Goal: Task Accomplishment & Management: Use online tool/utility

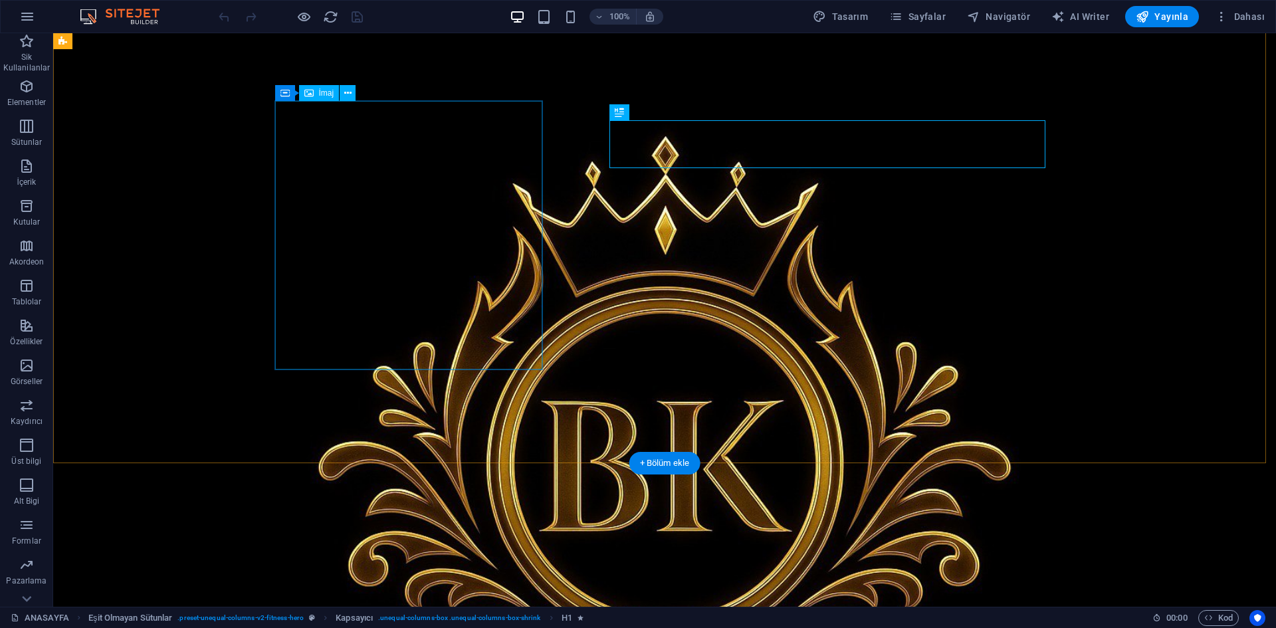
scroll to position [66, 0]
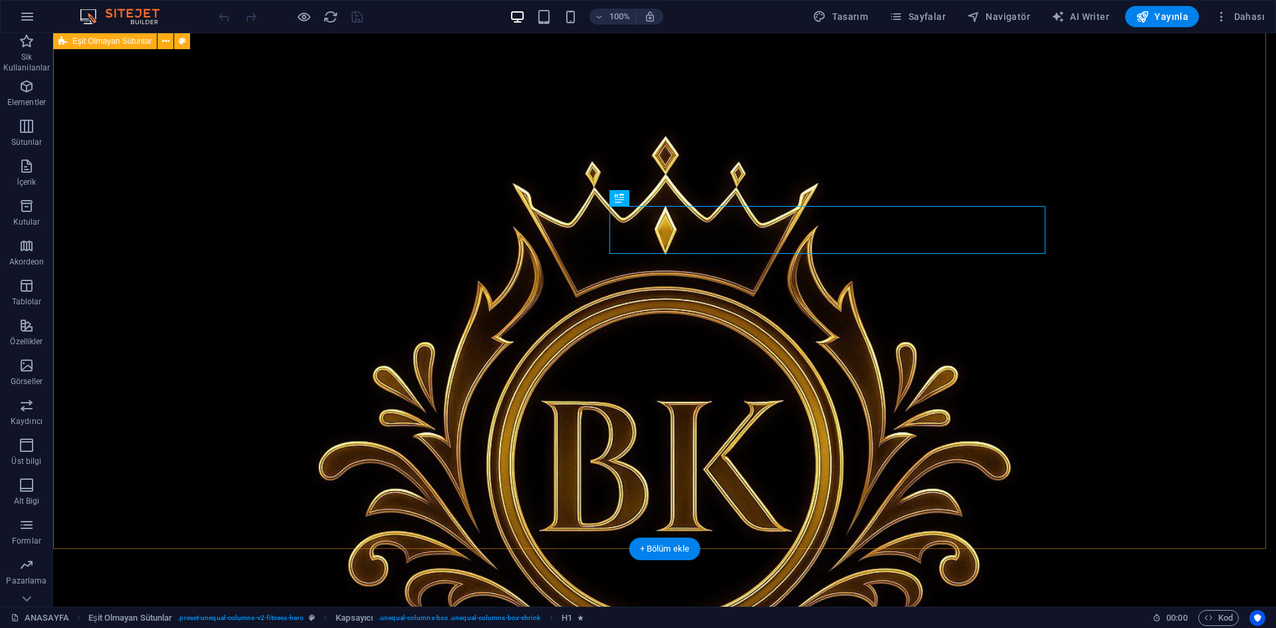
select select "pyramids"
select select "vh"
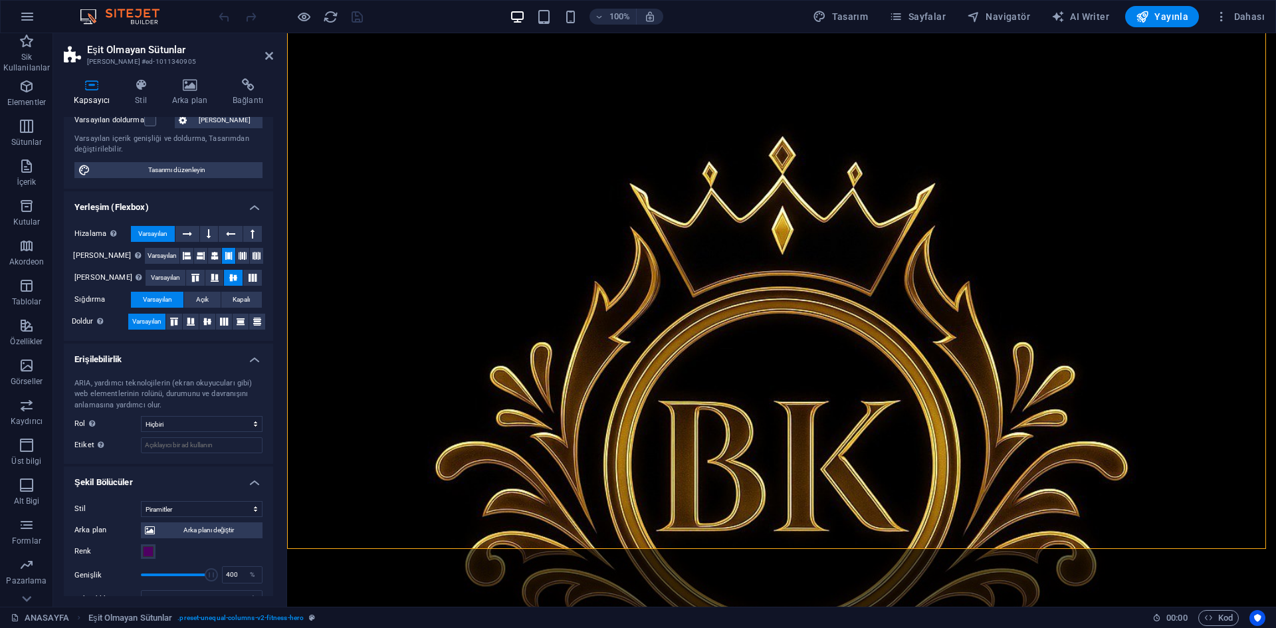
scroll to position [199, 0]
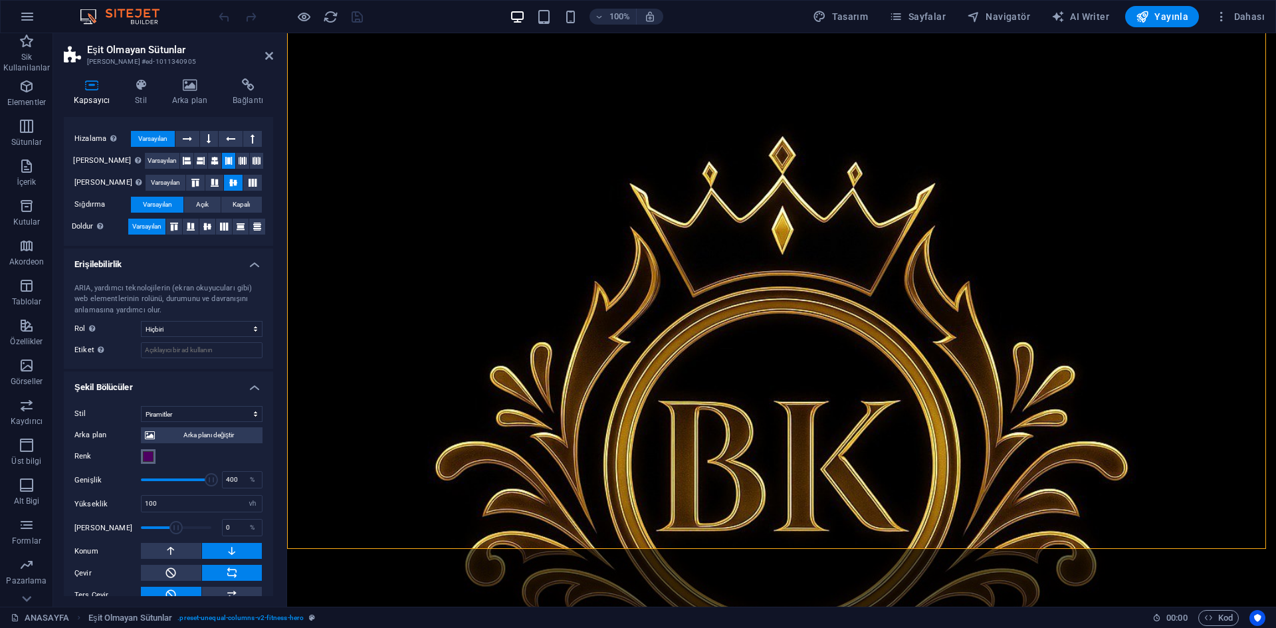
click at [144, 457] on span at bounding box center [148, 456] width 11 height 11
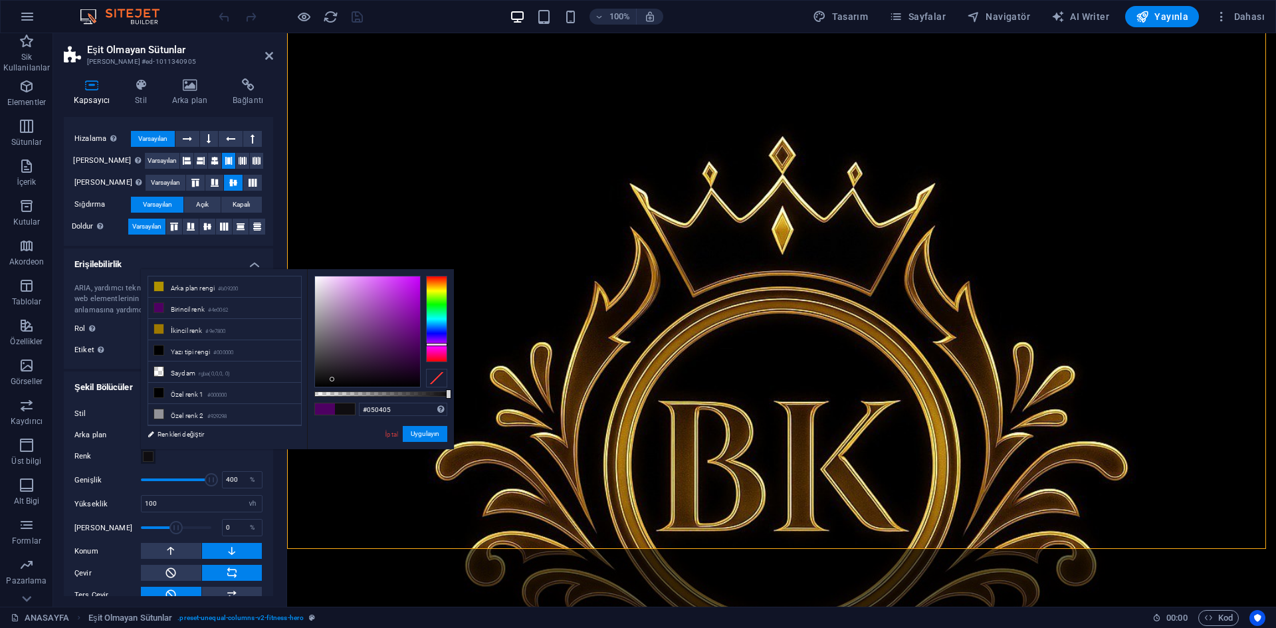
type input "#000000"
drag, startPoint x: 332, startPoint y: 379, endPoint x: 341, endPoint y: 402, distance: 24.2
click at [341, 402] on div "#000000 Desteklenen biçimler #0852ed rgb(8, 82, 237) rgba(8, 82, 237, %90) hsv(…" at bounding box center [380, 455] width 147 height 373
click at [429, 435] on button "Uygulayın" at bounding box center [425, 434] width 45 height 16
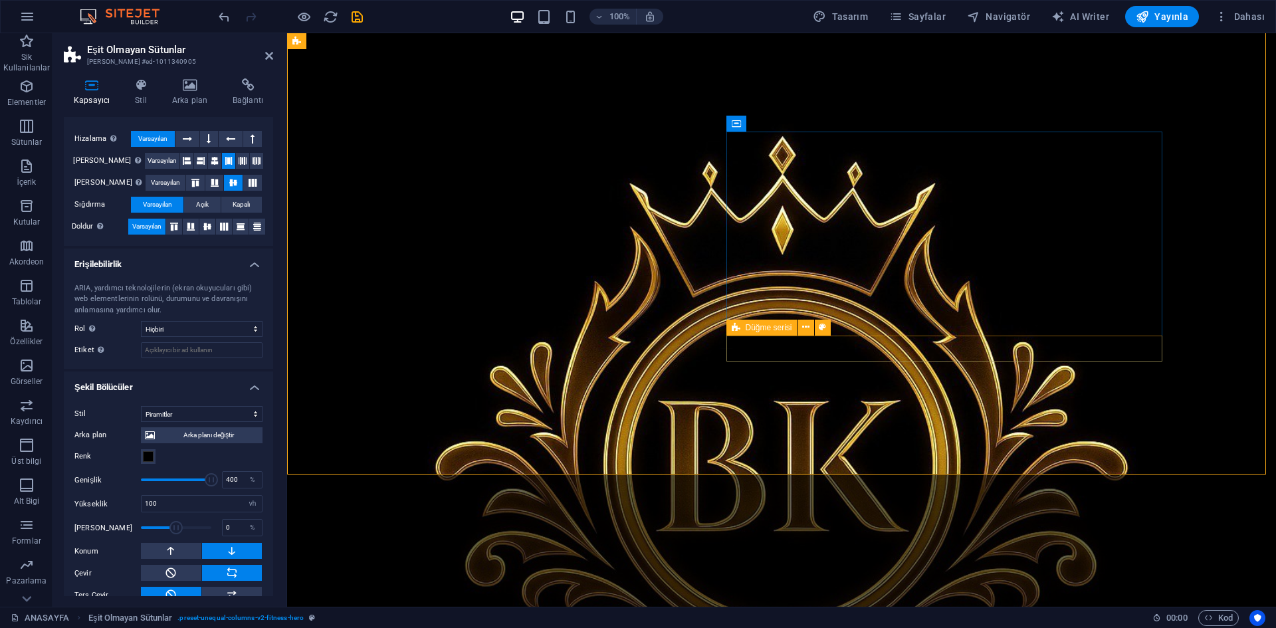
scroll to position [266, 0]
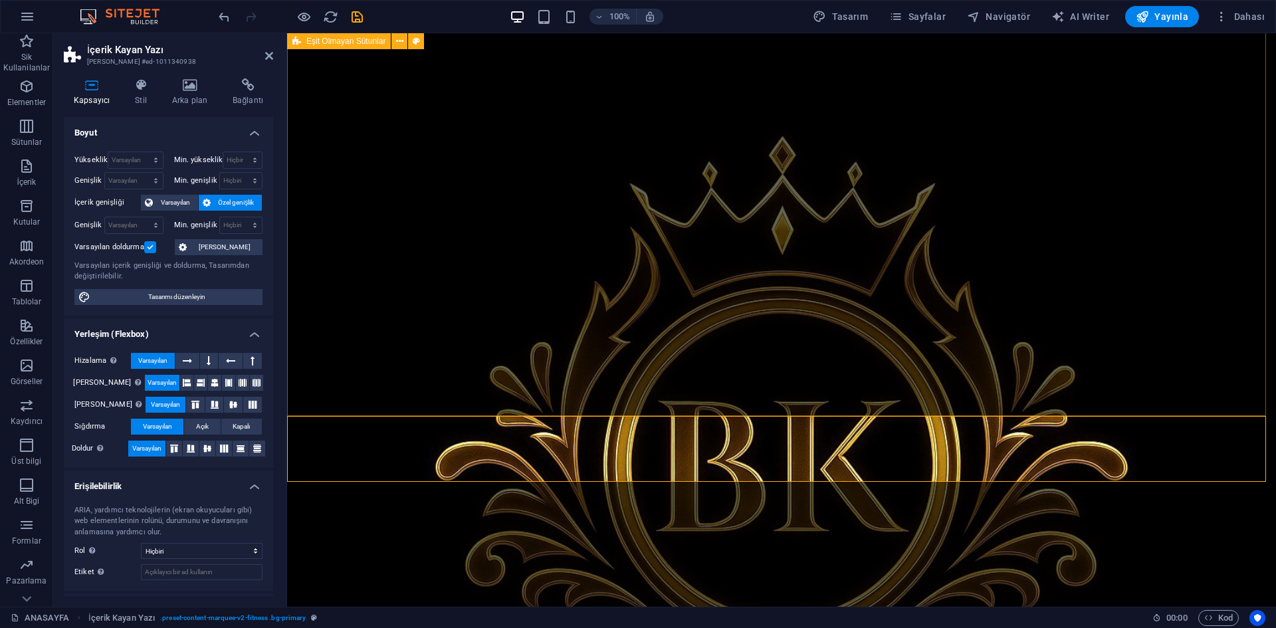
scroll to position [133, 0]
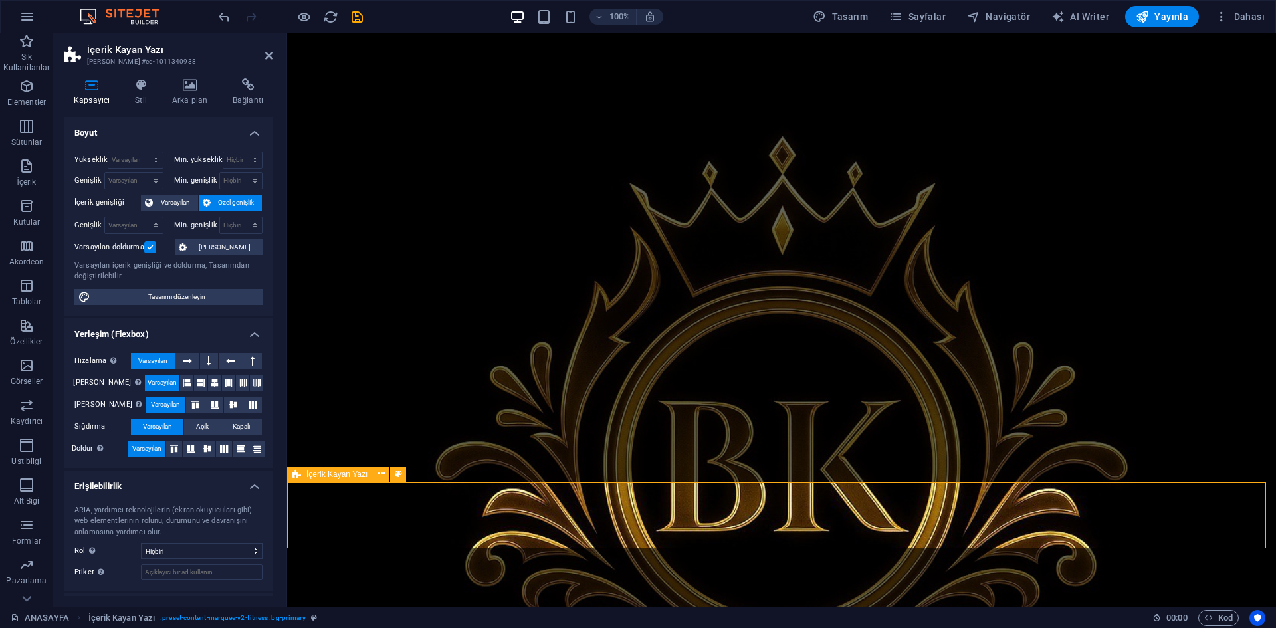
click at [401, 473] on icon at bounding box center [398, 474] width 7 height 14
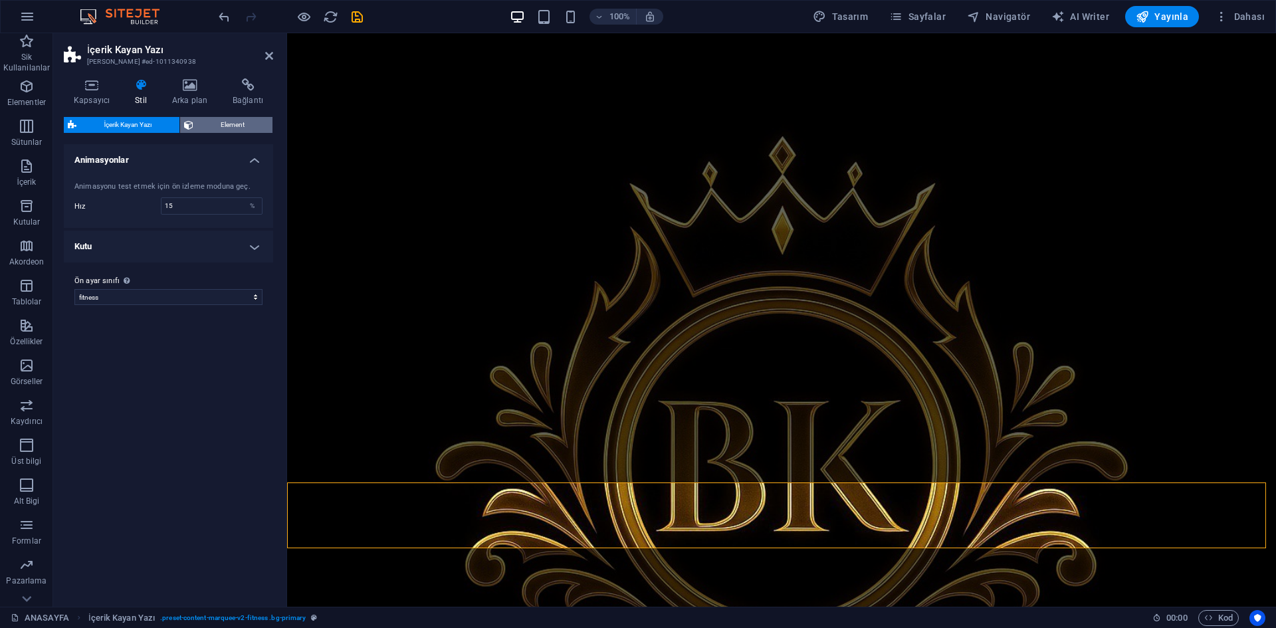
click at [211, 122] on span "Element" at bounding box center [232, 125] width 71 height 16
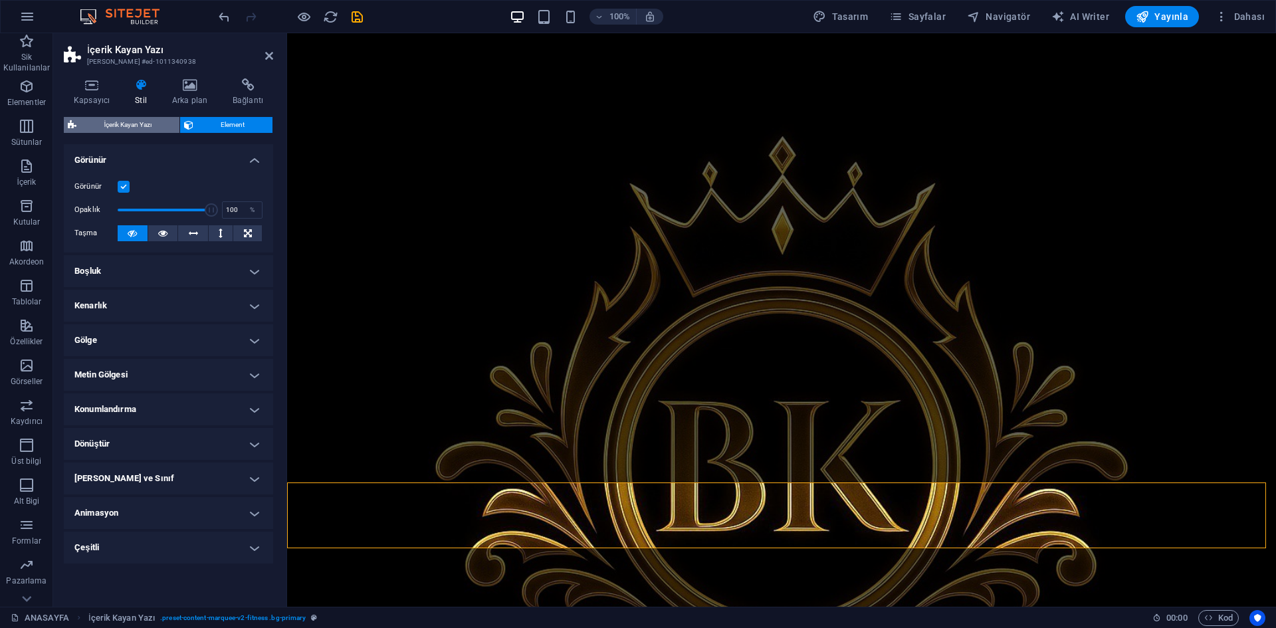
click at [156, 127] on span "İçerik Kayan Yazı" at bounding box center [127, 125] width 95 height 16
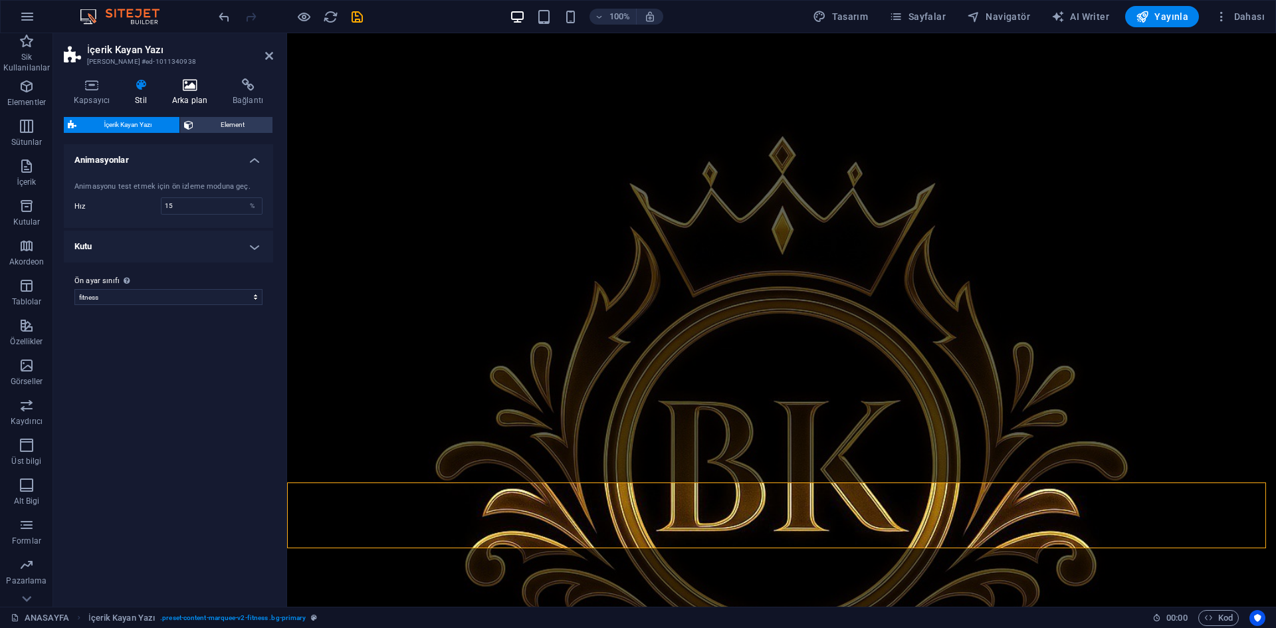
click at [177, 86] on icon at bounding box center [189, 84] width 55 height 13
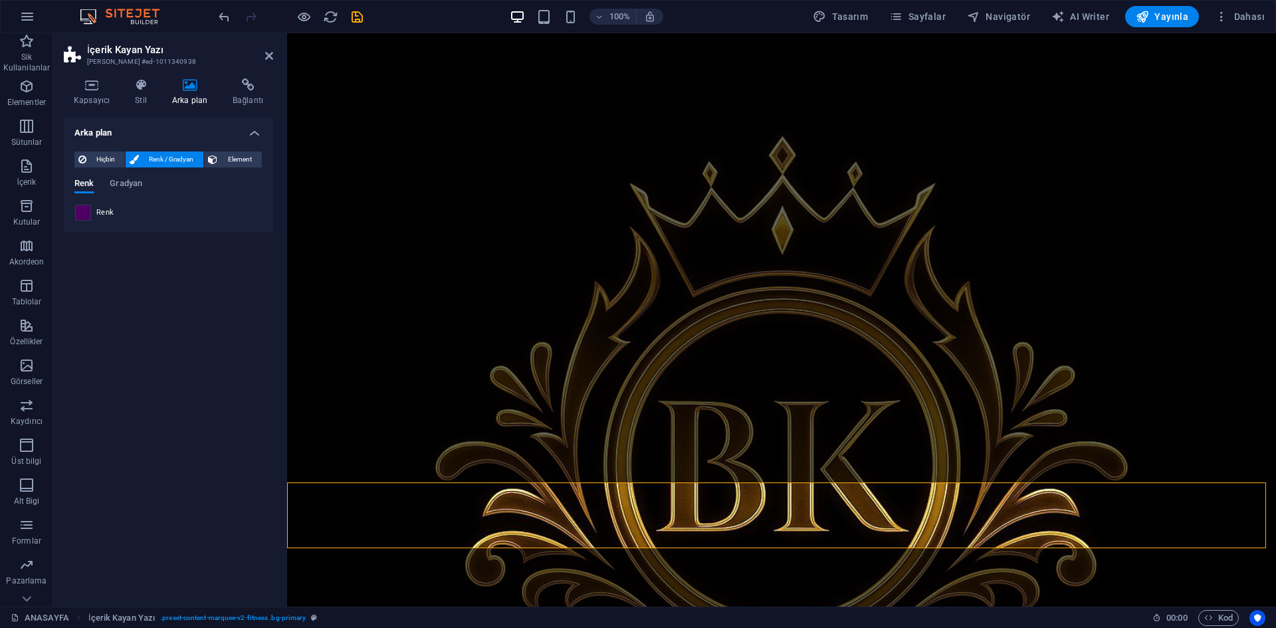
click at [84, 216] on span at bounding box center [83, 212] width 15 height 15
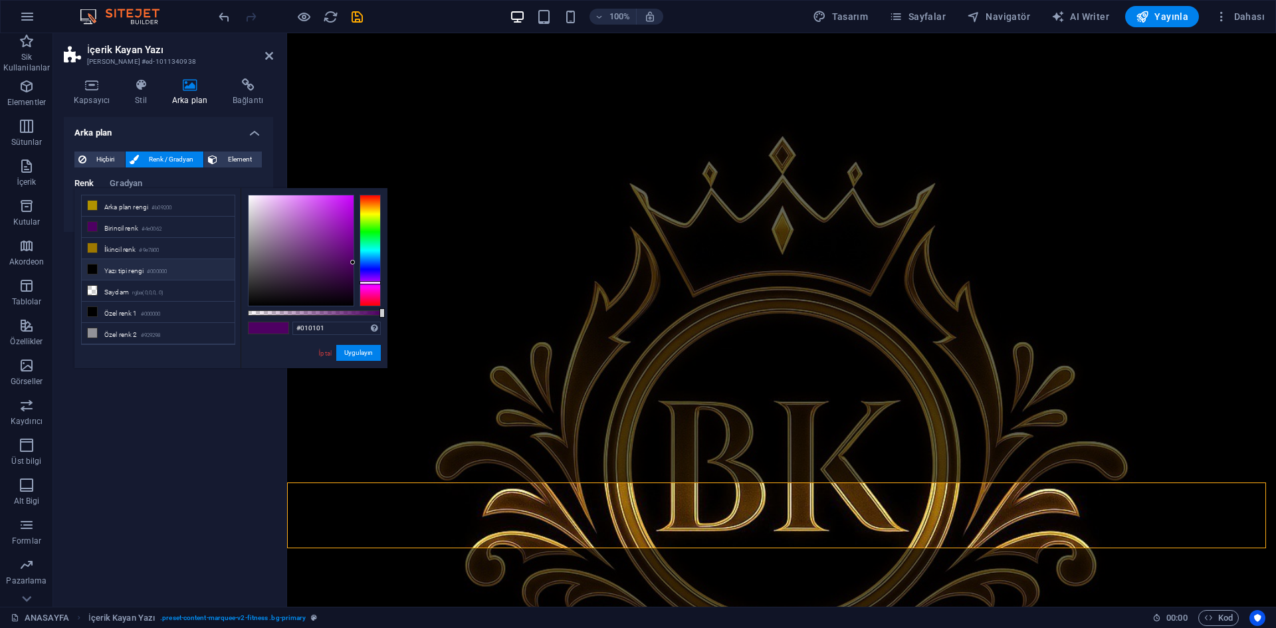
type input "#000000"
drag, startPoint x: 262, startPoint y: 298, endPoint x: 248, endPoint y: 355, distance: 59.0
click at [248, 355] on div "#000000 Desteklenen biçimler #0852ed rgb(8, 82, 237) rgba(8, 82, 237, %90) hsv(…" at bounding box center [314, 374] width 147 height 373
click at [362, 353] on button "Uygulayın" at bounding box center [358, 353] width 45 height 16
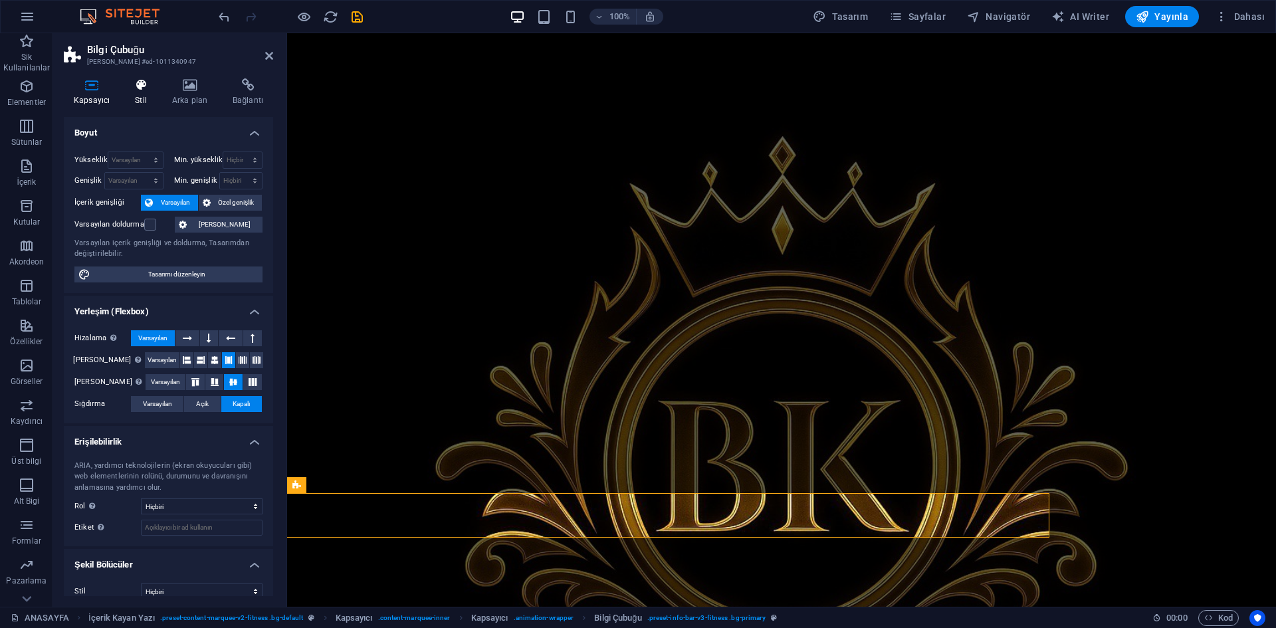
click at [144, 98] on h4 "Stil" at bounding box center [143, 92] width 37 height 28
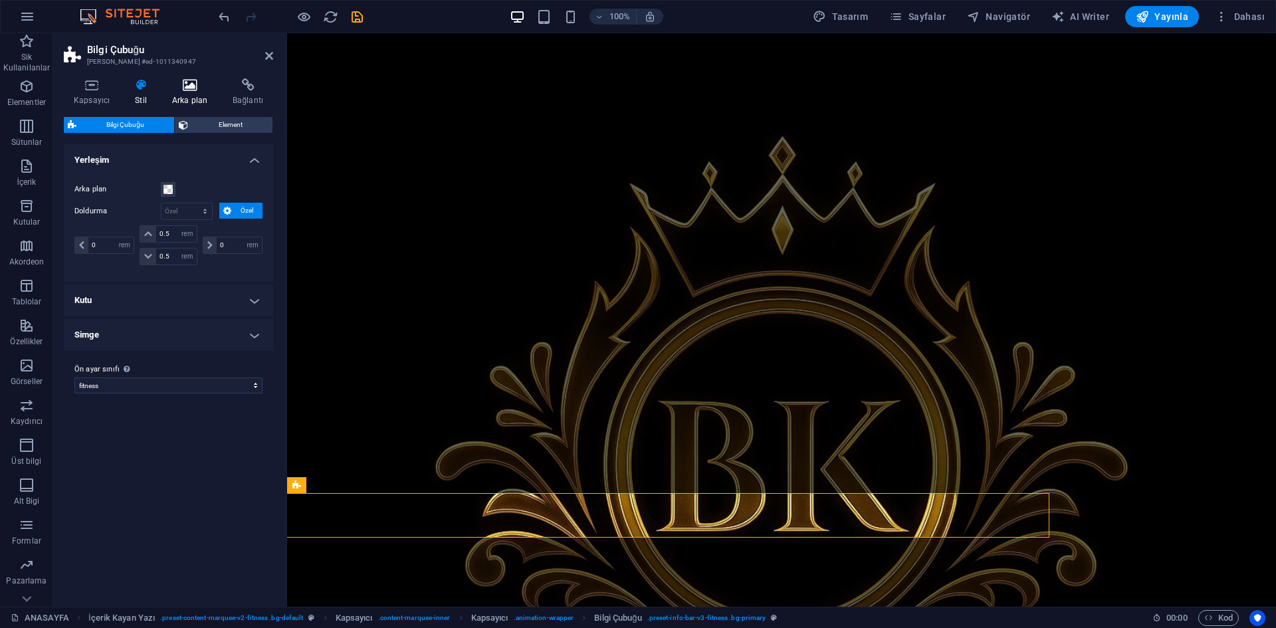
click at [178, 86] on icon at bounding box center [189, 84] width 55 height 13
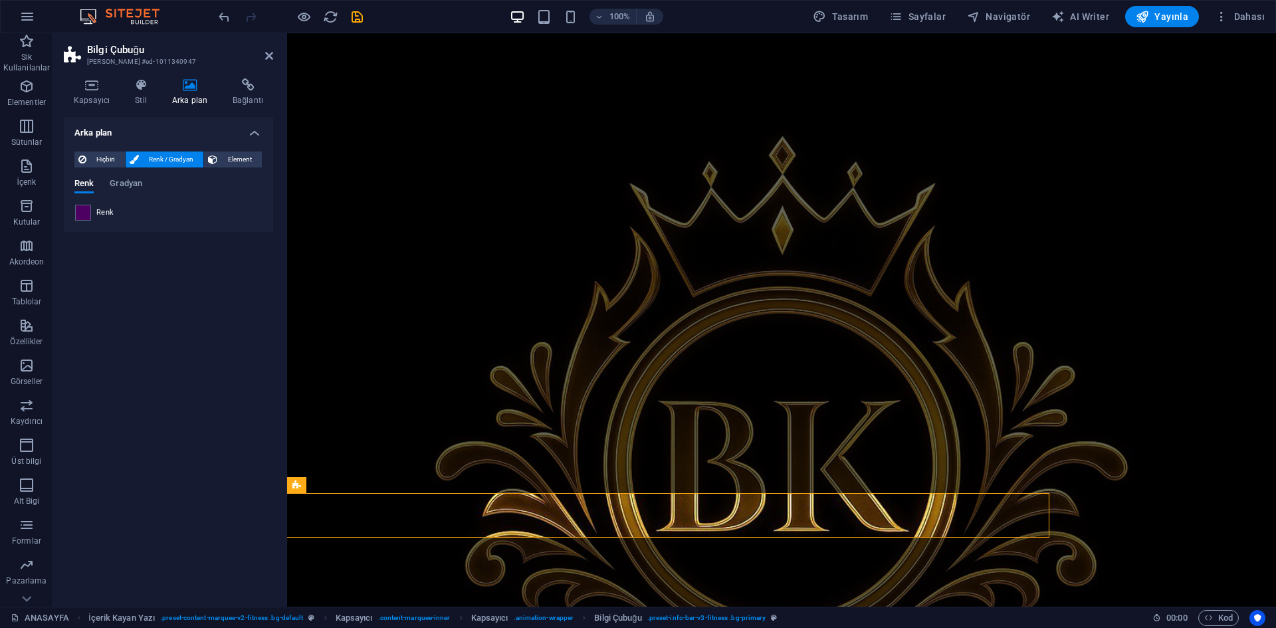
click at [87, 213] on span at bounding box center [83, 212] width 15 height 15
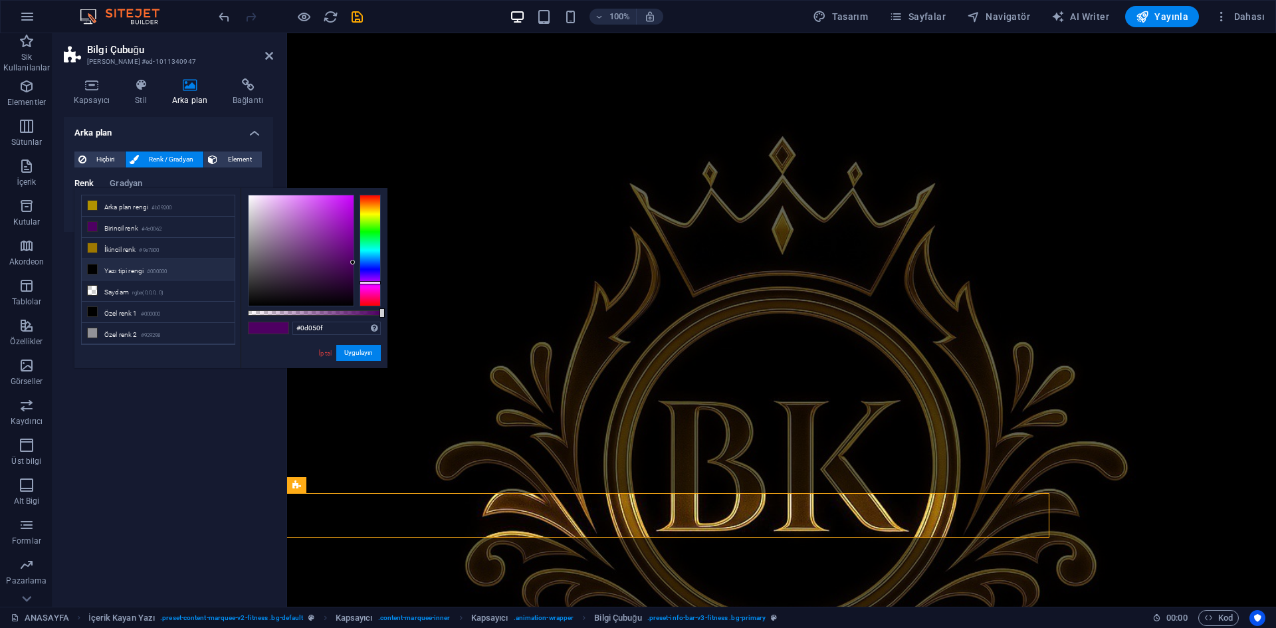
type input "#000000"
drag, startPoint x: 322, startPoint y: 316, endPoint x: 343, endPoint y: 359, distance: 48.4
click at [343, 359] on div "#000000 Desteklenen biçimler #0852ed rgb(8, 82, 237) rgba(8, 82, 237, %90) hsv(…" at bounding box center [314, 374] width 147 height 373
click at [363, 354] on button "Uygulayın" at bounding box center [358, 353] width 45 height 16
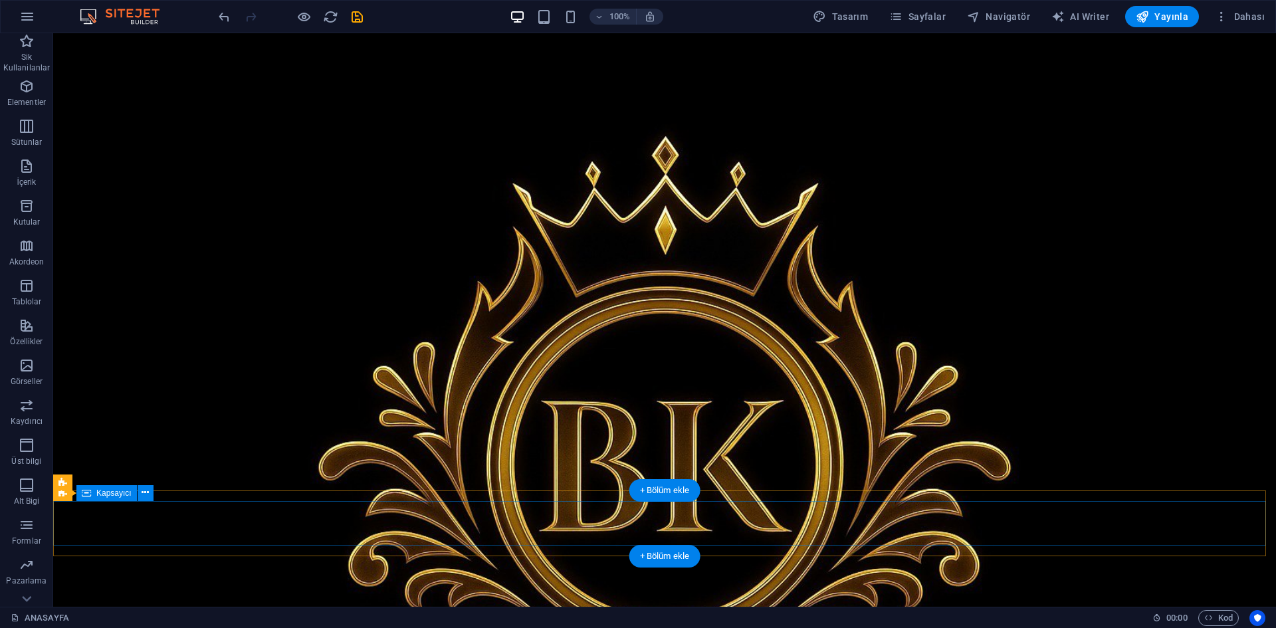
scroll to position [0, 0]
click at [361, 21] on icon "save" at bounding box center [356, 16] width 15 height 15
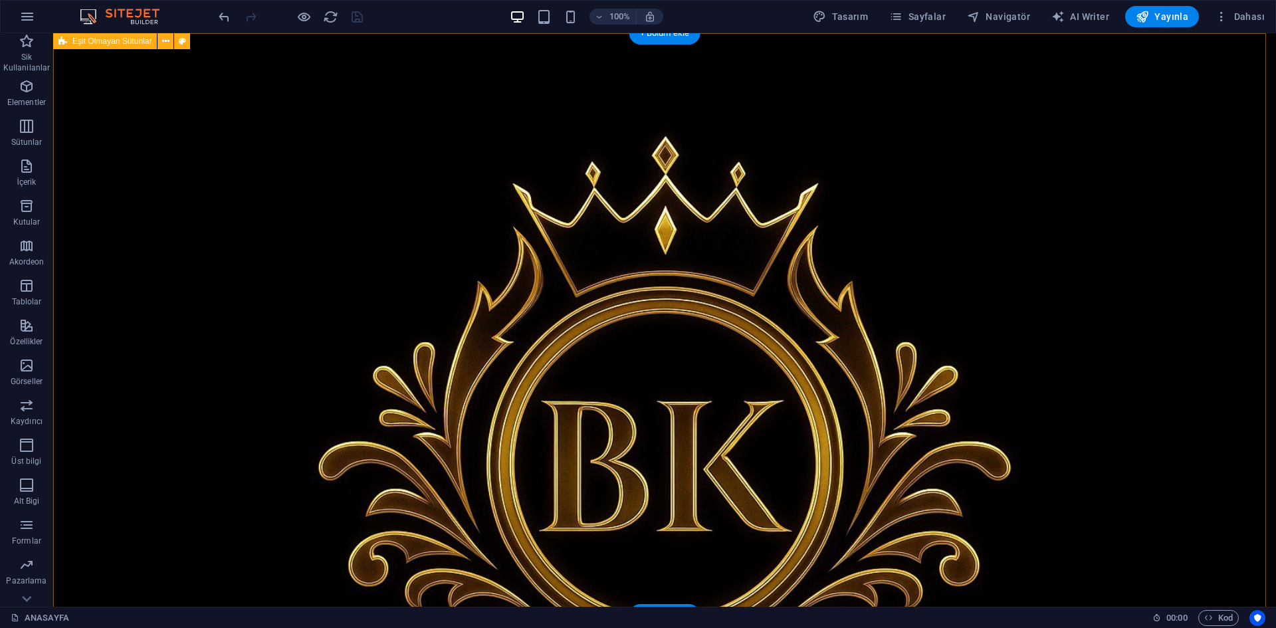
drag, startPoint x: 573, startPoint y: 240, endPoint x: 599, endPoint y: 244, distance: 26.3
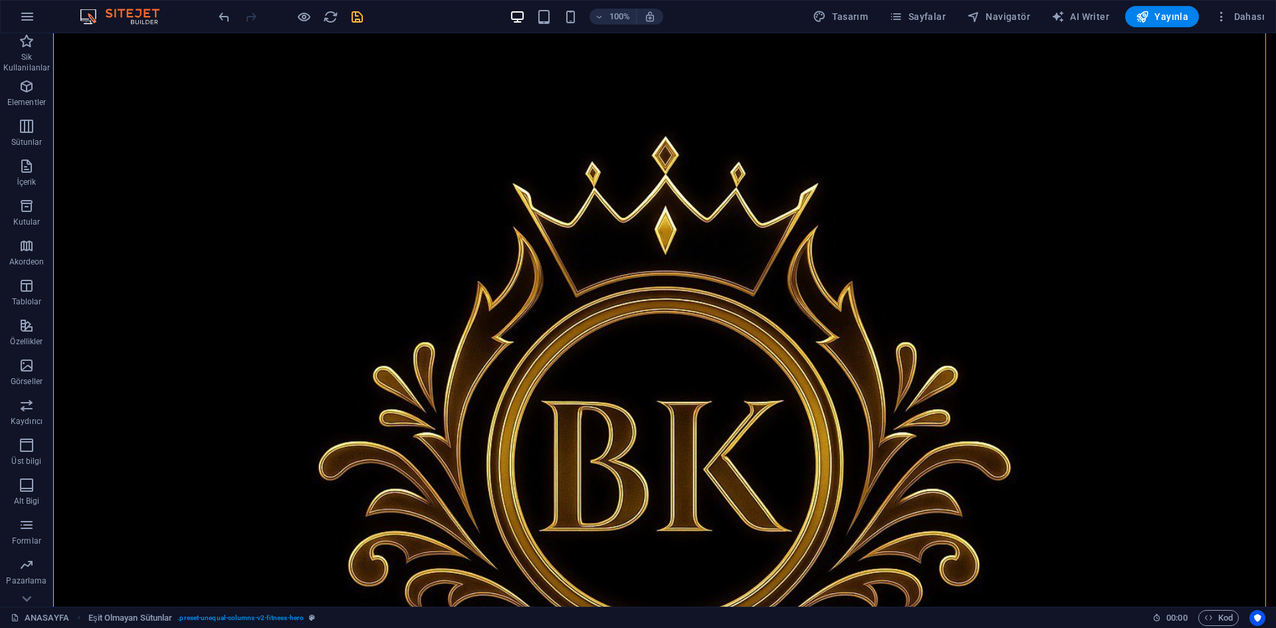
scroll to position [66, 0]
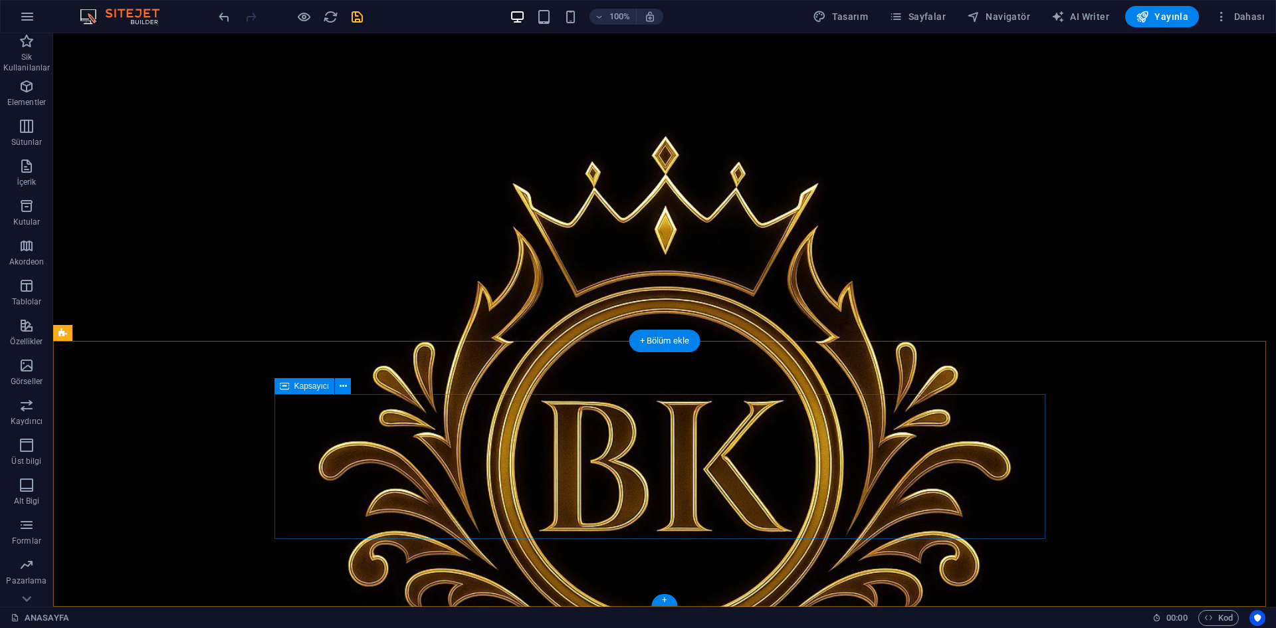
scroll to position [1524, 0]
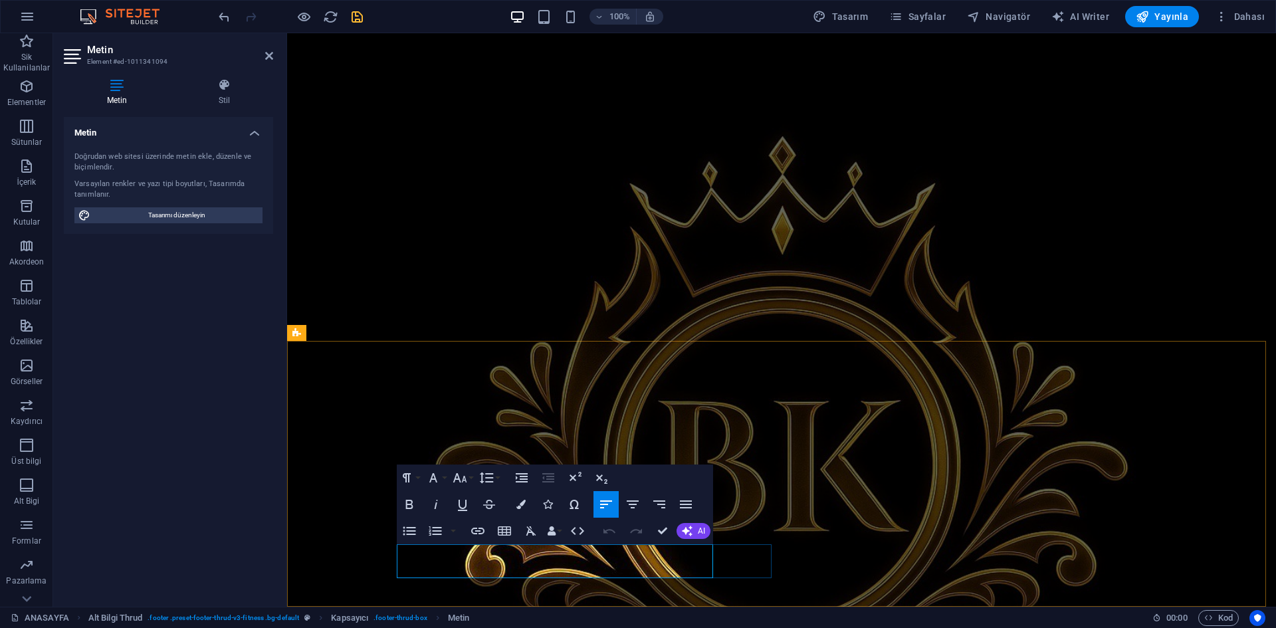
drag, startPoint x: 666, startPoint y: 553, endPoint x: 437, endPoint y: 555, distance: 229.2
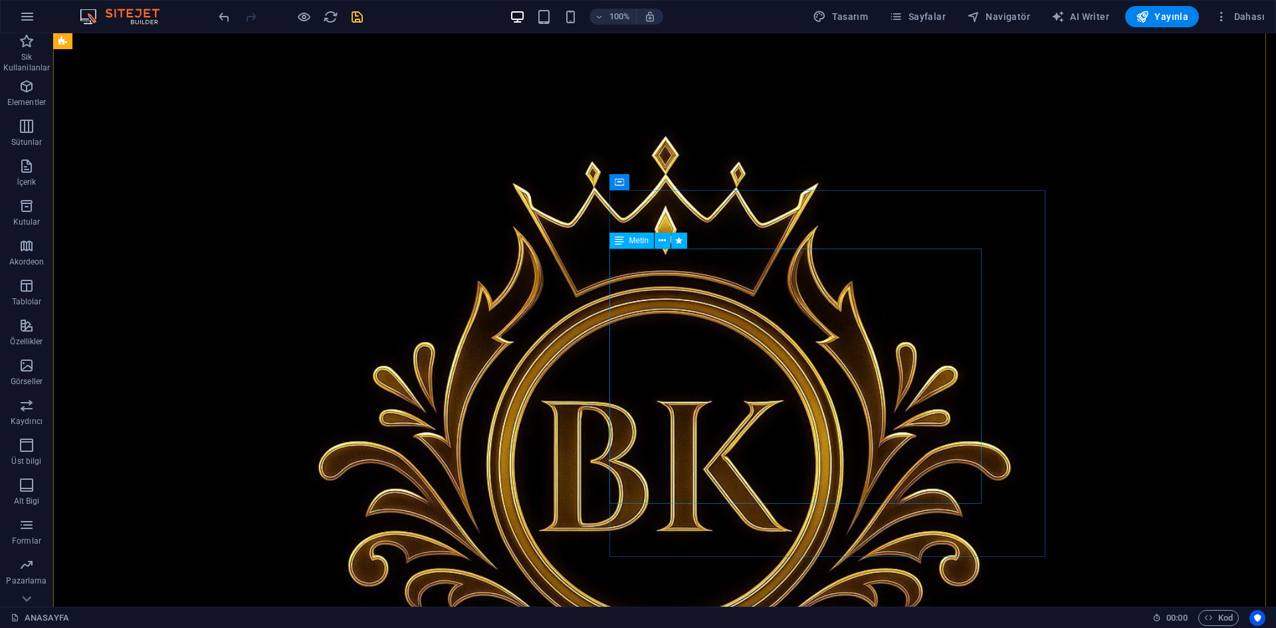
scroll to position [0, 0]
click at [351, 15] on icon "save" at bounding box center [356, 16] width 15 height 15
click at [291, 19] on div at bounding box center [290, 16] width 149 height 21
click at [304, 15] on icon "button" at bounding box center [303, 16] width 15 height 15
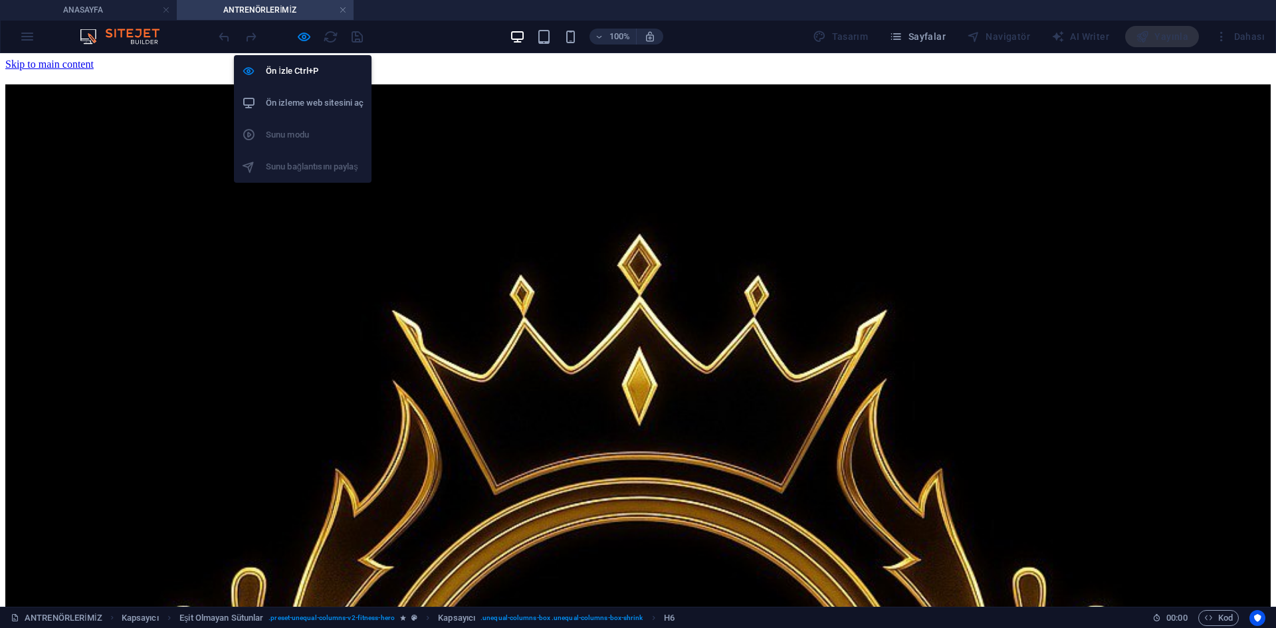
click at [312, 104] on h6 "Ön izleme web sitesini aç" at bounding box center [315, 103] width 98 height 16
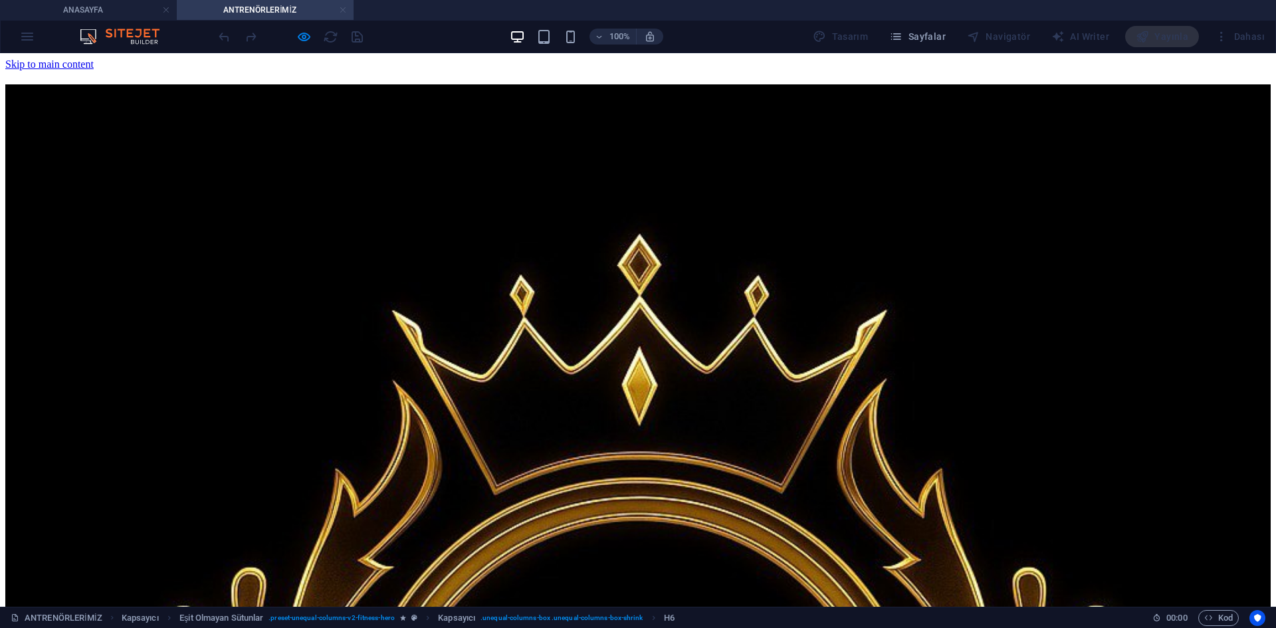
click at [342, 6] on link at bounding box center [343, 10] width 8 height 13
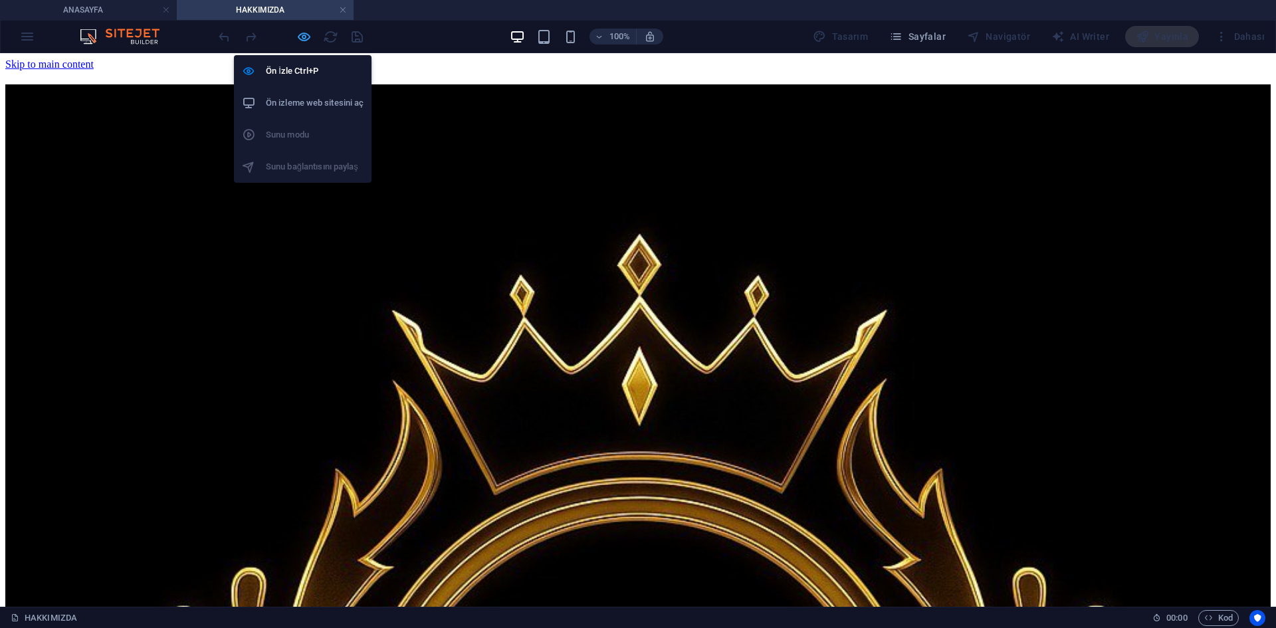
click at [306, 39] on icon "button" at bounding box center [303, 36] width 15 height 15
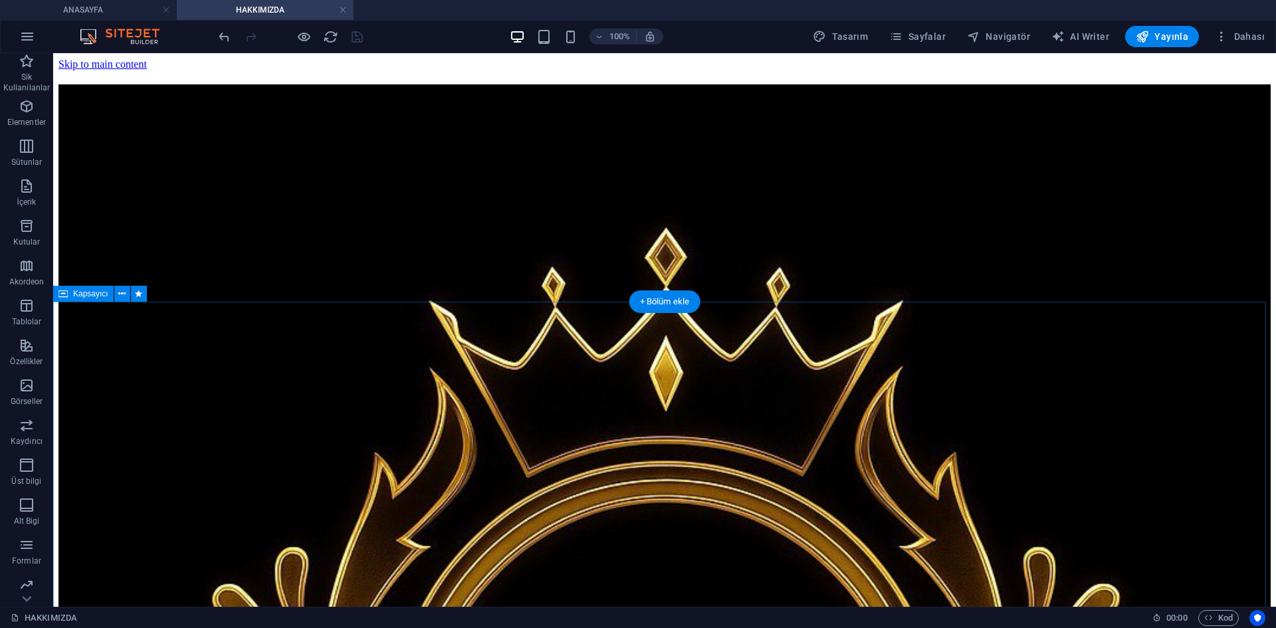
select select "pyramids"
select select "vh"
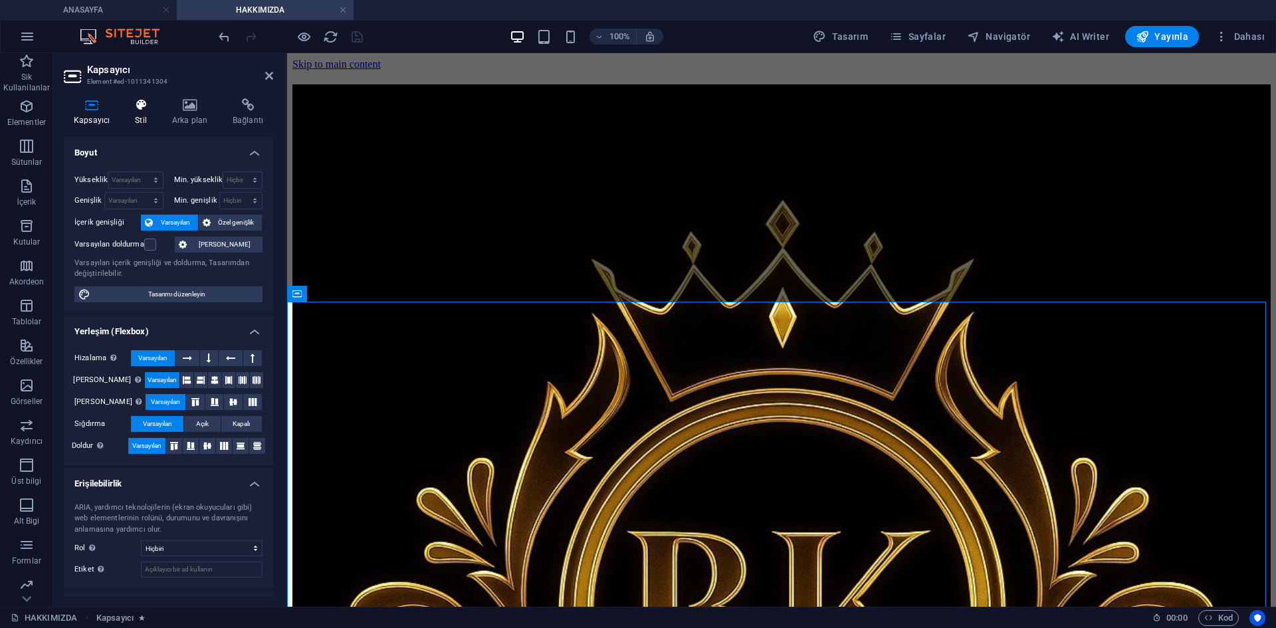
click at [147, 107] on icon at bounding box center [141, 104] width 32 height 13
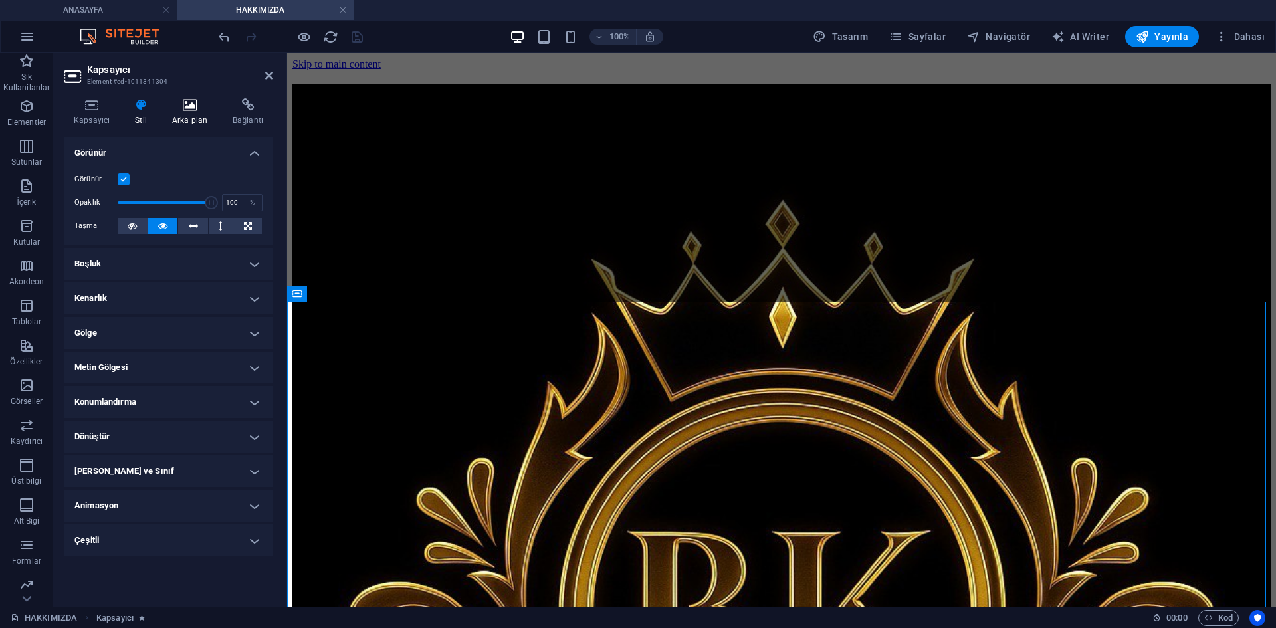
click at [185, 112] on h4 "Arka plan" at bounding box center [192, 112] width 60 height 28
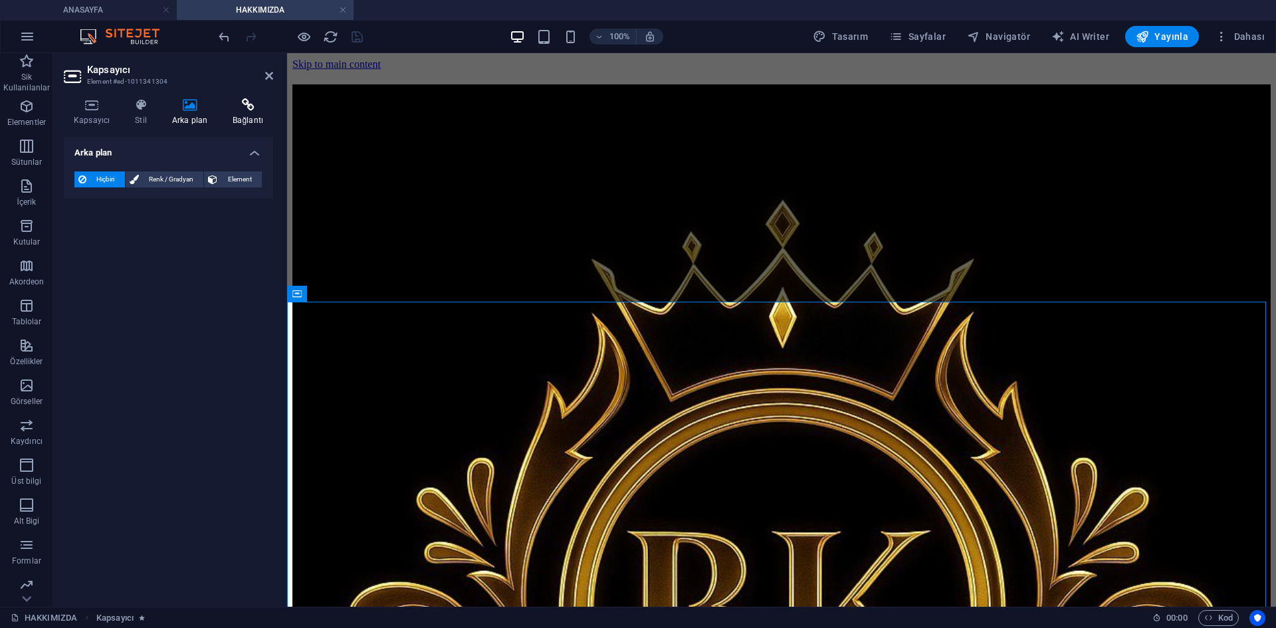
click at [244, 114] on h4 "Bağlantı" at bounding box center [248, 112] width 50 height 28
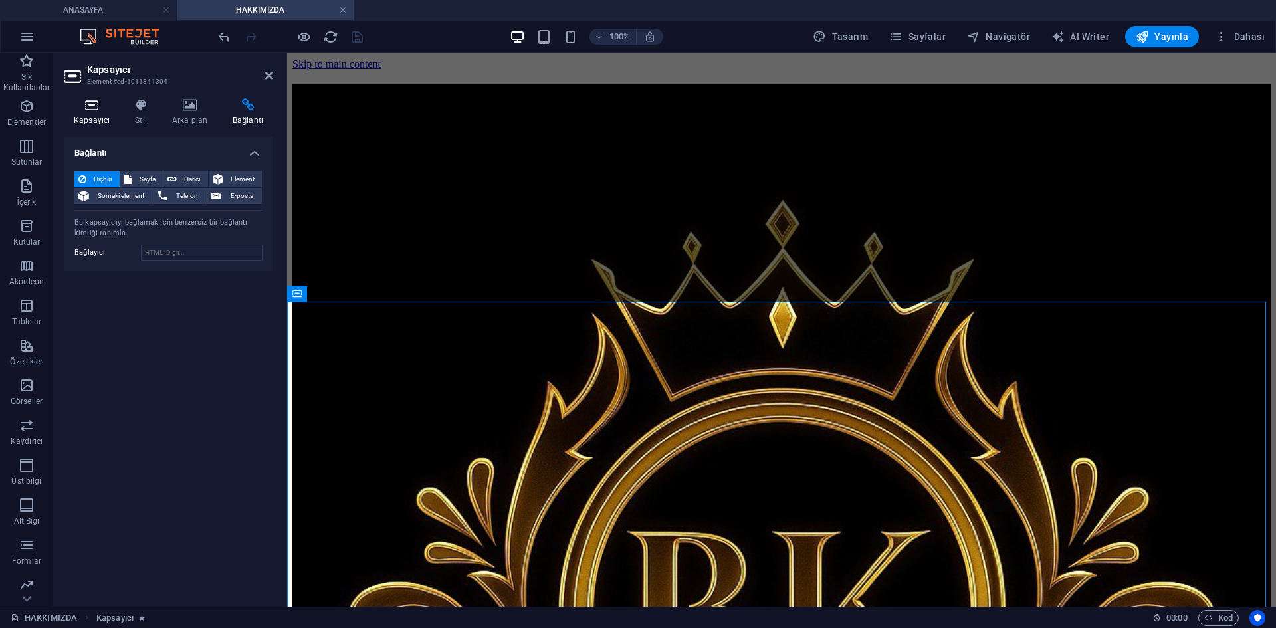
click at [86, 112] on h4 "Kapsayıcı" at bounding box center [94, 112] width 61 height 28
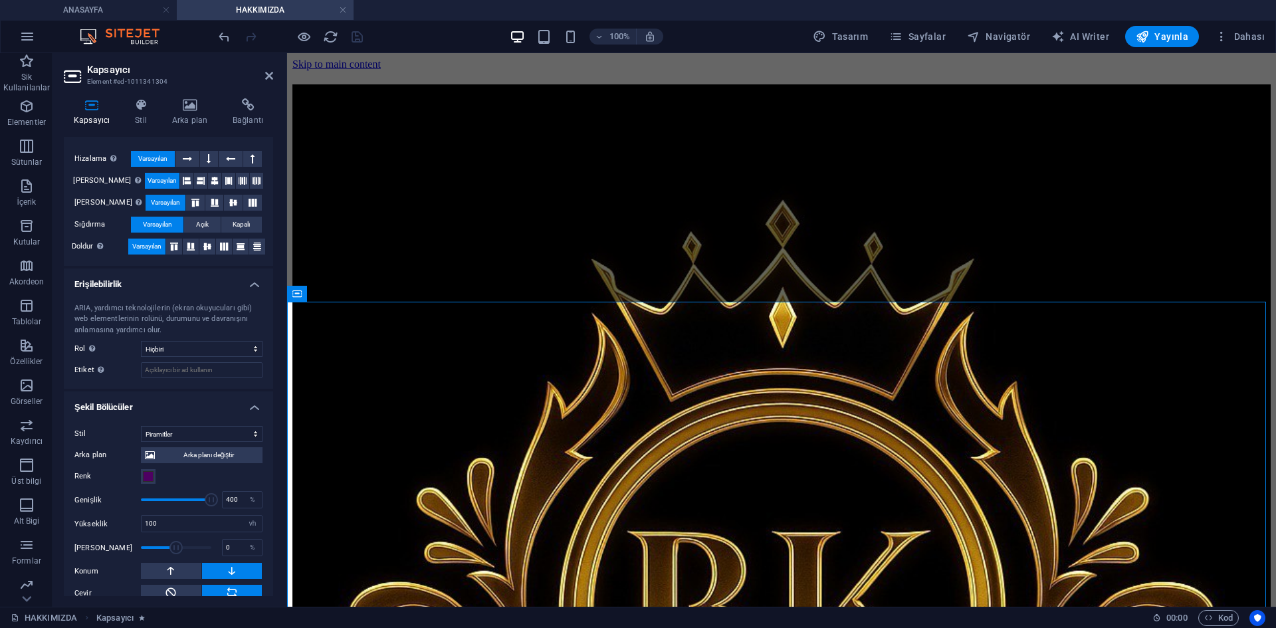
scroll to position [259, 0]
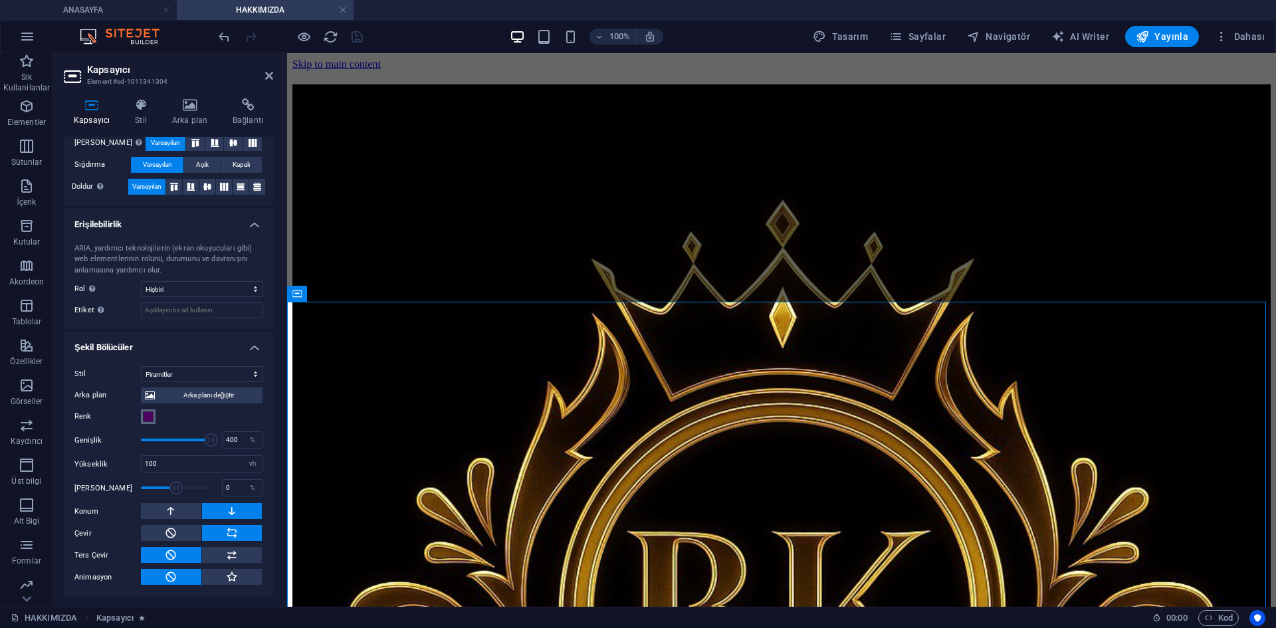
click at [148, 417] on span at bounding box center [148, 416] width 11 height 11
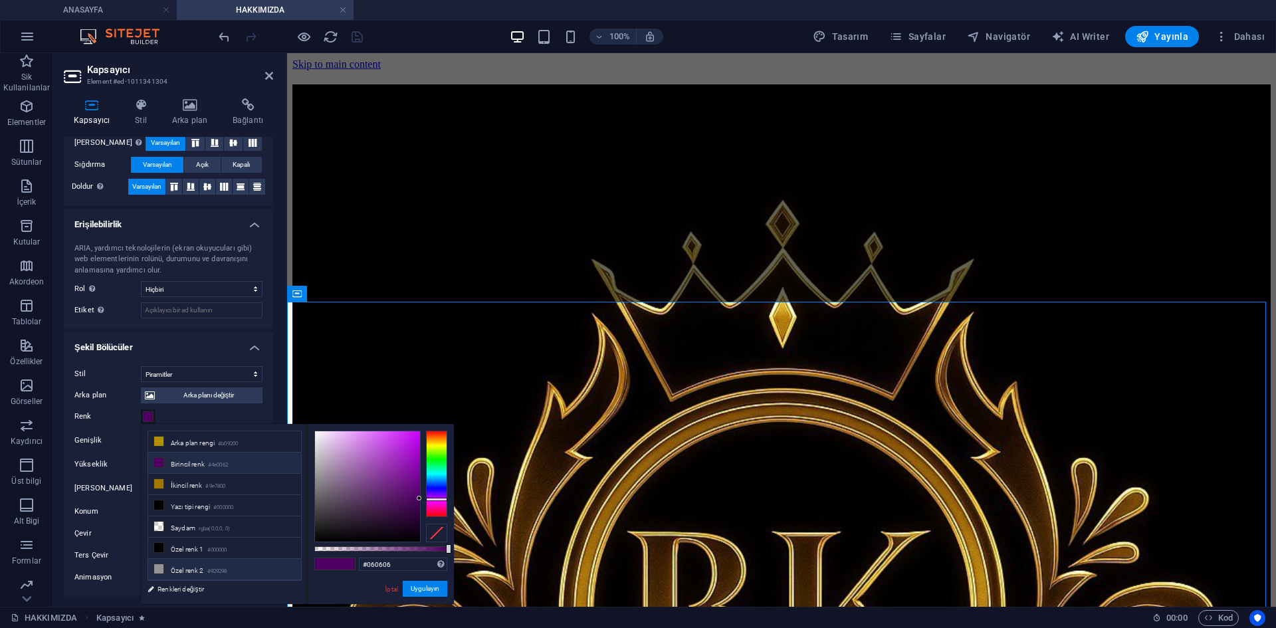
type input "#000000"
drag, startPoint x: 328, startPoint y: 533, endPoint x: 276, endPoint y: 563, distance: 59.3
click at [276, 563] on div "less Arka plan rengi #b09200 Birincil renk #4e0062 İkincil renk #9e7800 Yazı ti…" at bounding box center [297, 514] width 313 height 180
click at [428, 590] on button "Uygulayın" at bounding box center [425, 589] width 45 height 16
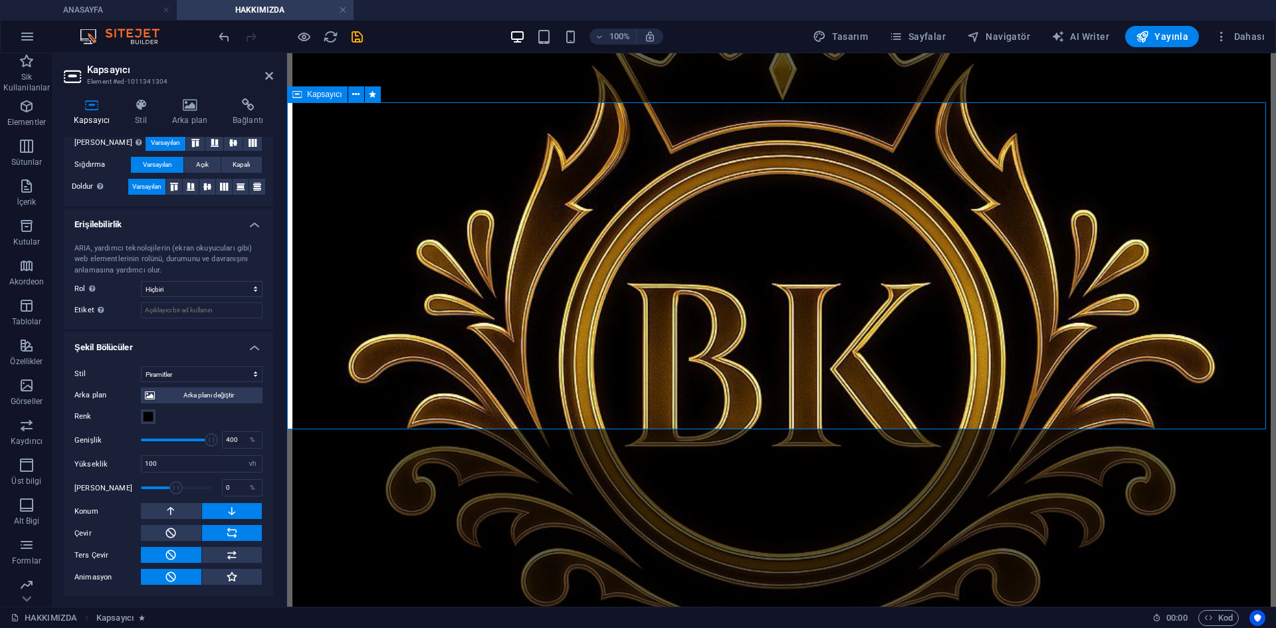
scroll to position [288, 0]
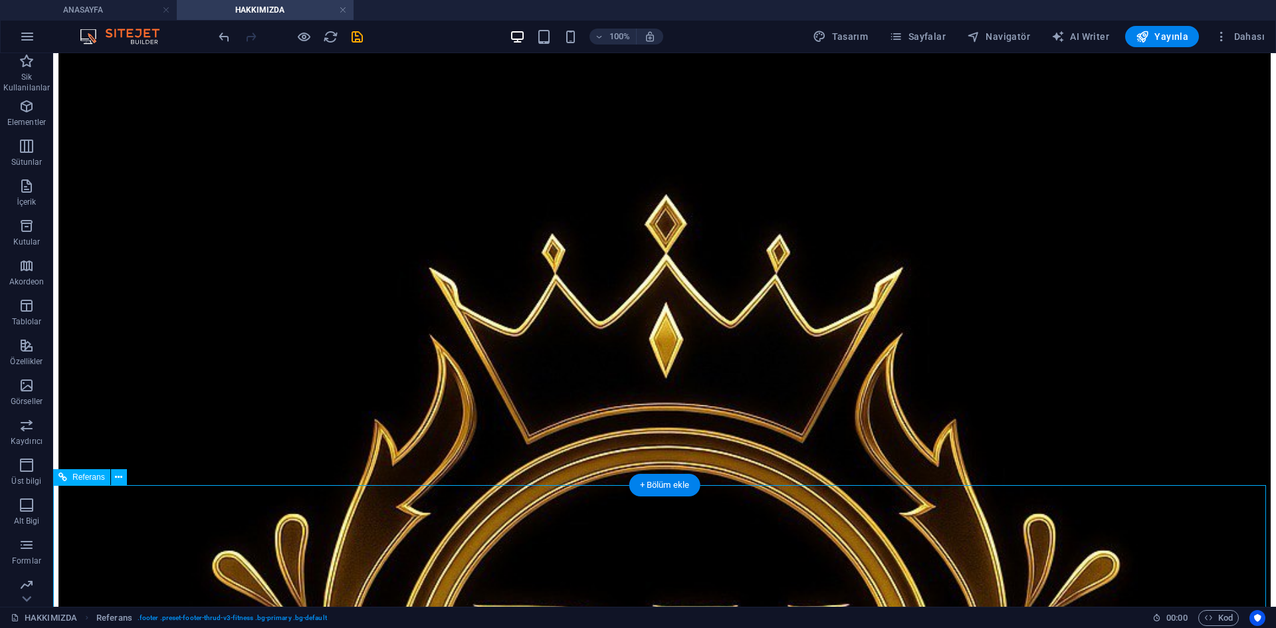
scroll to position [22, 0]
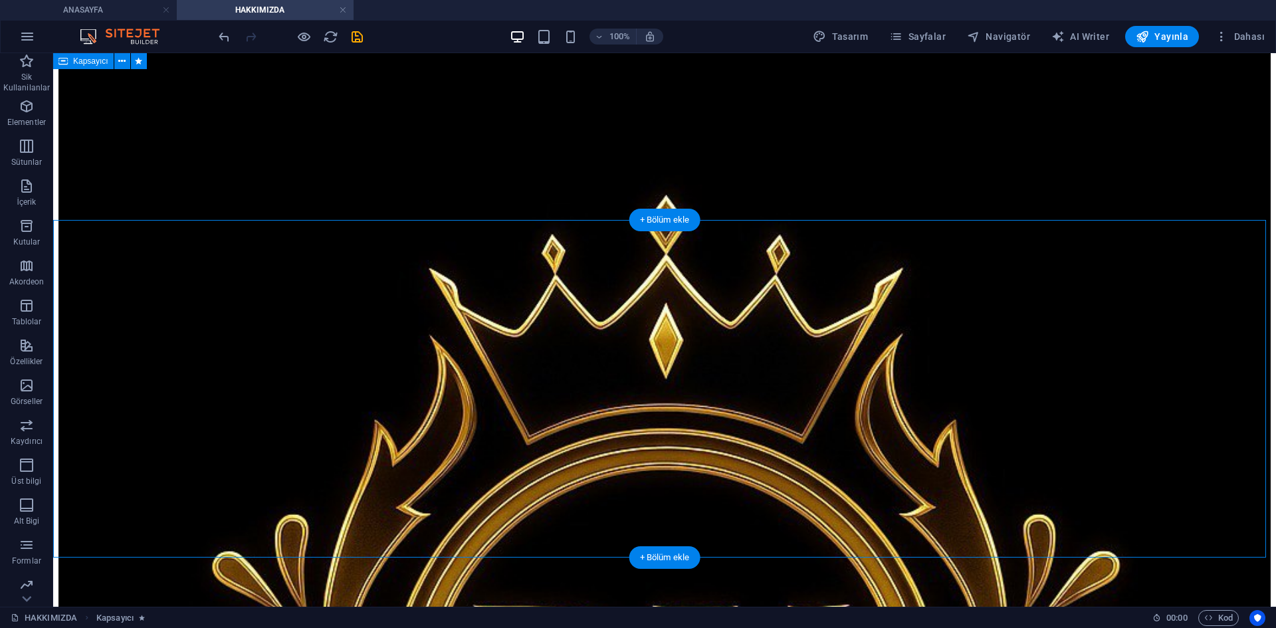
scroll to position [0, 0]
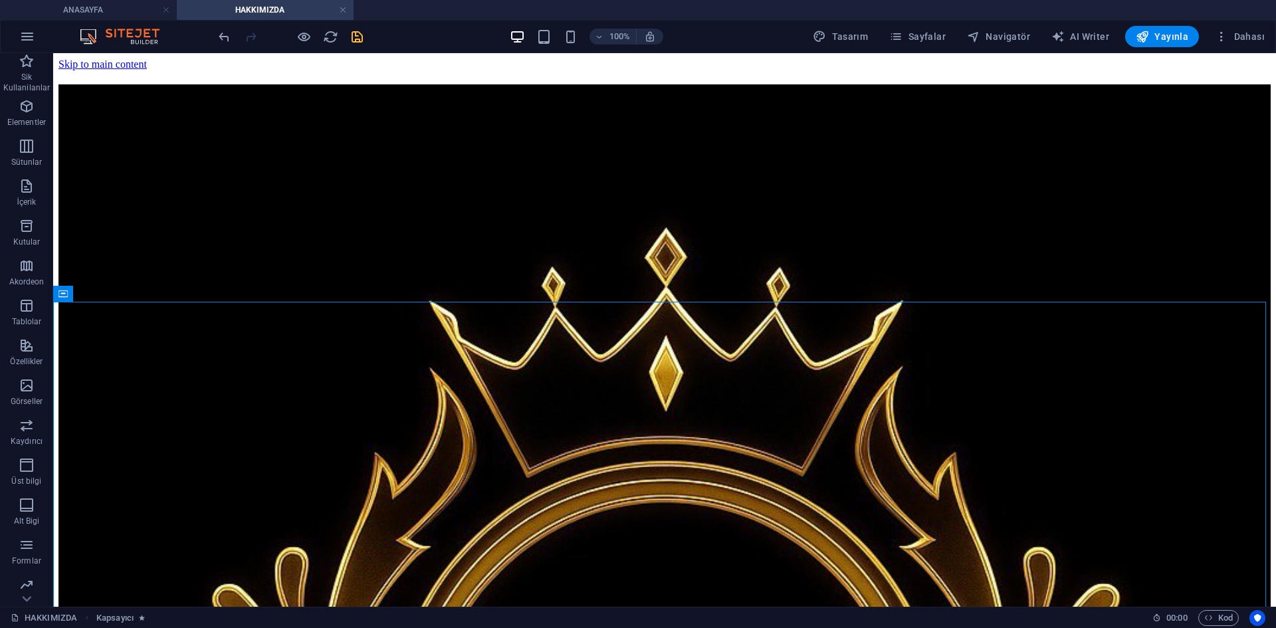
click at [355, 33] on icon "save" at bounding box center [356, 36] width 15 height 15
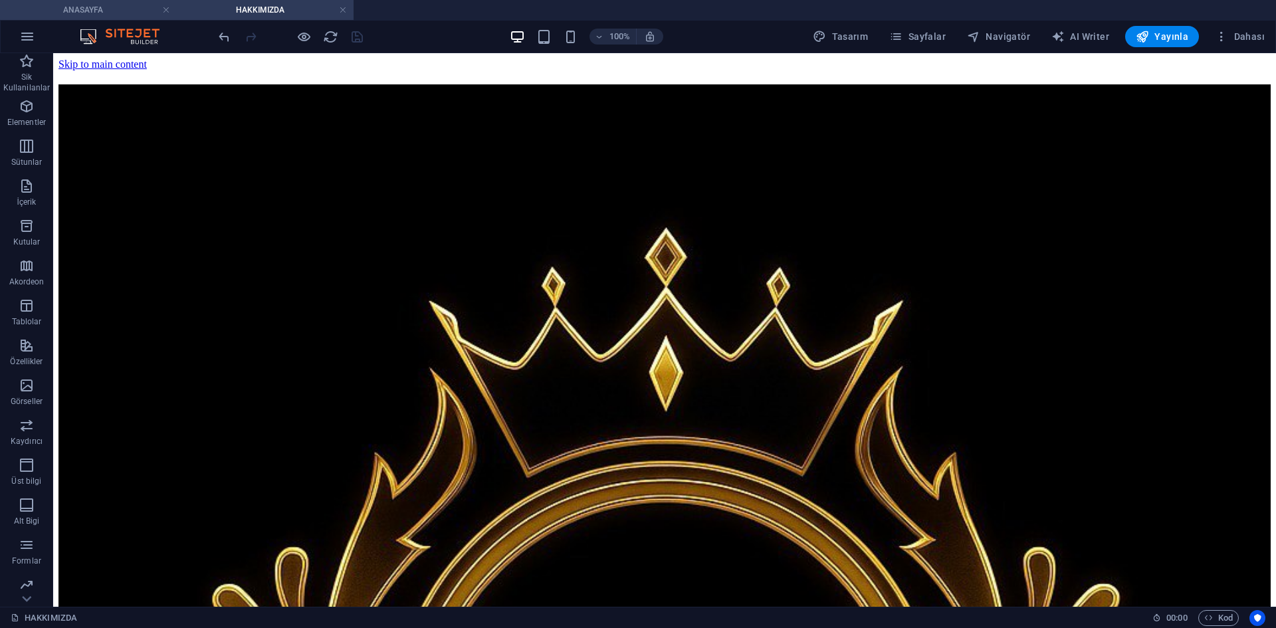
click at [124, 8] on h4 "ANASAYFA" at bounding box center [88, 10] width 177 height 15
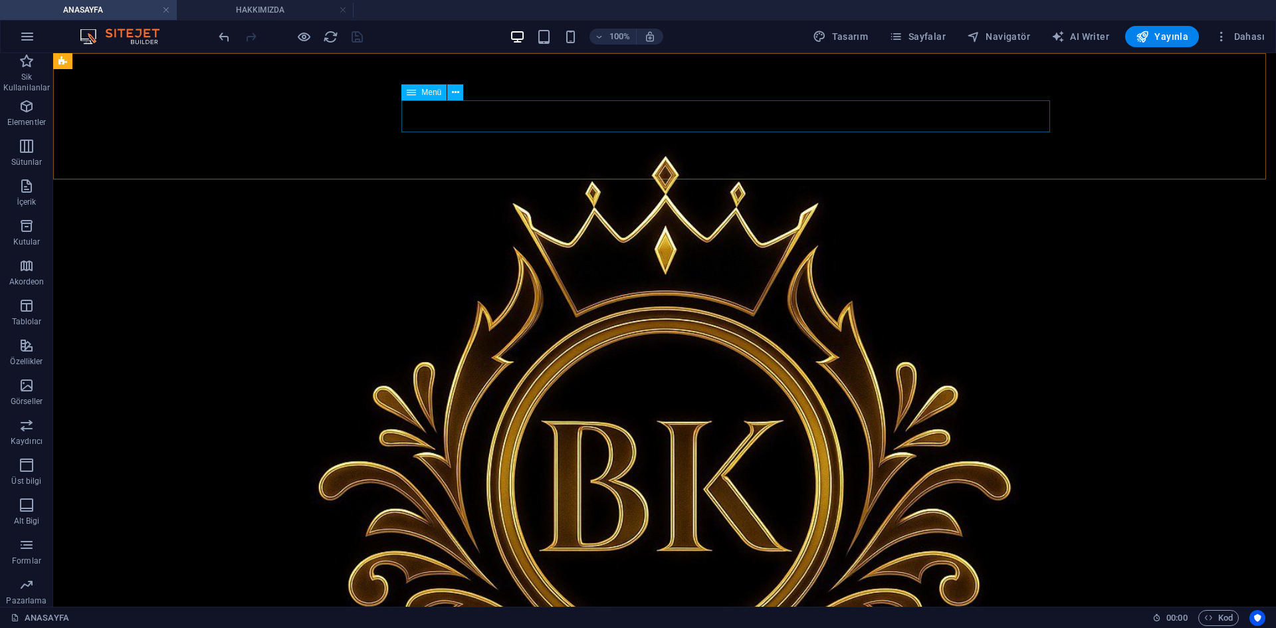
select select "1"
select select
select select "2"
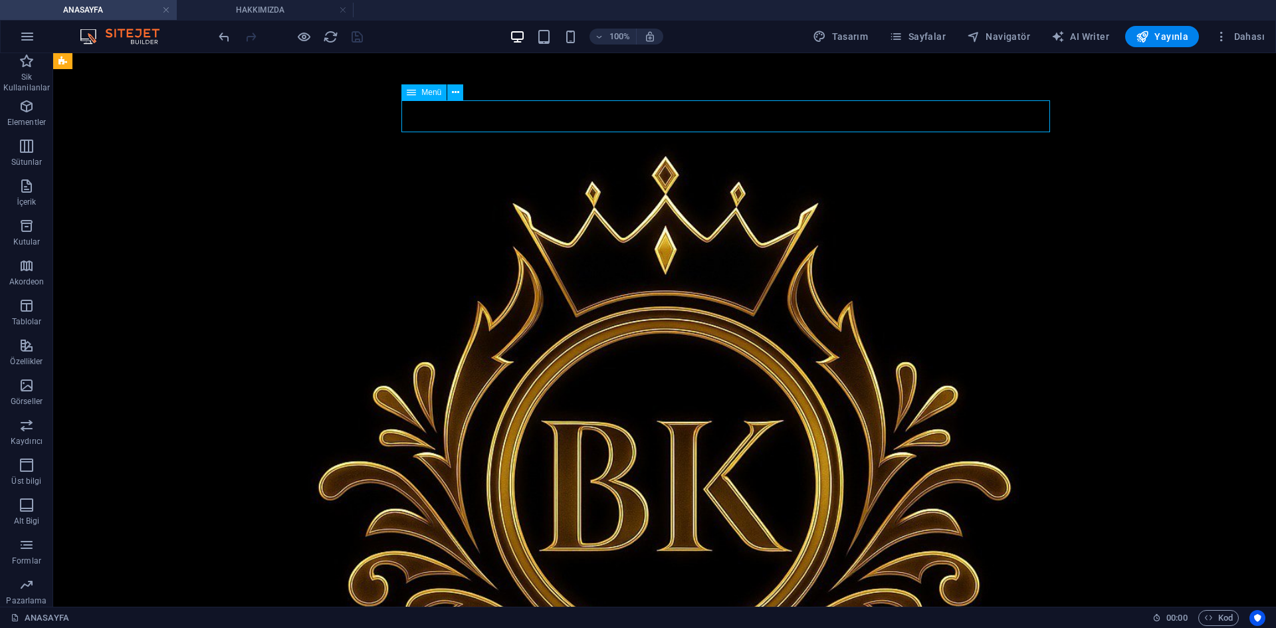
select select
select select "3"
select select
select select "4"
select select
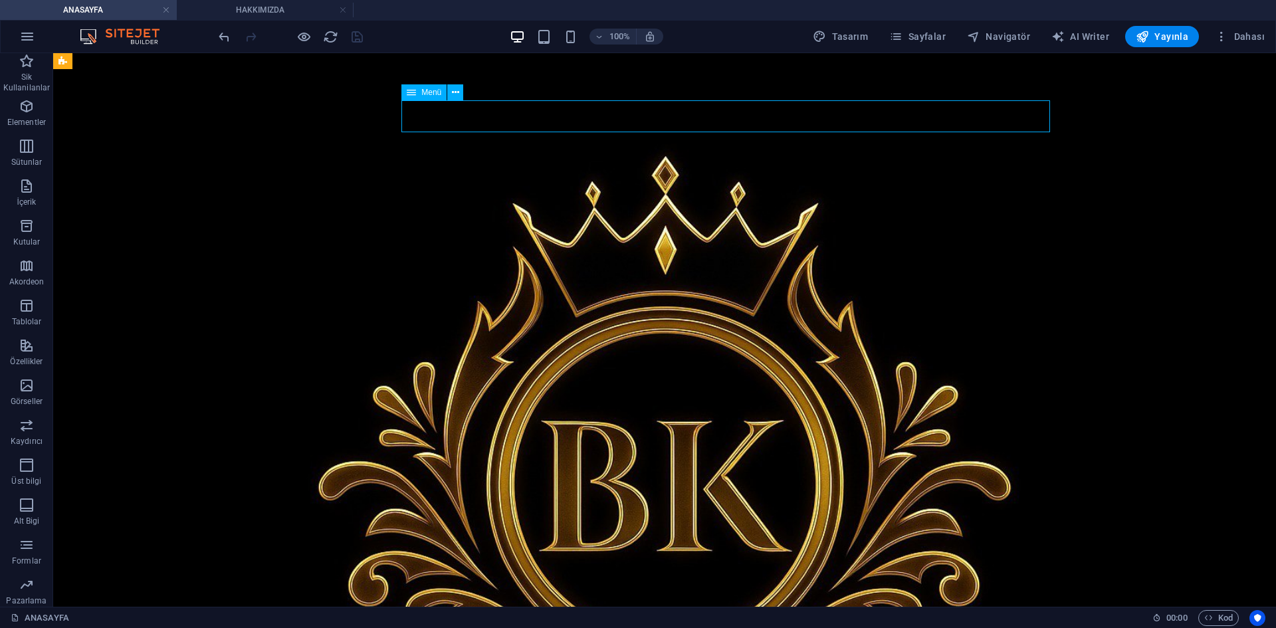
select select "6"
select select
select select "5"
select select
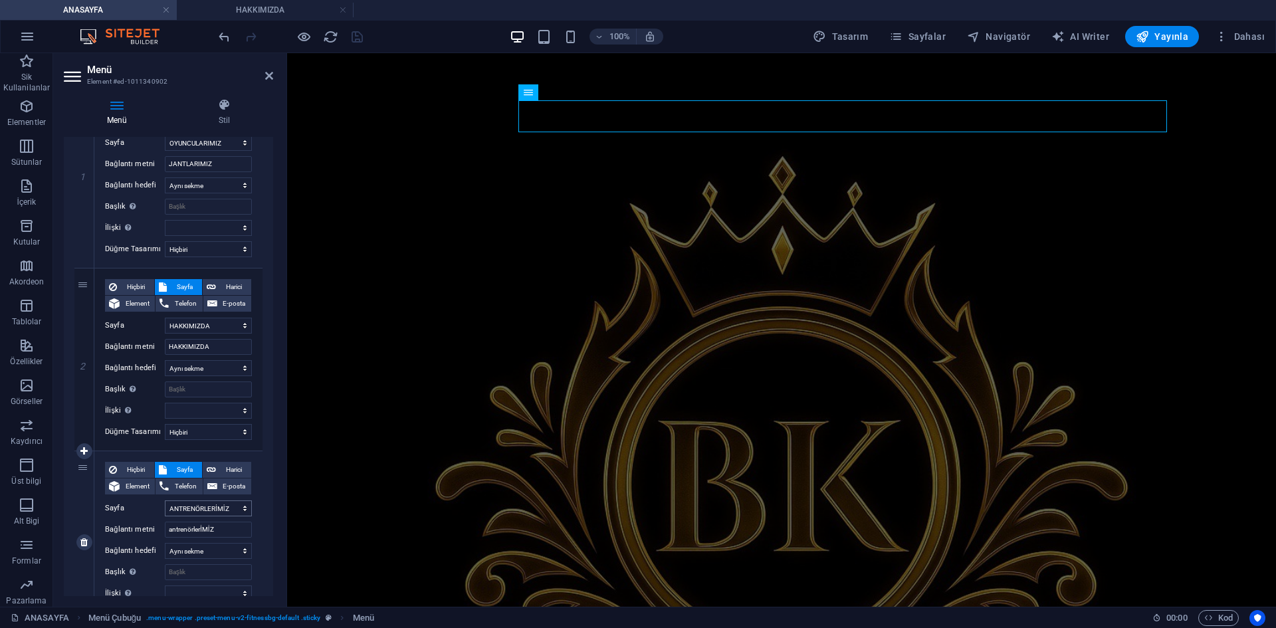
scroll to position [199, 0]
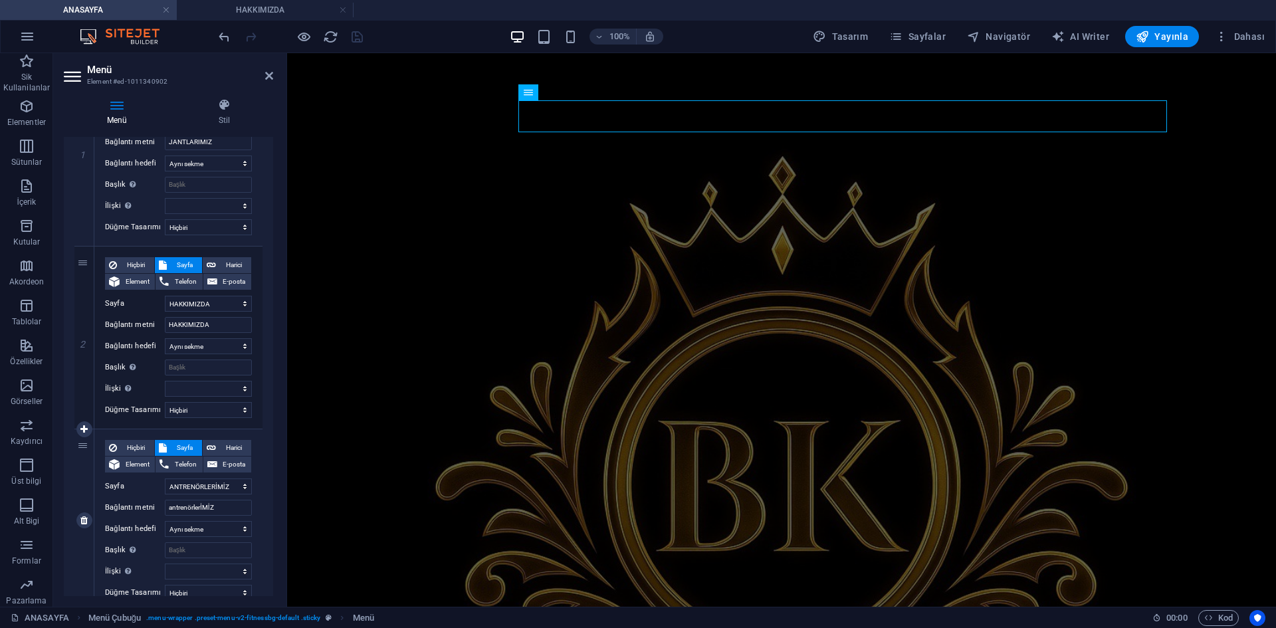
drag, startPoint x: 82, startPoint y: 520, endPoint x: 108, endPoint y: 507, distance: 28.5
click at [82, 520] on icon at bounding box center [83, 520] width 7 height 9
select select
select select "4"
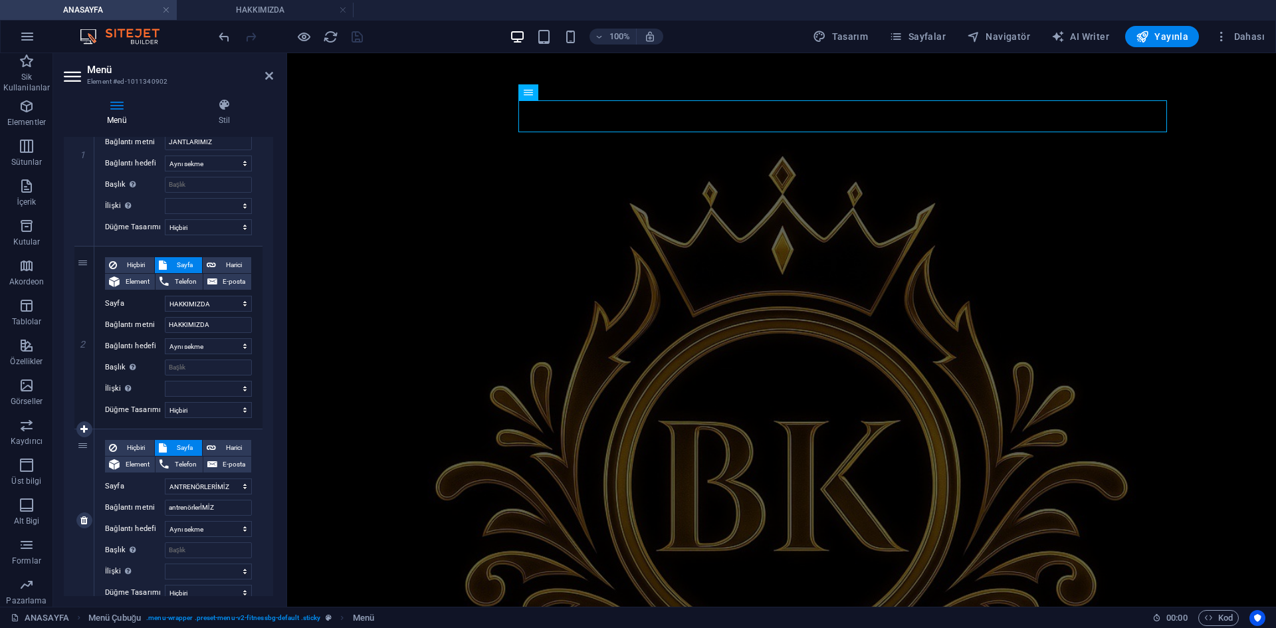
type input "GALERİ"
select select
select select "6"
type input "ANTRENMAN VİDEOLARIMIZ"
select select
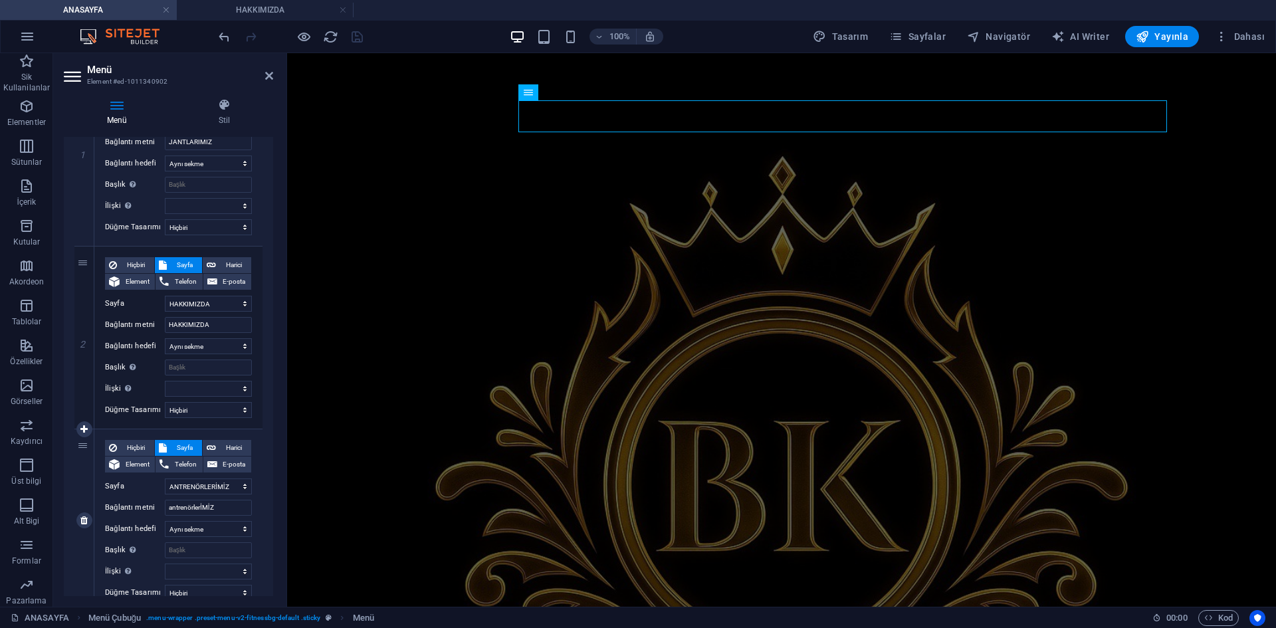
select select "5"
type input "İLETİŞİM"
select select
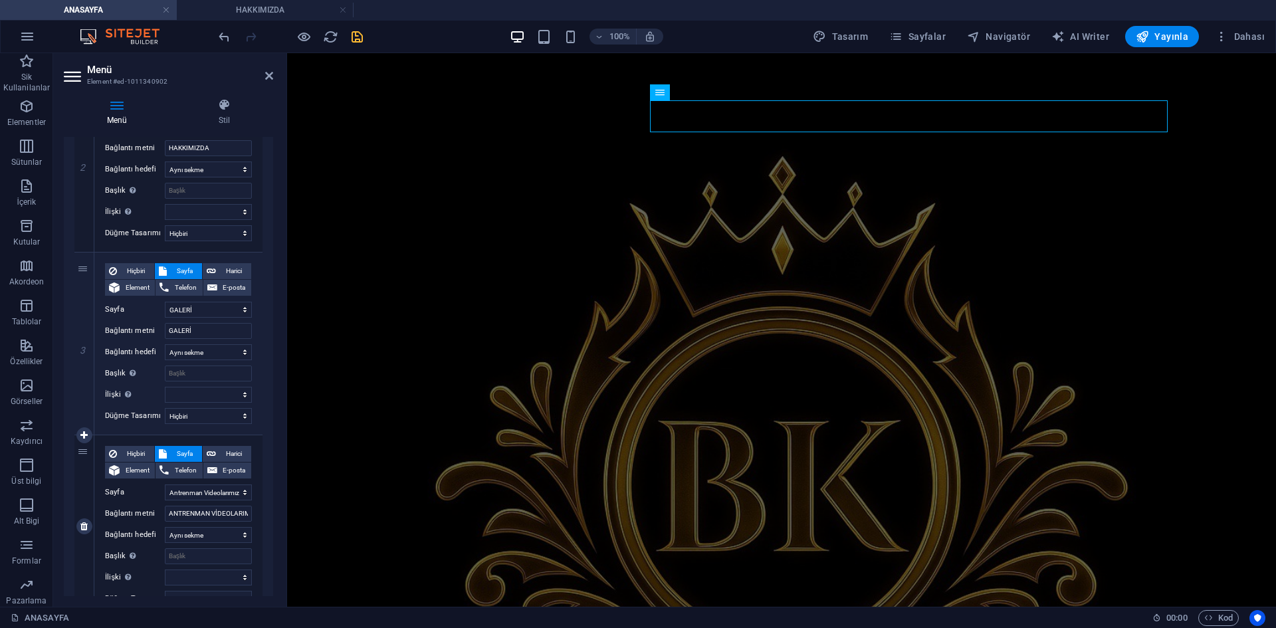
scroll to position [399, 0]
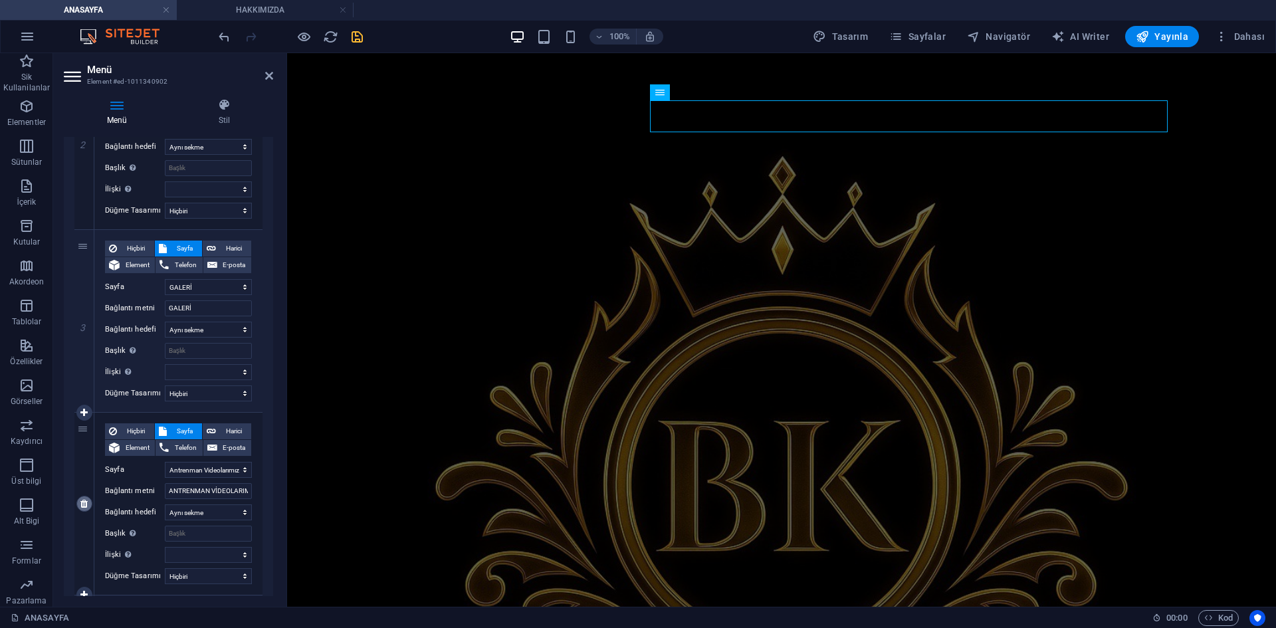
click at [76, 505] on link at bounding box center [84, 504] width 16 height 16
select select
select select "5"
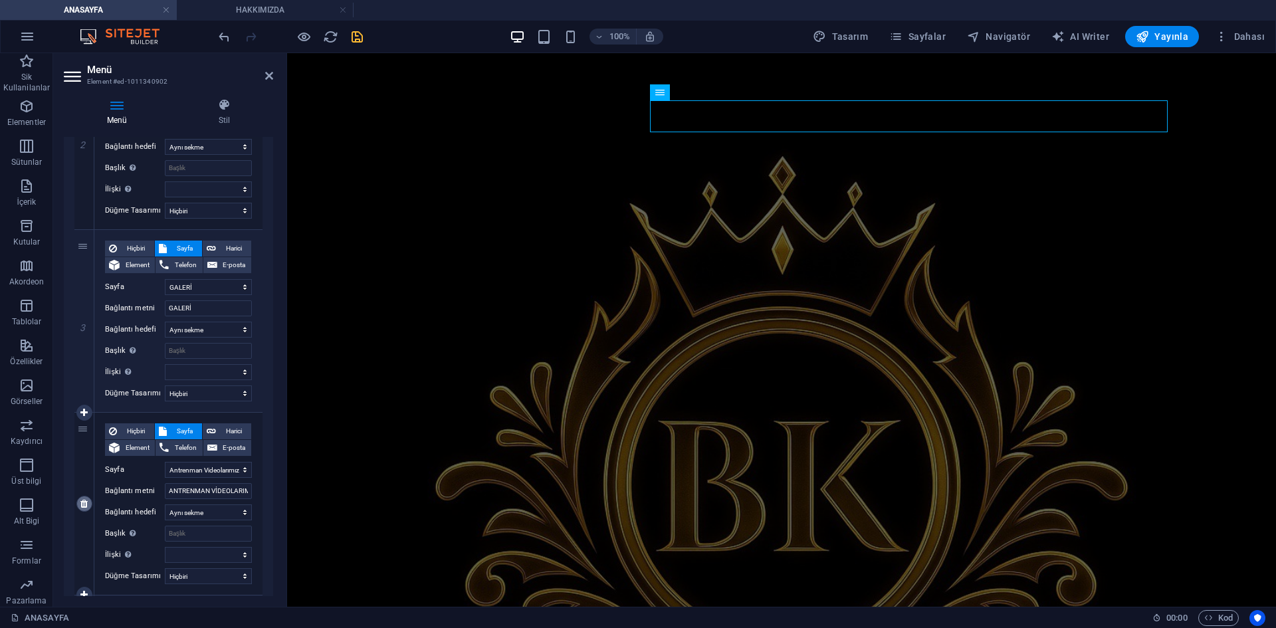
type input "İLETİŞİM"
select select
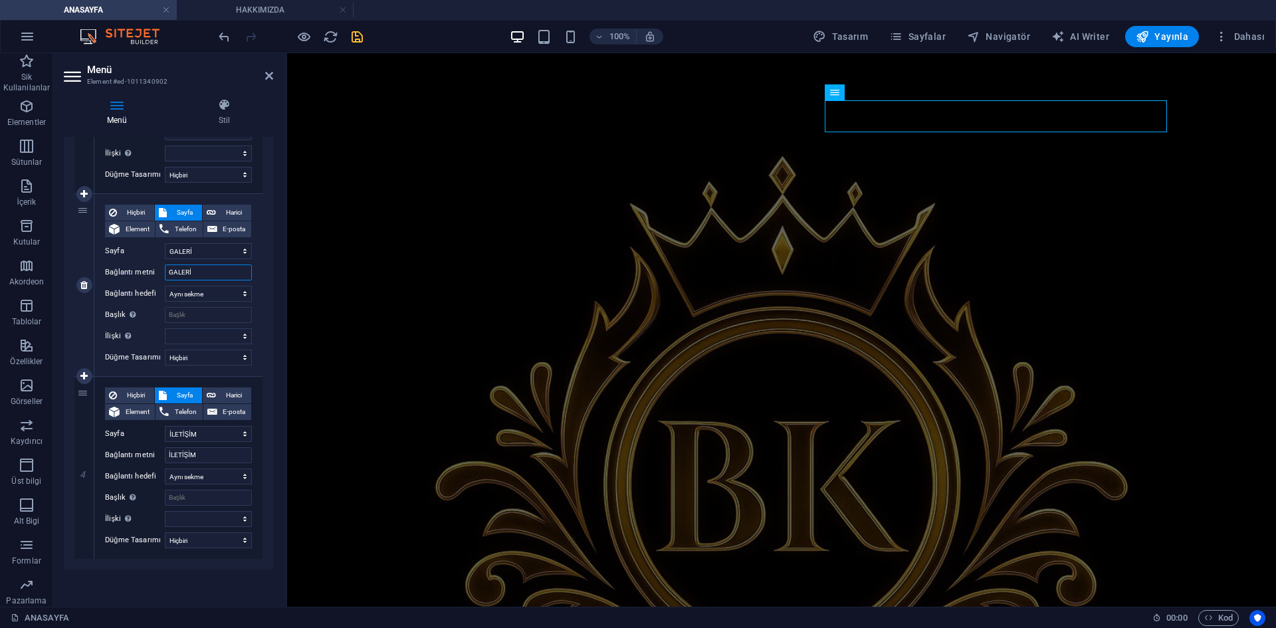
click at [214, 277] on input "GALERİ" at bounding box center [208, 272] width 87 height 16
type input "l"
type input "LAS"
select select
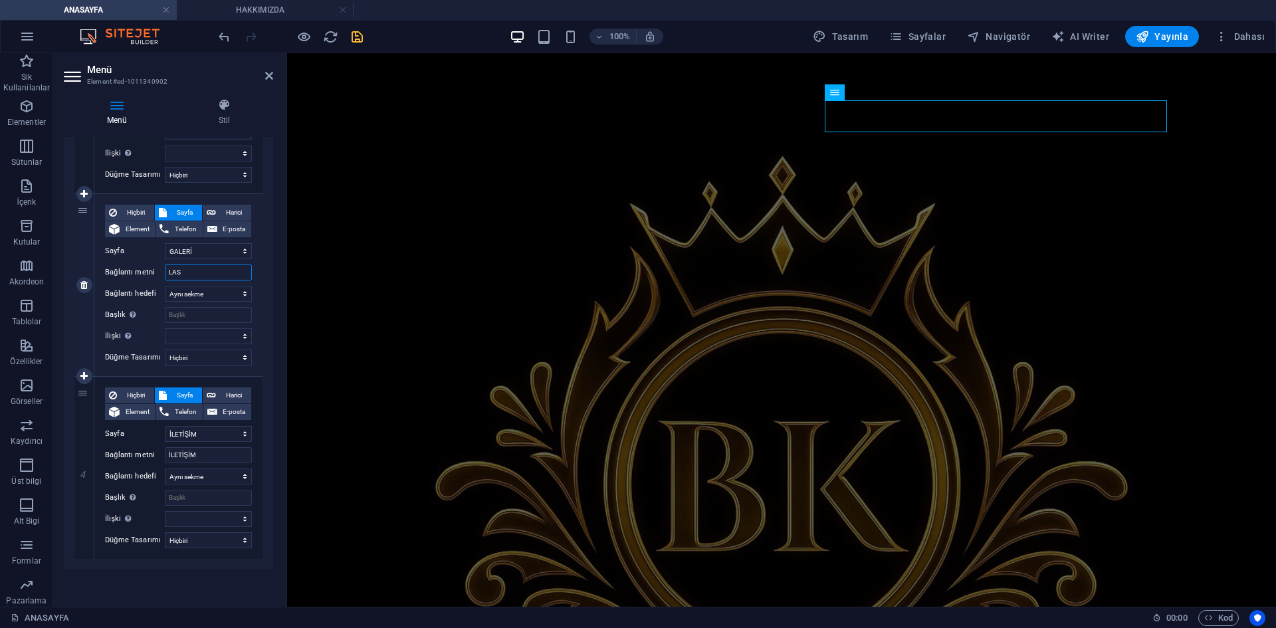
select select
type input "LASTİKLERİMİZ"
select select
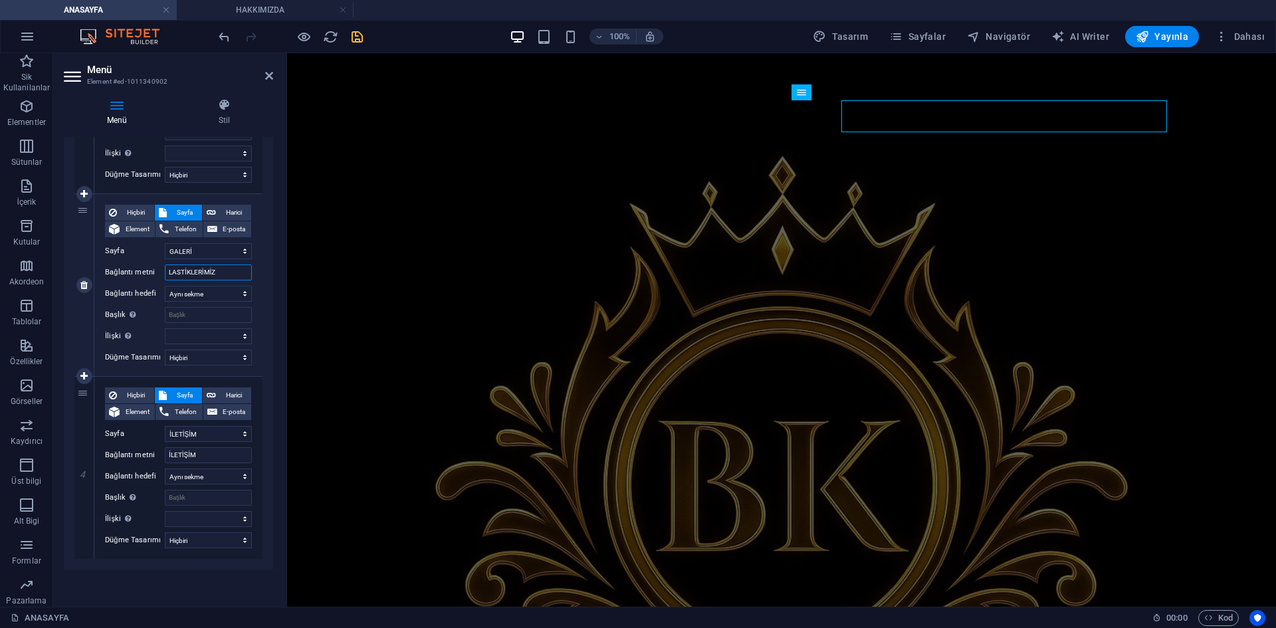
select select
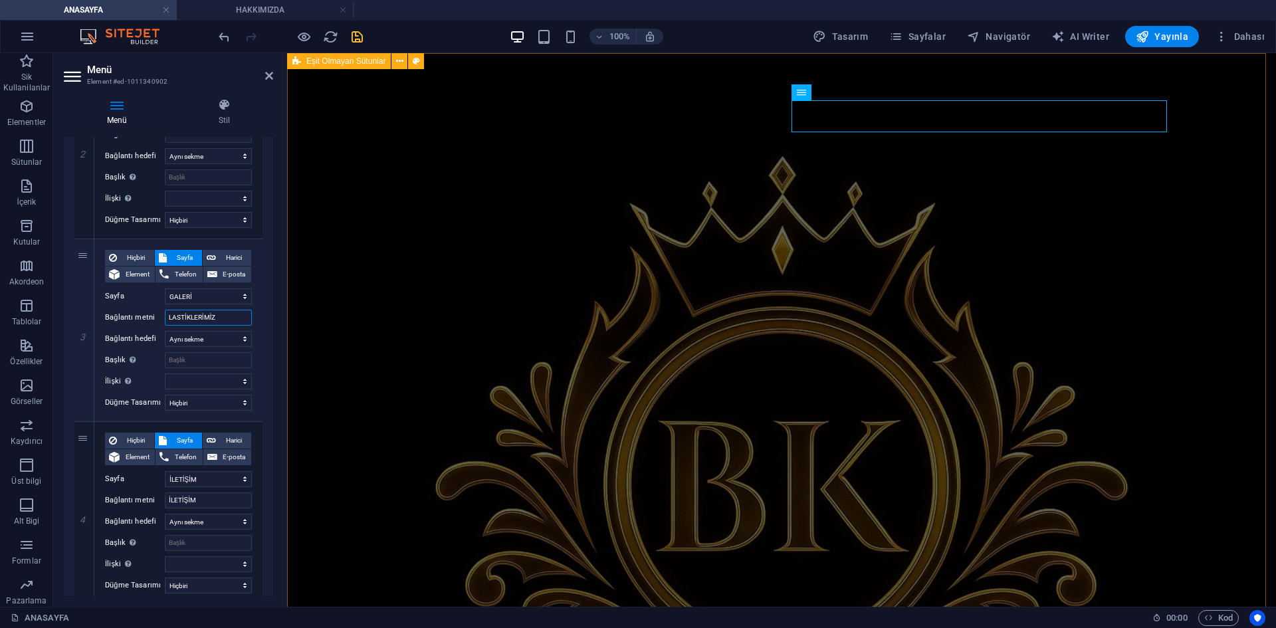
scroll to position [368, 0]
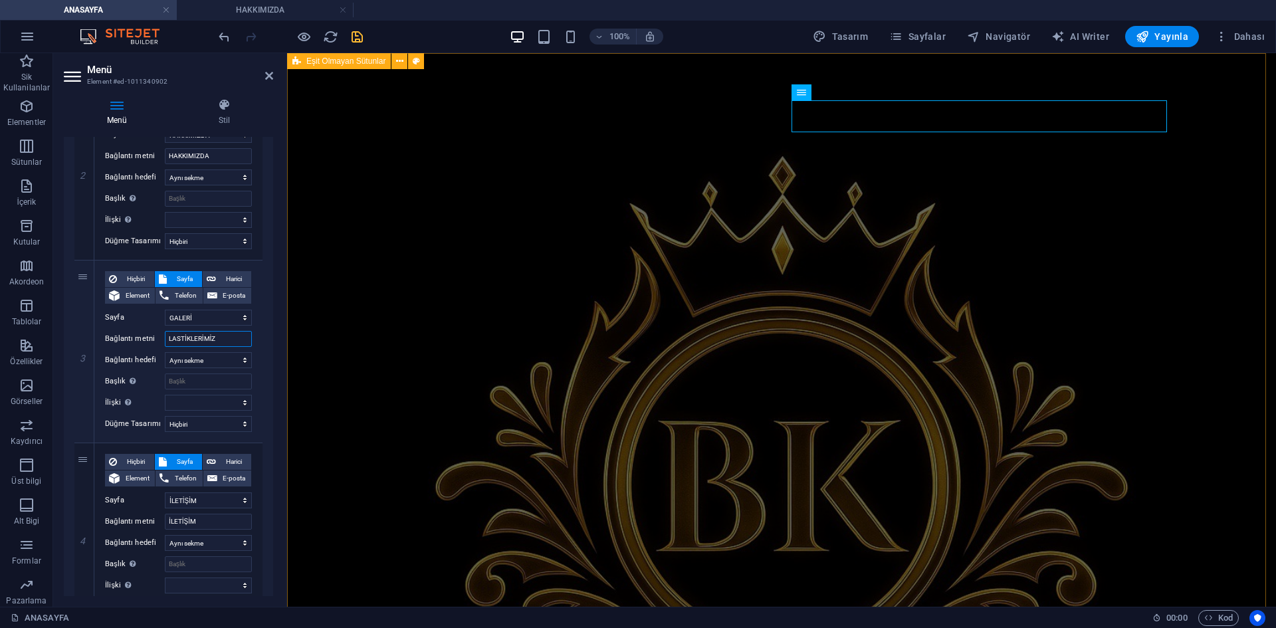
type input "LASTİKLERİMİZ"
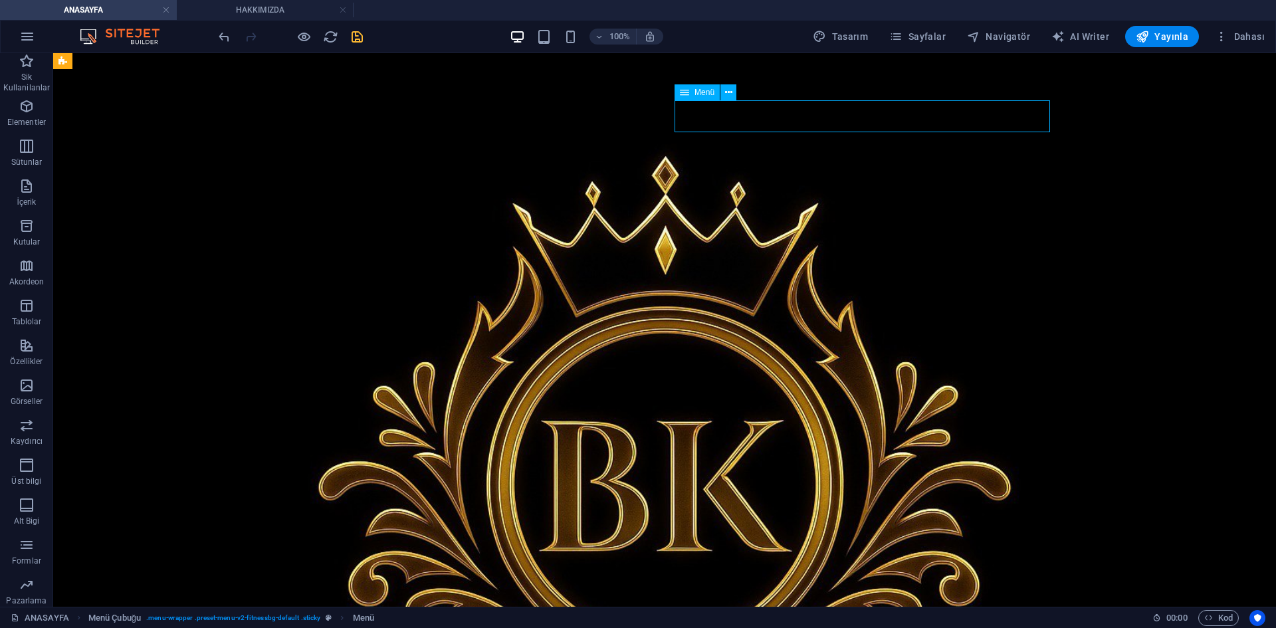
select select "1"
select select
select select "2"
select select
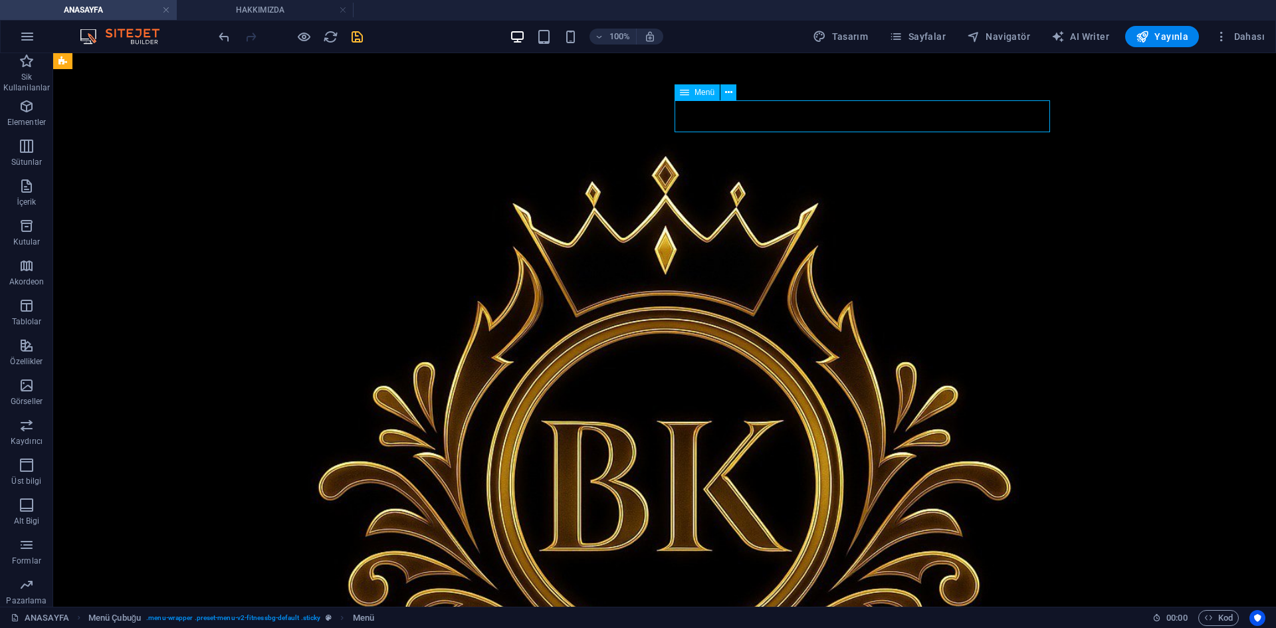
select select "4"
select select
select select "5"
select select
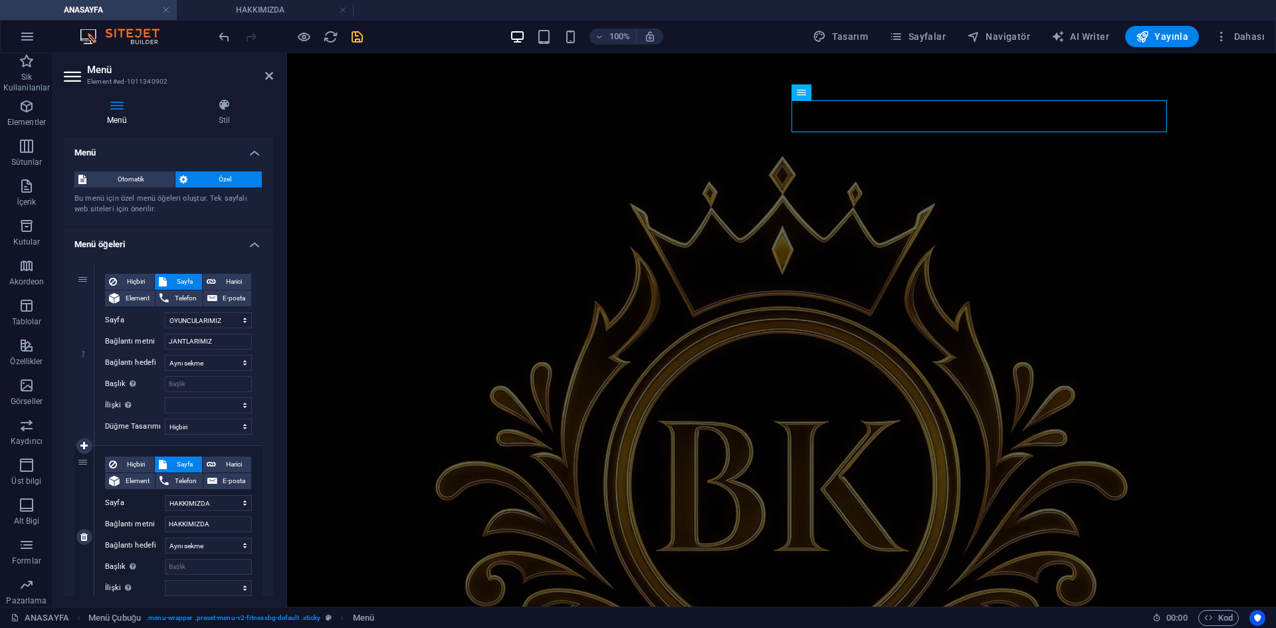
scroll to position [66, 0]
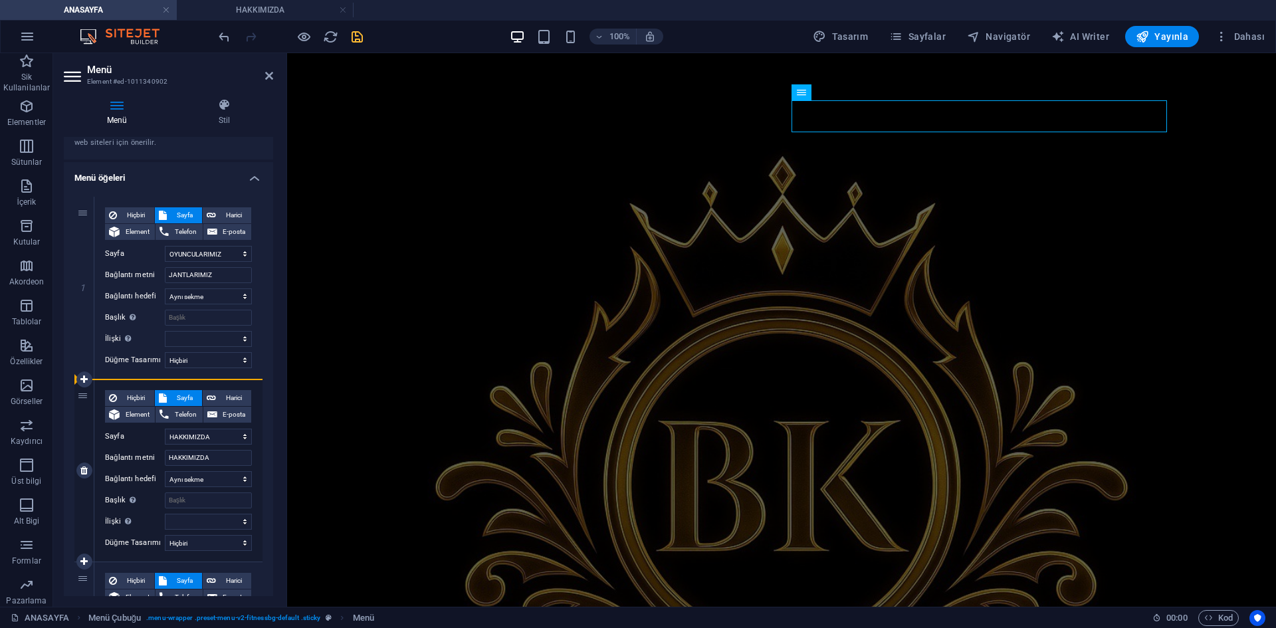
drag, startPoint x: 90, startPoint y: 440, endPoint x: 90, endPoint y: 431, distance: 10.0
click at [90, 431] on div "2" at bounding box center [84, 470] width 20 height 182
select select
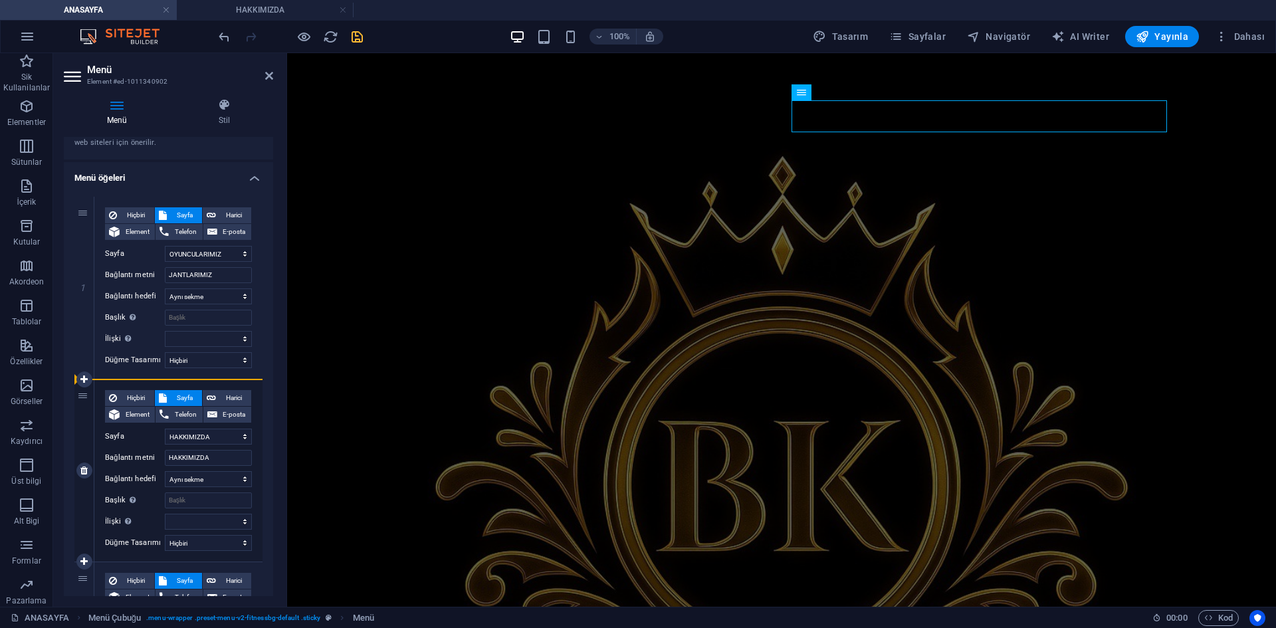
select select
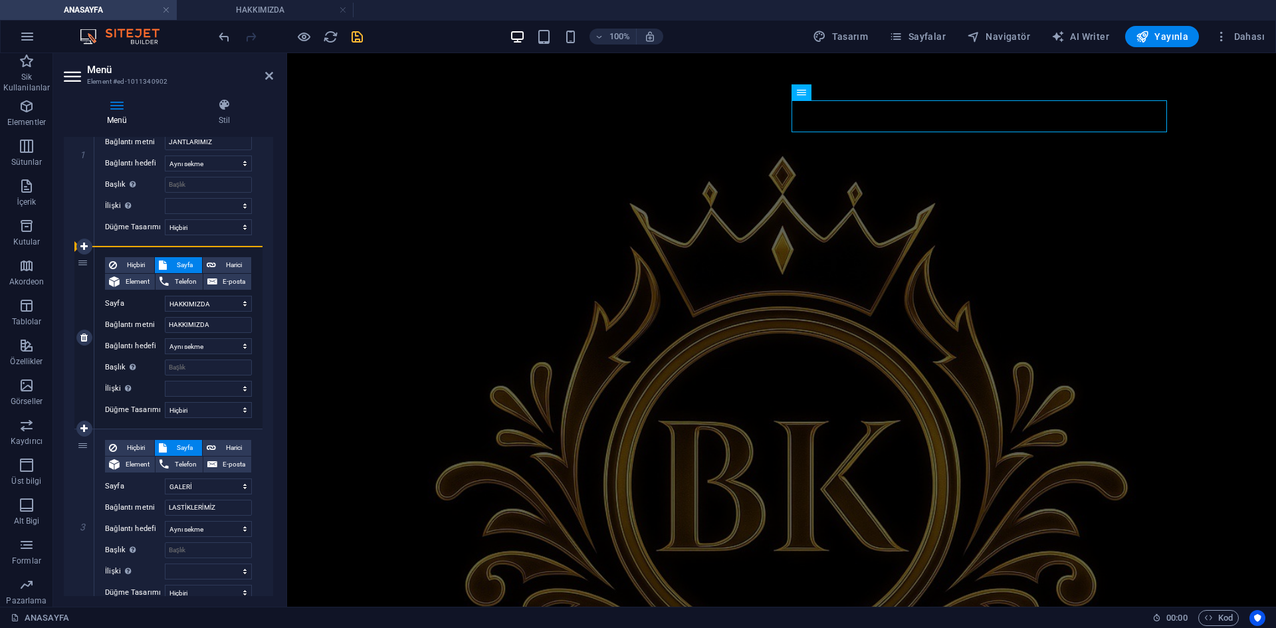
drag, startPoint x: 86, startPoint y: 488, endPoint x: 104, endPoint y: 247, distance: 241.8
click at [105, 247] on div "1 Hiçbiri Sayfa Harici Element Telefon E-posta Sayfa ANASAYFA OYUNCULARIMIZ HAK…" at bounding box center [168, 429] width 188 height 731
select select
select select "4"
type input "LASTİKLERİMİZ"
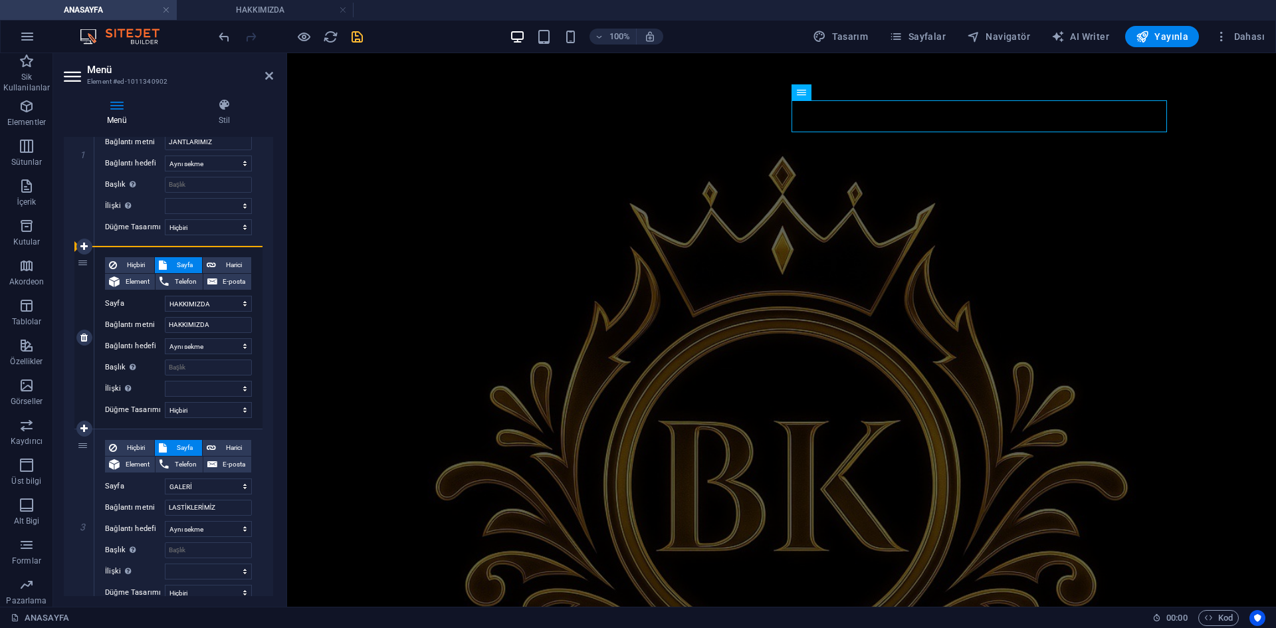
select select
select select "2"
type input "HAKKIMIZDA"
select select
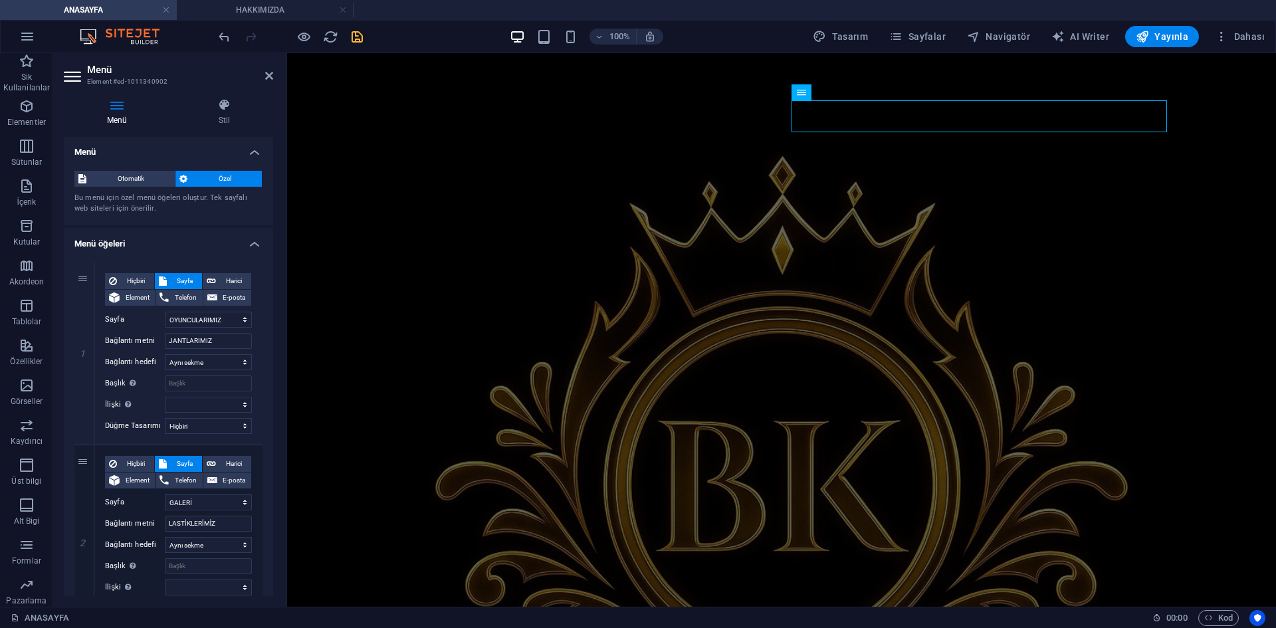
scroll to position [0, 0]
click at [528, 178] on div "JANTLARIMIZ LASTİKLERİMİZ HAKKIMIZDA İLETİŞİM" at bounding box center [781, 470] width 989 height 834
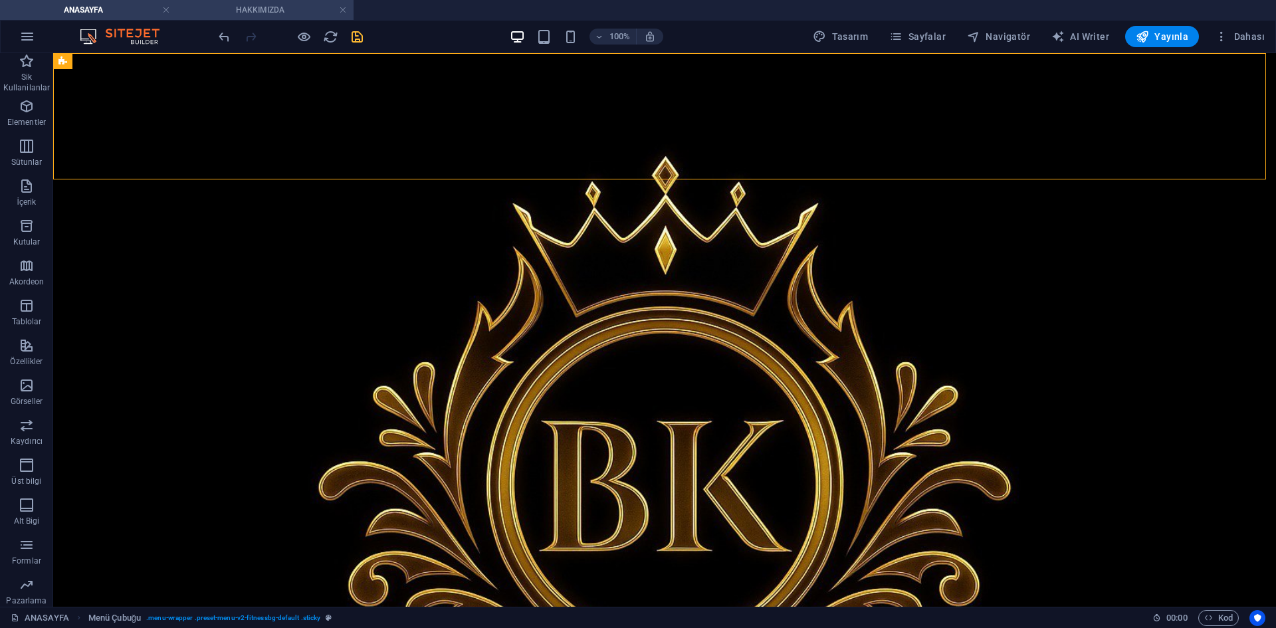
click at [249, 17] on h4 "HAKKIMIZDA" at bounding box center [265, 10] width 177 height 15
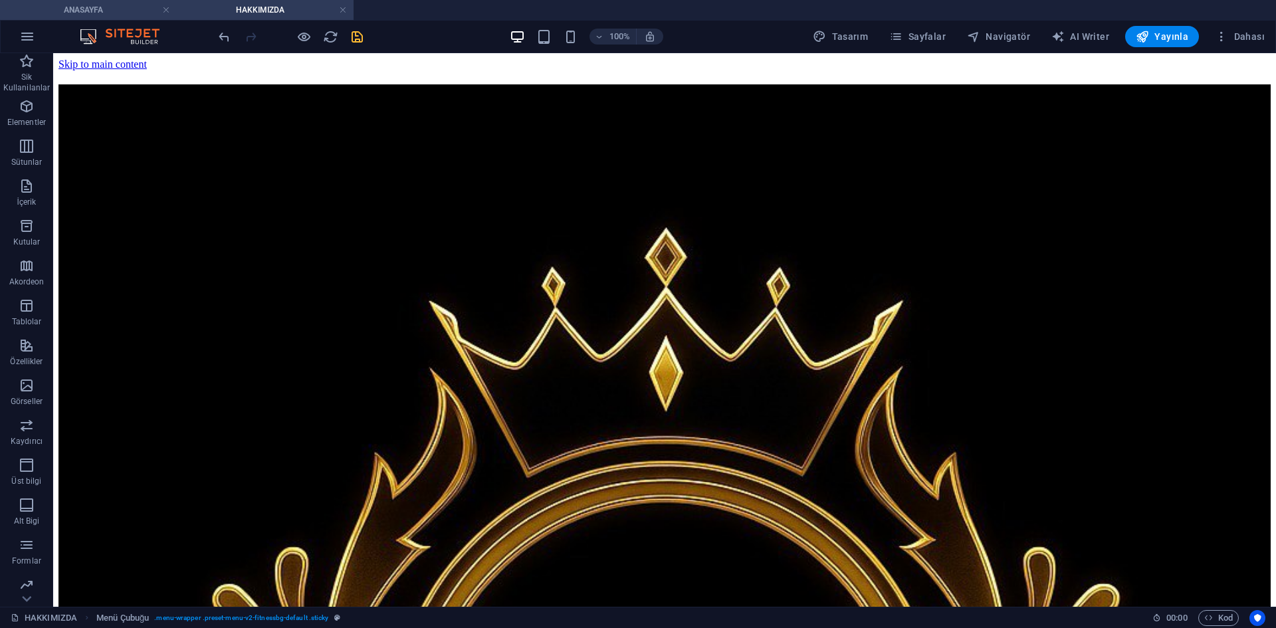
click at [111, 5] on h4 "ANASAYFA" at bounding box center [88, 10] width 177 height 15
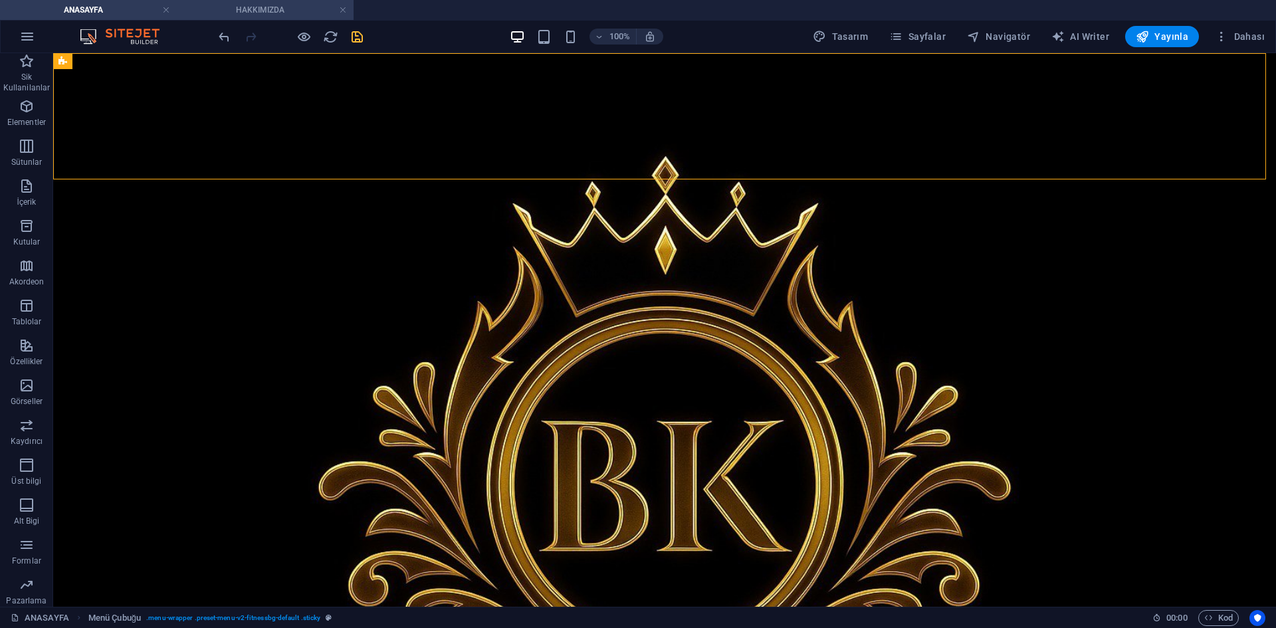
click at [232, 13] on h4 "HAKKIMIZDA" at bounding box center [265, 10] width 177 height 15
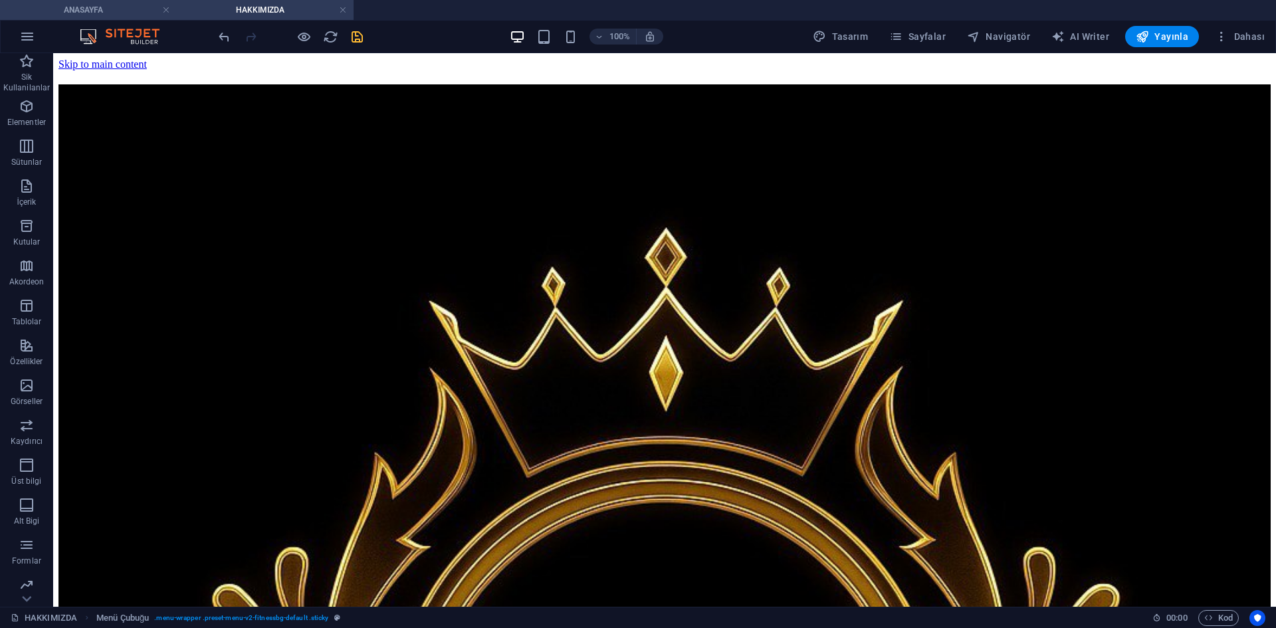
click at [118, 10] on h4 "ANASAYFA" at bounding box center [88, 10] width 177 height 15
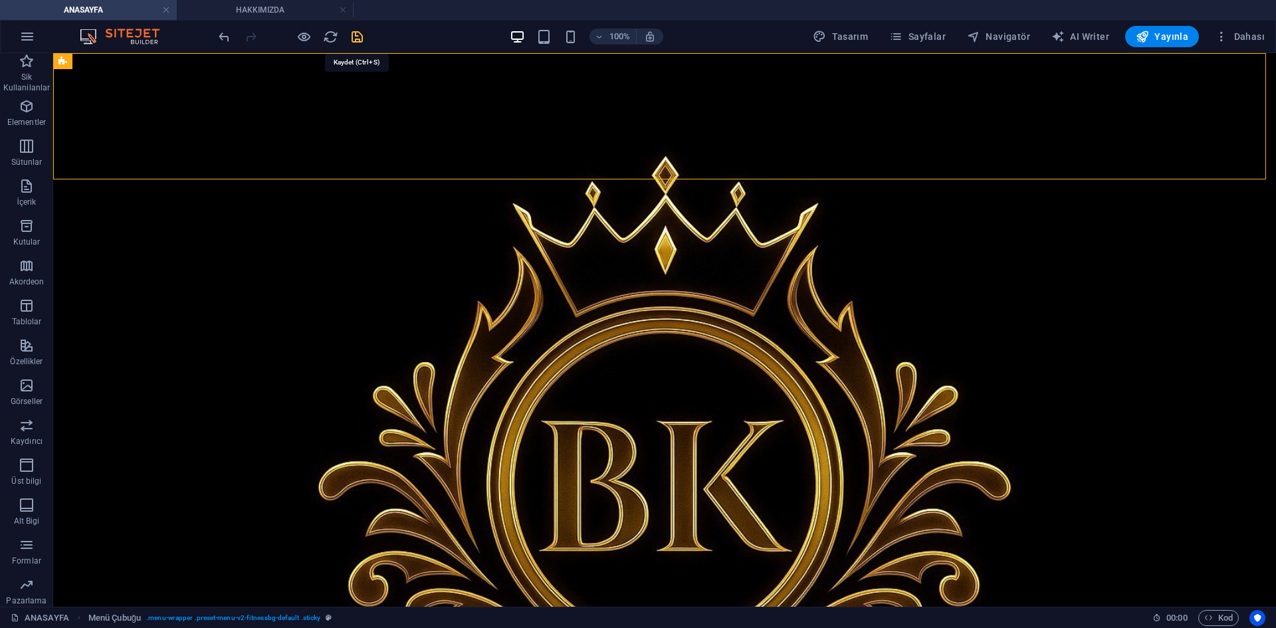
click at [357, 40] on icon "save" at bounding box center [356, 36] width 15 height 15
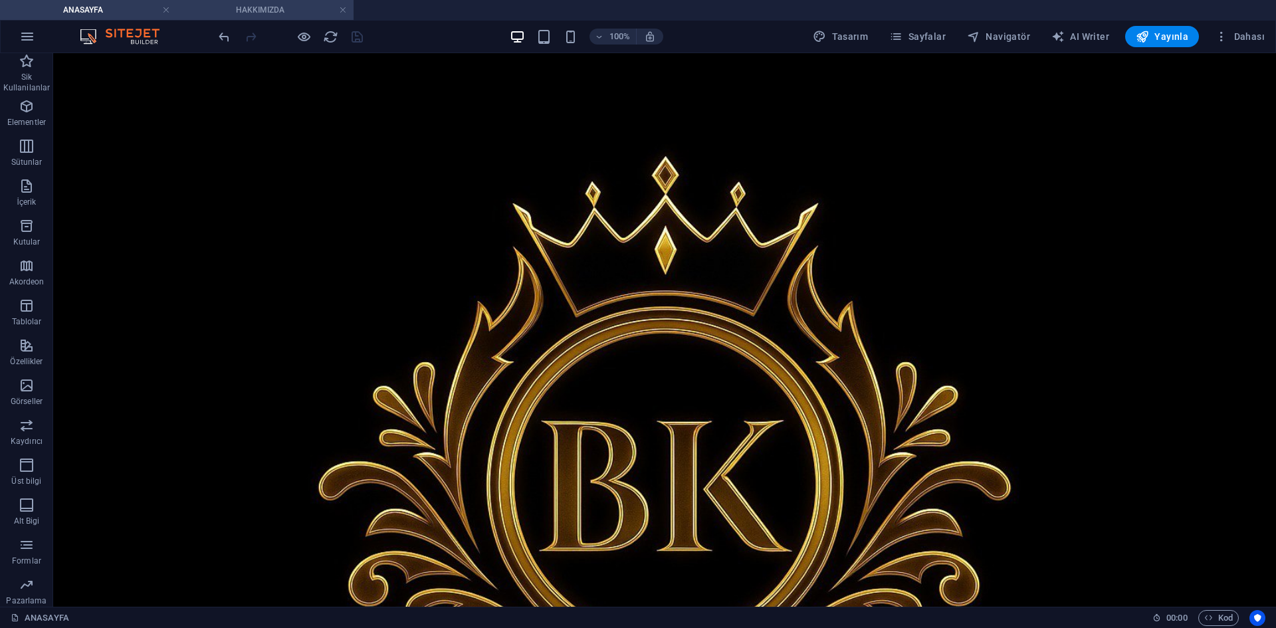
click at [280, 10] on h4 "HAKKIMIZDA" at bounding box center [265, 10] width 177 height 15
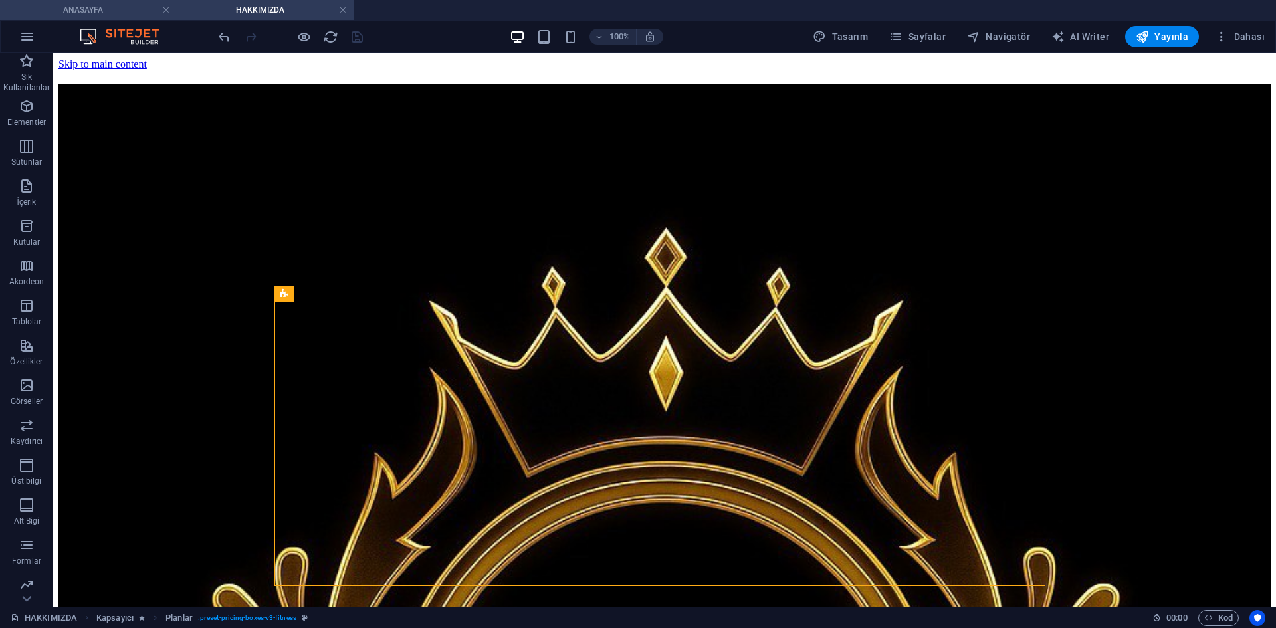
click at [102, 5] on h4 "ANASAYFA" at bounding box center [88, 10] width 177 height 15
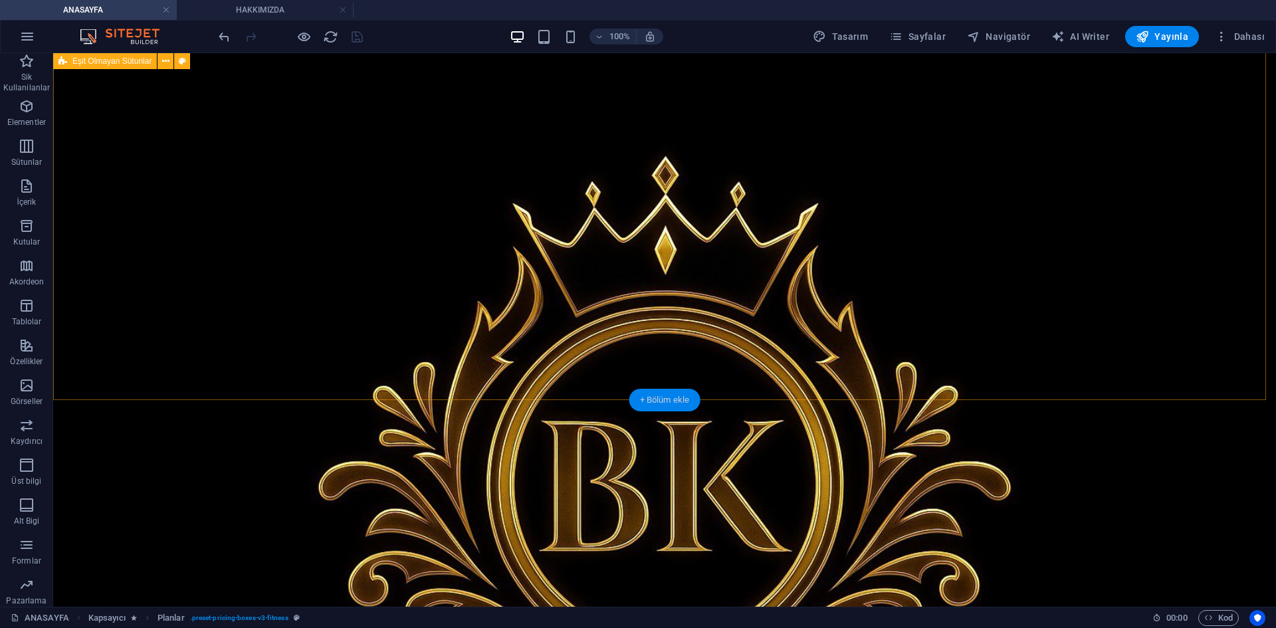
scroll to position [332, 0]
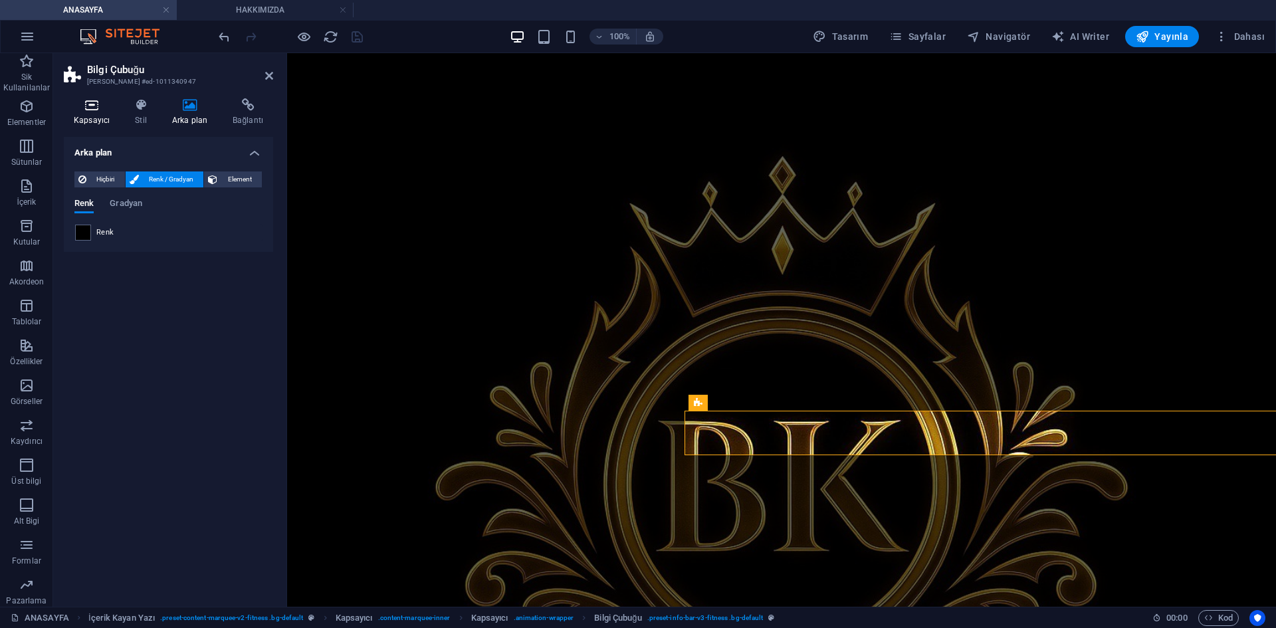
click at [102, 113] on h4 "Kapsayıcı" at bounding box center [94, 112] width 61 height 28
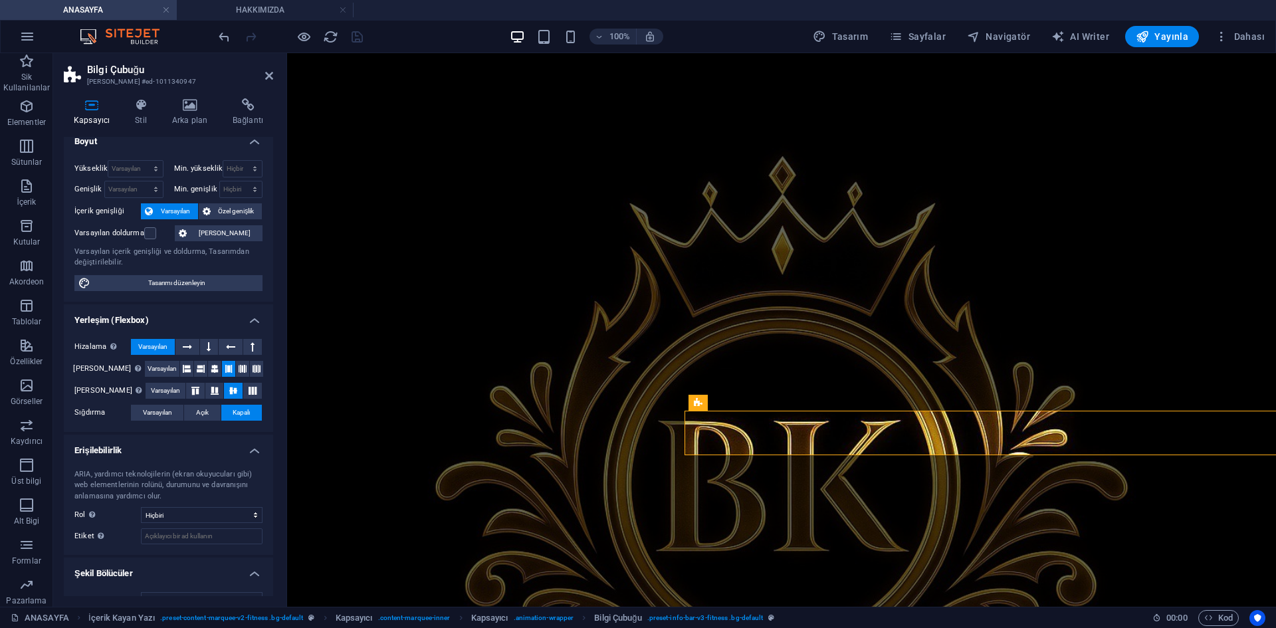
scroll to position [0, 0]
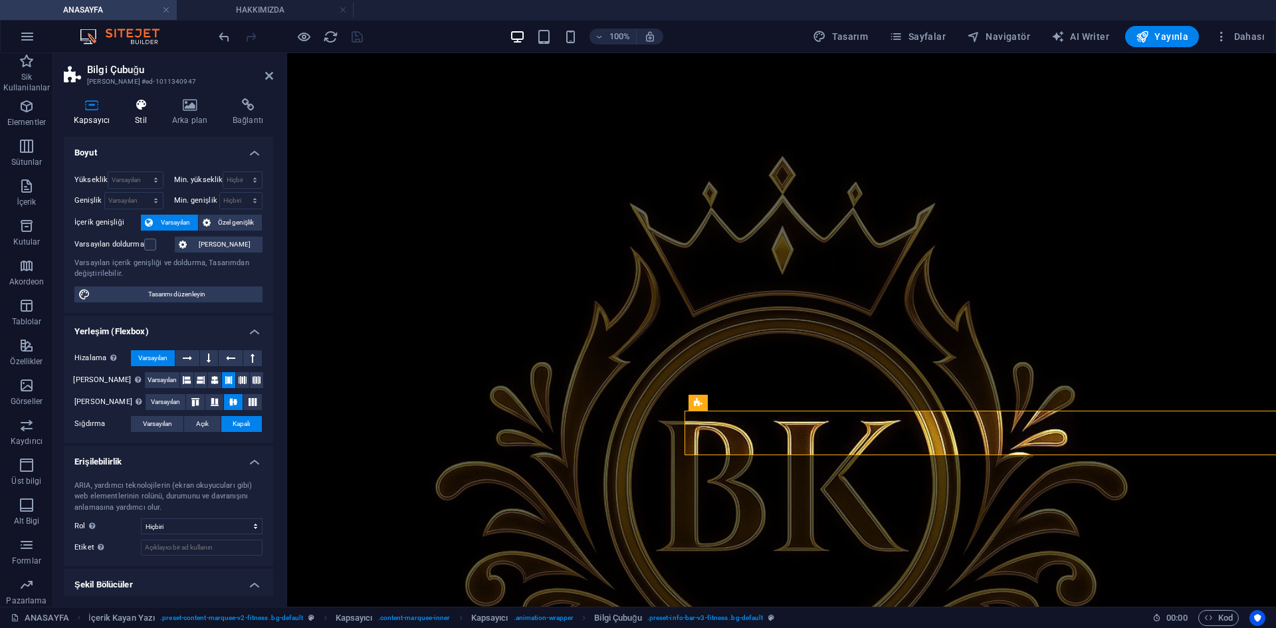
click at [149, 111] on icon at bounding box center [141, 104] width 32 height 13
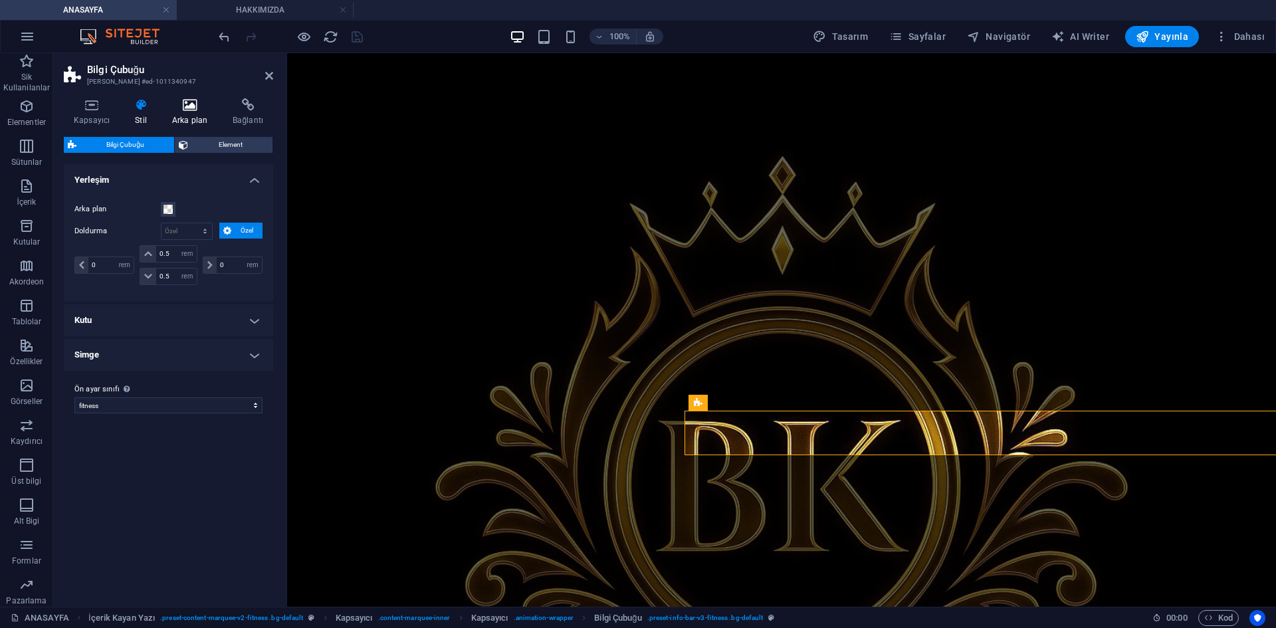
click at [183, 109] on icon at bounding box center [189, 104] width 55 height 13
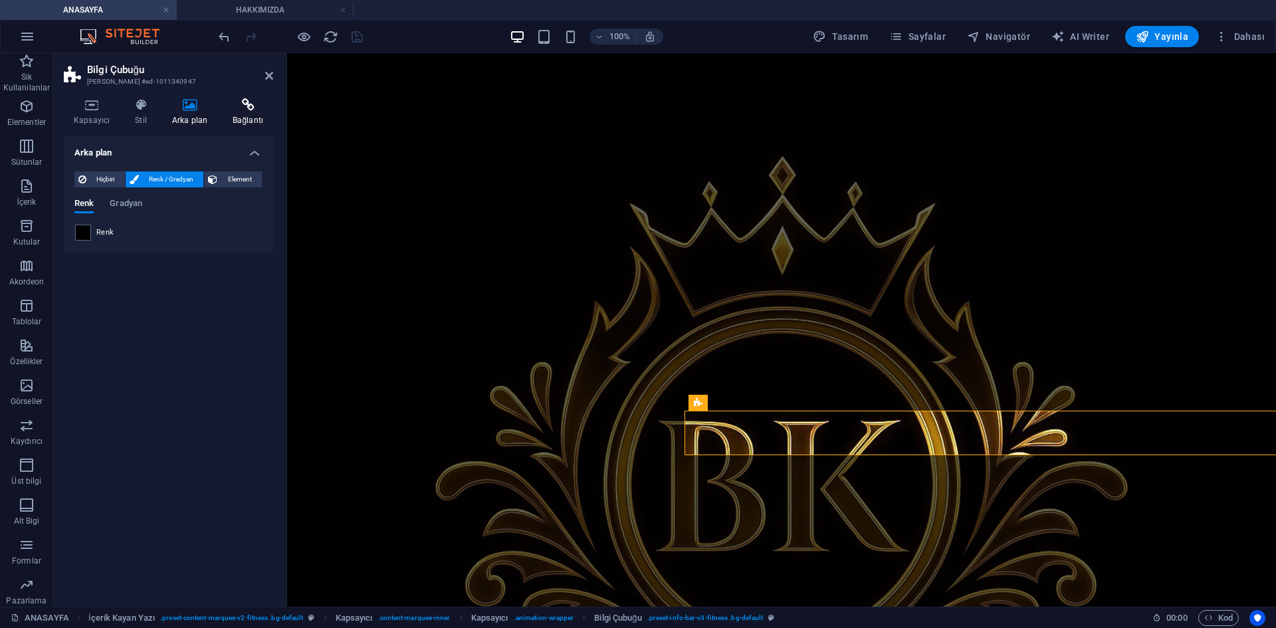
click at [248, 110] on icon at bounding box center [248, 104] width 50 height 13
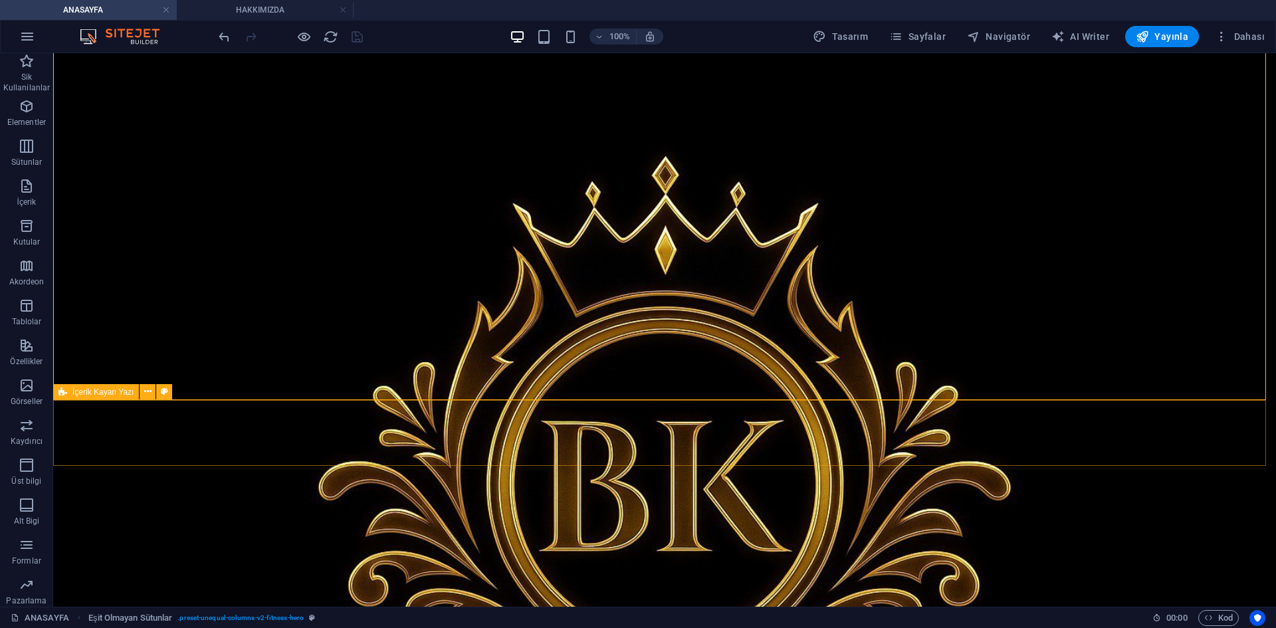
click at [113, 394] on span "İçerik Kayan Yazı" at bounding box center [102, 392] width 61 height 8
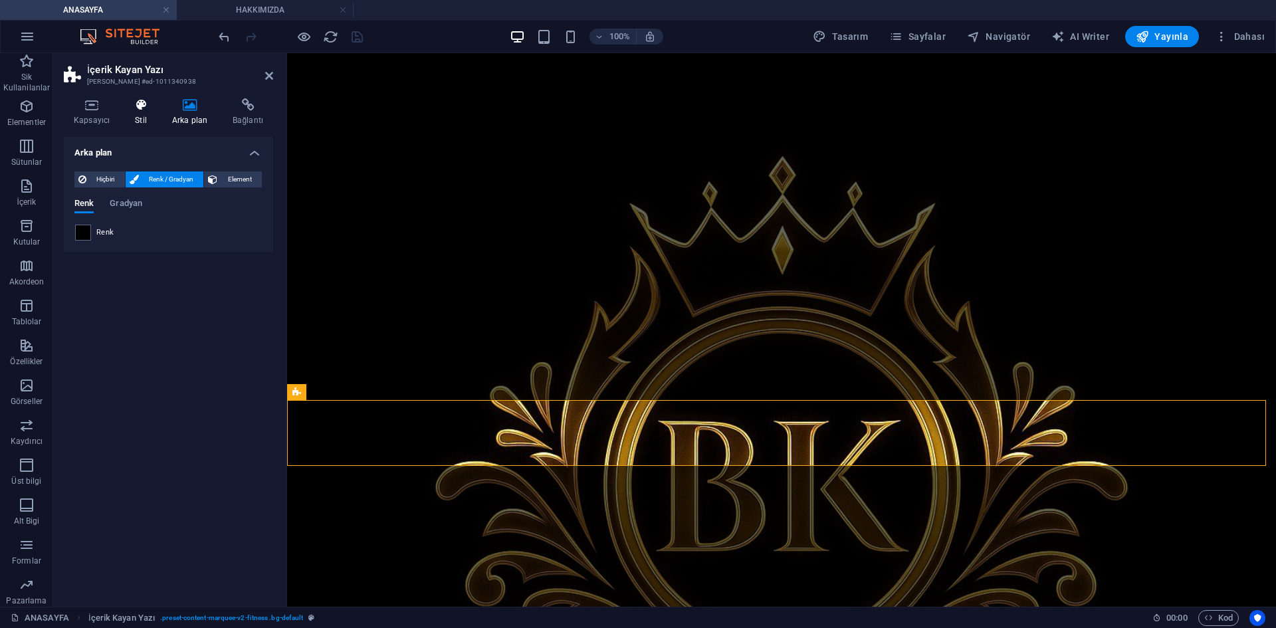
click at [132, 112] on h4 "Stil" at bounding box center [143, 112] width 37 height 28
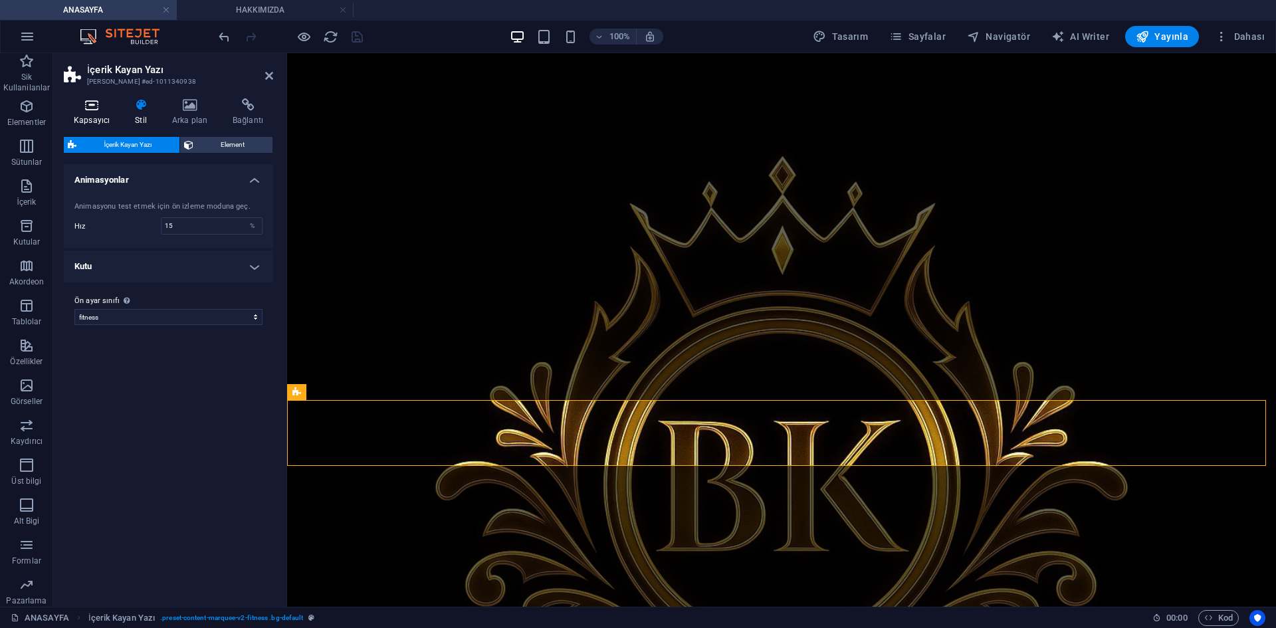
click at [110, 112] on h4 "Kapsayıcı" at bounding box center [94, 112] width 61 height 28
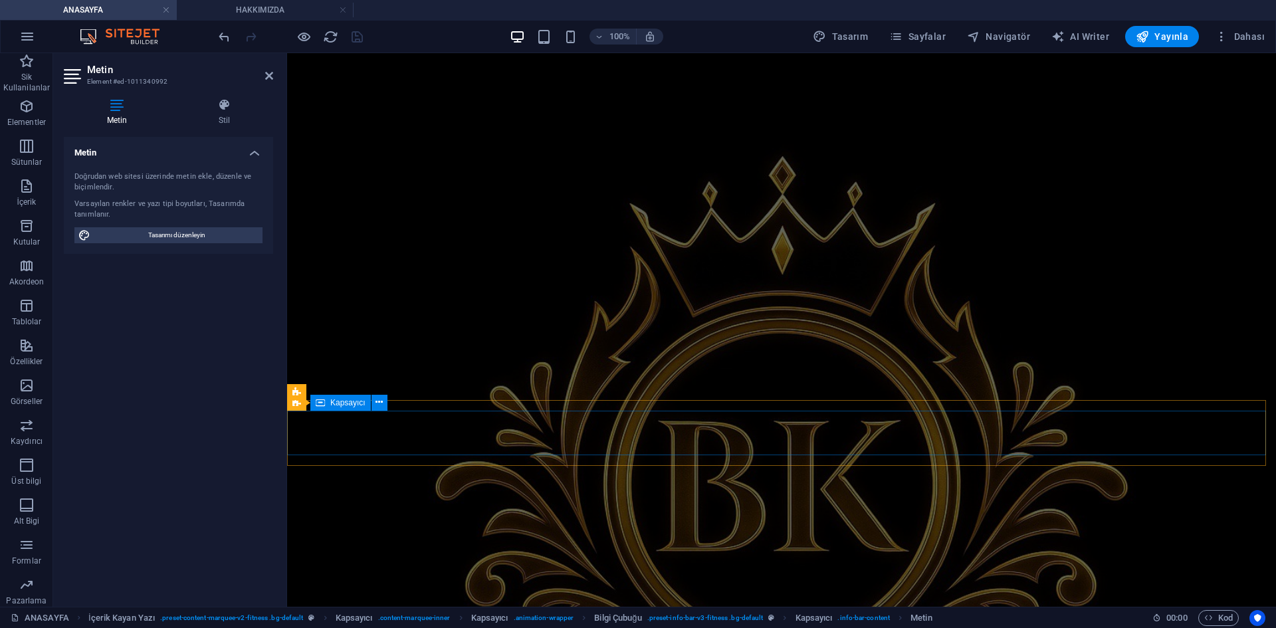
scroll to position [347, 0]
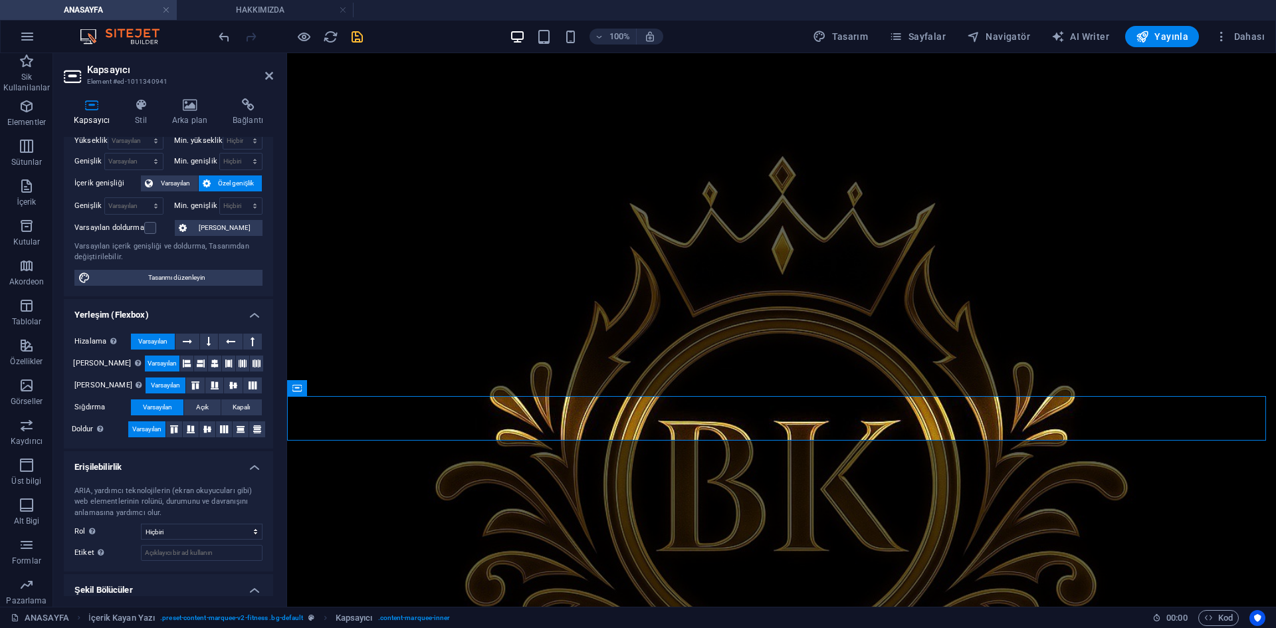
scroll to position [0, 0]
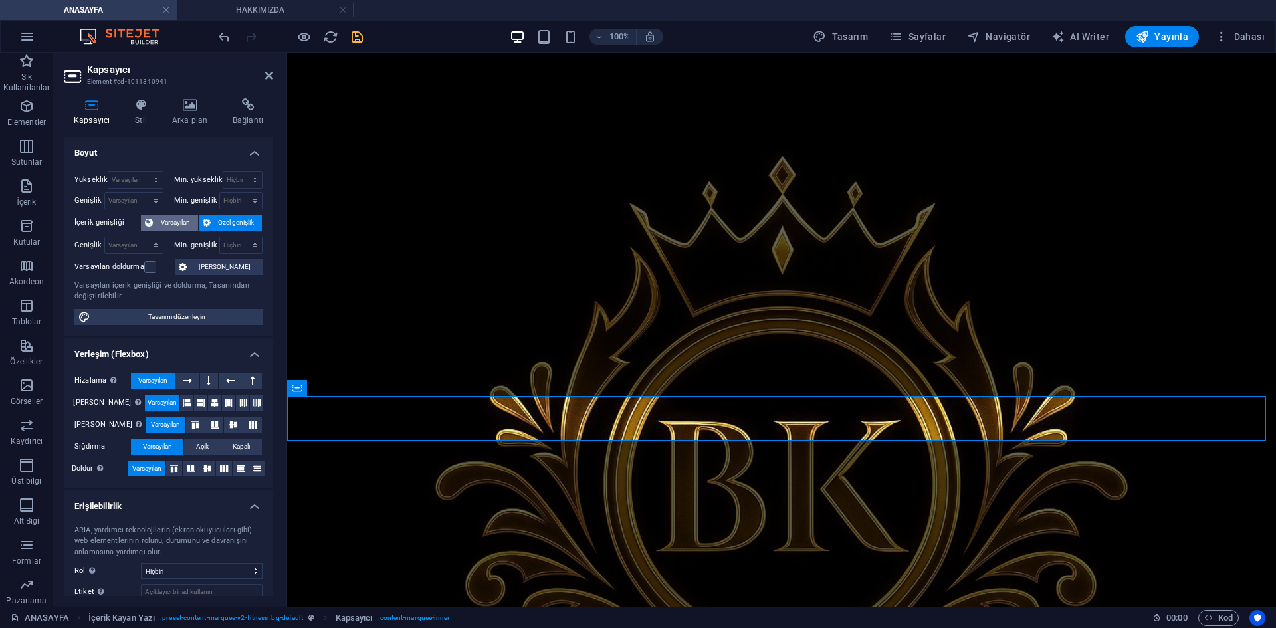
click at [178, 223] on span "Varsayılan" at bounding box center [175, 223] width 37 height 16
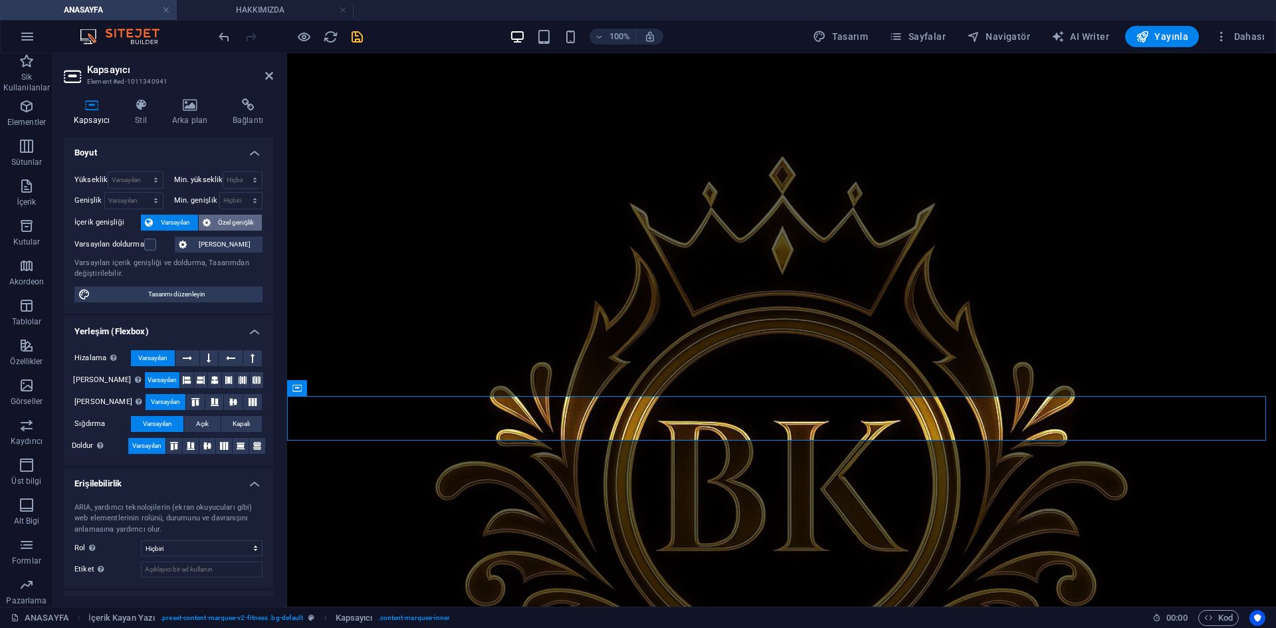
click at [225, 223] on span "Özel genişlik" at bounding box center [237, 223] width 44 height 16
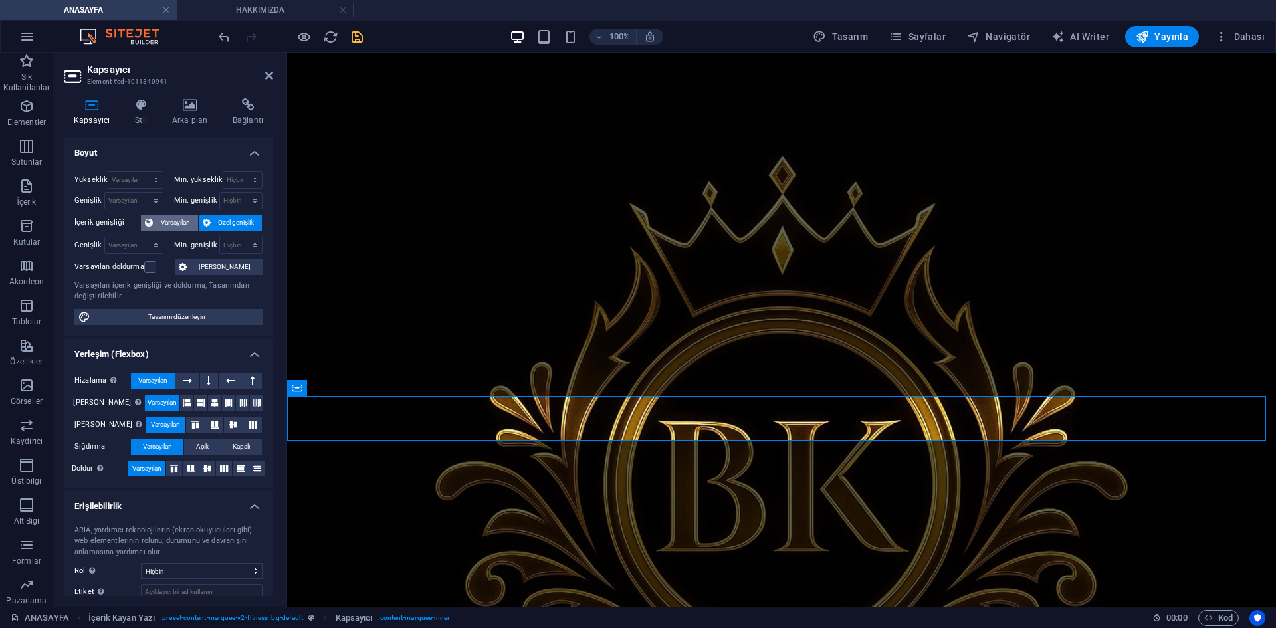
click at [179, 223] on span "Varsayılan" at bounding box center [175, 223] width 37 height 16
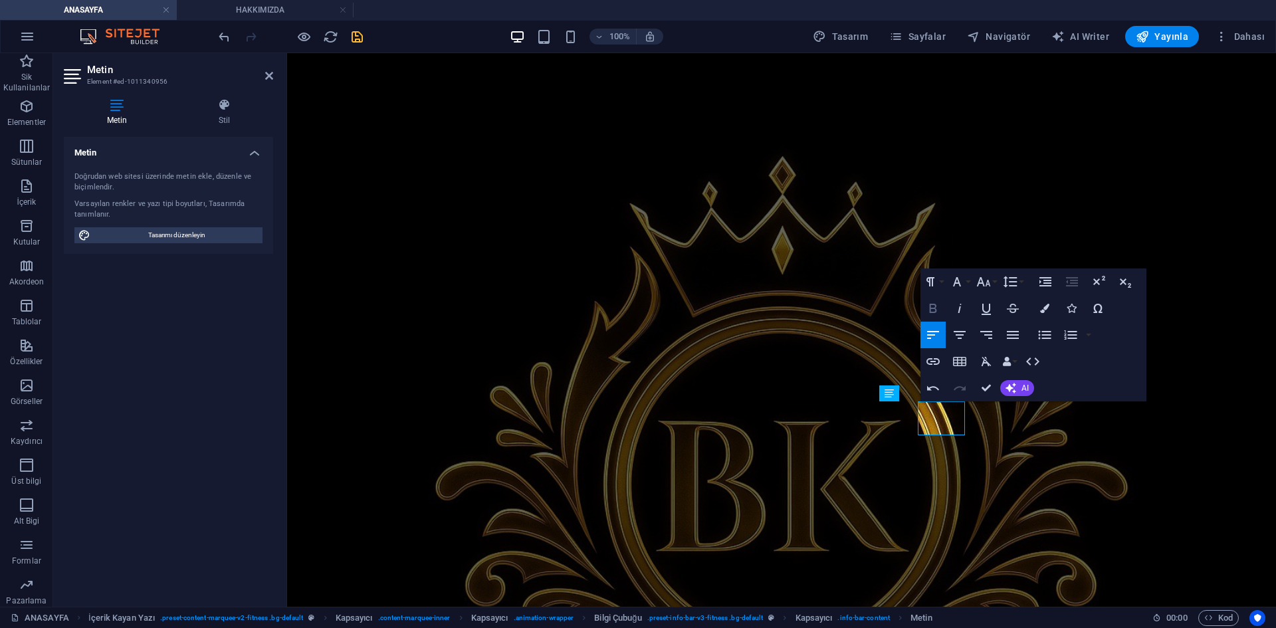
click at [939, 302] on icon "button" at bounding box center [933, 308] width 16 height 16
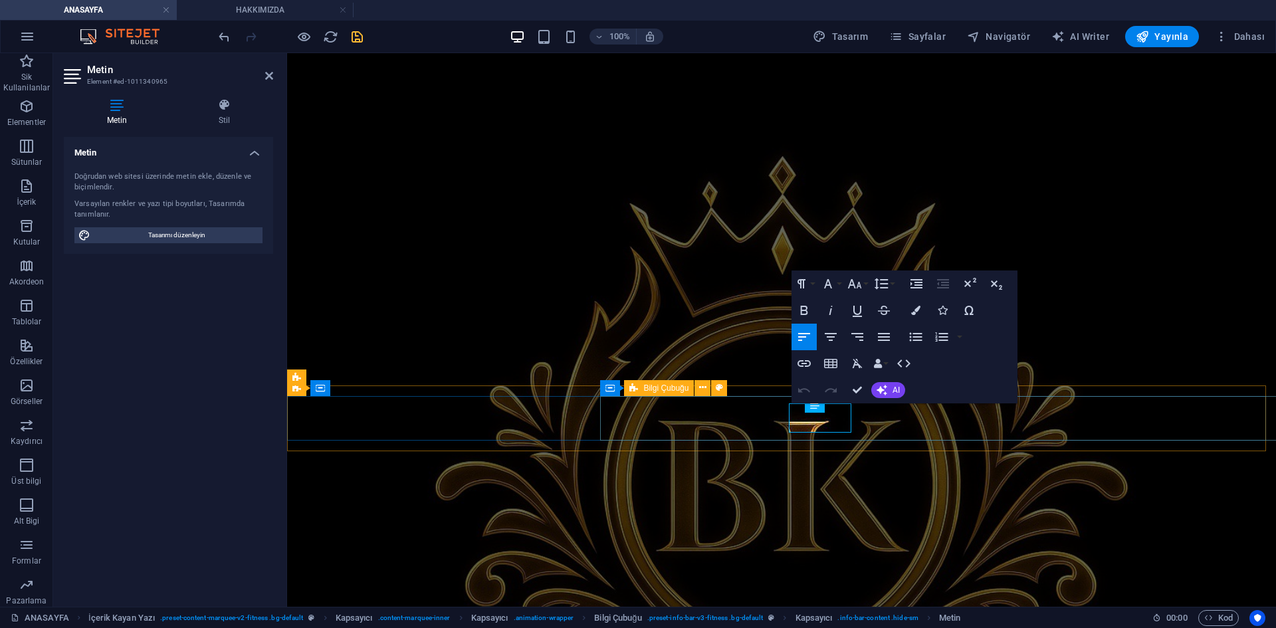
scroll to position [345, 0]
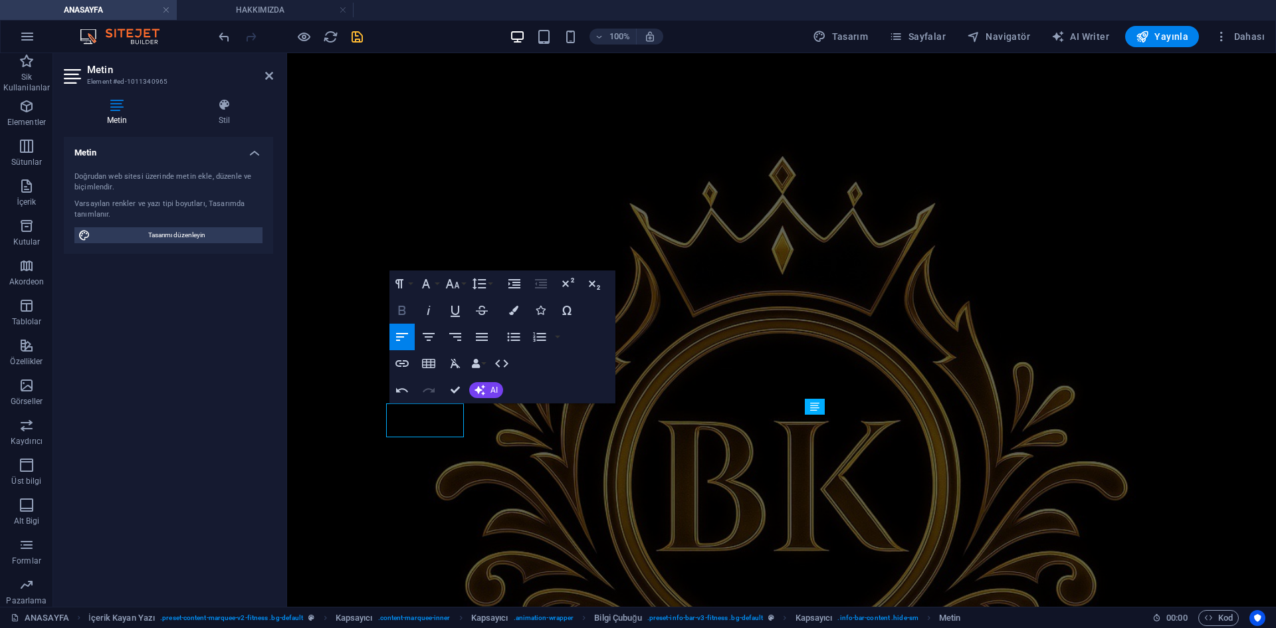
click at [403, 312] on icon "button" at bounding box center [402, 310] width 16 height 16
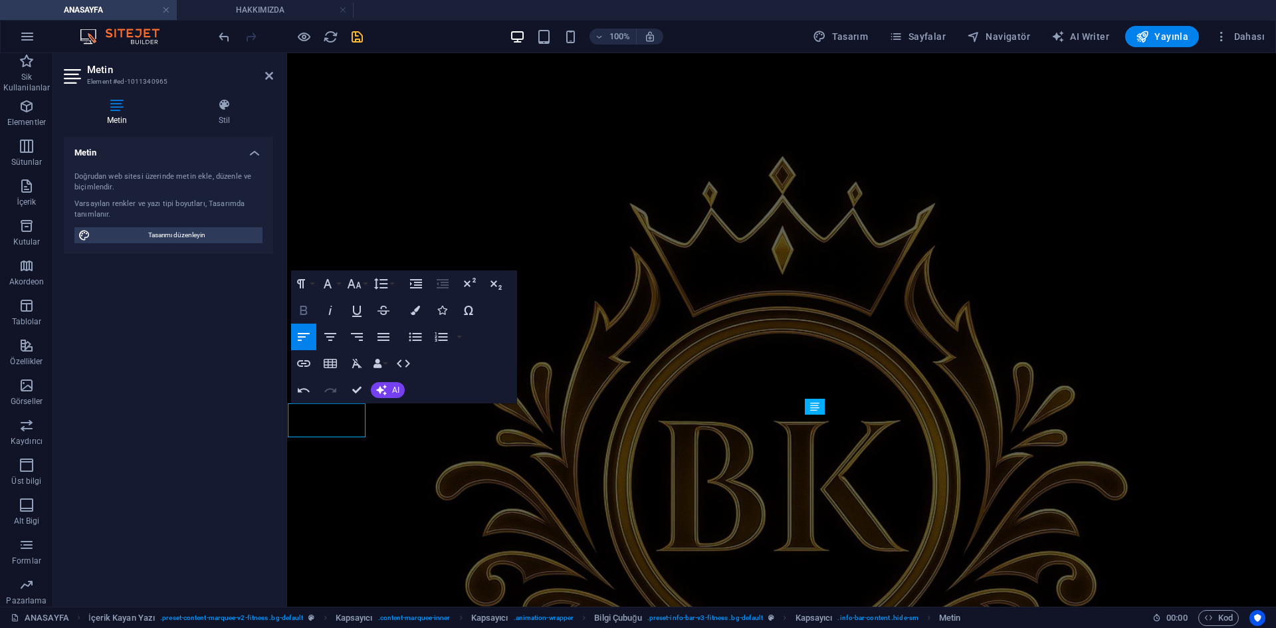
click at [303, 310] on icon "button" at bounding box center [303, 310] width 7 height 9
click at [303, 310] on icon "button" at bounding box center [300, 310] width 16 height 16
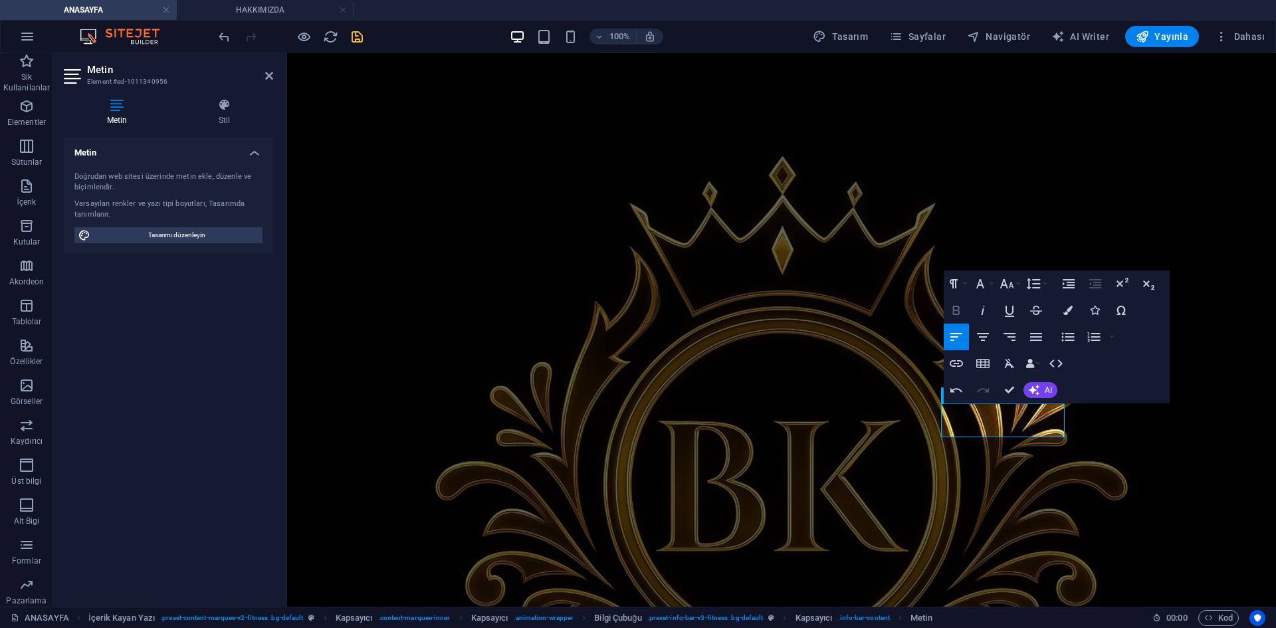
click at [959, 316] on icon "button" at bounding box center [956, 310] width 16 height 16
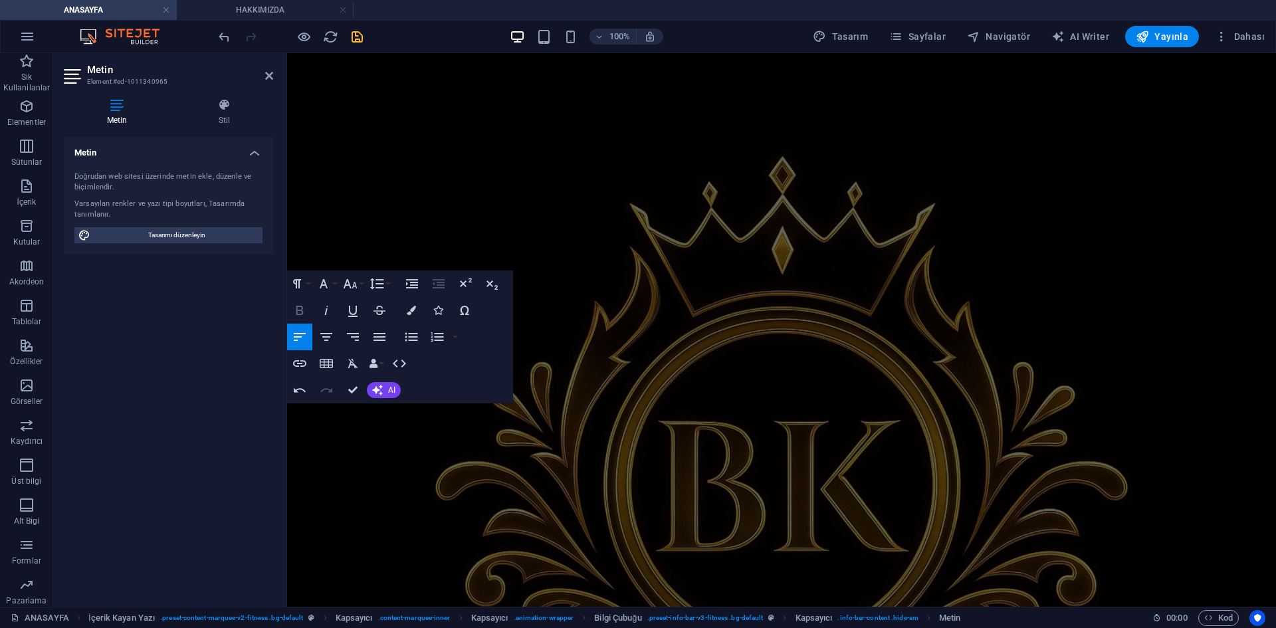
click at [302, 309] on icon "button" at bounding box center [299, 310] width 7 height 9
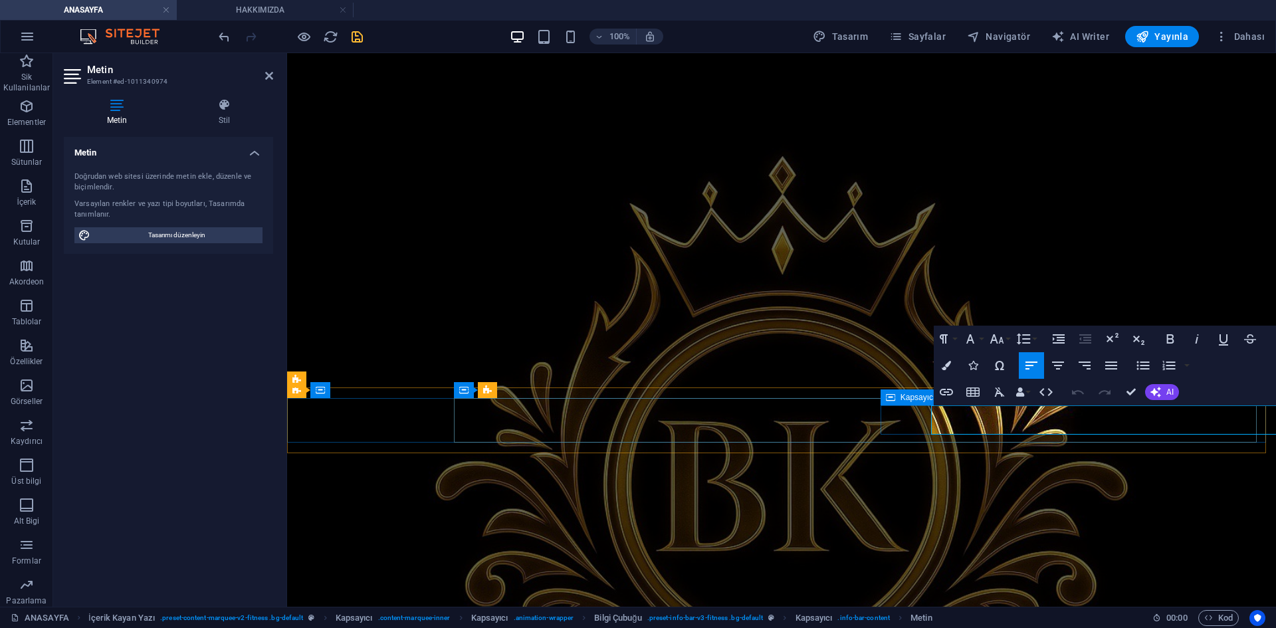
scroll to position [343, 0]
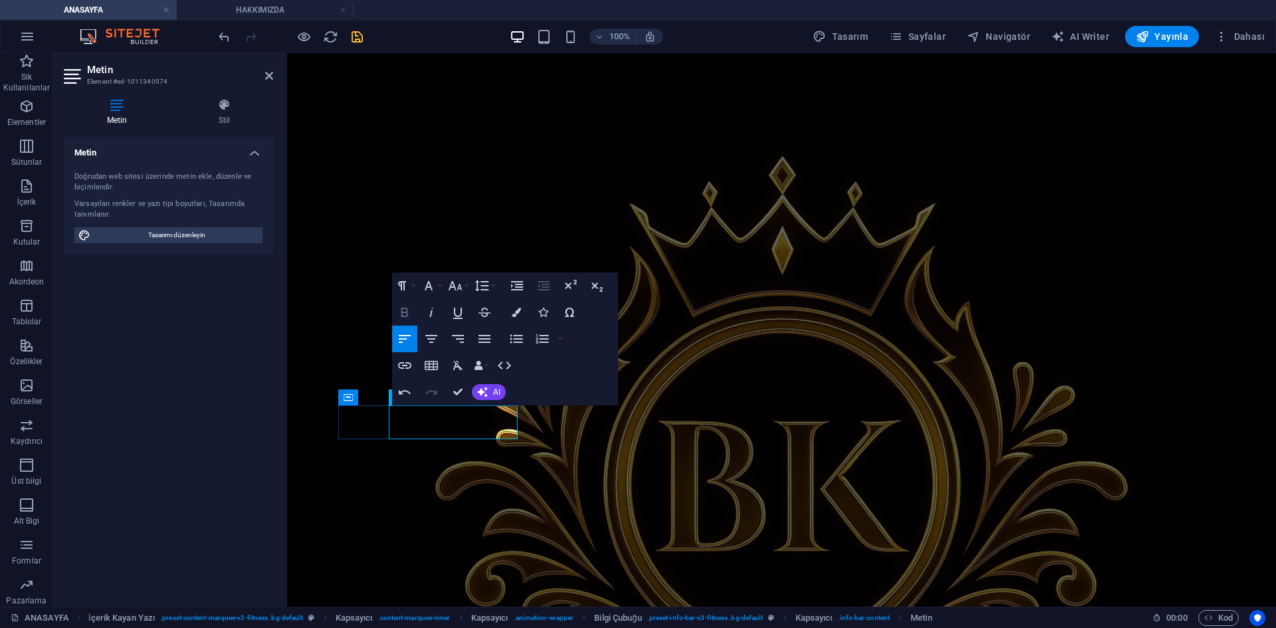
click at [395, 310] on button "Bold" at bounding box center [404, 312] width 25 height 27
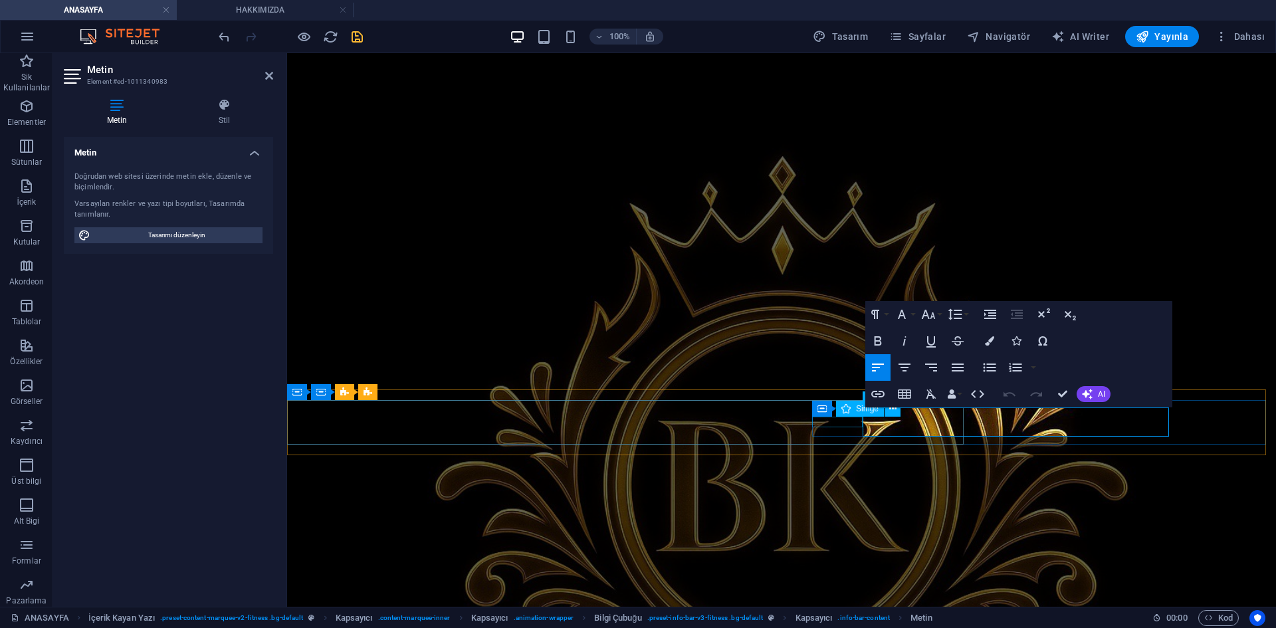
scroll to position [341, 0]
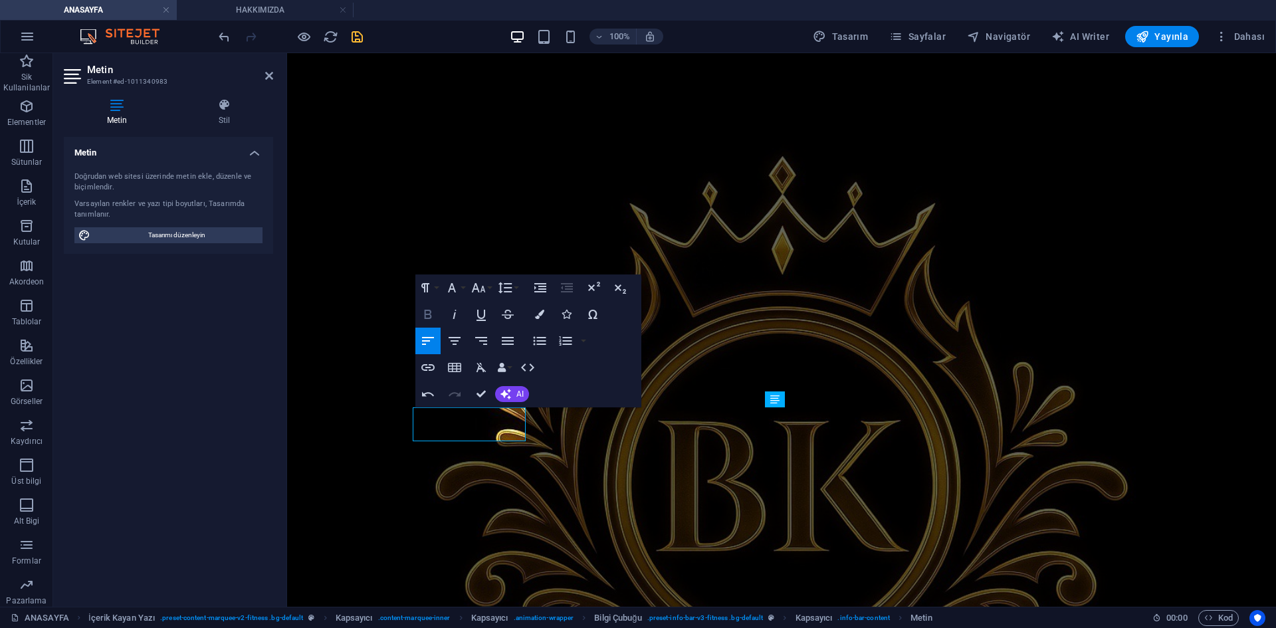
click at [430, 316] on icon "button" at bounding box center [428, 314] width 16 height 16
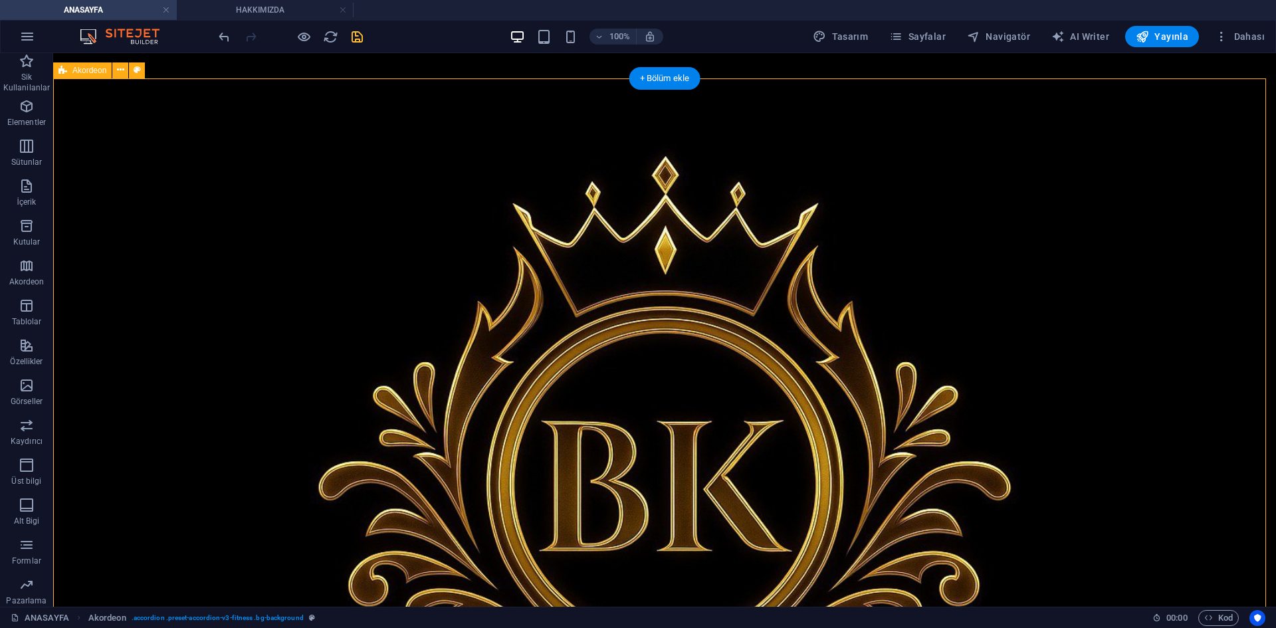
scroll to position [474, 0]
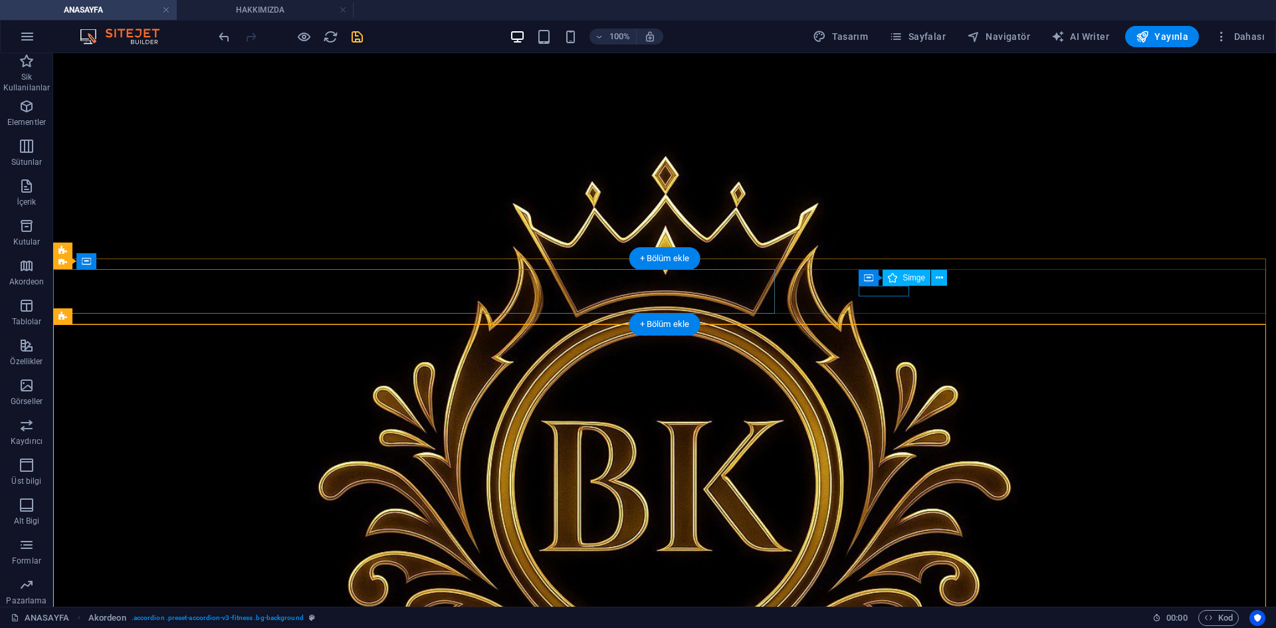
select select "xMidYMid"
select select "px"
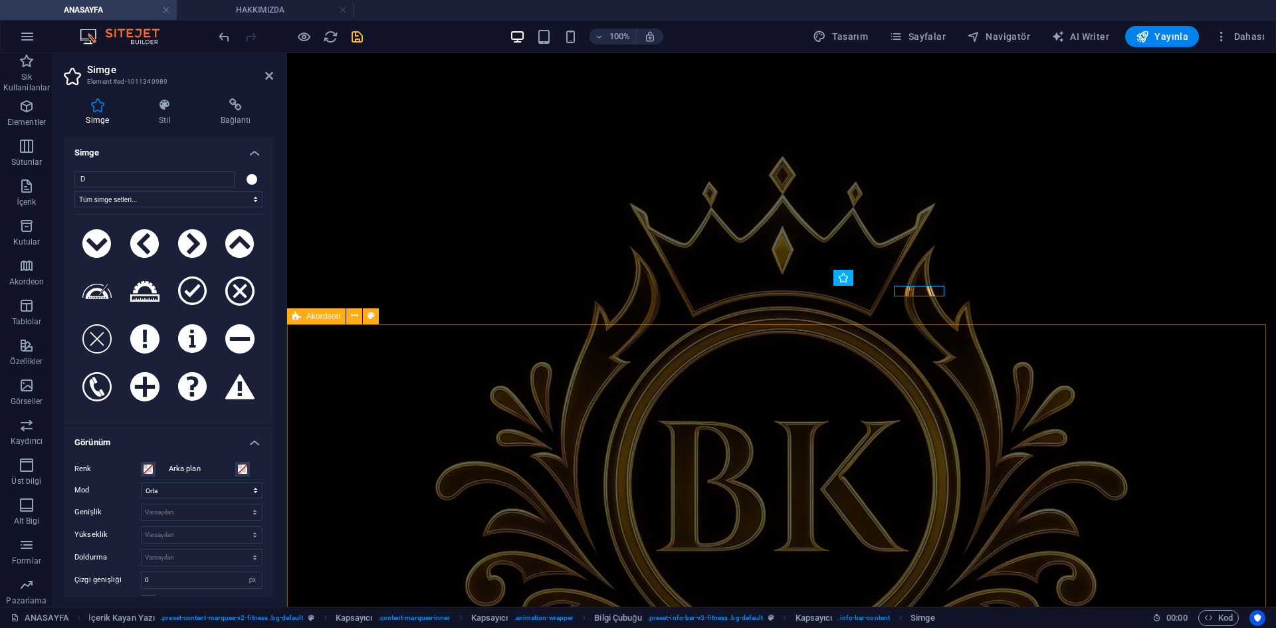
type input "D"
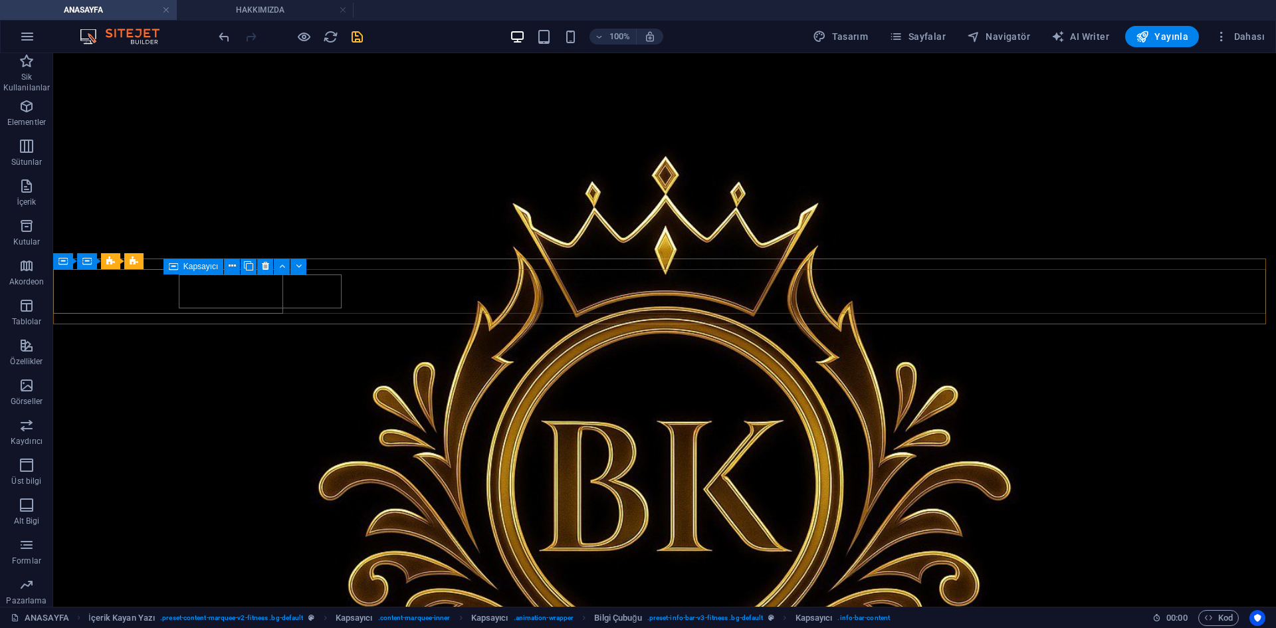
click at [186, 270] on span "Kapsayıcı" at bounding box center [200, 266] width 35 height 8
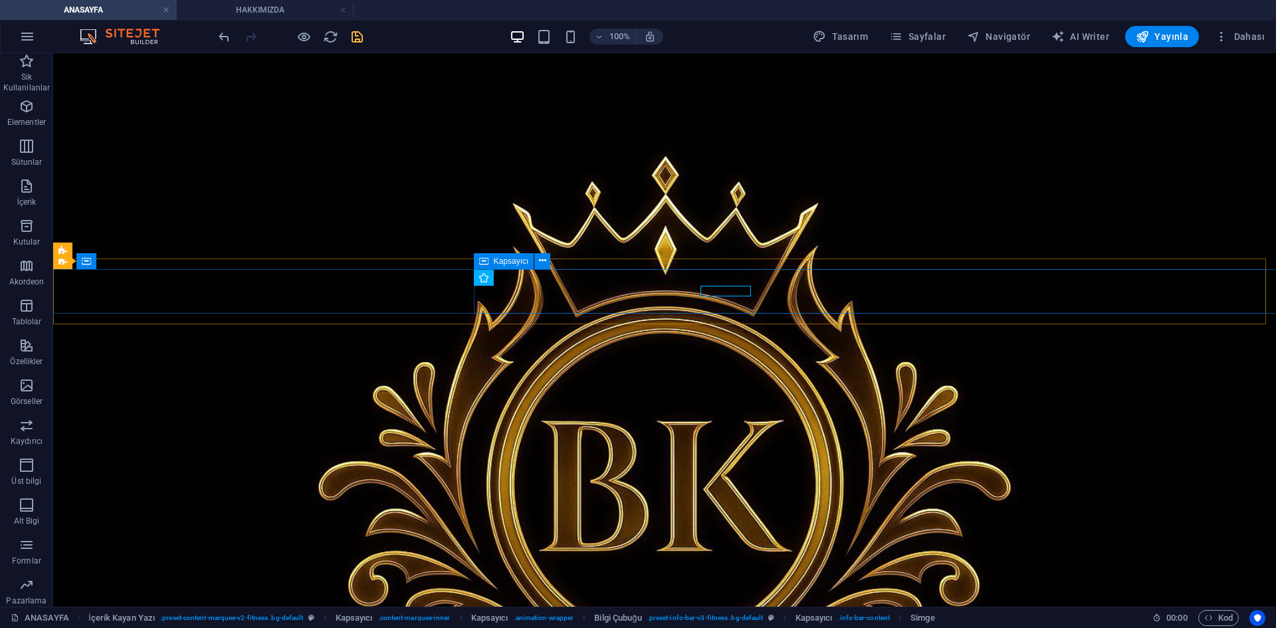
click at [486, 262] on icon at bounding box center [483, 261] width 9 height 16
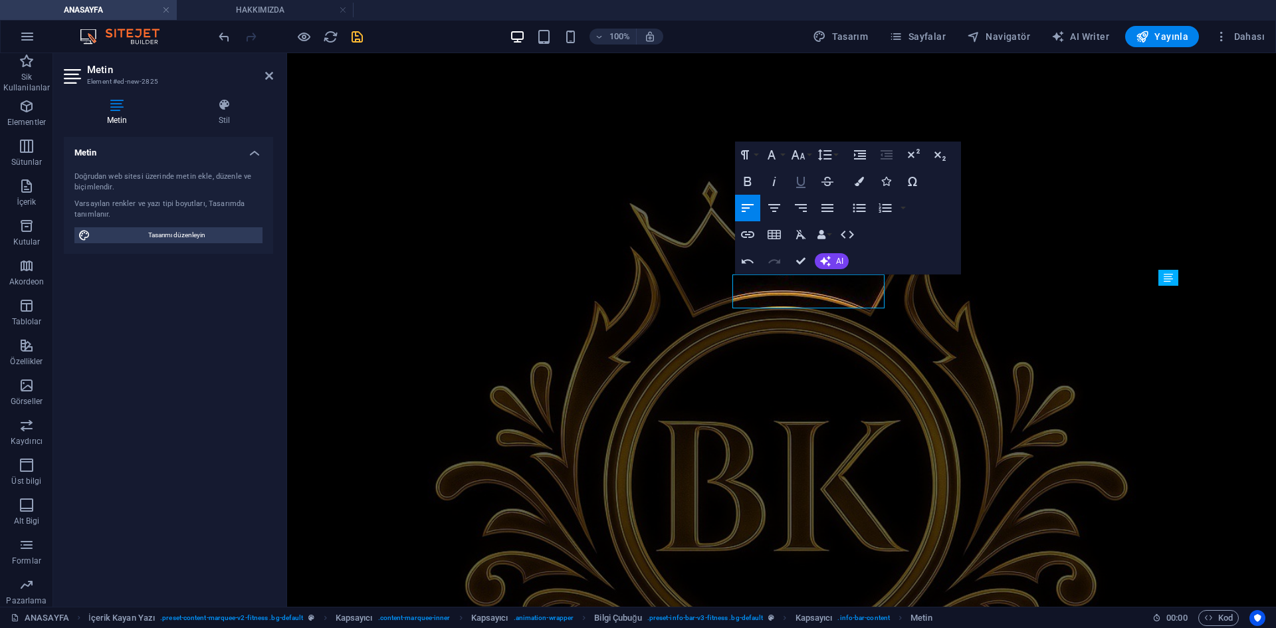
click at [749, 181] on icon "button" at bounding box center [747, 181] width 7 height 9
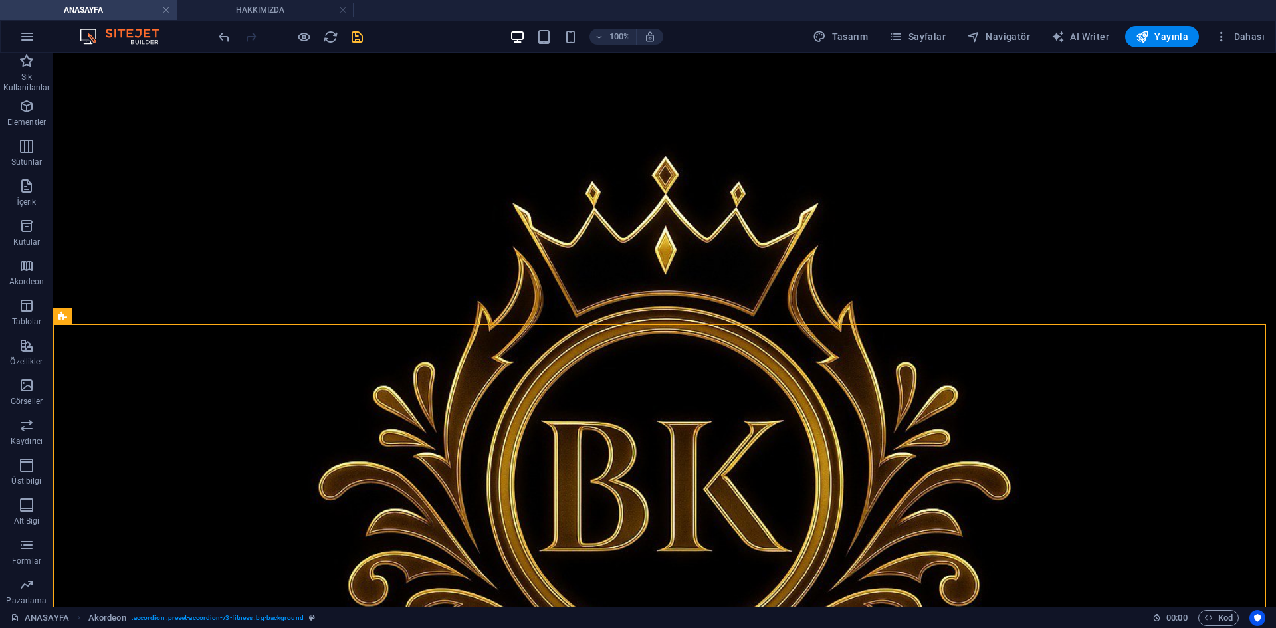
click at [362, 41] on icon "save" at bounding box center [356, 36] width 15 height 15
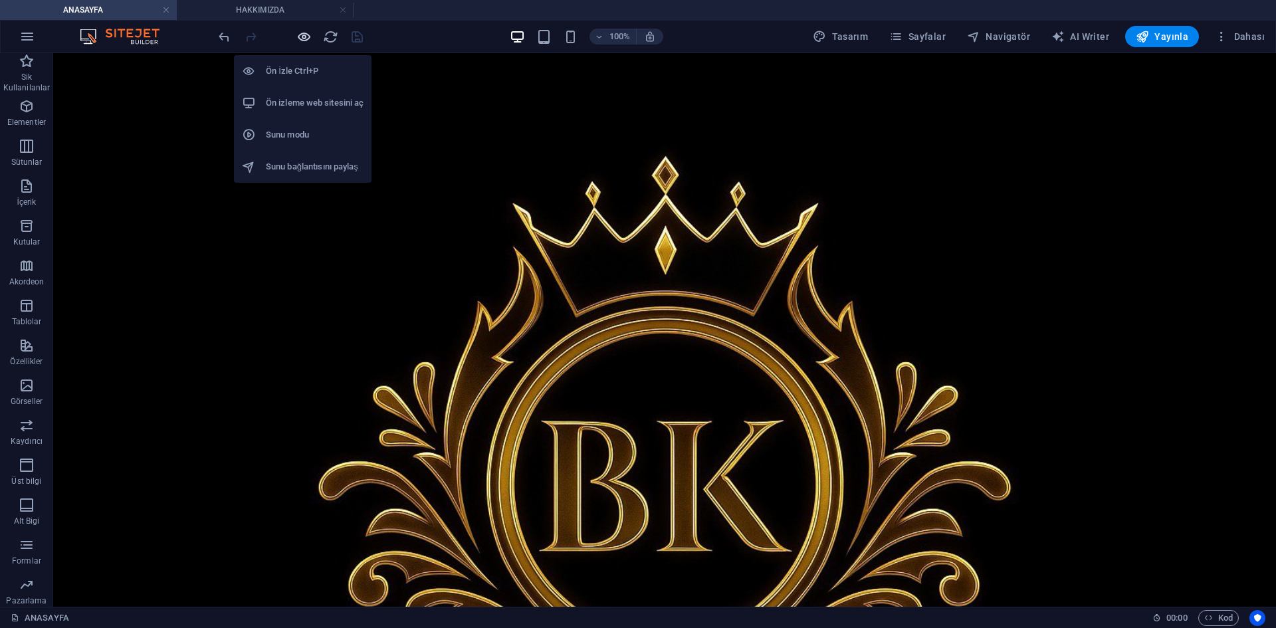
click at [306, 38] on icon "button" at bounding box center [303, 36] width 15 height 15
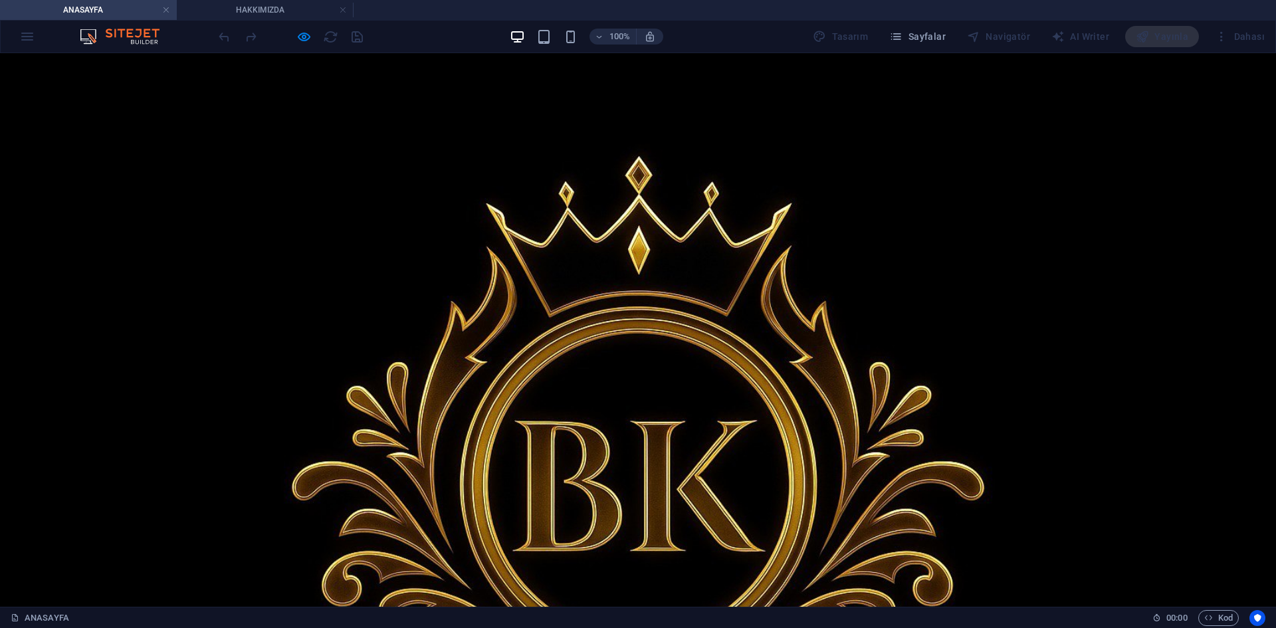
drag, startPoint x: 434, startPoint y: 403, endPoint x: 431, endPoint y: 414, distance: 11.1
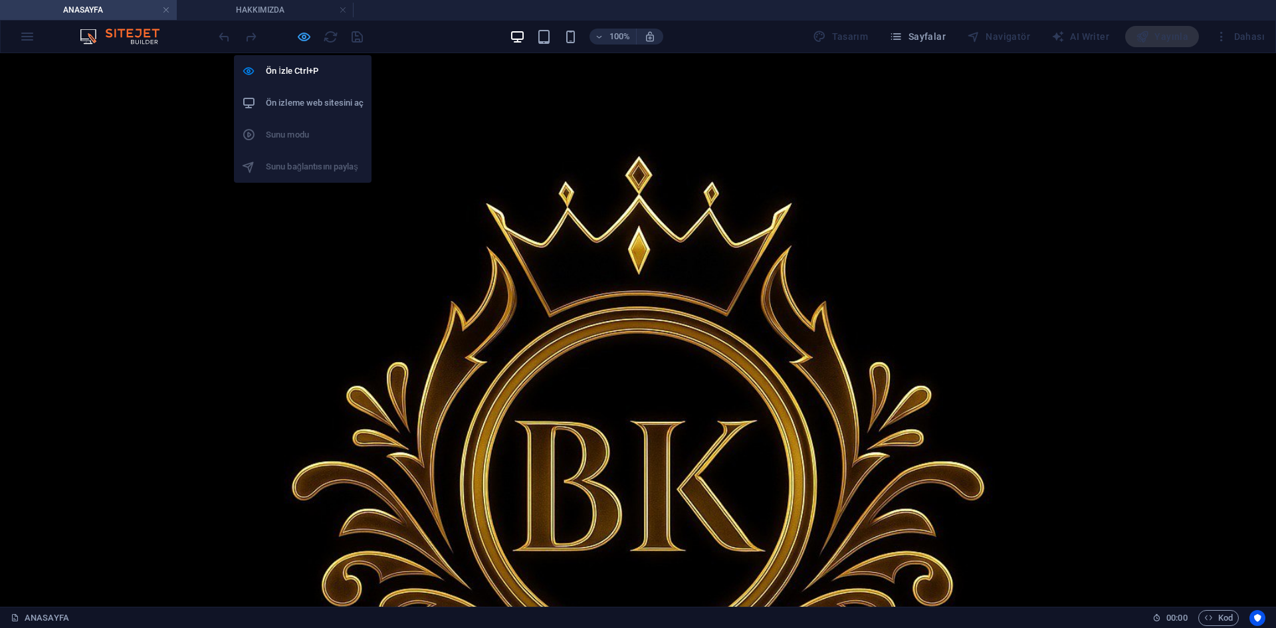
click at [308, 42] on icon "button" at bounding box center [303, 36] width 15 height 15
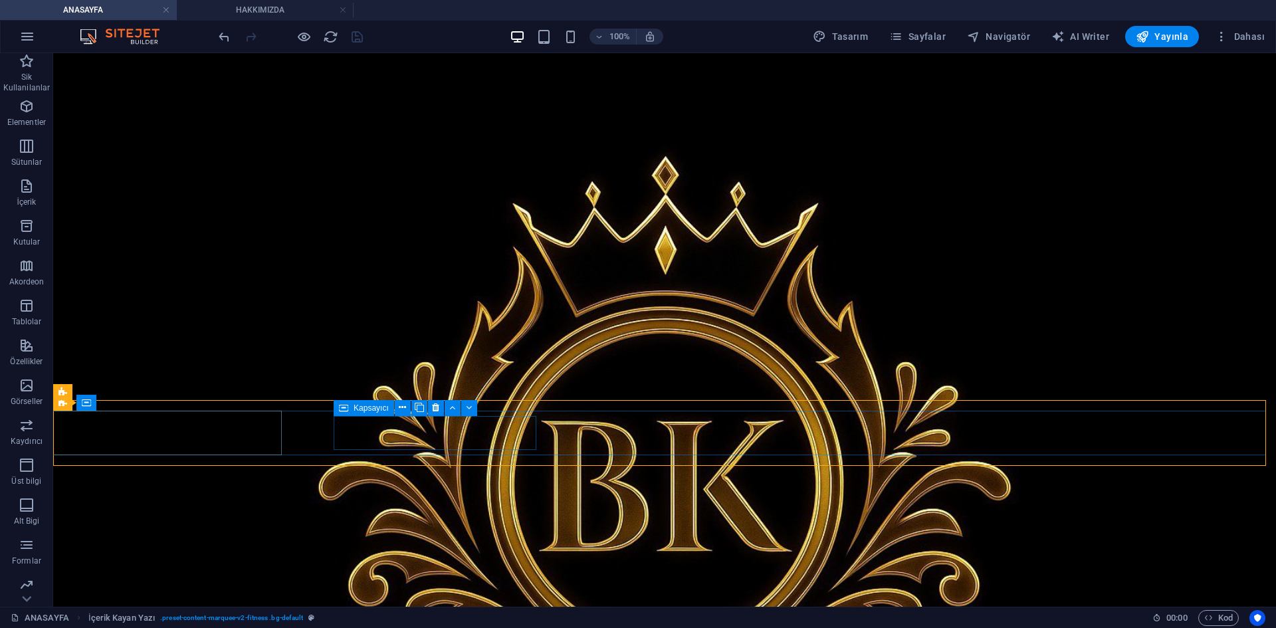
click at [364, 411] on span "Kapsayıcı" at bounding box center [370, 408] width 35 height 8
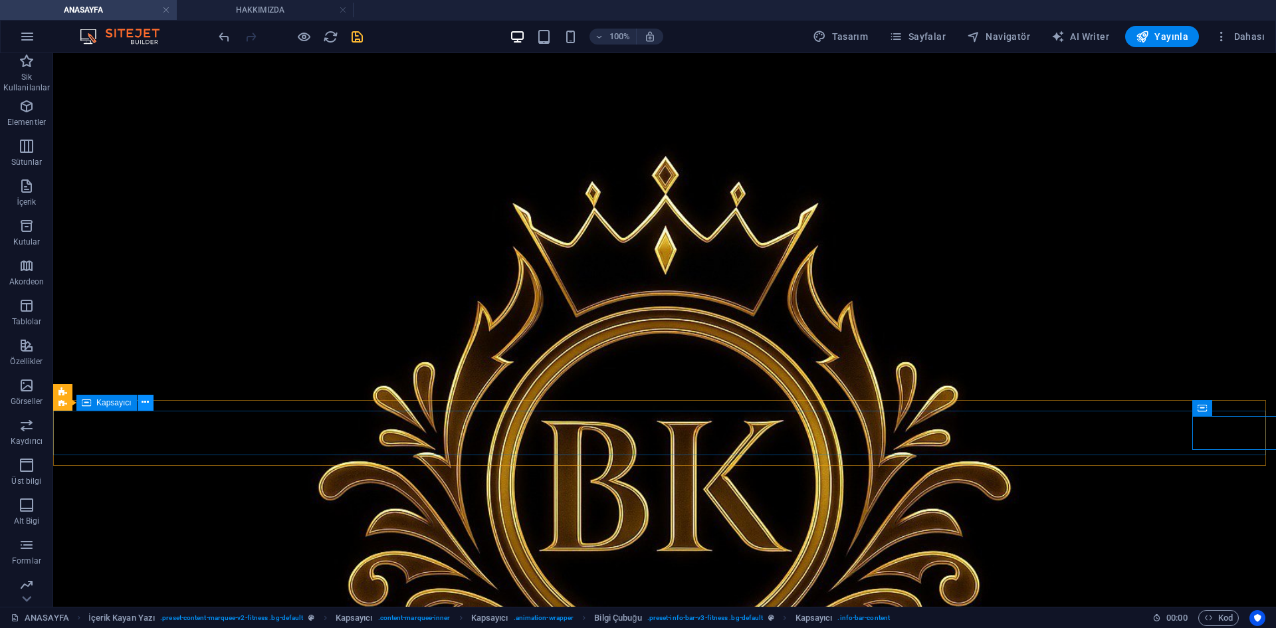
click at [142, 407] on icon at bounding box center [145, 402] width 7 height 14
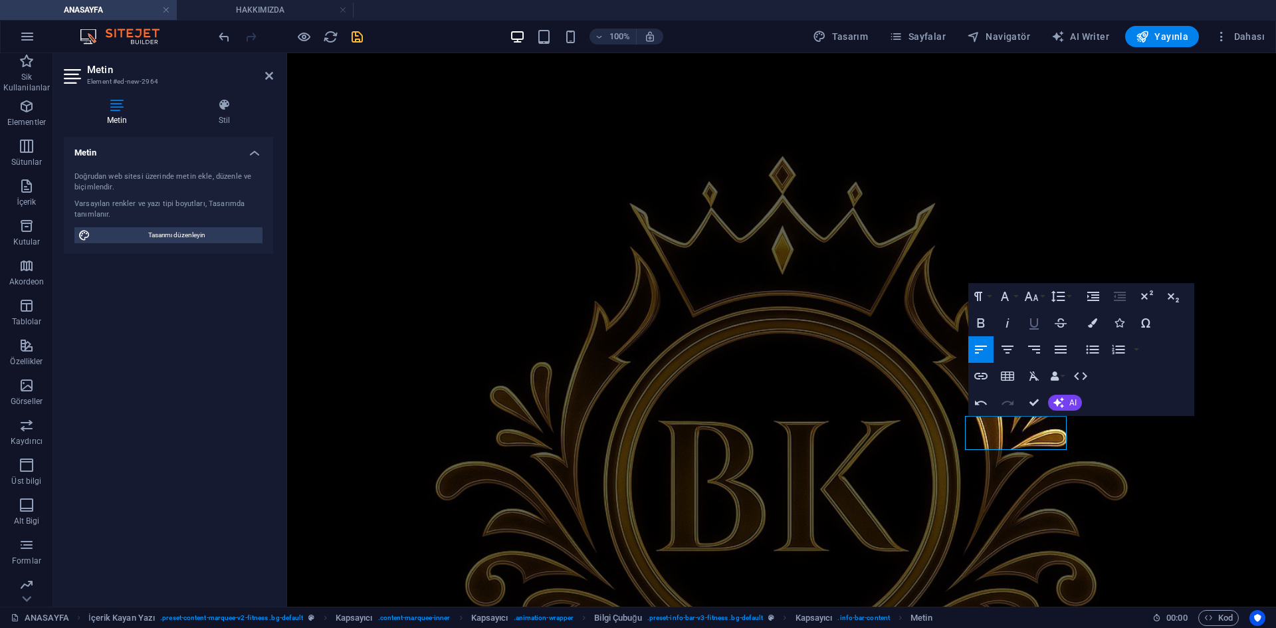
click at [988, 320] on button "Bold" at bounding box center [980, 323] width 25 height 27
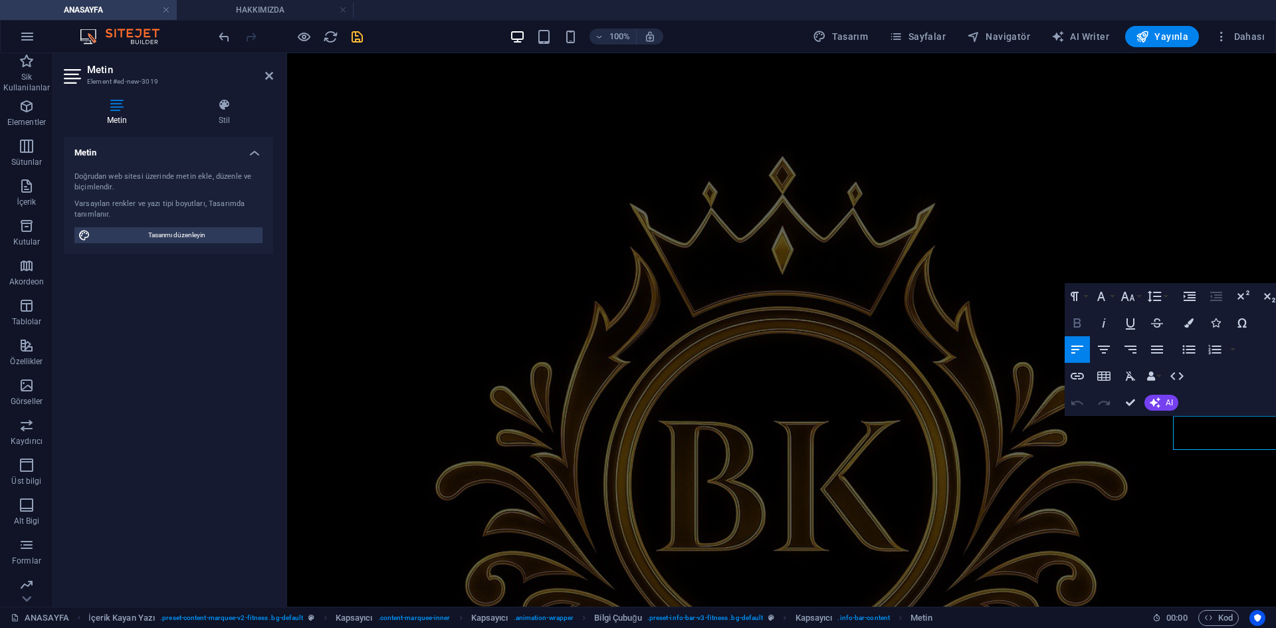
drag, startPoint x: 1069, startPoint y: 322, endPoint x: 797, endPoint y: 365, distance: 275.1
click at [1069, 322] on icon "button" at bounding box center [1077, 323] width 16 height 16
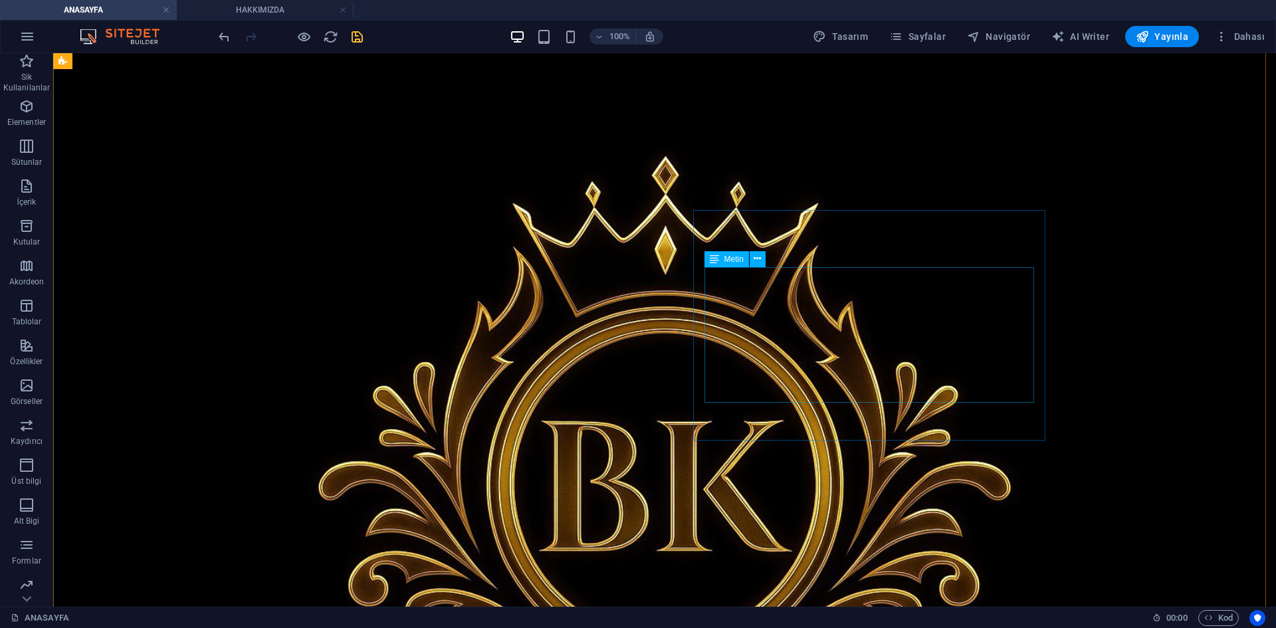
scroll to position [1544, 0]
click at [356, 41] on icon "save" at bounding box center [356, 36] width 15 height 15
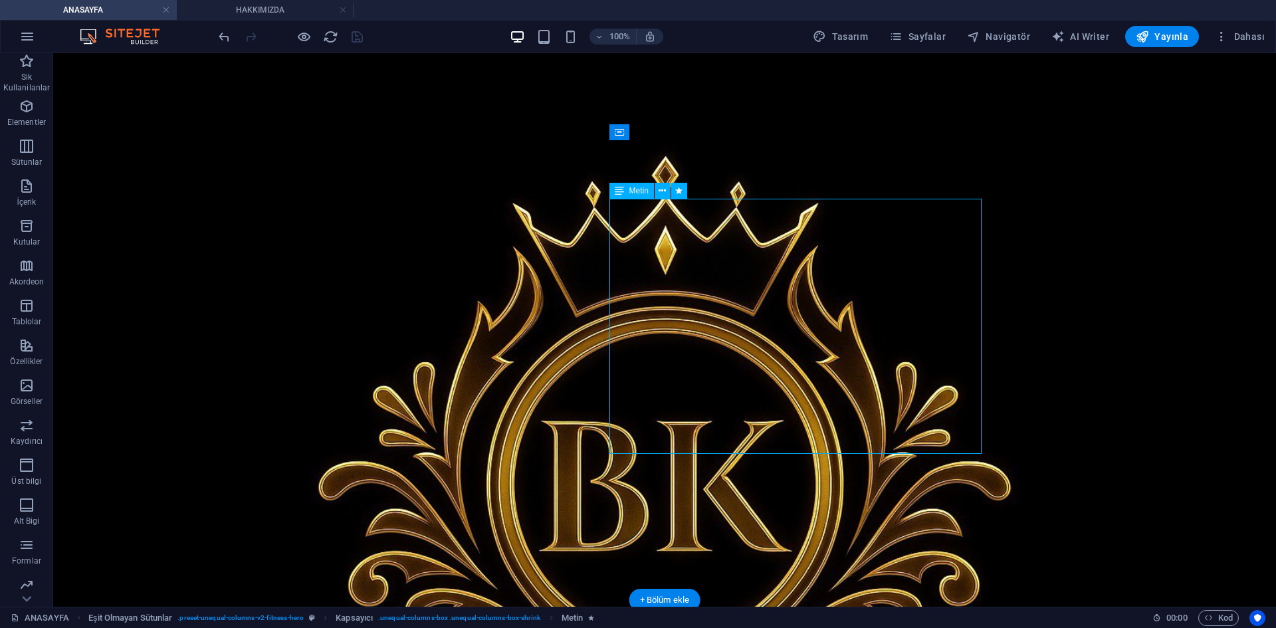
scroll to position [133, 0]
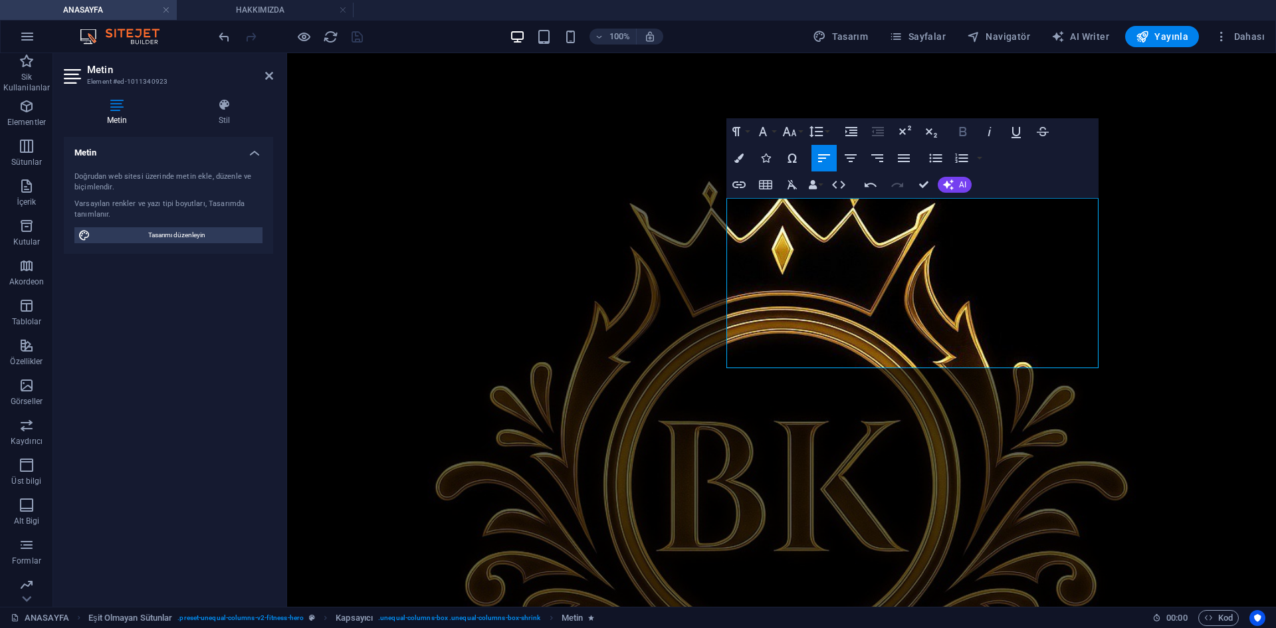
click at [967, 129] on icon "button" at bounding box center [963, 132] width 16 height 16
click at [856, 160] on icon "button" at bounding box center [850, 158] width 16 height 16
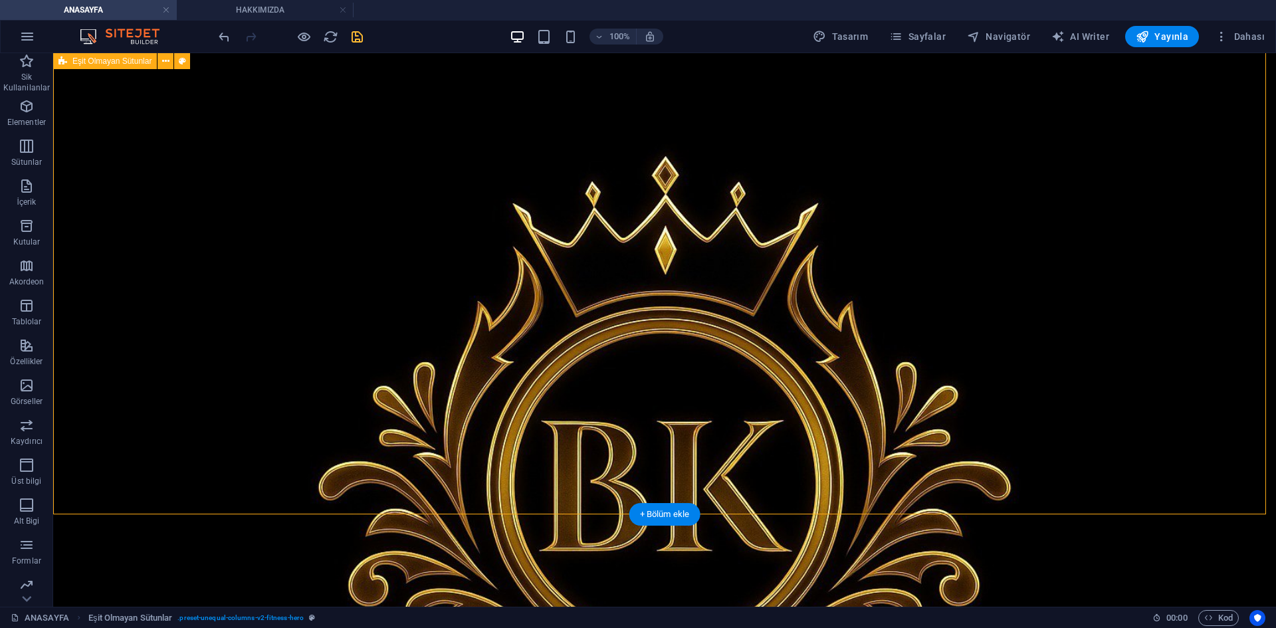
scroll to position [66, 0]
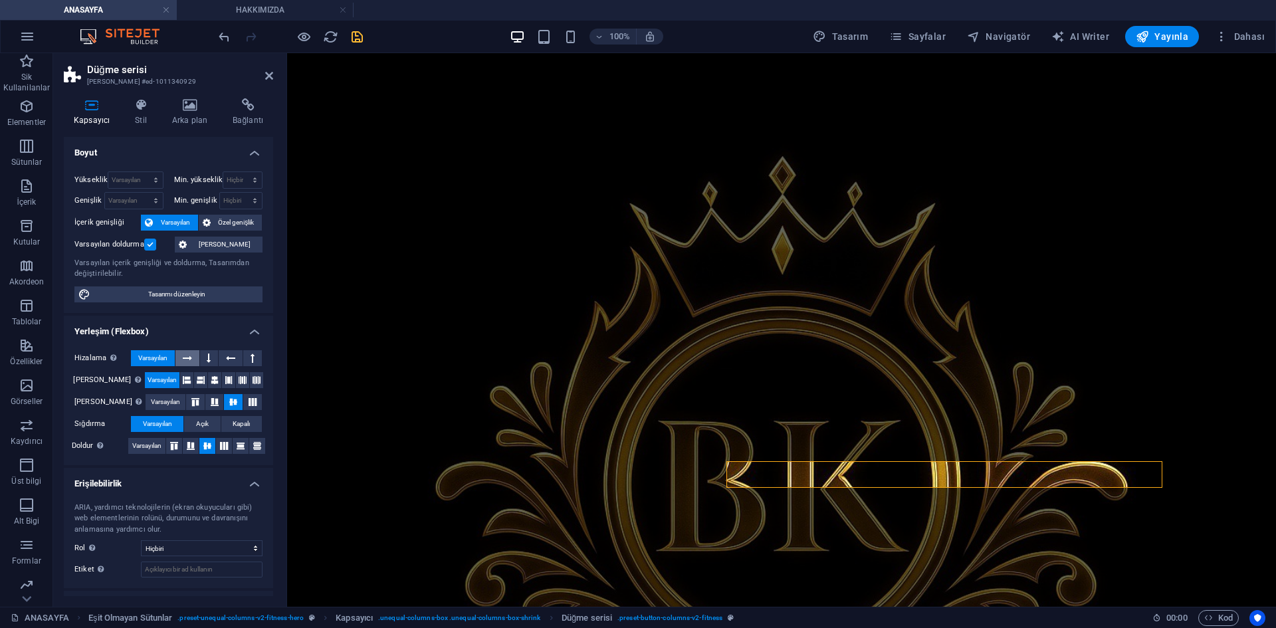
click at [190, 359] on icon at bounding box center [187, 358] width 9 height 16
click at [142, 359] on span "Varsayılan" at bounding box center [152, 358] width 29 height 16
click at [180, 383] on button at bounding box center [186, 380] width 13 height 16
click at [197, 378] on button at bounding box center [200, 380] width 13 height 16
click at [197, 381] on icon at bounding box center [201, 380] width 8 height 16
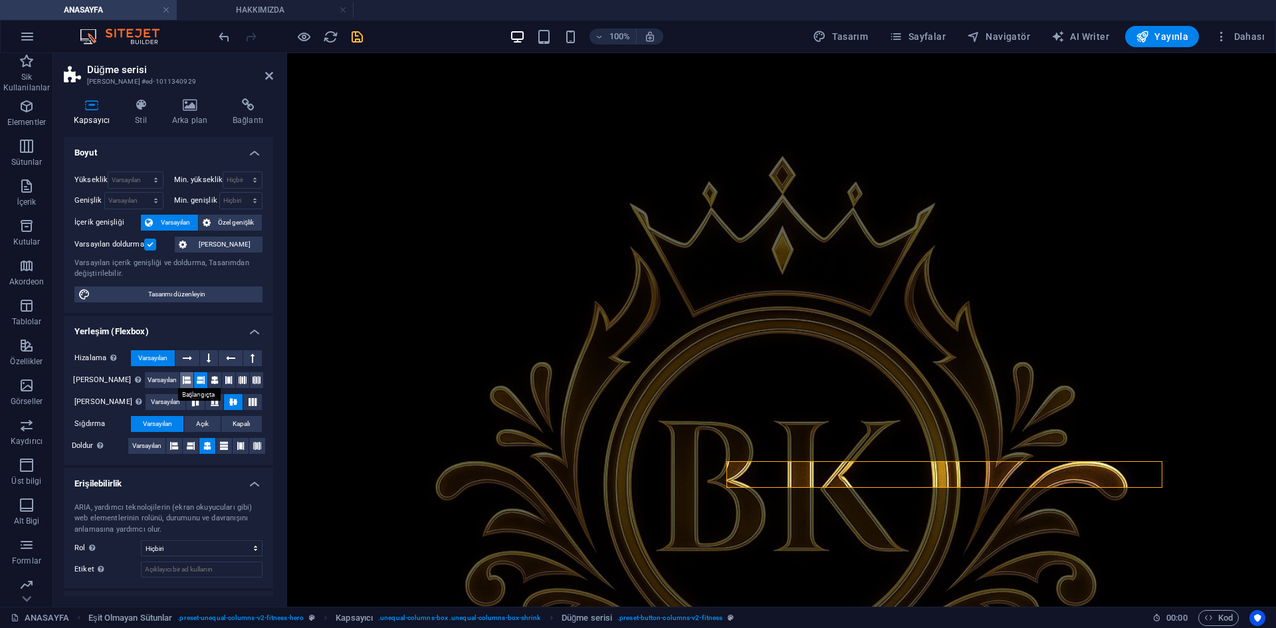
click at [183, 379] on icon at bounding box center [187, 380] width 8 height 16
click at [147, 381] on span "Varsayılan" at bounding box center [161, 380] width 29 height 16
click at [207, 401] on icon at bounding box center [215, 402] width 16 height 8
click at [207, 399] on icon at bounding box center [215, 402] width 16 height 8
click at [187, 401] on icon at bounding box center [195, 402] width 16 height 8
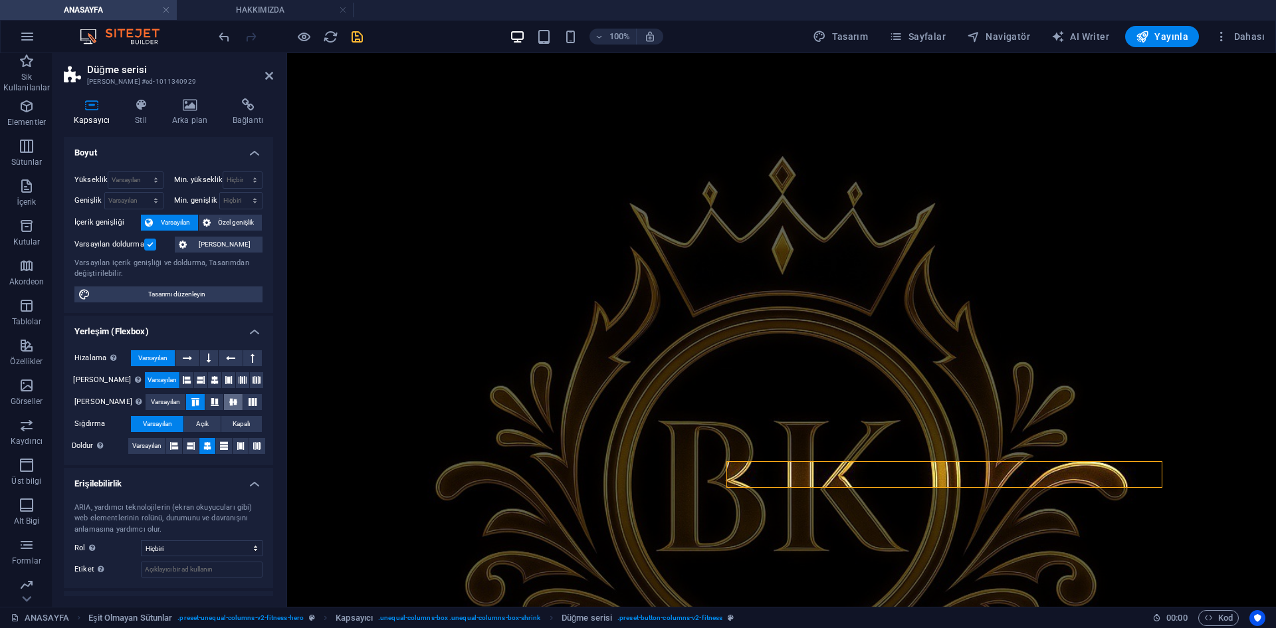
click at [224, 399] on button at bounding box center [233, 402] width 19 height 16
drag, startPoint x: 209, startPoint y: 399, endPoint x: 187, endPoint y: 399, distance: 22.6
click at [208, 399] on icon at bounding box center [215, 402] width 16 height 8
click at [151, 397] on span "Varsayılan" at bounding box center [165, 402] width 29 height 16
click at [227, 449] on button at bounding box center [224, 446] width 16 height 16
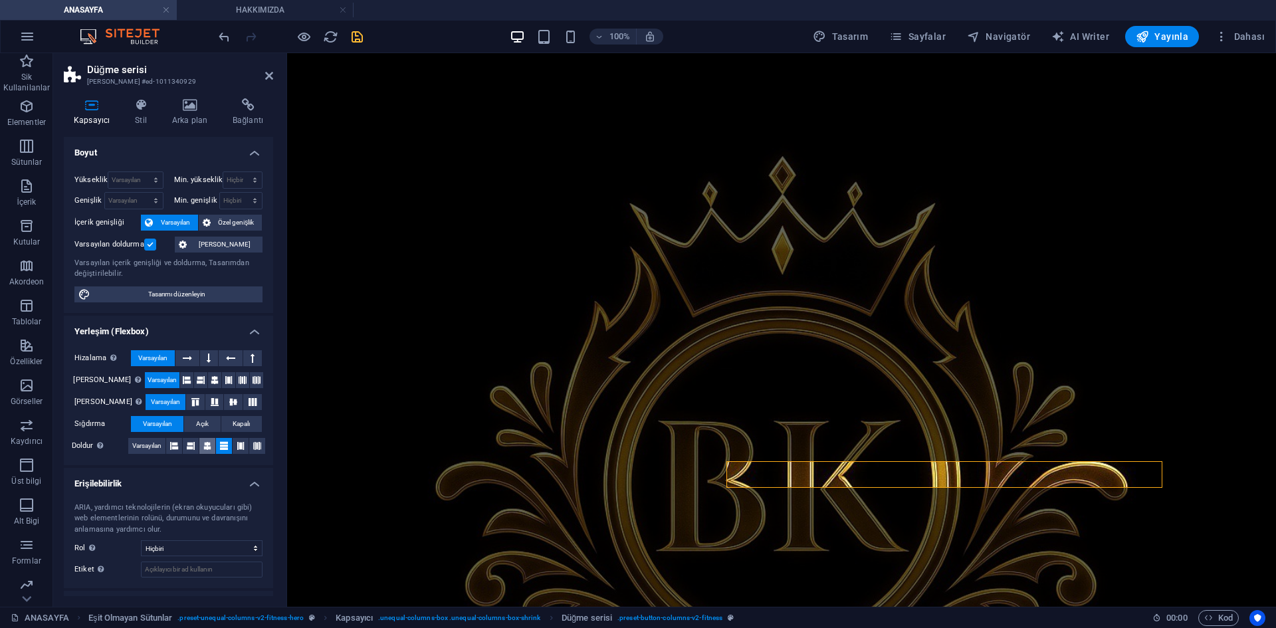
click at [208, 450] on icon at bounding box center [207, 446] width 8 height 16
click at [244, 450] on button at bounding box center [241, 446] width 16 height 16
click at [262, 446] on button at bounding box center [257, 446] width 16 height 16
click at [210, 446] on icon at bounding box center [207, 446] width 8 height 16
click at [224, 442] on icon at bounding box center [224, 446] width 8 height 16
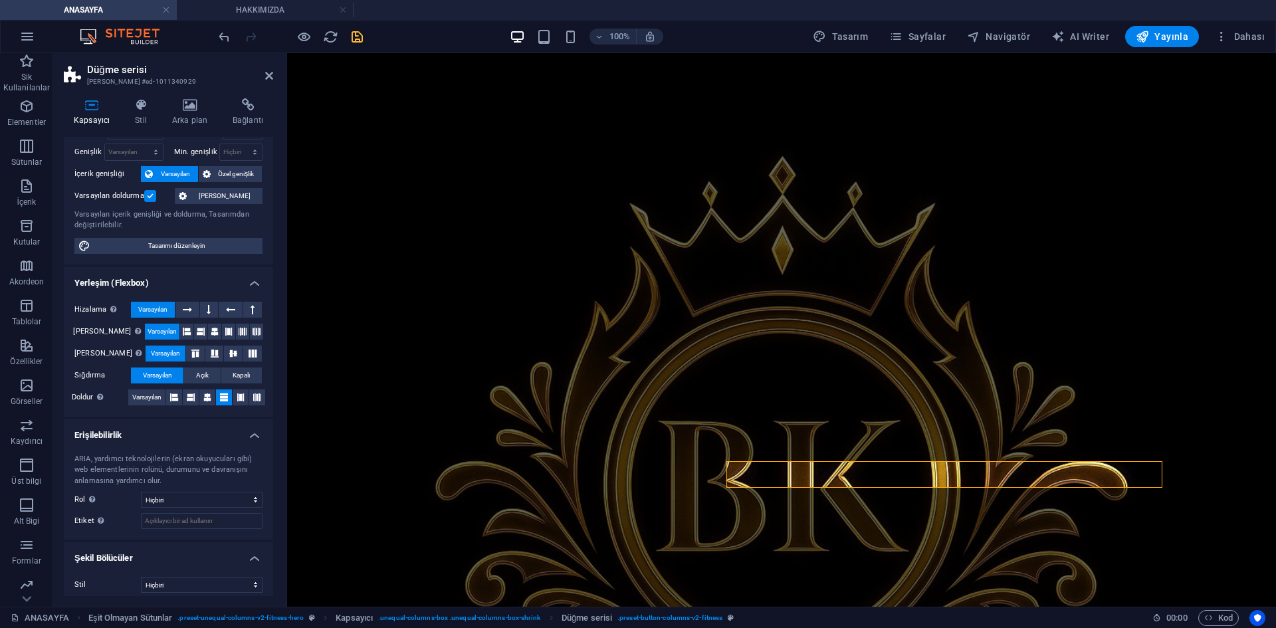
scroll to position [56, 0]
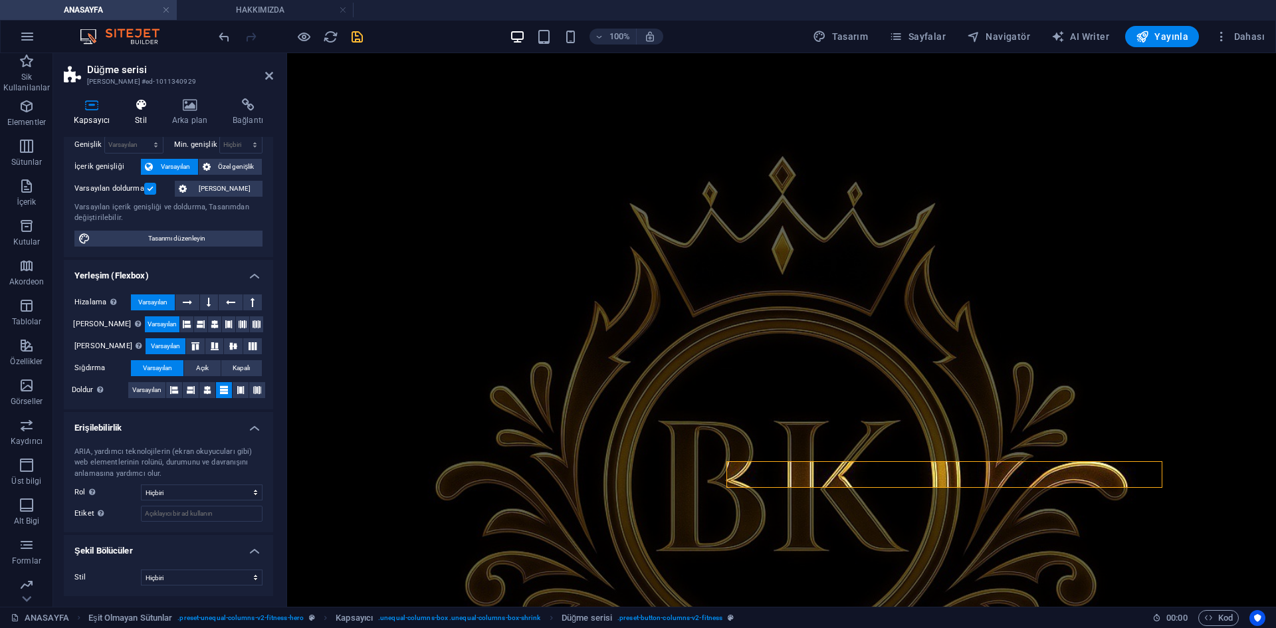
click at [146, 110] on icon at bounding box center [141, 104] width 32 height 13
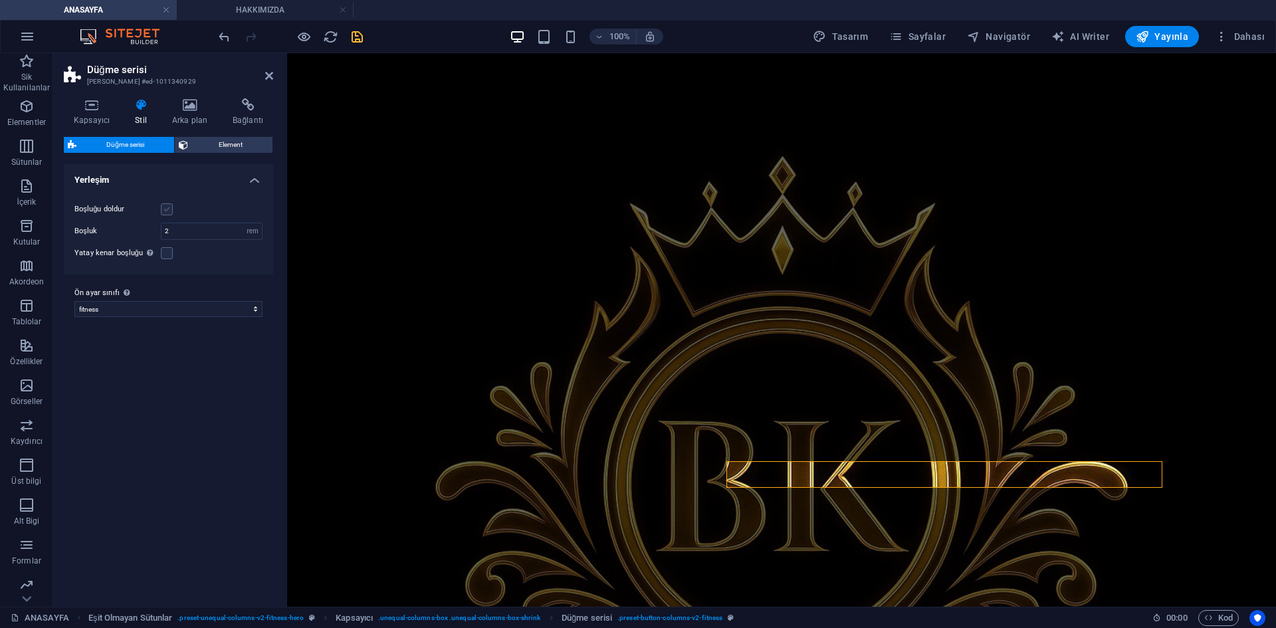
click at [164, 205] on label at bounding box center [167, 209] width 12 height 12
click at [0, 0] on input "Boşluğu doldur" at bounding box center [0, 0] width 0 height 0
click at [164, 205] on label at bounding box center [167, 209] width 12 height 12
click at [0, 0] on input "Boşluğu doldur" at bounding box center [0, 0] width 0 height 0
click at [164, 205] on label at bounding box center [167, 209] width 12 height 12
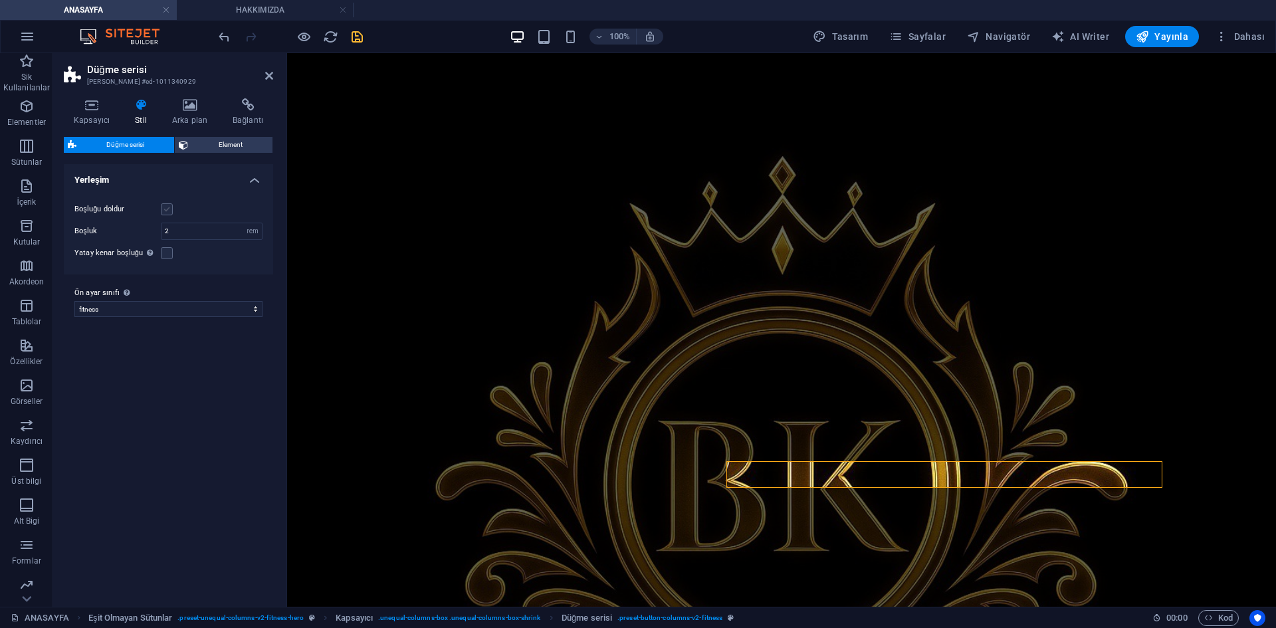
click at [0, 0] on input "Boşluğu doldur" at bounding box center [0, 0] width 0 height 0
click at [164, 205] on label at bounding box center [167, 209] width 12 height 12
click at [0, 0] on input "Boşluğu doldur" at bounding box center [0, 0] width 0 height 0
click at [164, 205] on label at bounding box center [167, 209] width 12 height 12
click at [0, 0] on input "Boşluğu doldur" at bounding box center [0, 0] width 0 height 0
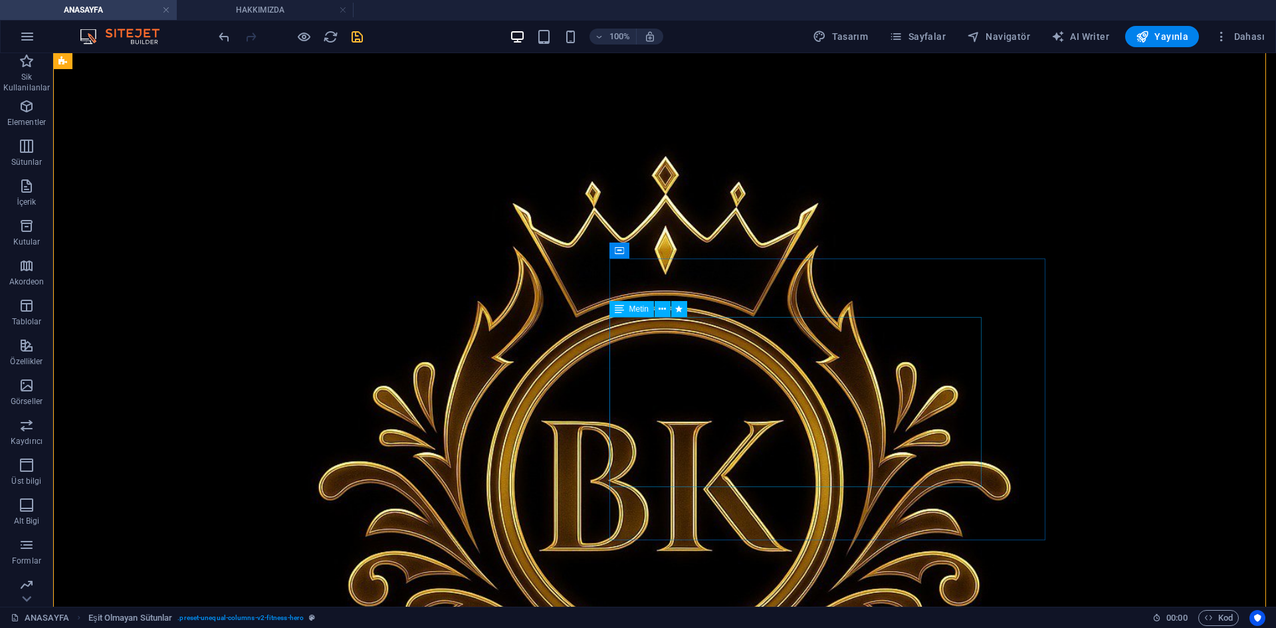
scroll to position [0, 0]
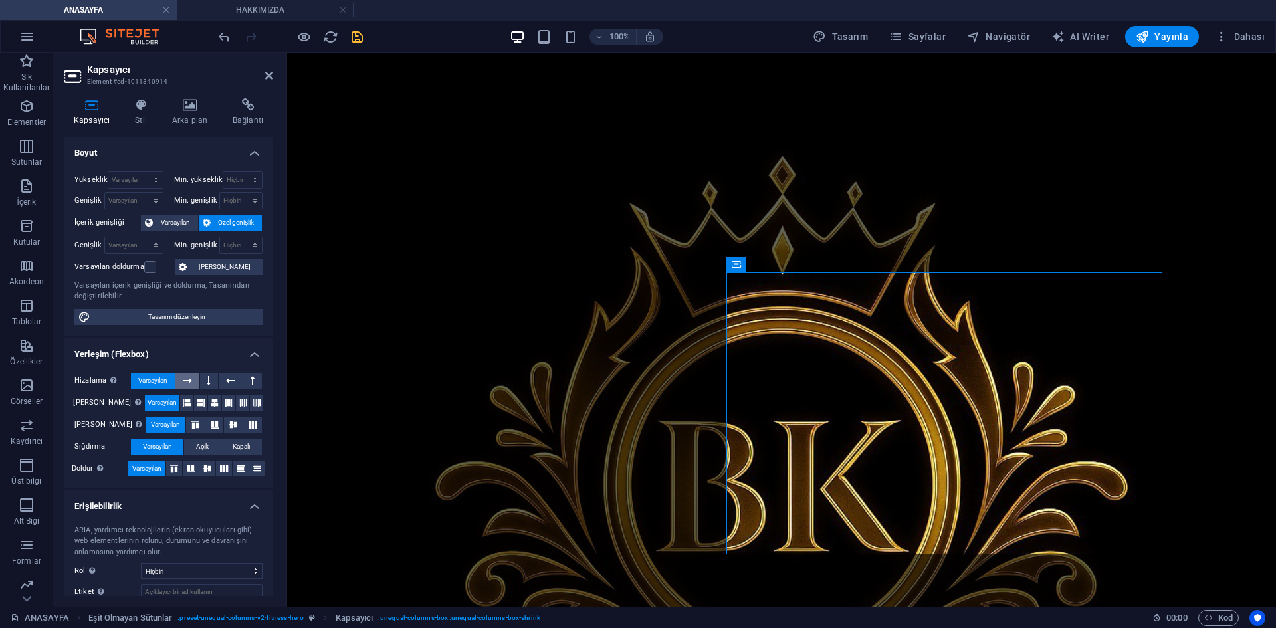
click at [192, 381] on button at bounding box center [187, 381] width 24 height 16
click at [167, 381] on span "Varsayılan" at bounding box center [152, 381] width 29 height 16
click at [197, 402] on icon at bounding box center [201, 403] width 8 height 16
click at [180, 408] on button at bounding box center [186, 403] width 13 height 16
click at [211, 401] on icon at bounding box center [215, 403] width 8 height 16
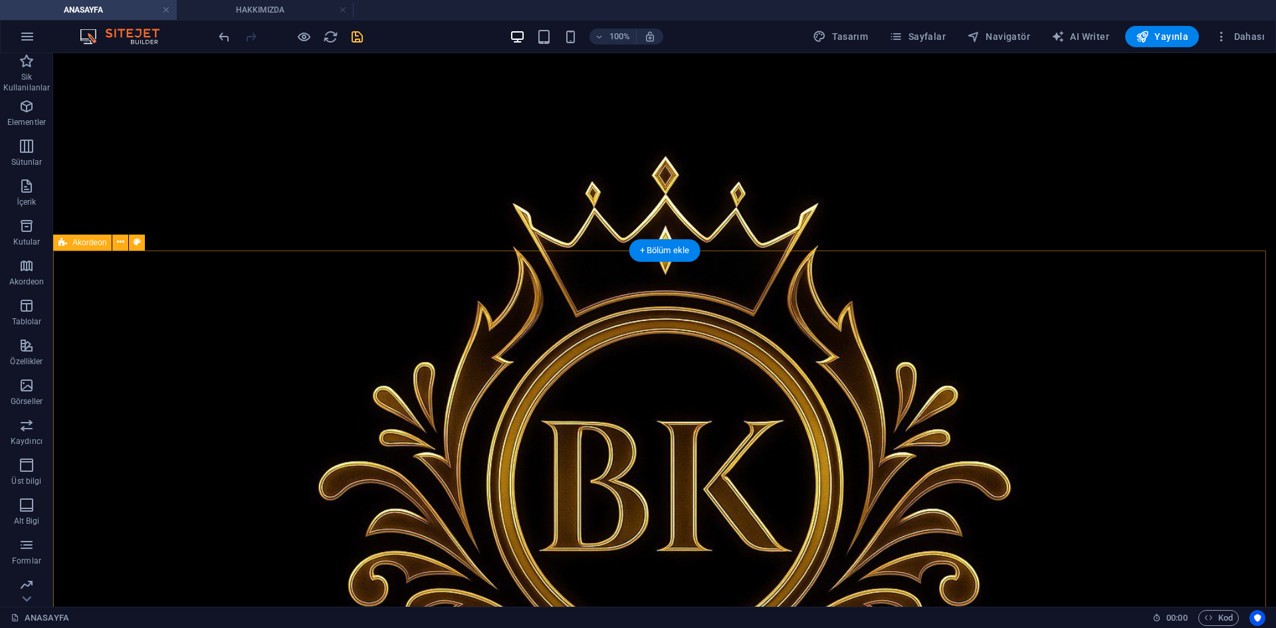
scroll to position [462, 0]
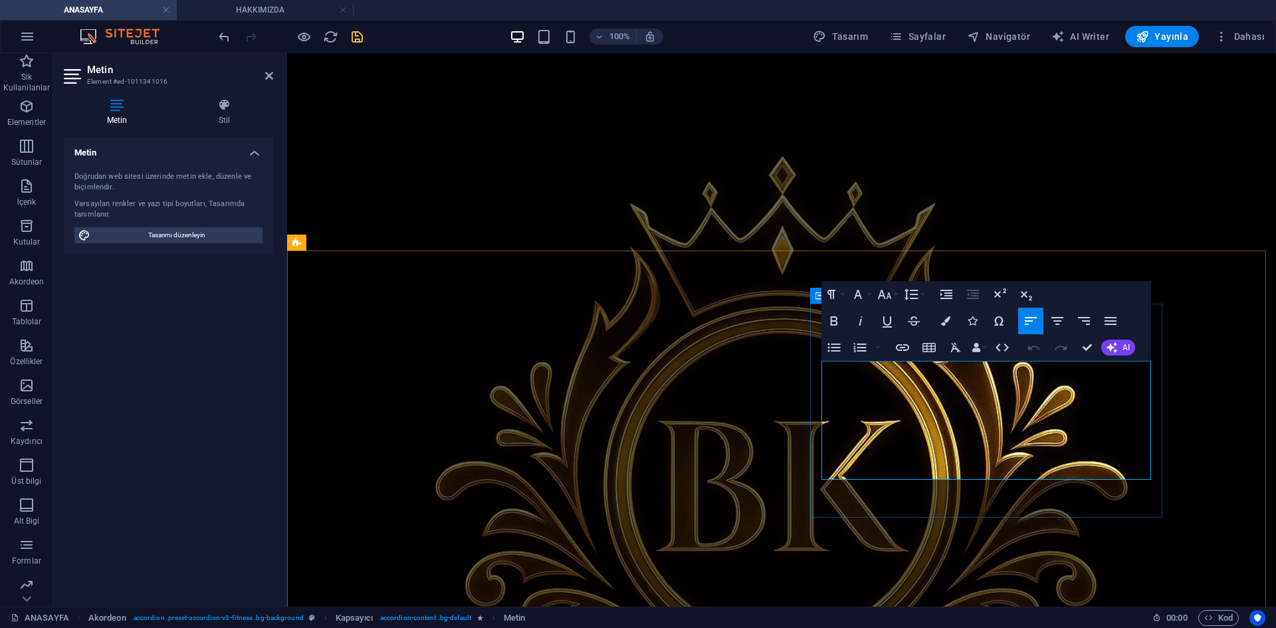
click at [942, 318] on icon "button" at bounding box center [945, 320] width 9 height 9
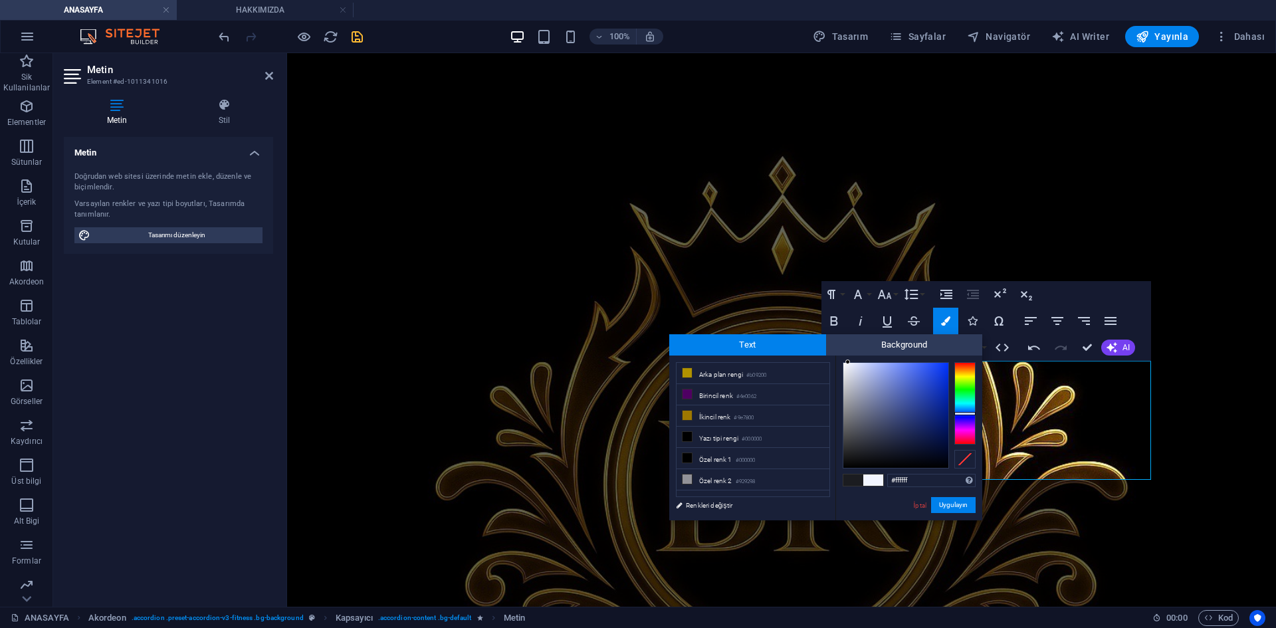
drag, startPoint x: 848, startPoint y: 361, endPoint x: 900, endPoint y: 409, distance: 70.6
click at [813, 340] on div "Text Background less Arka plan rengi #b09200 Birincil renk #4e0062 İkincil renk" at bounding box center [825, 427] width 313 height 186
type input "#f3f4f8"
click at [844, 365] on div at bounding box center [844, 364] width 5 height 5
click at [947, 503] on button "Uygulayın" at bounding box center [953, 505] width 45 height 16
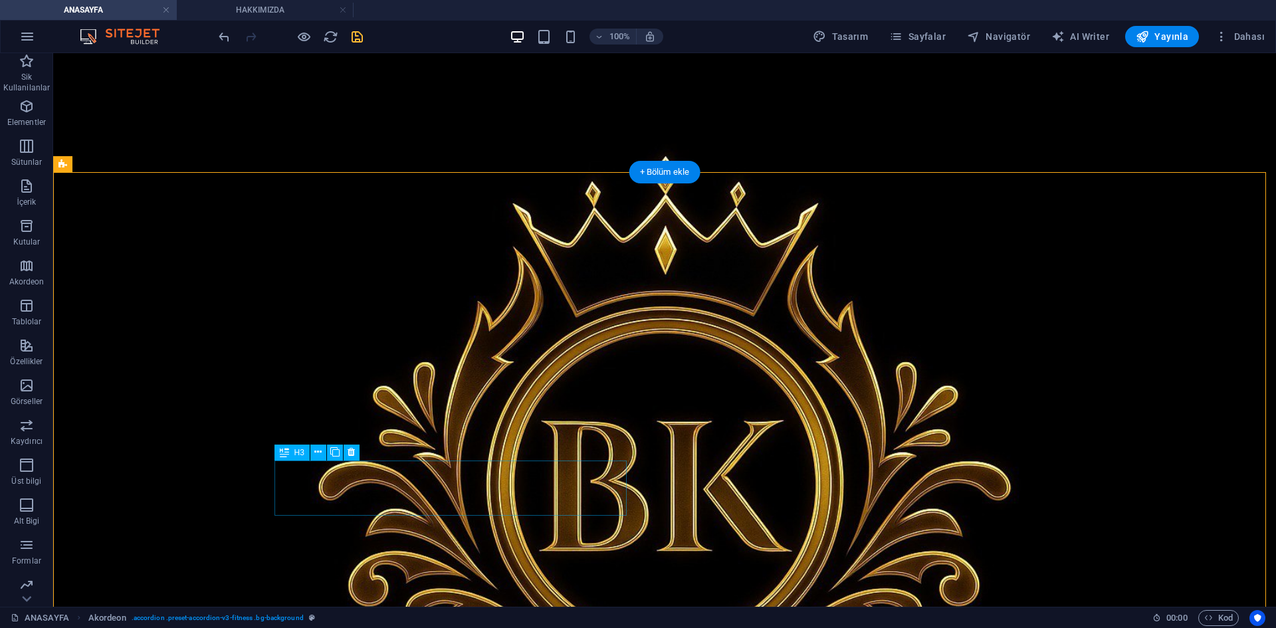
scroll to position [662, 0]
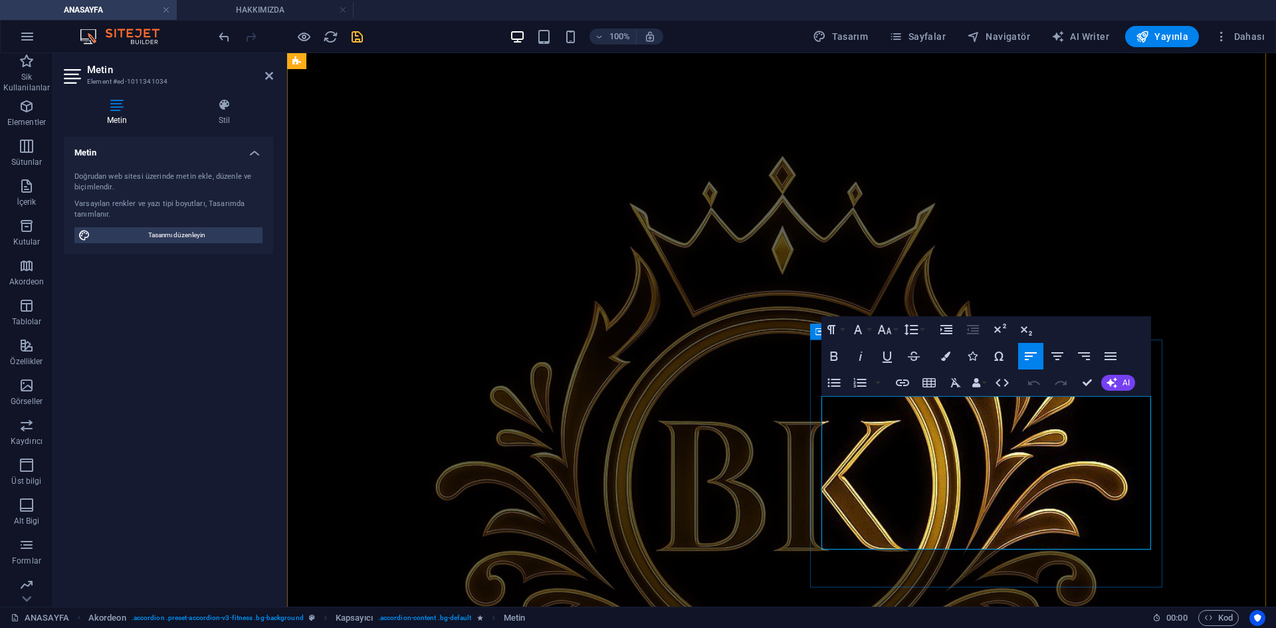
click at [945, 353] on icon "button" at bounding box center [945, 355] width 9 height 9
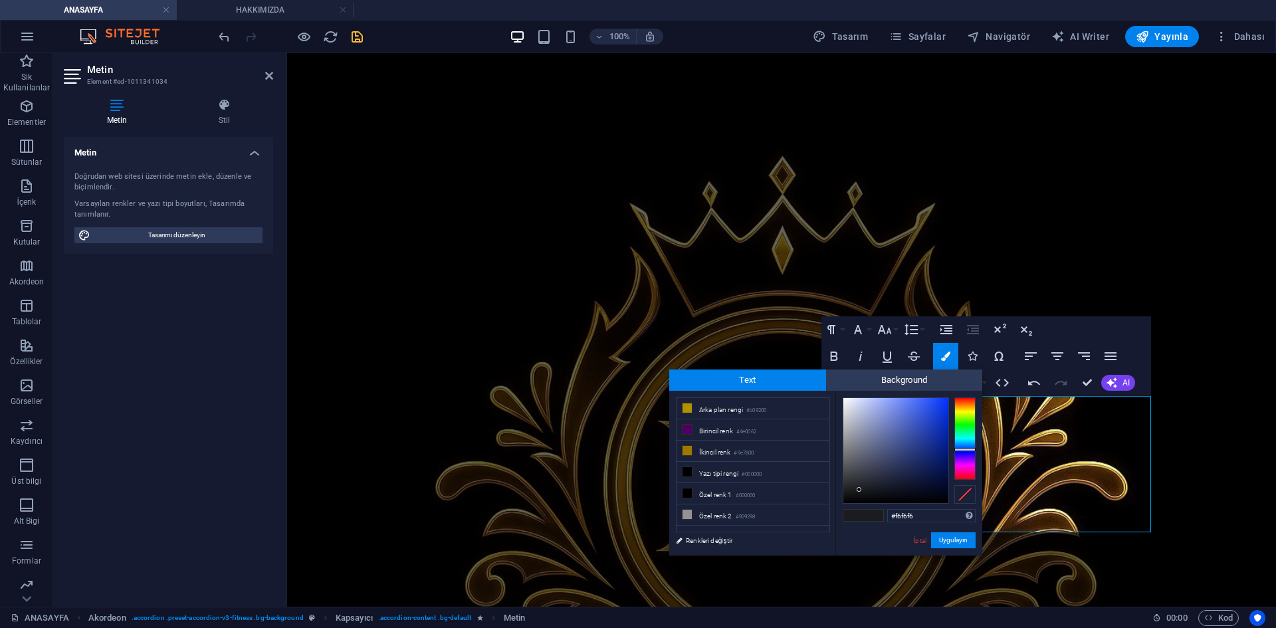
click at [842, 401] on div at bounding box center [895, 450] width 106 height 106
type input "#fbfcfe"
click at [844, 398] on div at bounding box center [895, 450] width 105 height 105
click at [966, 539] on button "Uygulayın" at bounding box center [953, 540] width 45 height 16
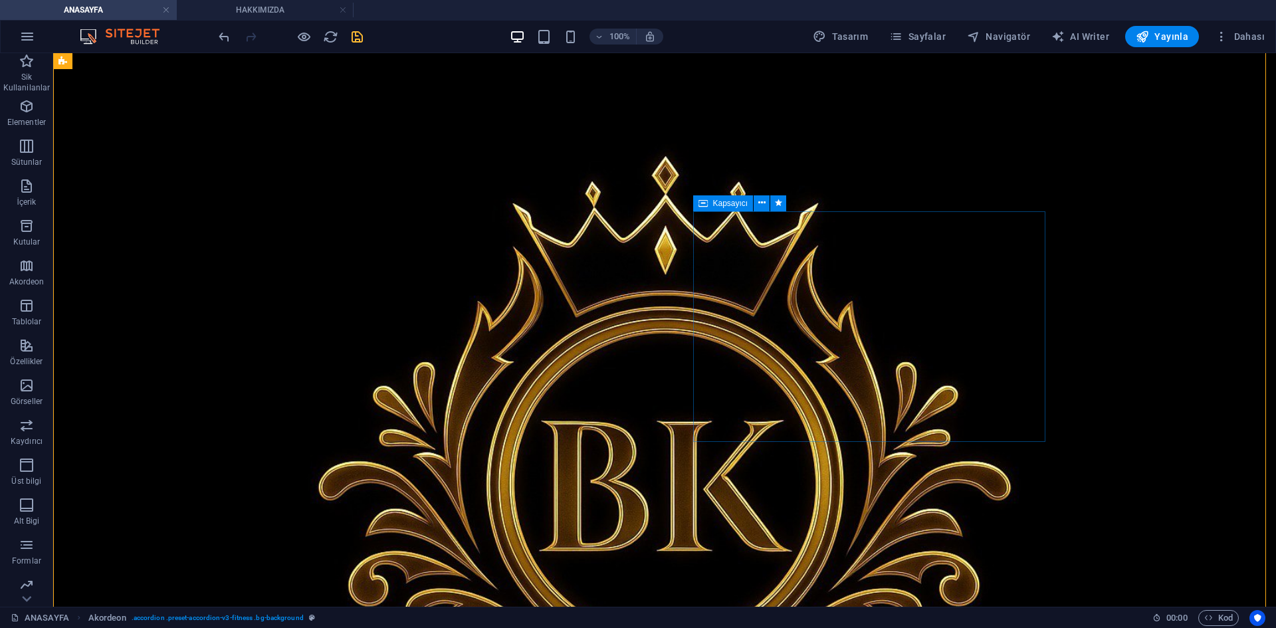
scroll to position [861, 0]
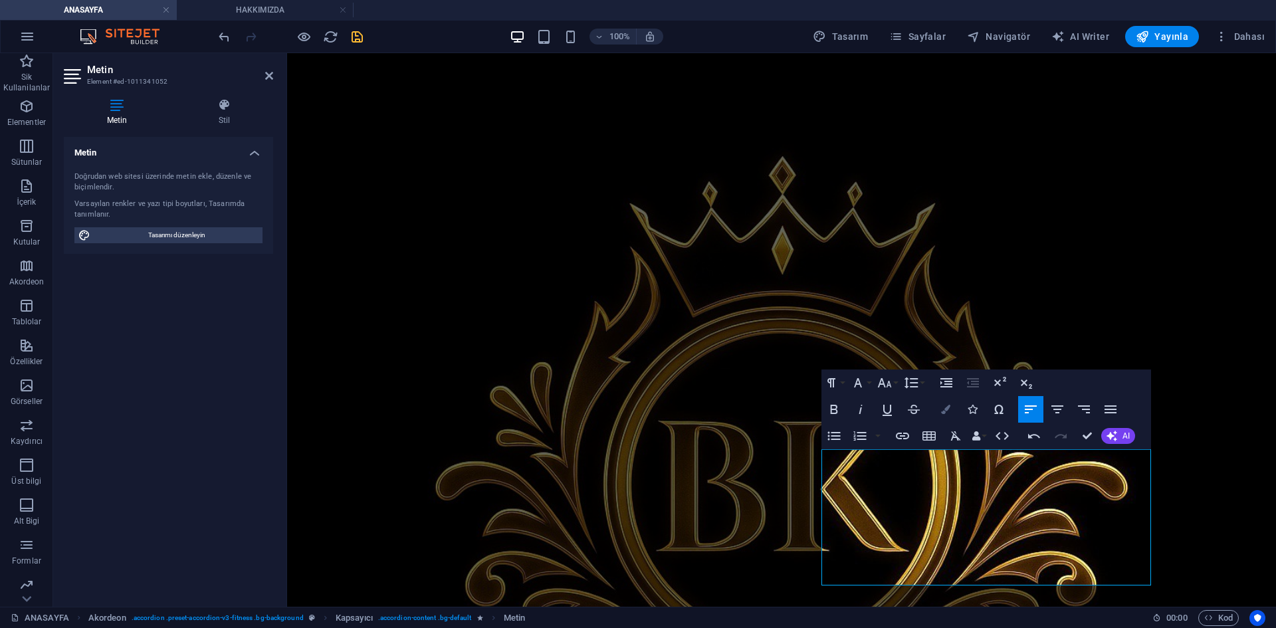
click at [947, 408] on icon "button" at bounding box center [945, 409] width 9 height 9
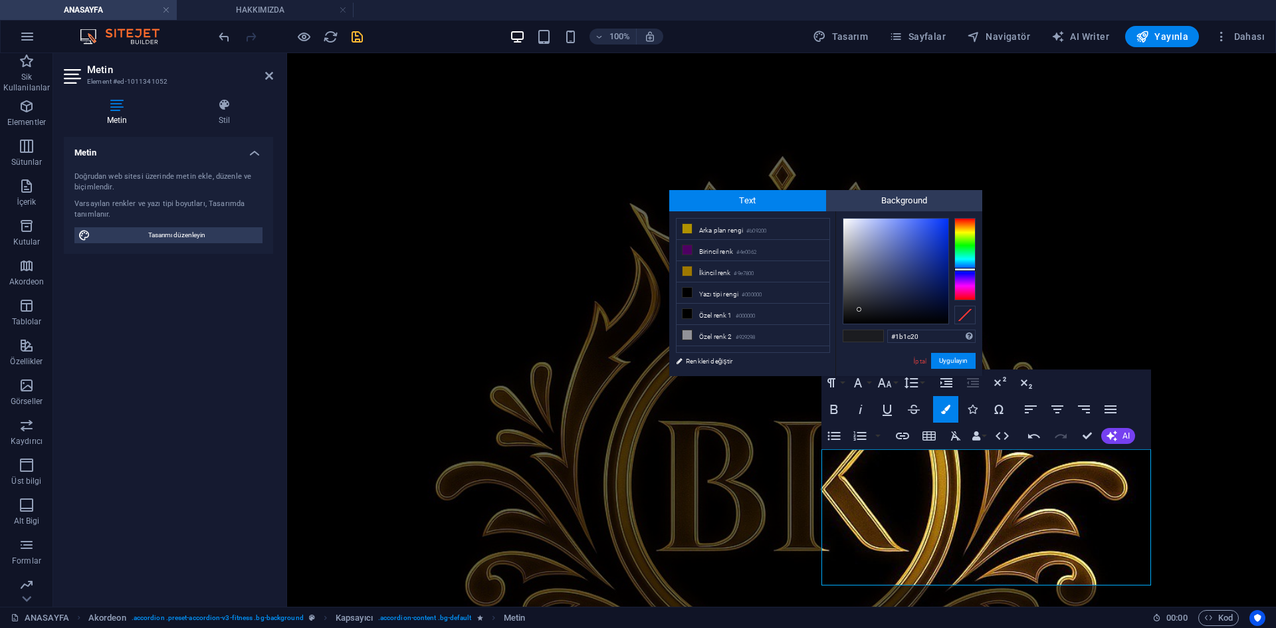
click at [843, 217] on div "#1b1c20 Desteklenen biçimler #0852ed rgb(8, 82, 237) rgba(8, 82, 237, %90) hsv(…" at bounding box center [908, 389] width 147 height 357
type input "#f2f4fd"
click at [847, 219] on div at bounding box center [895, 271] width 105 height 105
click at [959, 364] on button "Uygulayın" at bounding box center [953, 361] width 45 height 16
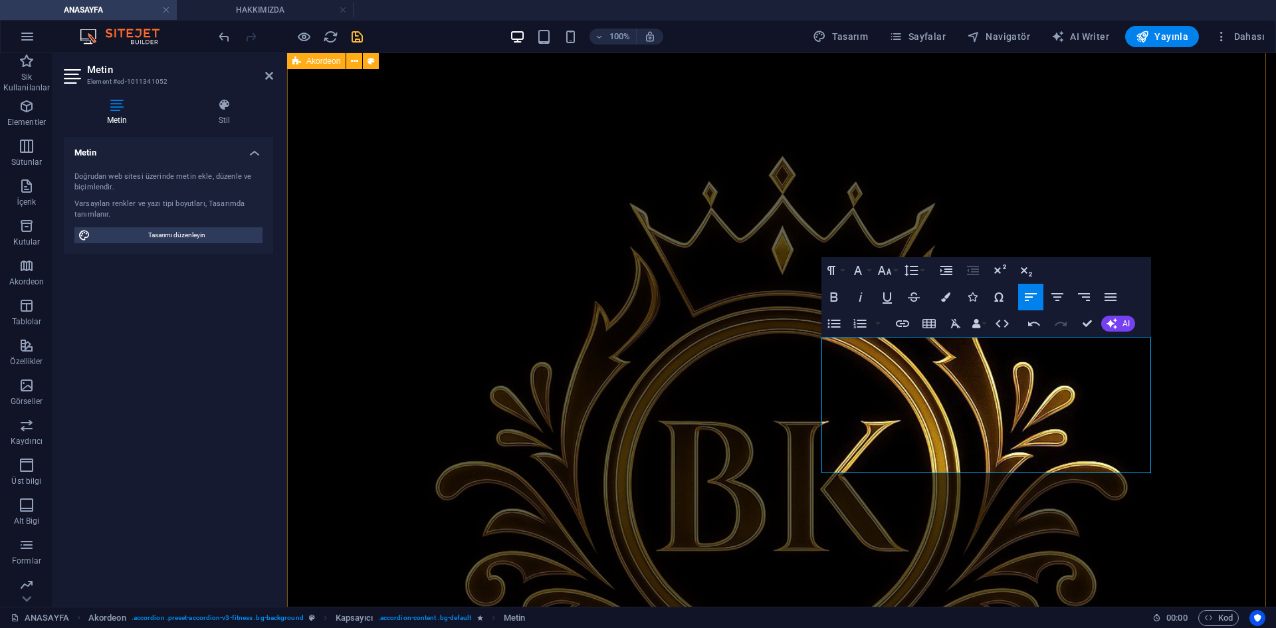
scroll to position [994, 0]
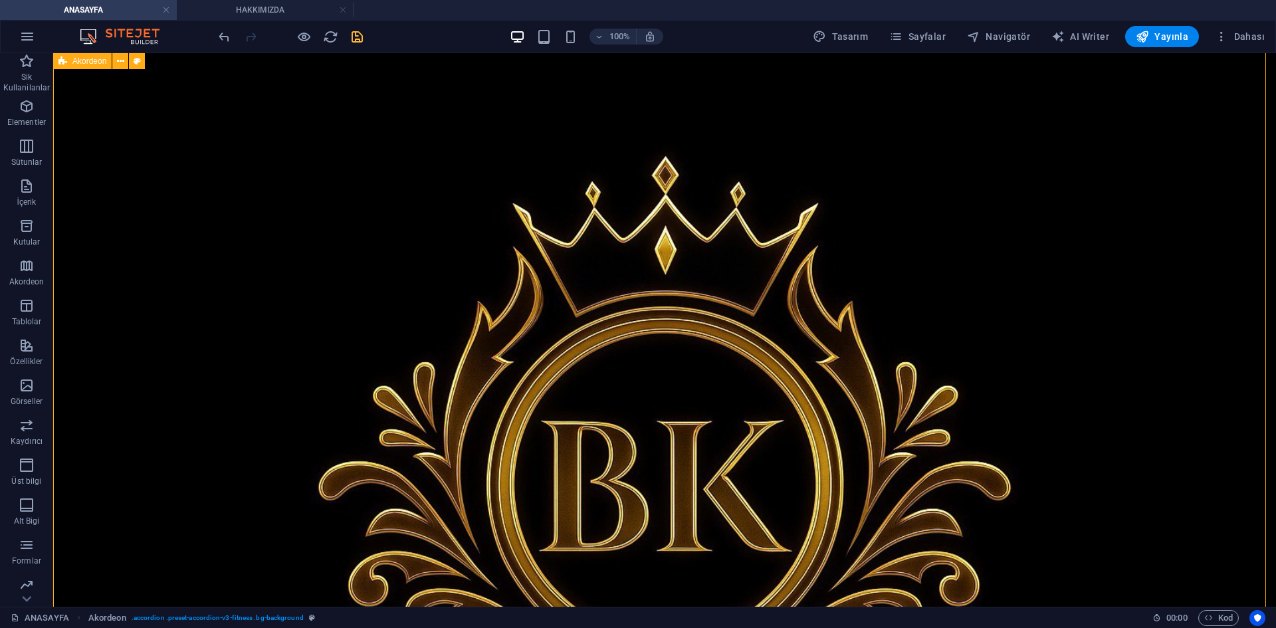
scroll to position [1127, 0]
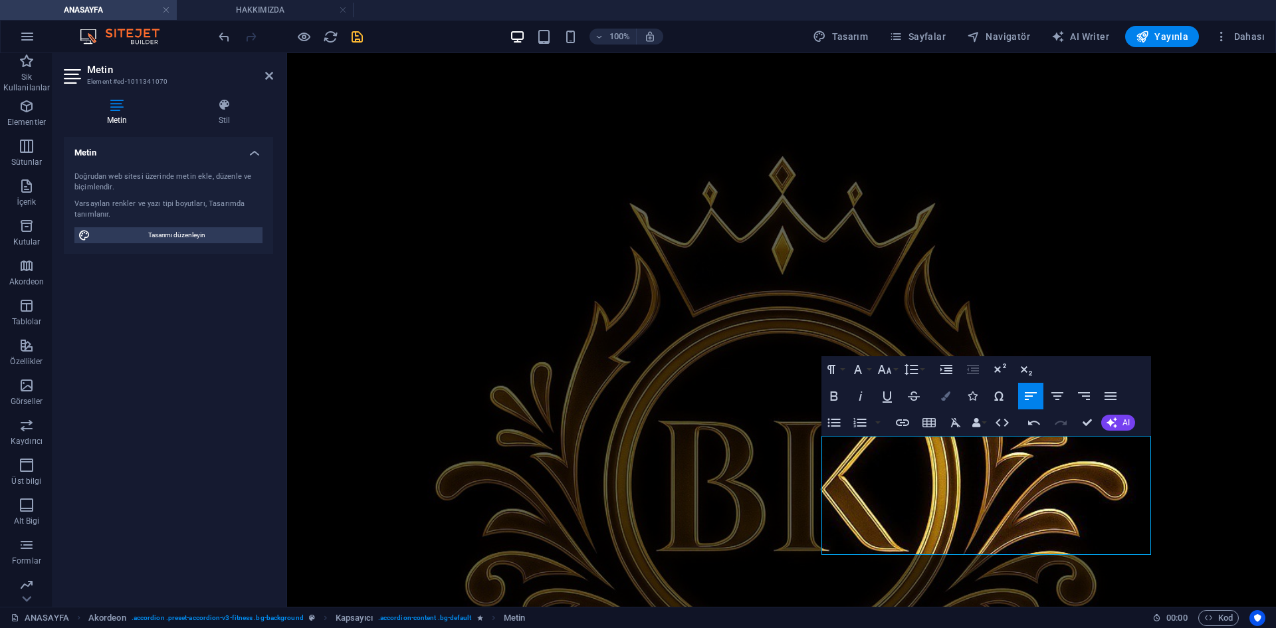
click at [948, 393] on icon "button" at bounding box center [945, 395] width 9 height 9
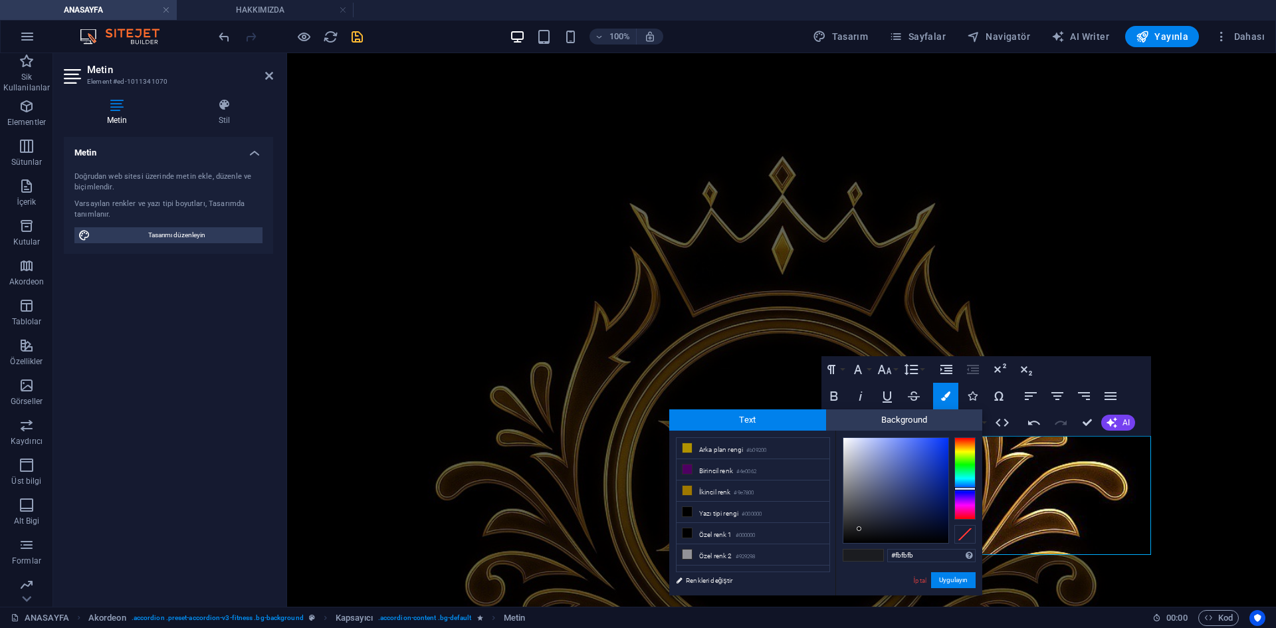
type input "#ffffff"
drag, startPoint x: 862, startPoint y: 451, endPoint x: 514, endPoint y: 354, distance: 362.0
click at [797, 407] on body "[DOMAIN_NAME] ANASAYFA HAKKIMIZDA Sik Kullanilanlar Elementler Sütunlar İçerik …" at bounding box center [638, 314] width 1276 height 628
click at [965, 583] on button "Uygulayın" at bounding box center [953, 580] width 45 height 16
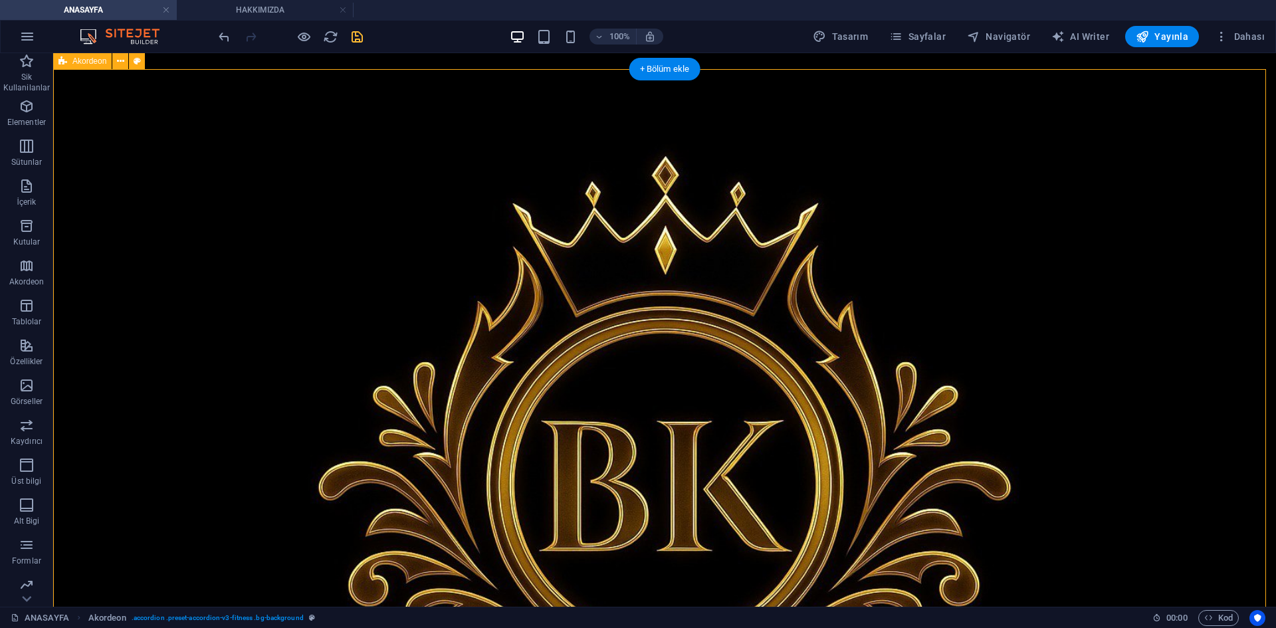
scroll to position [379, 0]
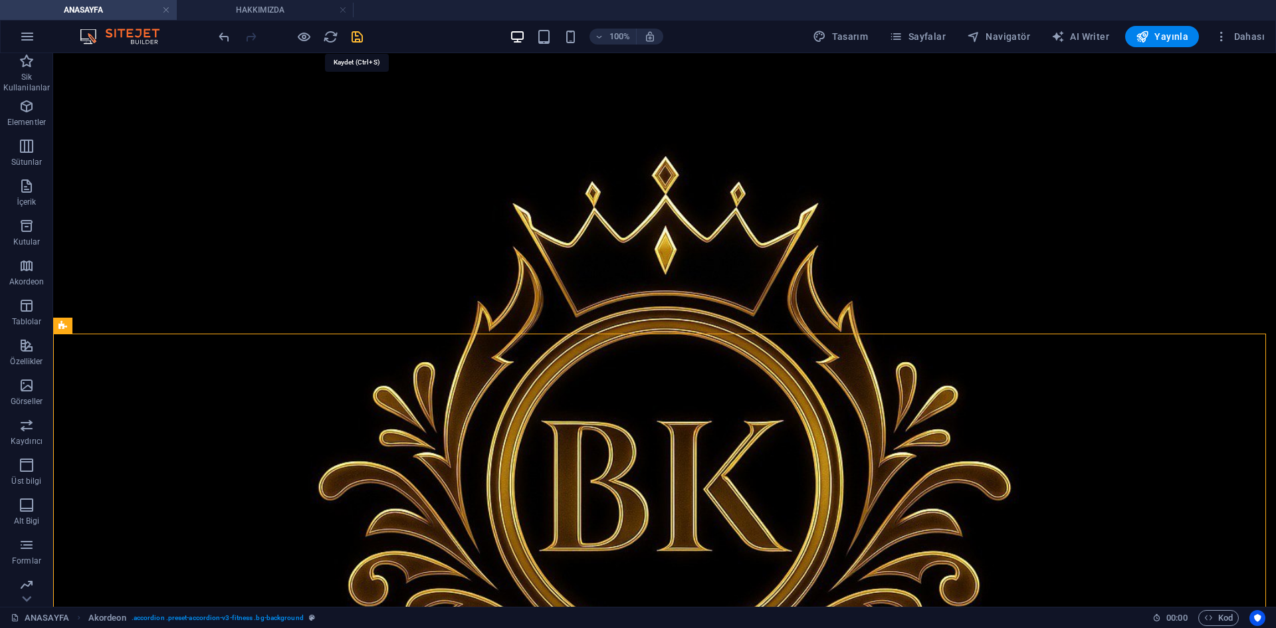
click at [358, 38] on icon "save" at bounding box center [356, 36] width 15 height 15
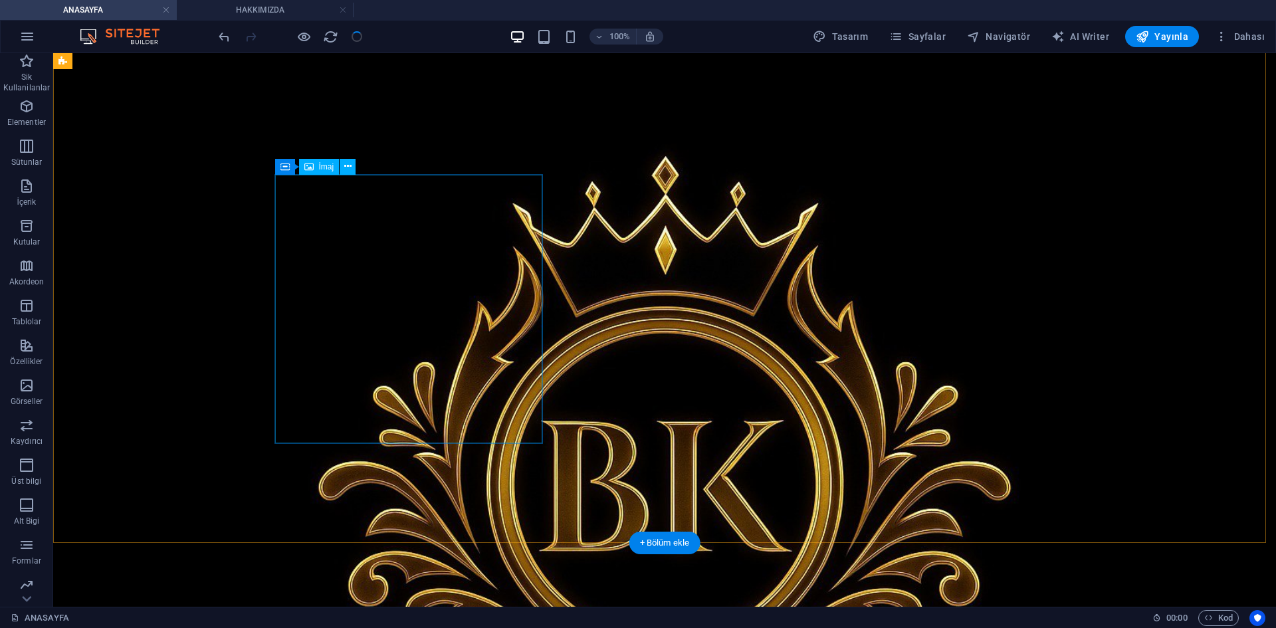
scroll to position [0, 0]
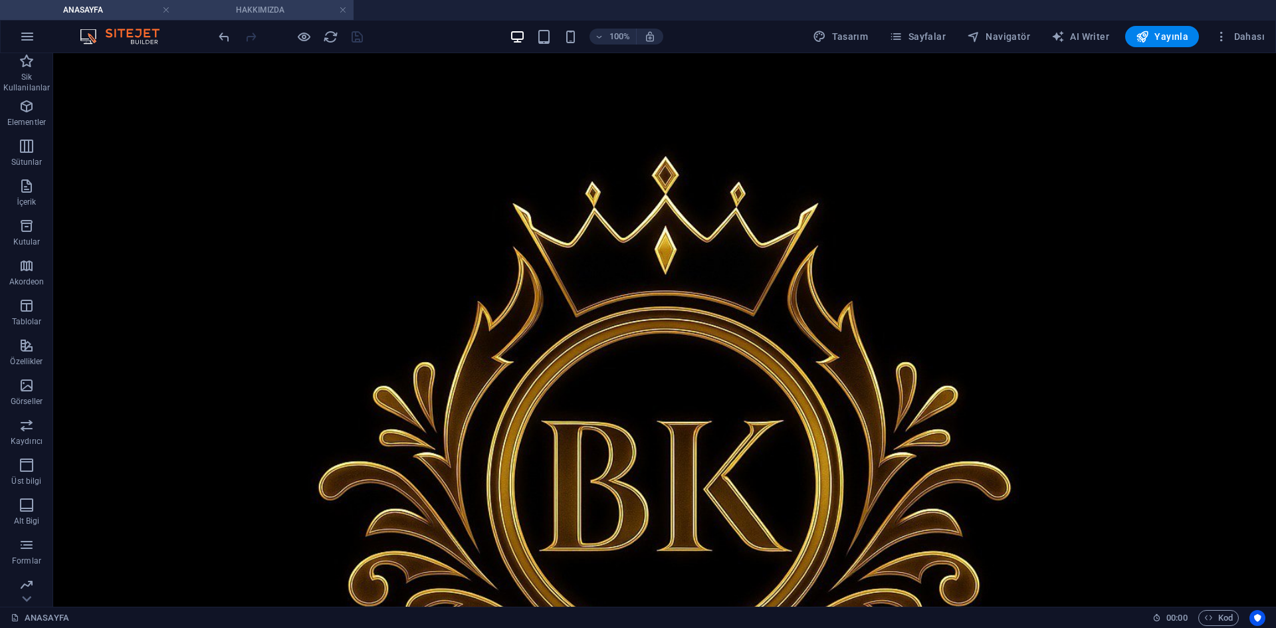
click at [263, 2] on li "HAKKIMIZDA" at bounding box center [265, 10] width 177 height 20
click at [117, 19] on li "ANASAYFA" at bounding box center [88, 10] width 177 height 20
click at [246, 15] on h4 "HAKKIMIZDA" at bounding box center [265, 10] width 177 height 15
click at [74, 8] on h4 "ANASAYFA" at bounding box center [88, 10] width 177 height 15
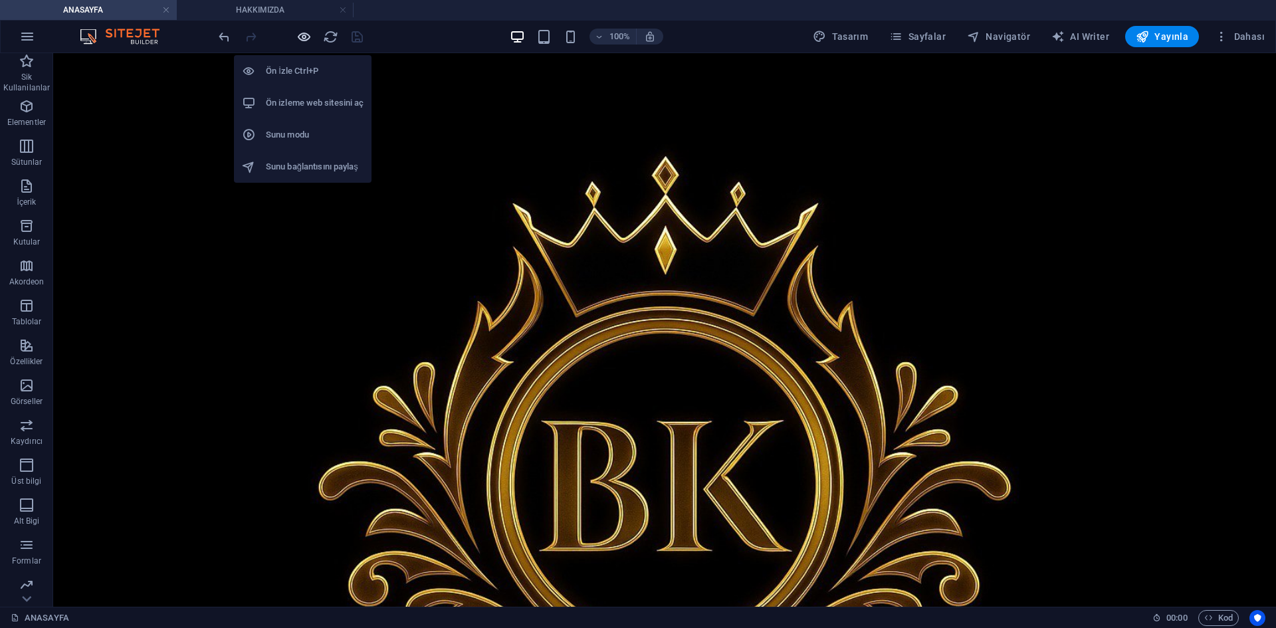
click at [302, 38] on icon "button" at bounding box center [303, 36] width 15 height 15
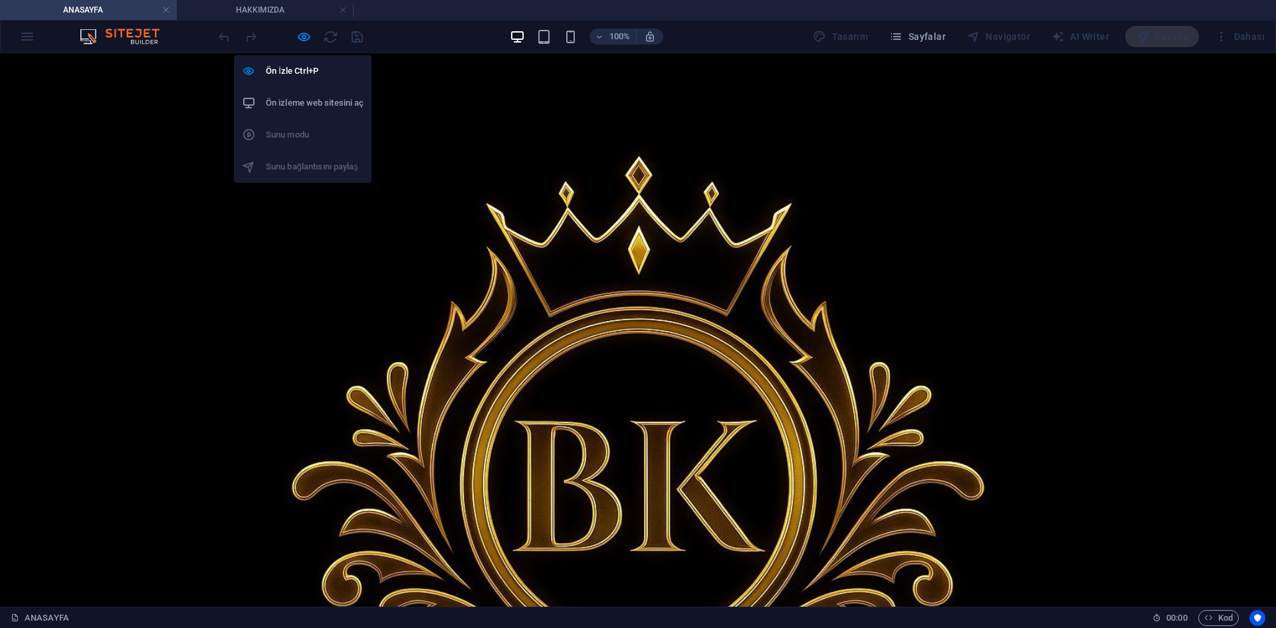
click at [301, 96] on h6 "Ön izleme web sitesini aç" at bounding box center [315, 103] width 98 height 16
click at [306, 35] on icon "button" at bounding box center [303, 36] width 15 height 15
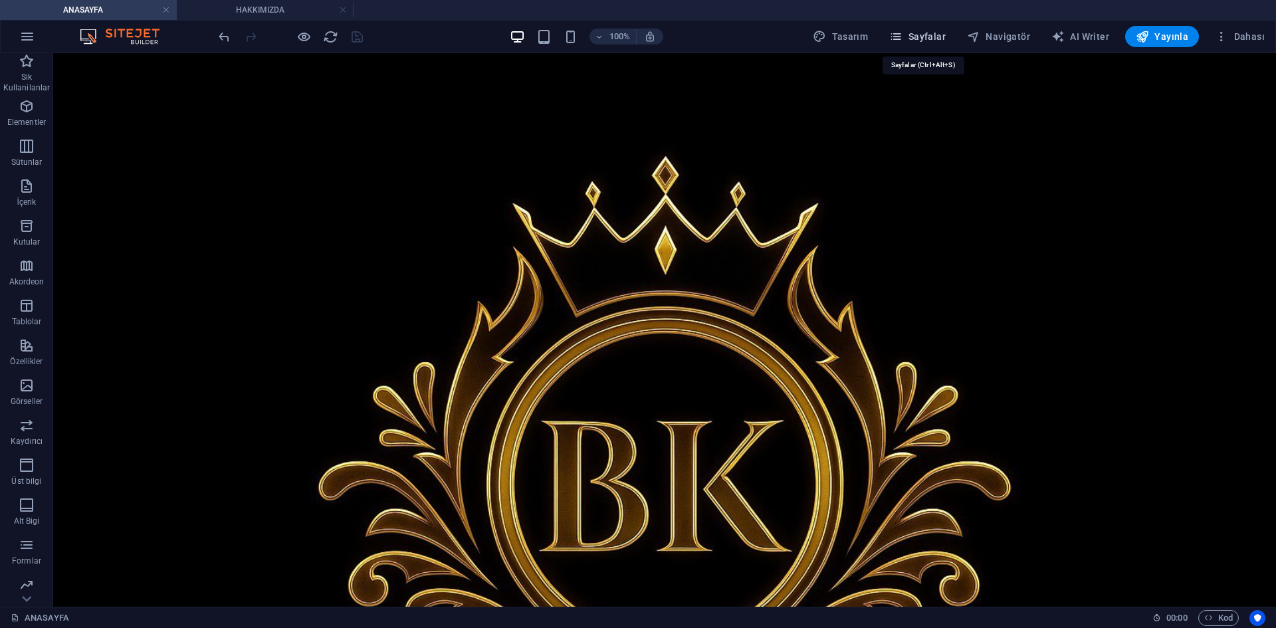
click at [914, 37] on span "Sayfalar" at bounding box center [917, 36] width 56 height 13
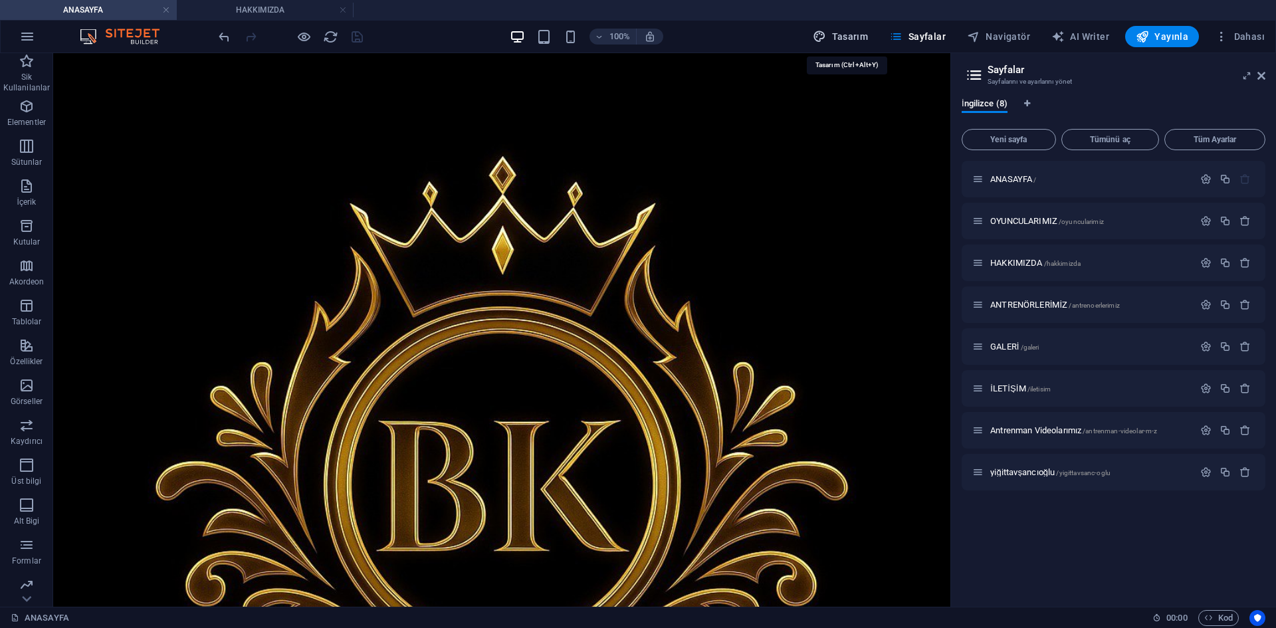
click at [863, 39] on span "Tasarım" at bounding box center [840, 36] width 55 height 13
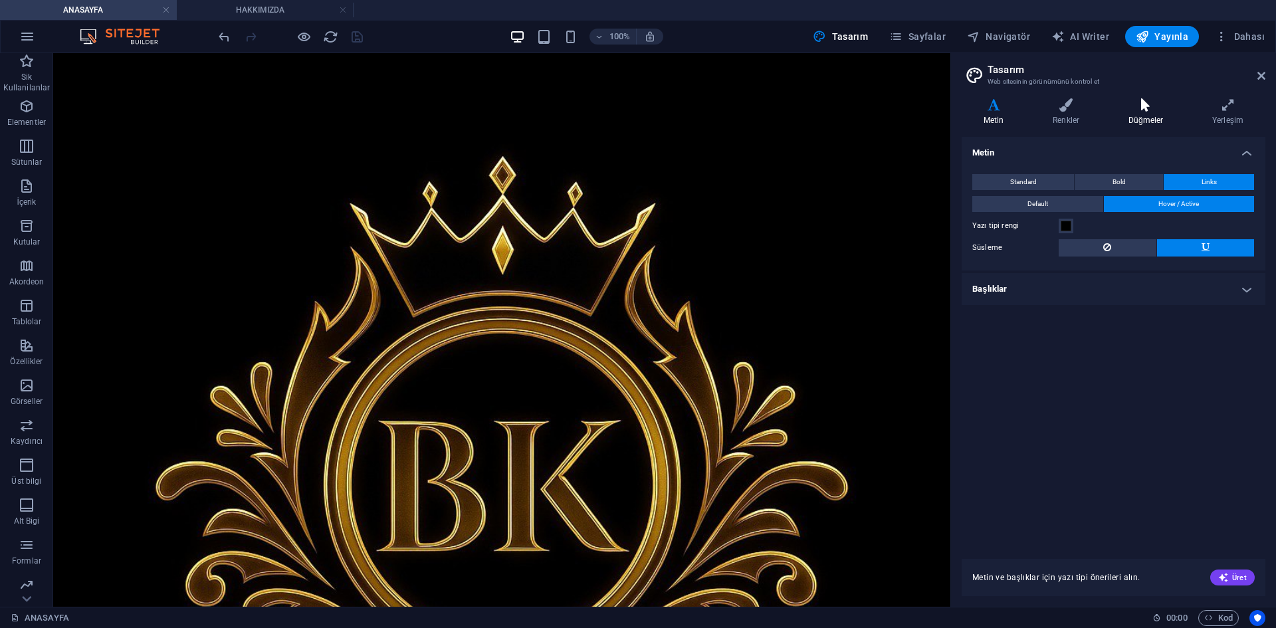
click at [1157, 118] on h4 "Düğmeler" at bounding box center [1148, 112] width 84 height 28
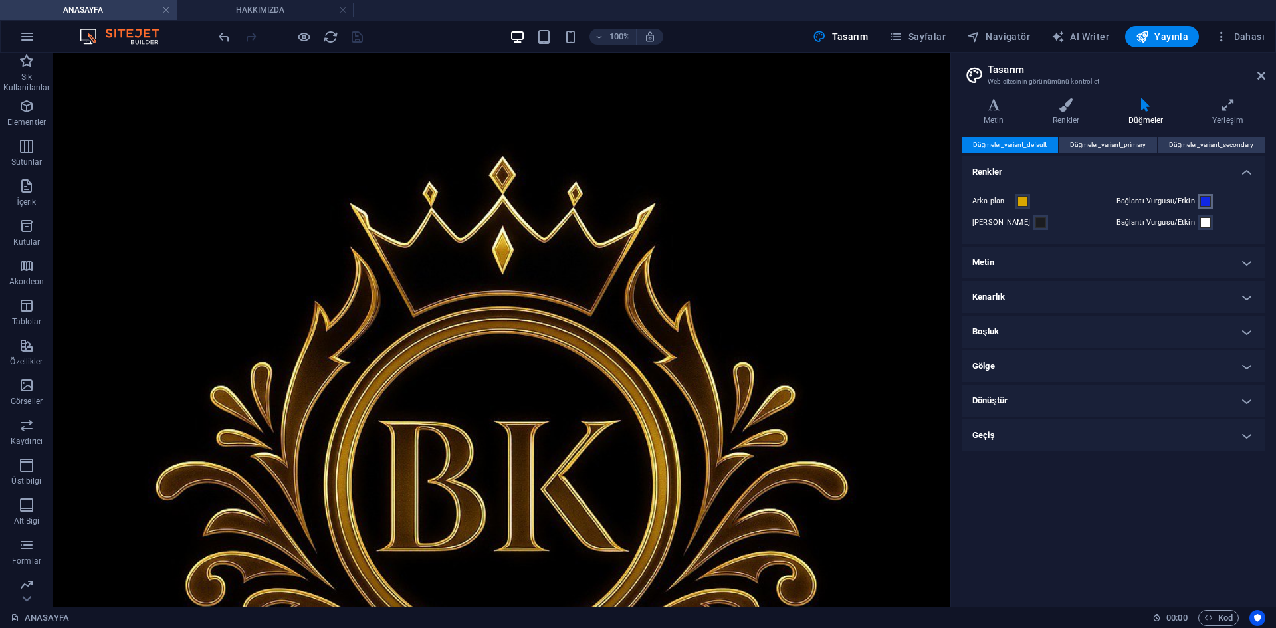
click at [1207, 201] on span at bounding box center [1205, 201] width 11 height 11
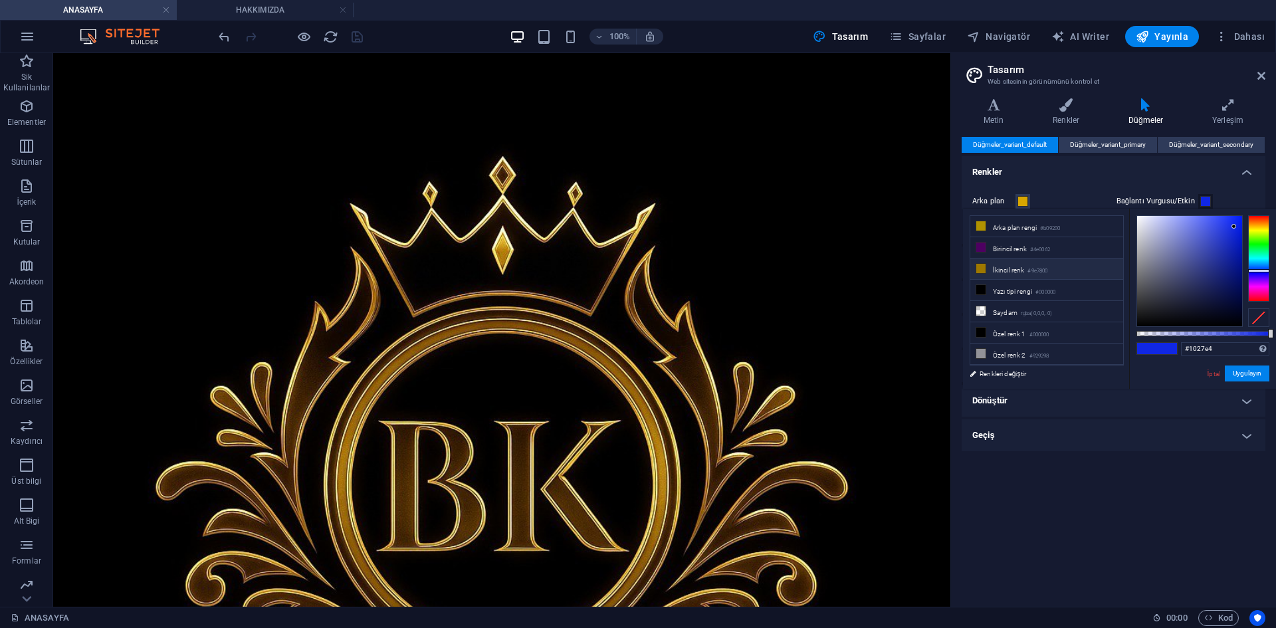
click at [1077, 274] on li "İkincil renk #9e7800" at bounding box center [1046, 268] width 153 height 21
type input "#9e7800"
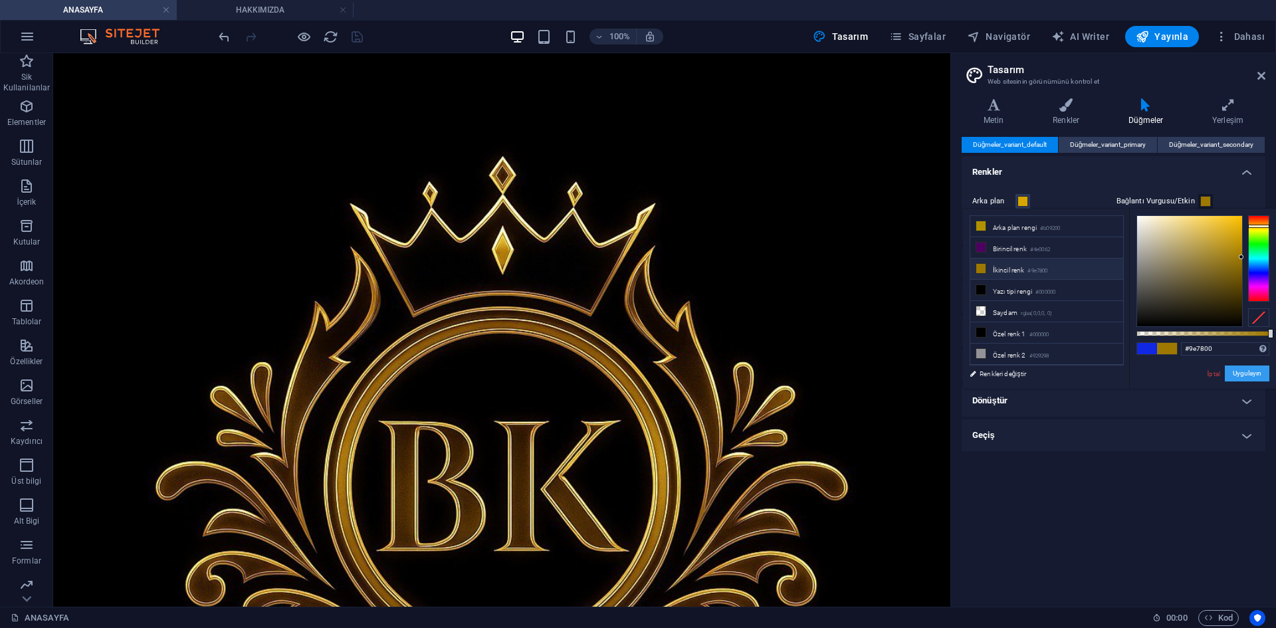
click at [1240, 373] on button "Uygulayın" at bounding box center [1246, 373] width 45 height 16
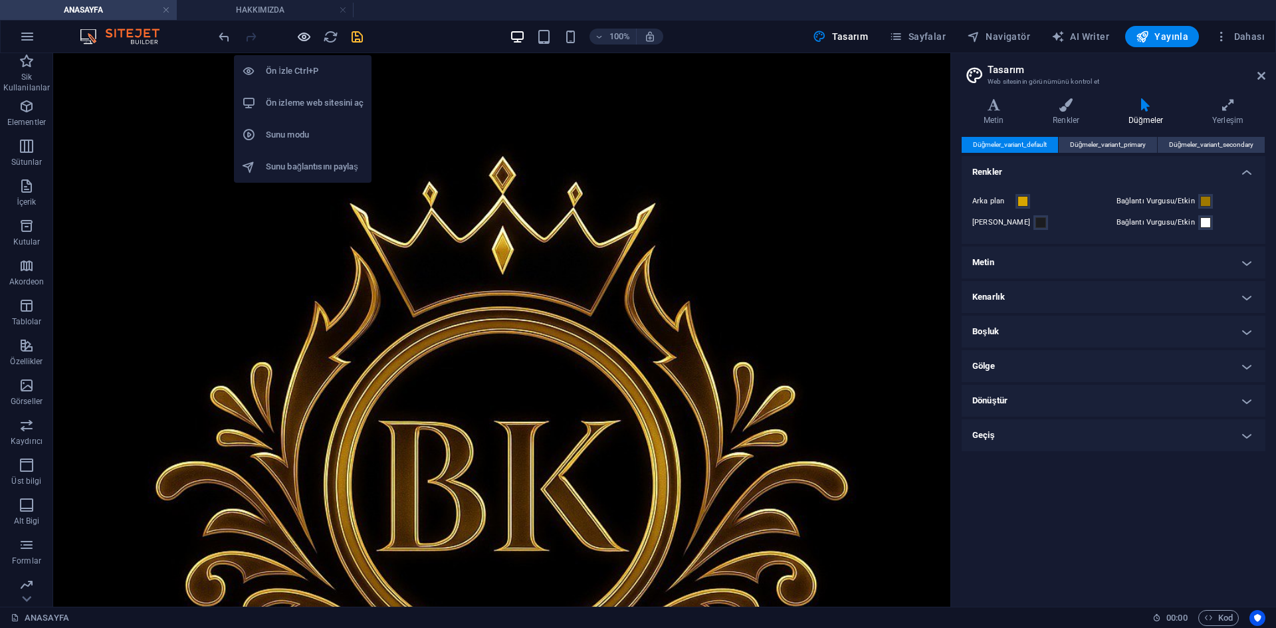
click at [306, 43] on icon "button" at bounding box center [303, 36] width 15 height 15
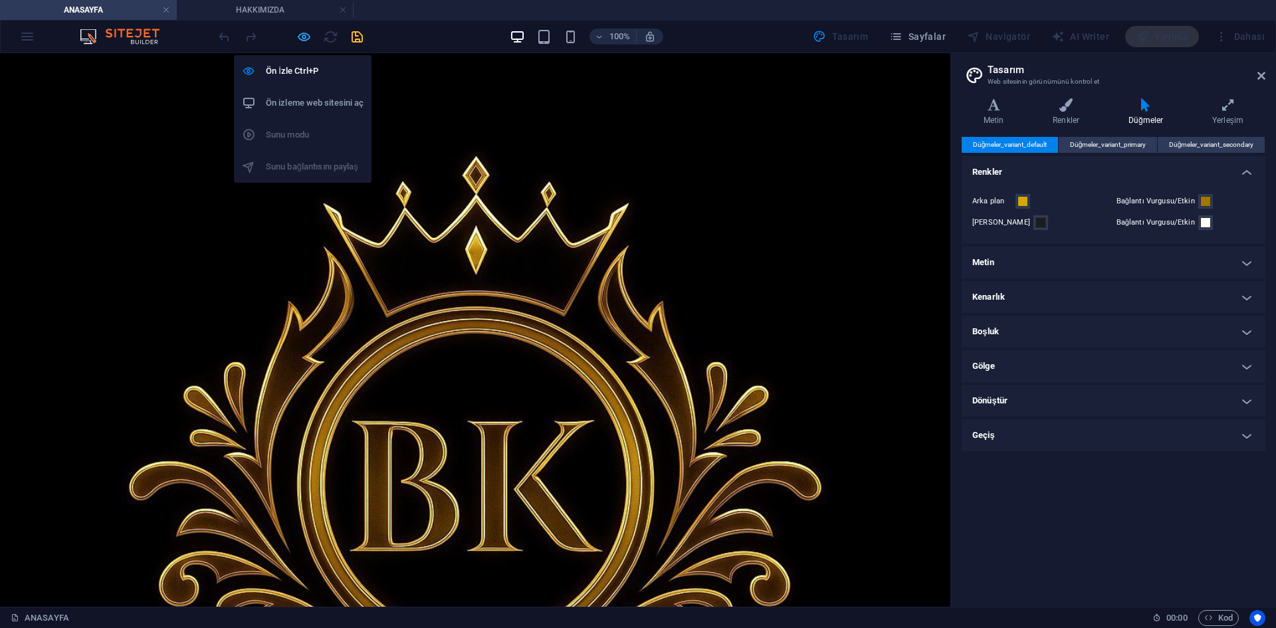
click at [308, 37] on icon "button" at bounding box center [303, 36] width 15 height 15
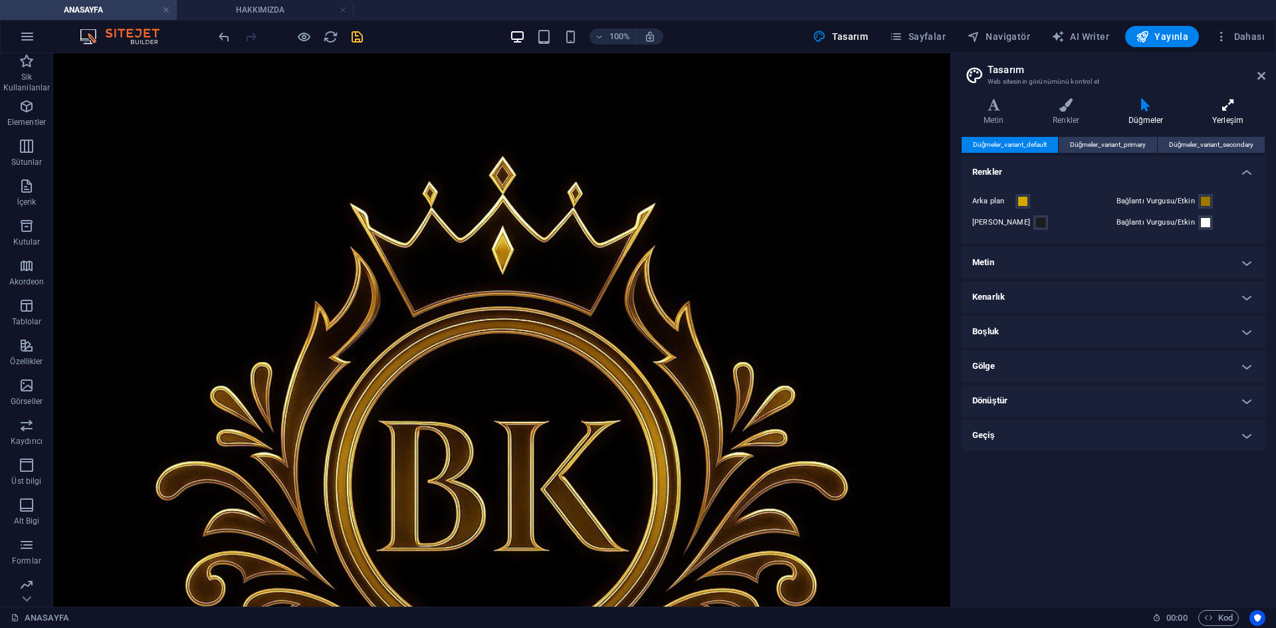
click at [1222, 110] on icon at bounding box center [1227, 104] width 75 height 13
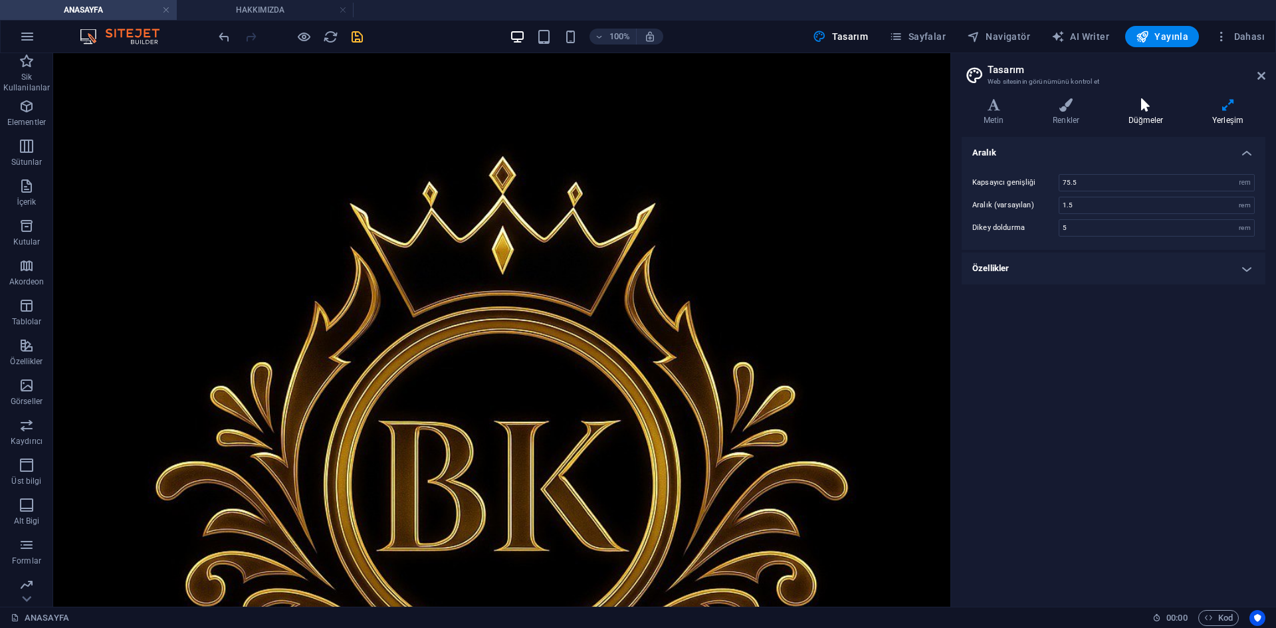
click at [1163, 109] on icon at bounding box center [1145, 104] width 78 height 13
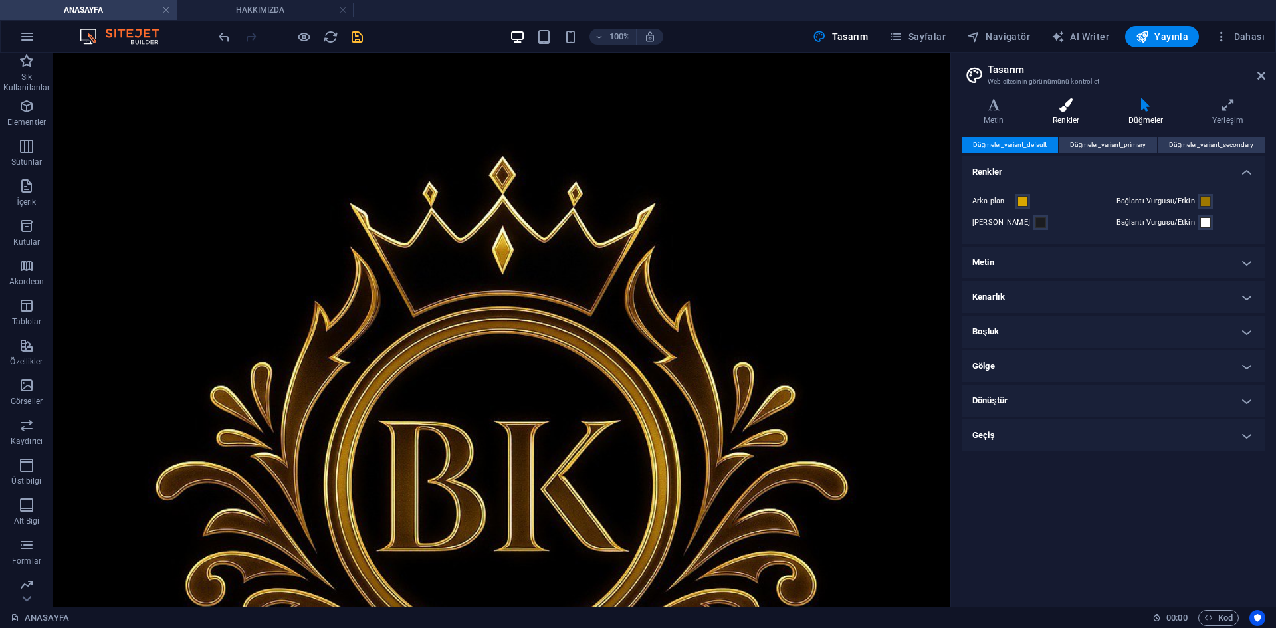
click at [1059, 109] on icon at bounding box center [1065, 104] width 70 height 13
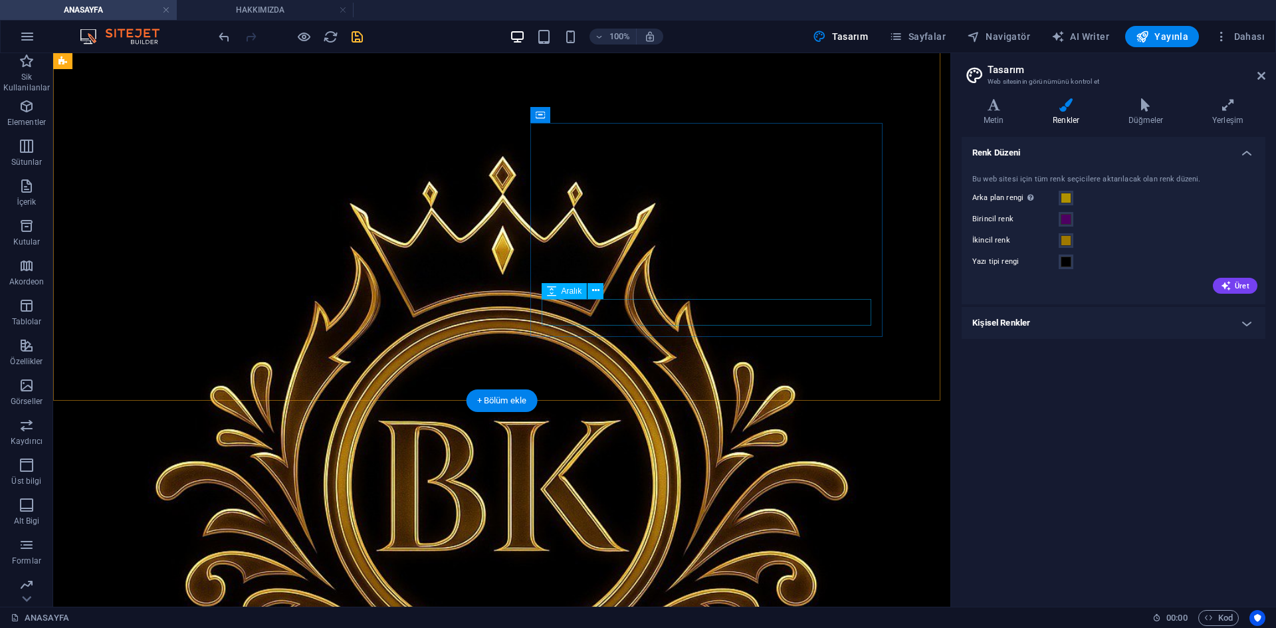
scroll to position [1442, 0]
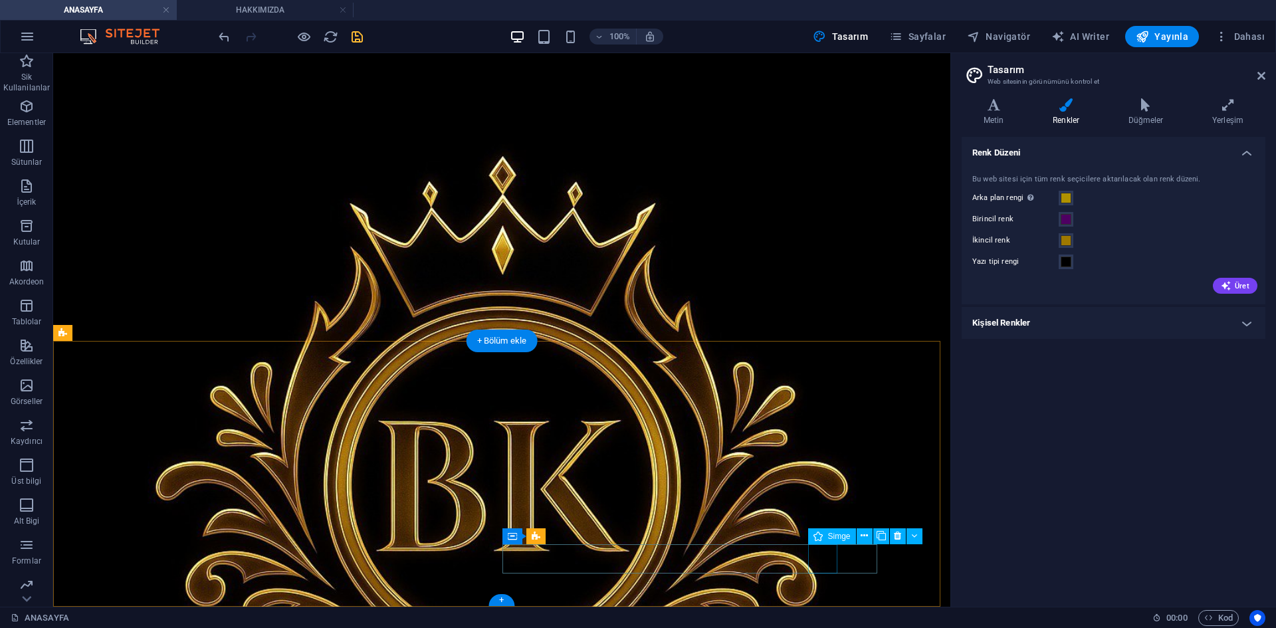
select select "xMidYMid"
select select "px"
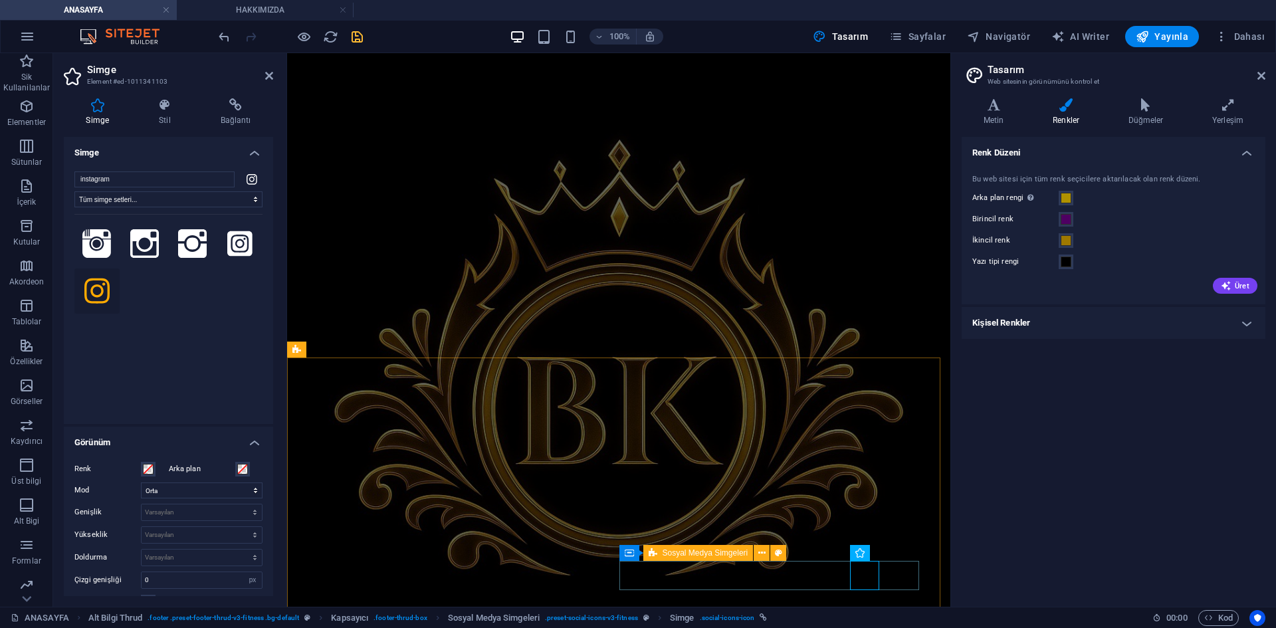
scroll to position [1557, 0]
click at [243, 117] on h4 "Bağlantı" at bounding box center [235, 112] width 75 height 28
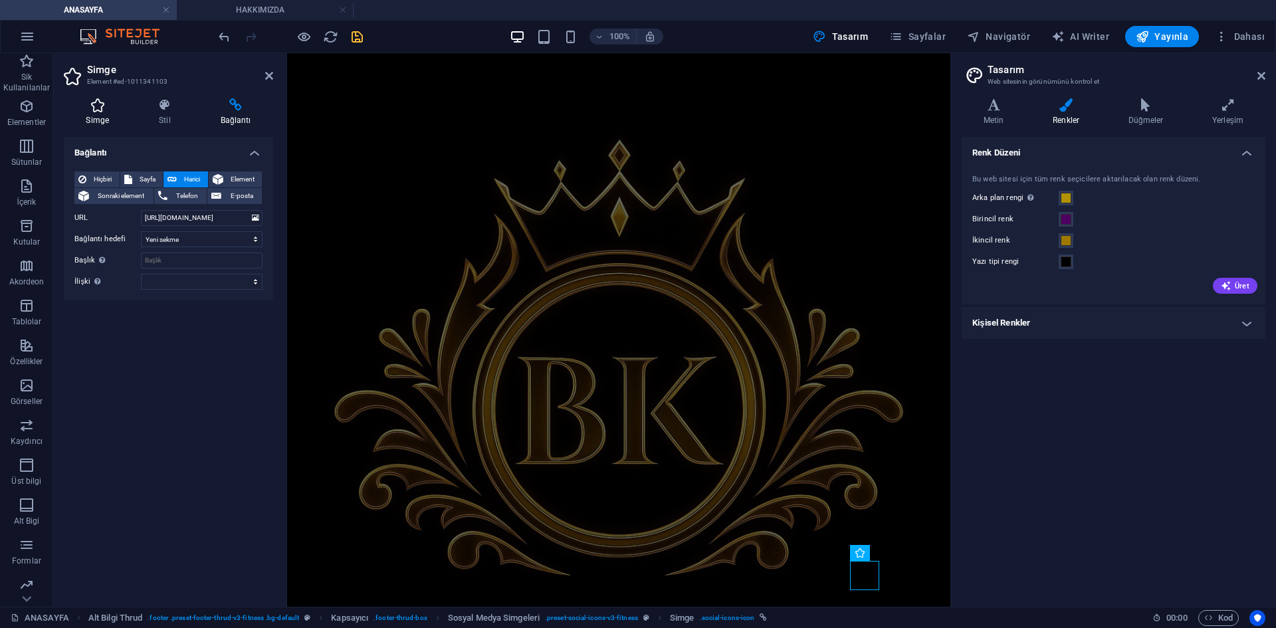
click at [90, 111] on icon at bounding box center [98, 104] width 68 height 13
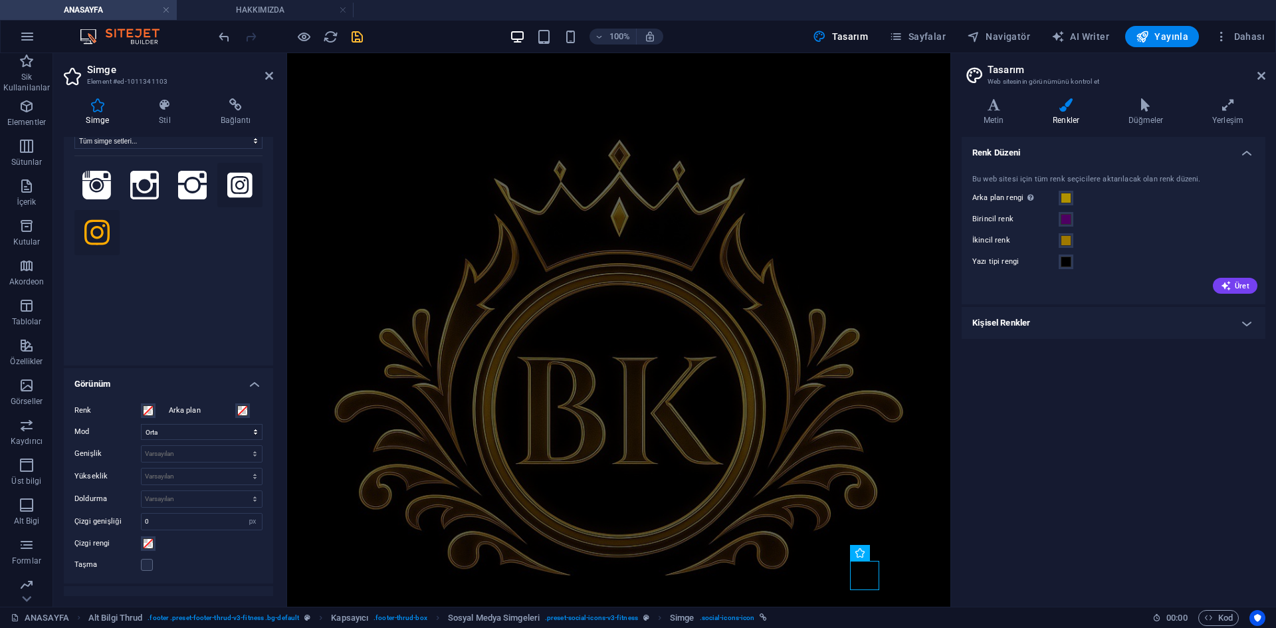
scroll to position [0, 0]
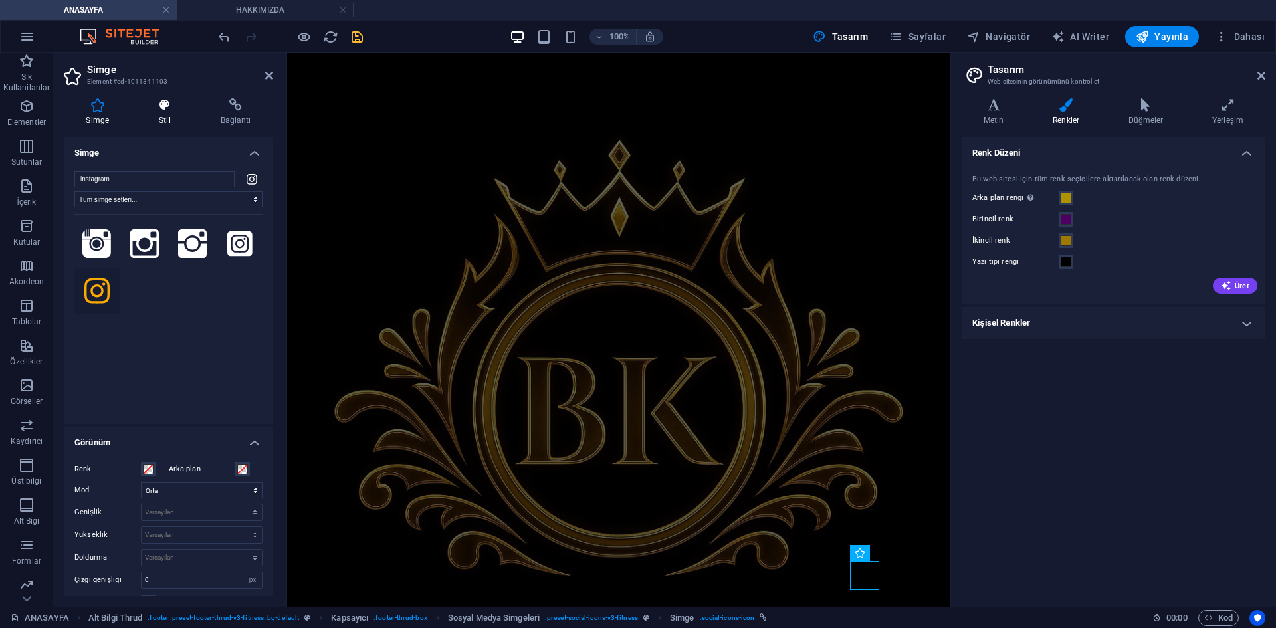
click at [158, 106] on icon at bounding box center [165, 104] width 56 height 13
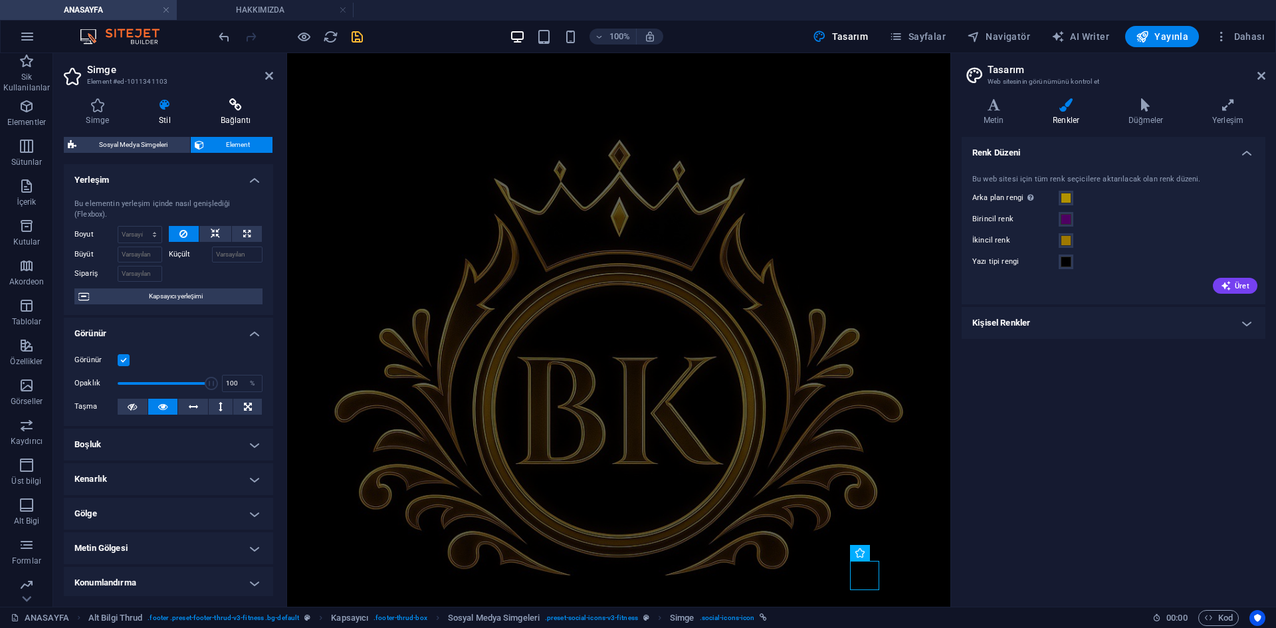
click at [223, 112] on h4 "Bağlantı" at bounding box center [235, 112] width 75 height 28
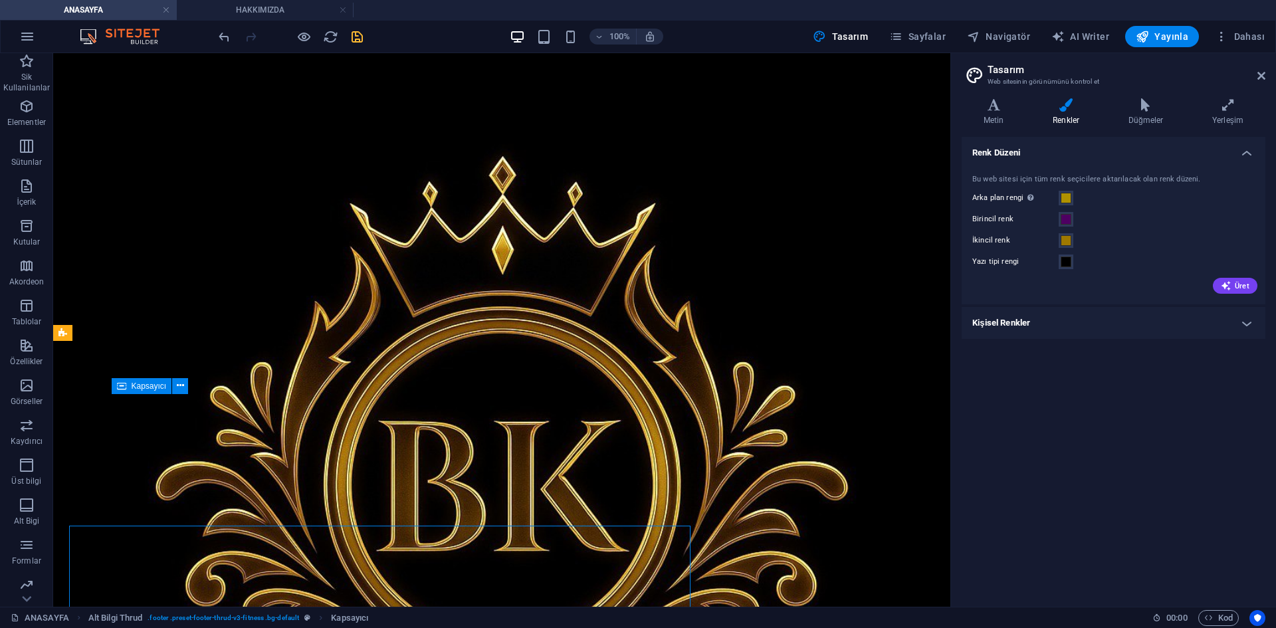
scroll to position [1442, 0]
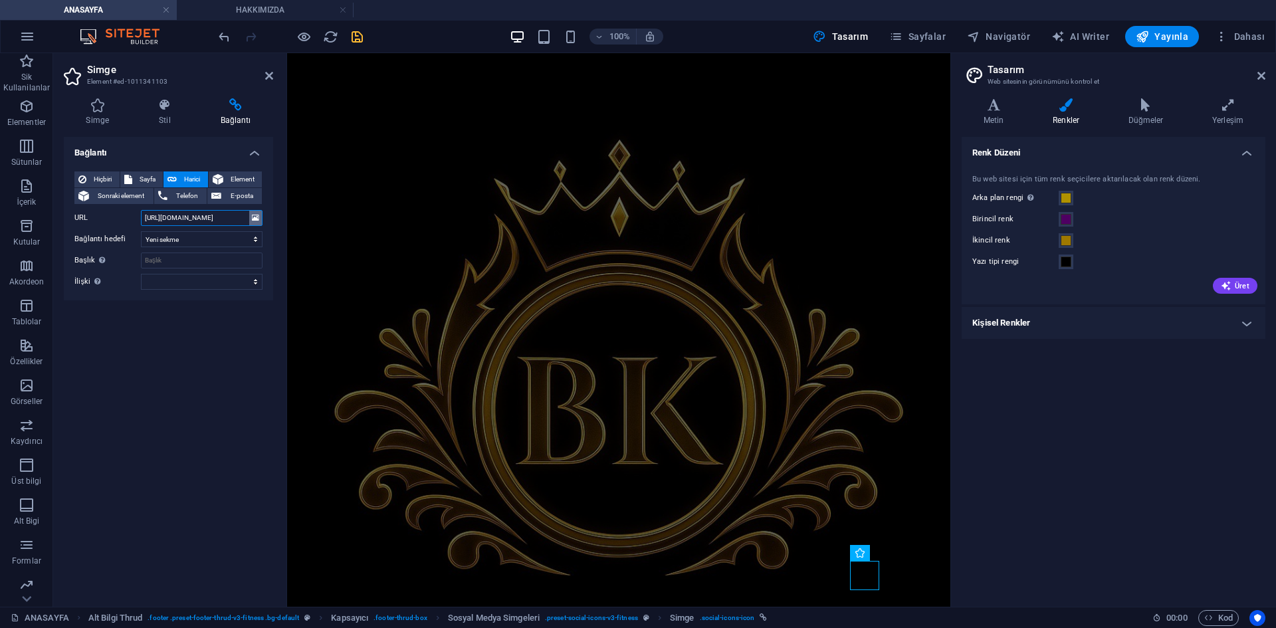
scroll to position [0, 60]
drag, startPoint x: 237, startPoint y: 215, endPoint x: 266, endPoint y: 217, distance: 28.6
click at [266, 217] on div "Hiçbiri Sayfa Harici Element Sonraki element Telefon E-posta Sayfa ANASAYFA OYU…" at bounding box center [168, 231] width 209 height 140
click at [246, 217] on input "[URL][DOMAIN_NAME]" at bounding box center [202, 218] width 122 height 16
drag, startPoint x: 246, startPoint y: 217, endPoint x: 209, endPoint y: 219, distance: 37.3
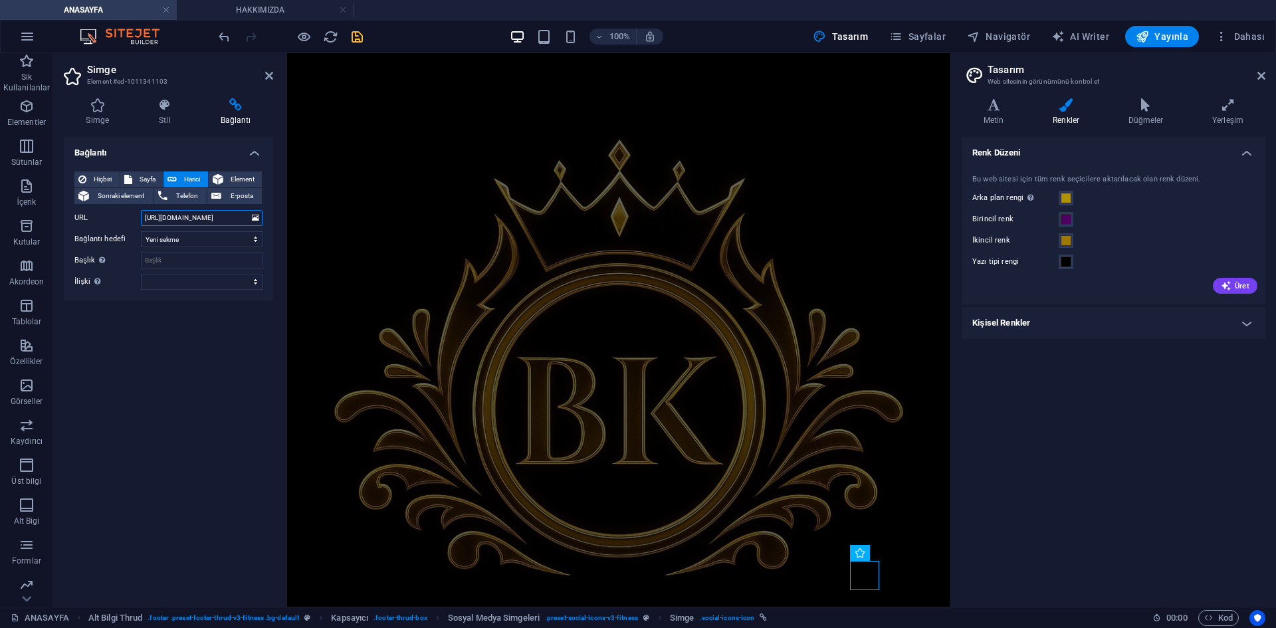
click at [209, 219] on input "[URL][DOMAIN_NAME]" at bounding box center [202, 218] width 122 height 16
type input "[URL][DOMAIN_NAME][DOMAIN_NAME]"
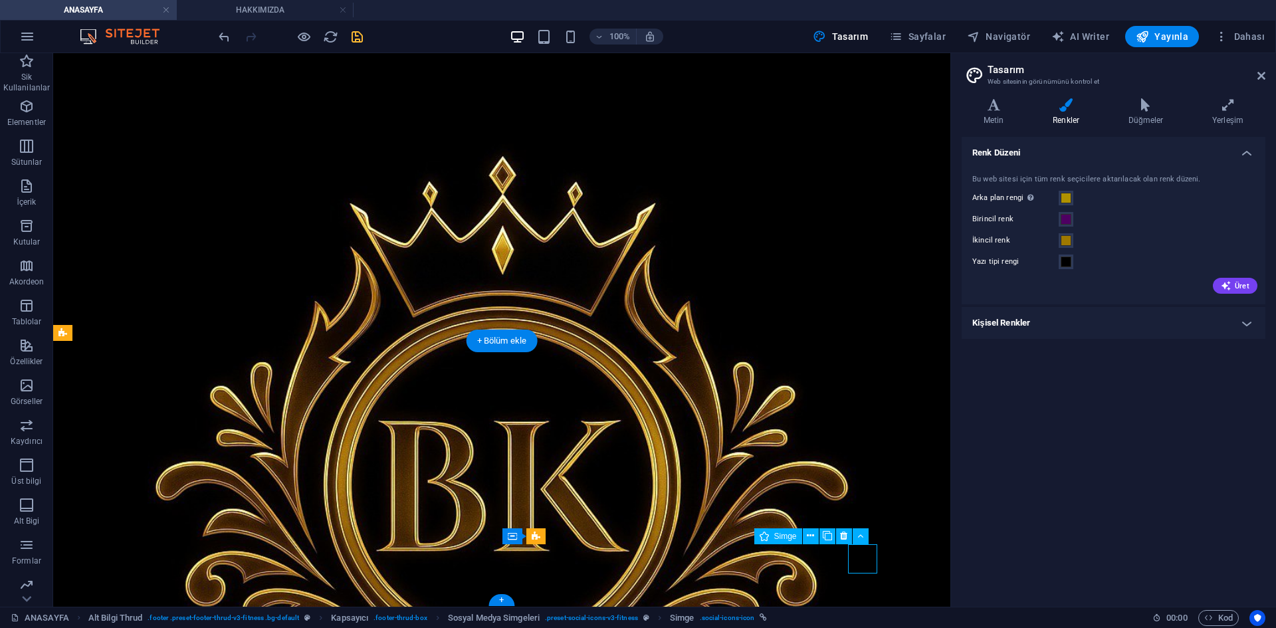
select select "xMidYMid"
select select "px"
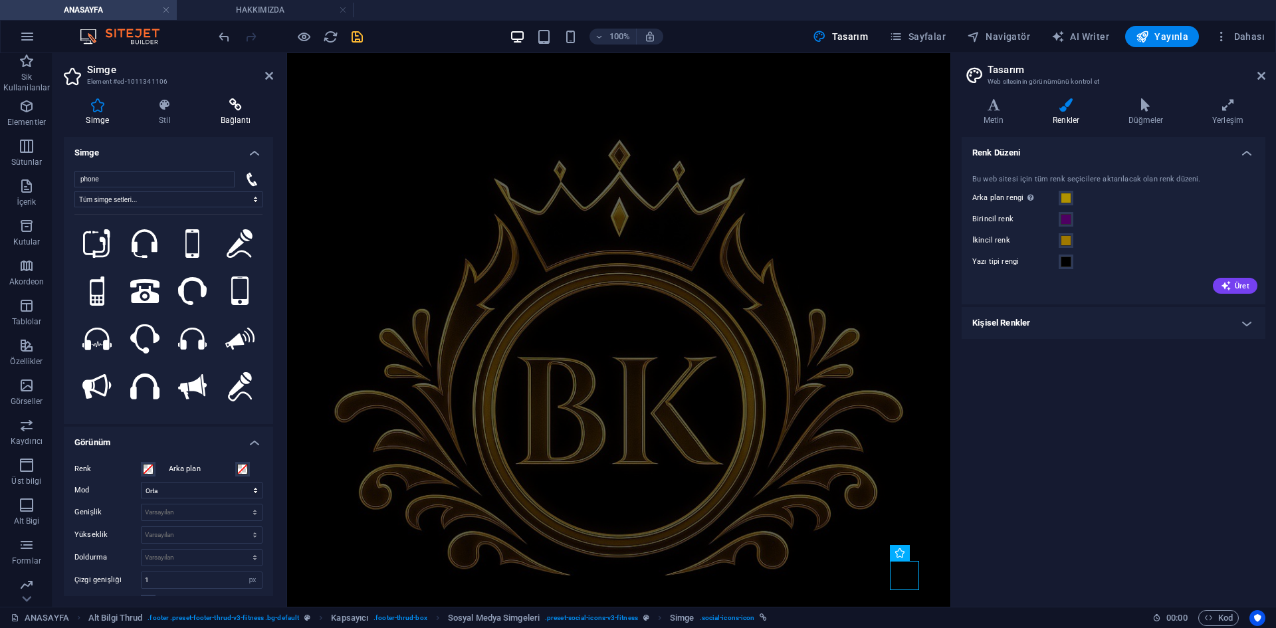
click at [223, 116] on h4 "Bağlantı" at bounding box center [235, 112] width 75 height 28
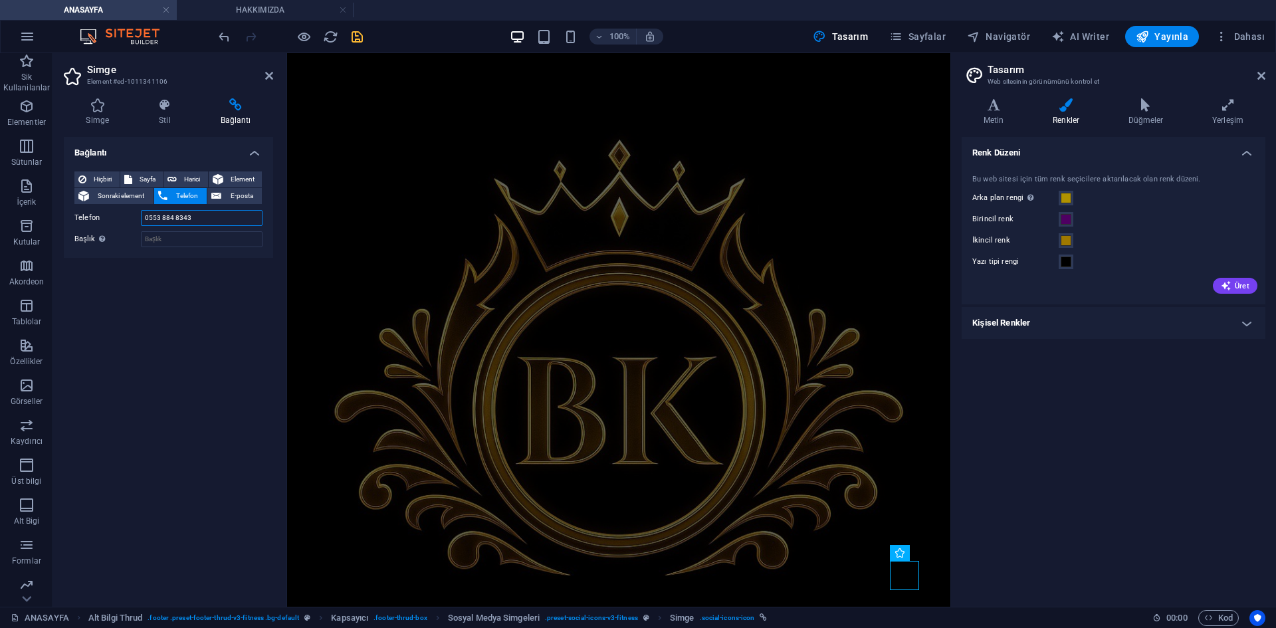
click at [202, 223] on input "0553 884 8343" at bounding box center [202, 218] width 122 height 16
drag, startPoint x: 160, startPoint y: 220, endPoint x: 170, endPoint y: 225, distance: 11.0
click at [170, 225] on input "05436266320" at bounding box center [202, 218] width 122 height 16
click at [207, 219] on input "05436266320" at bounding box center [202, 218] width 122 height 16
click at [206, 215] on input "05436266320" at bounding box center [202, 218] width 122 height 16
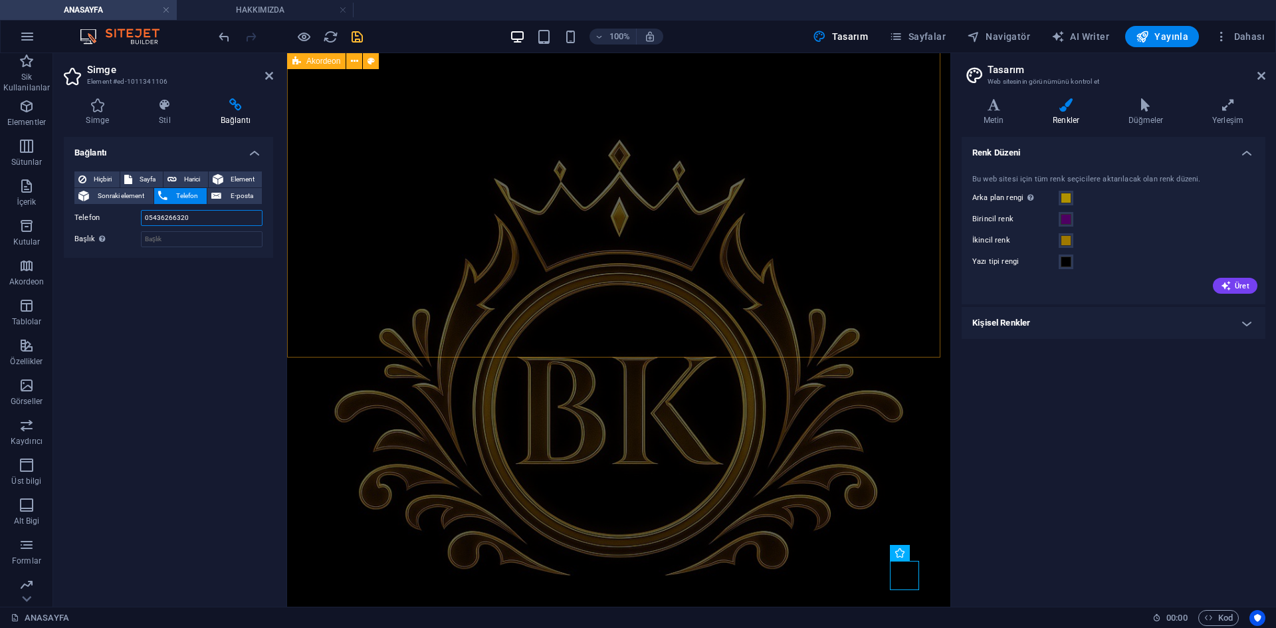
type input "05436266320"
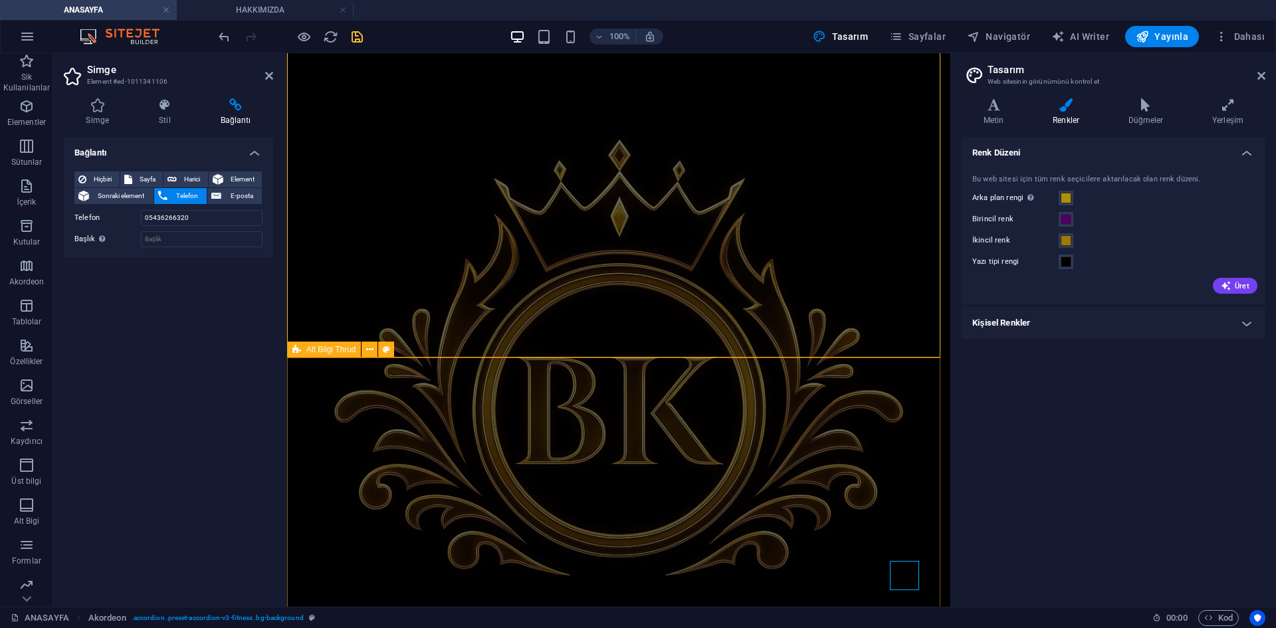
scroll to position [1442, 0]
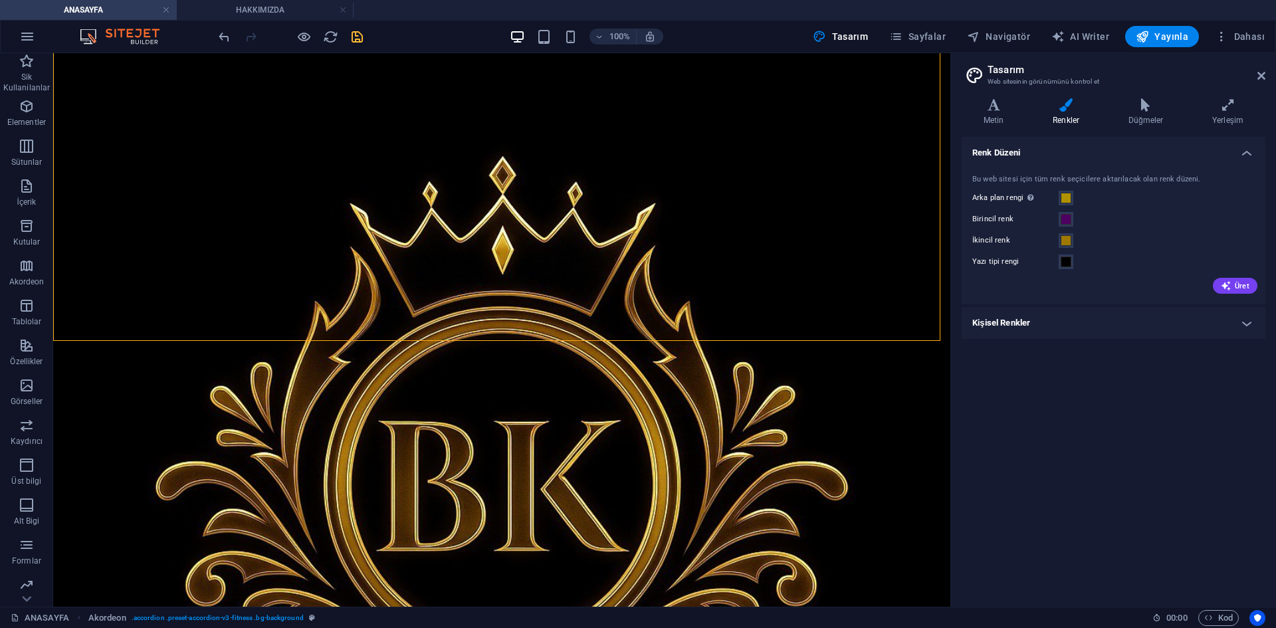
click at [361, 41] on icon "save" at bounding box center [356, 36] width 15 height 15
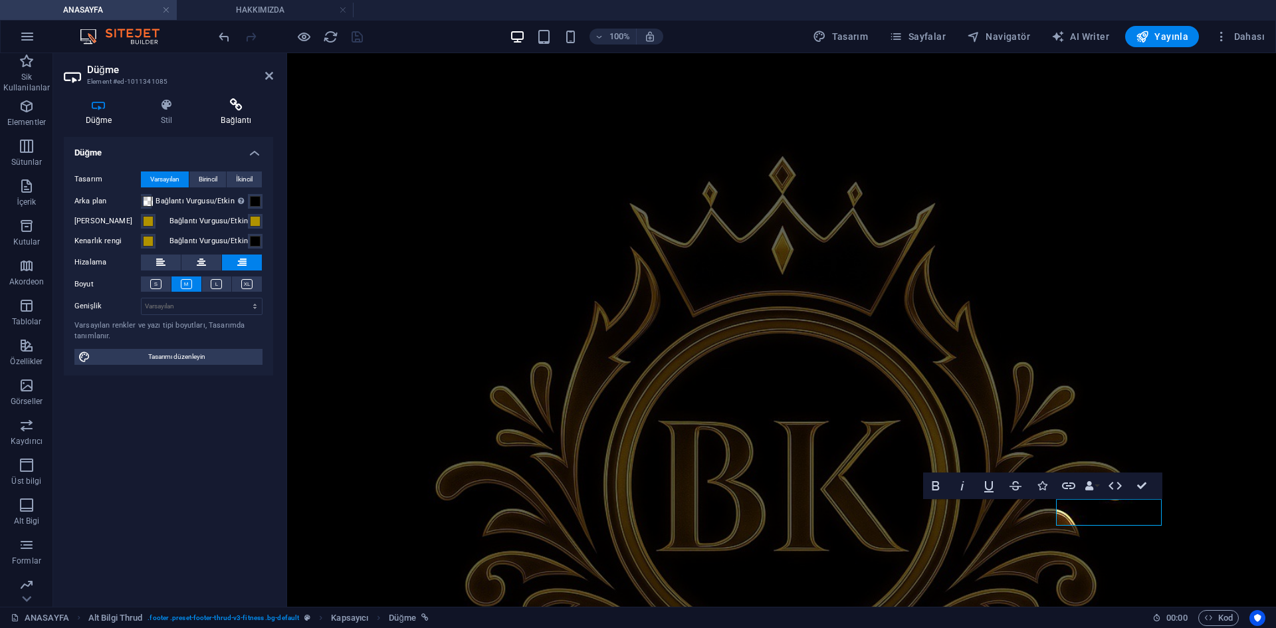
click at [228, 106] on icon at bounding box center [236, 104] width 74 height 13
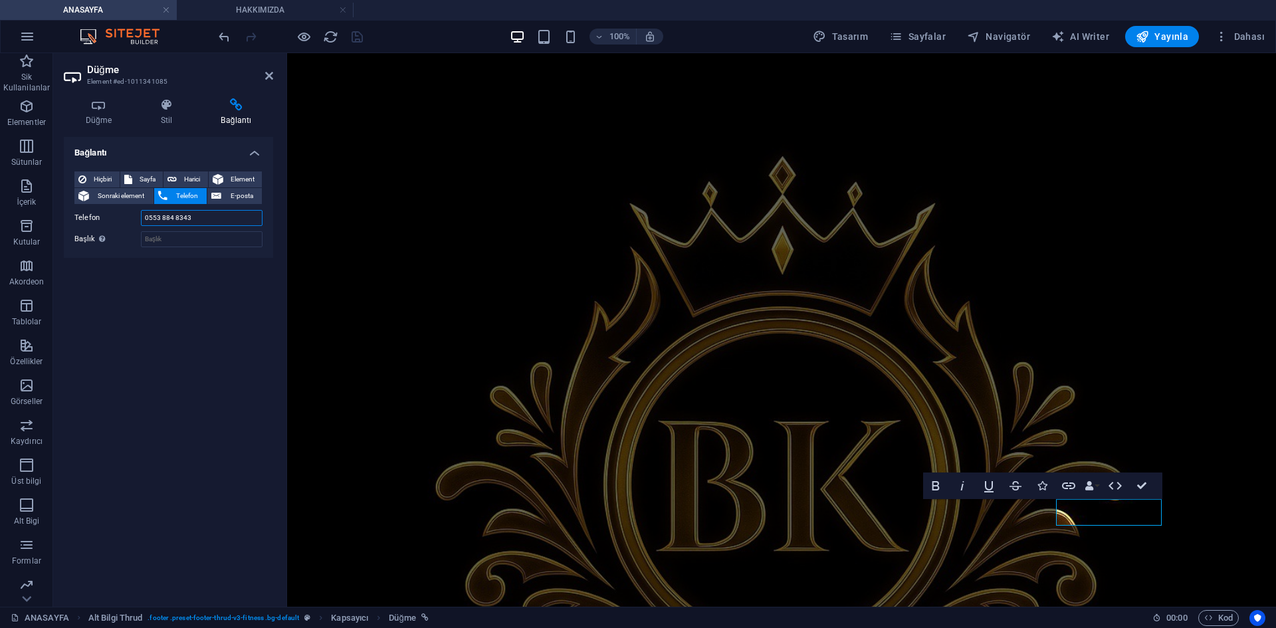
click at [231, 221] on input "0553 884 8343" at bounding box center [202, 218] width 122 height 16
paste input "436266320"
type input "05436266320"
click at [357, 32] on icon "save" at bounding box center [356, 36] width 15 height 15
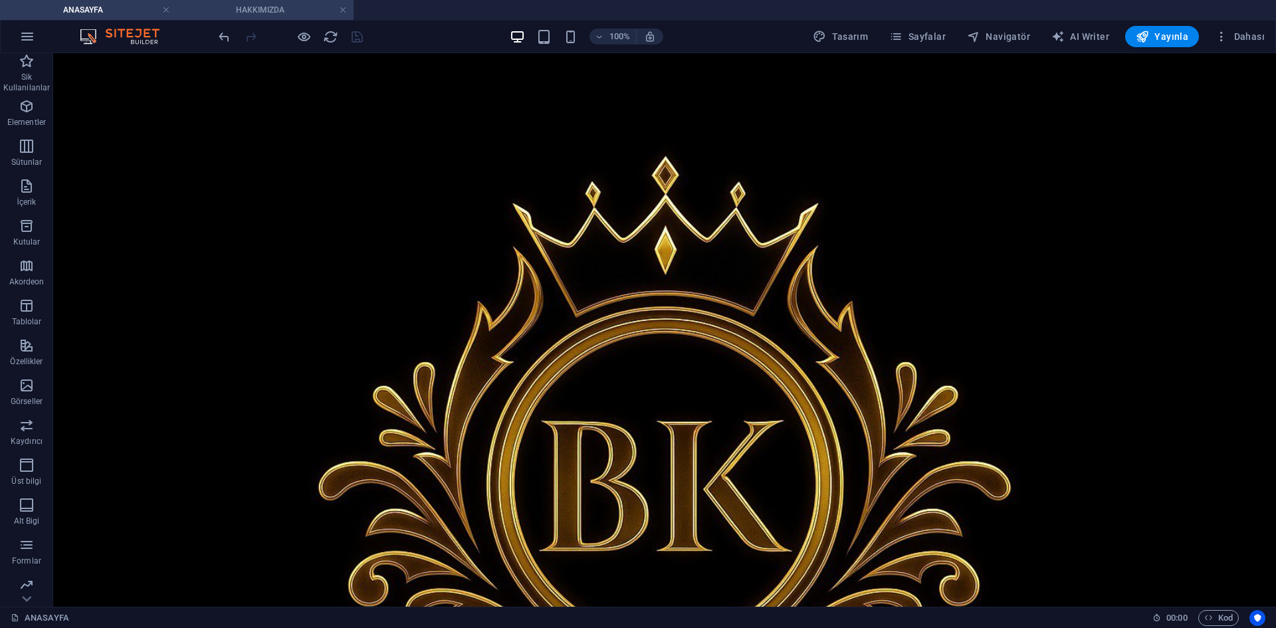
click at [280, 16] on h4 "HAKKIMIZDA" at bounding box center [265, 10] width 177 height 15
drag, startPoint x: 342, startPoint y: 9, endPoint x: 375, endPoint y: 9, distance: 33.2
click at [342, 9] on link at bounding box center [343, 10] width 8 height 13
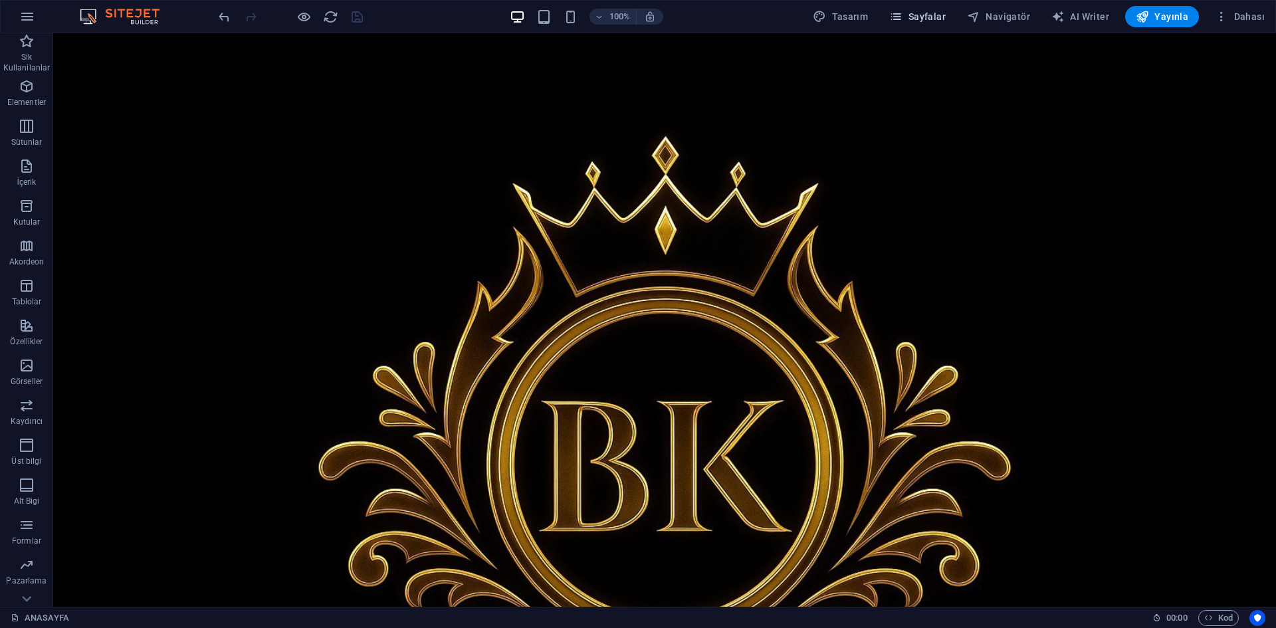
click at [914, 15] on span "Sayfalar" at bounding box center [917, 16] width 56 height 13
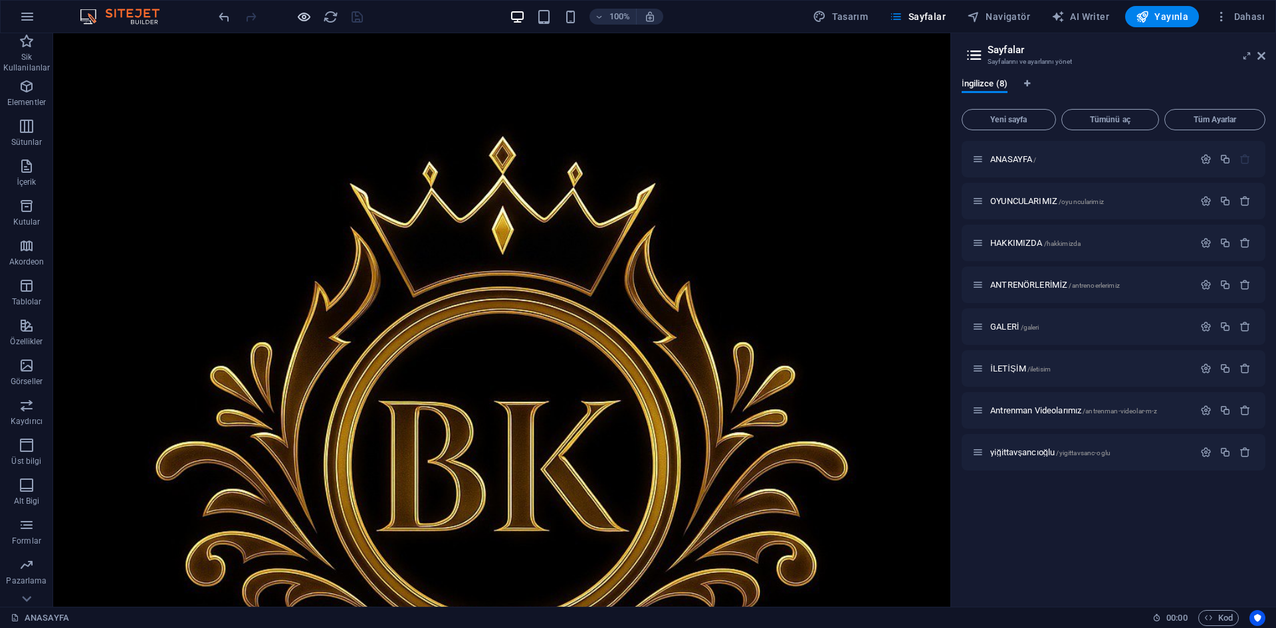
click at [310, 15] on icon "button" at bounding box center [303, 16] width 15 height 15
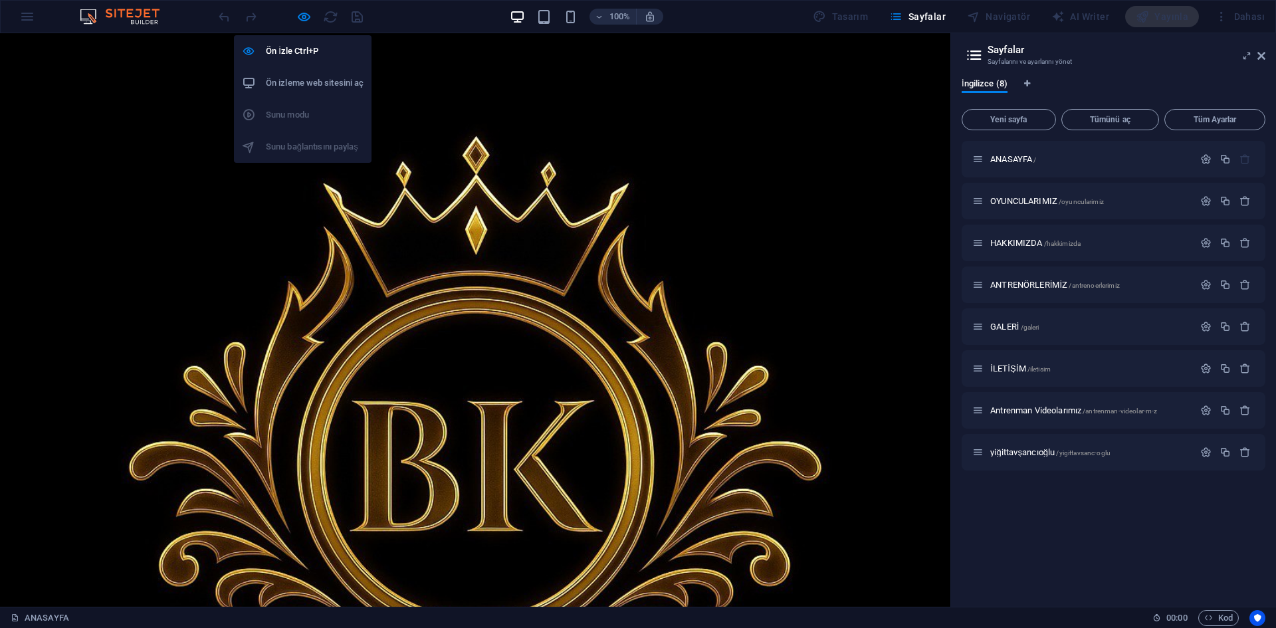
click at [304, 76] on h6 "Ön izleme web sitesini aç" at bounding box center [315, 83] width 98 height 16
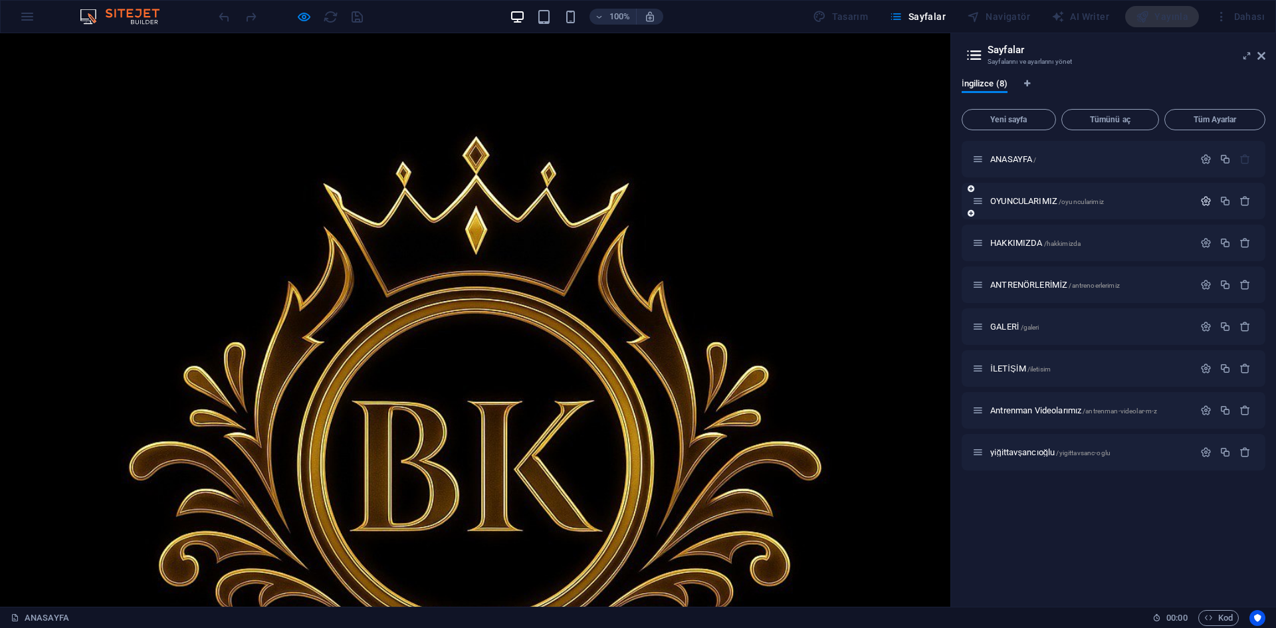
click at [1206, 197] on icon "button" at bounding box center [1205, 200] width 11 height 11
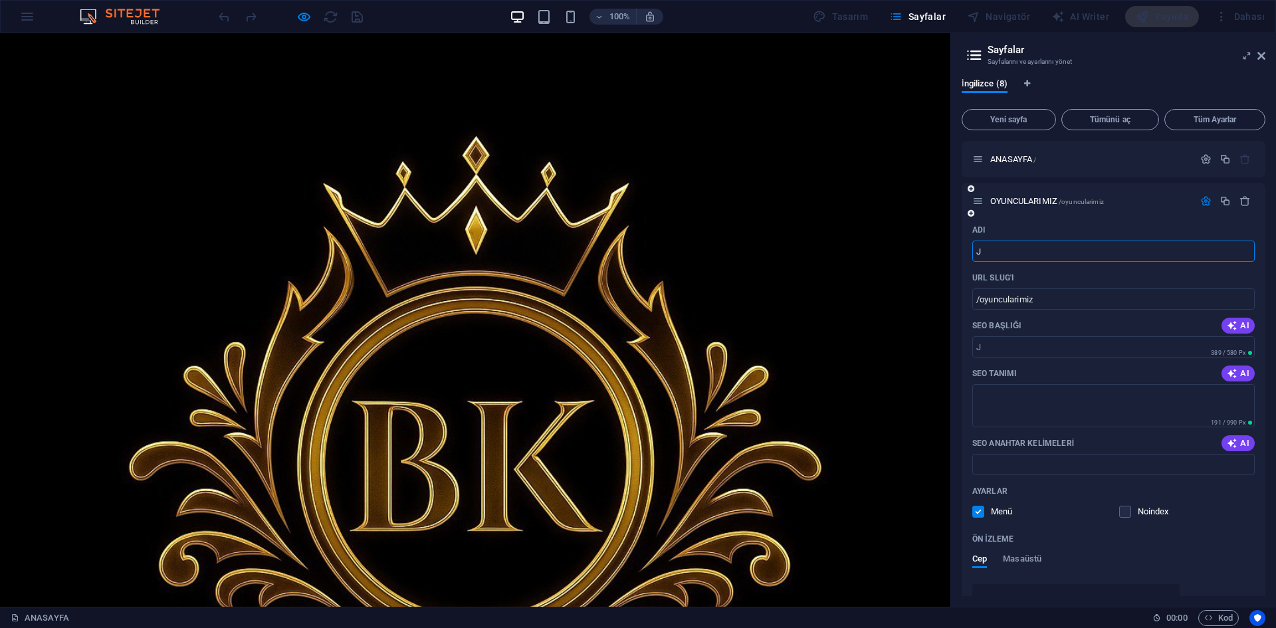
type input "JA"
type input "/j"
type input "JANTLARIMIZ"
type input "/jantlarimiz"
type input "JANTLARIMIZ"
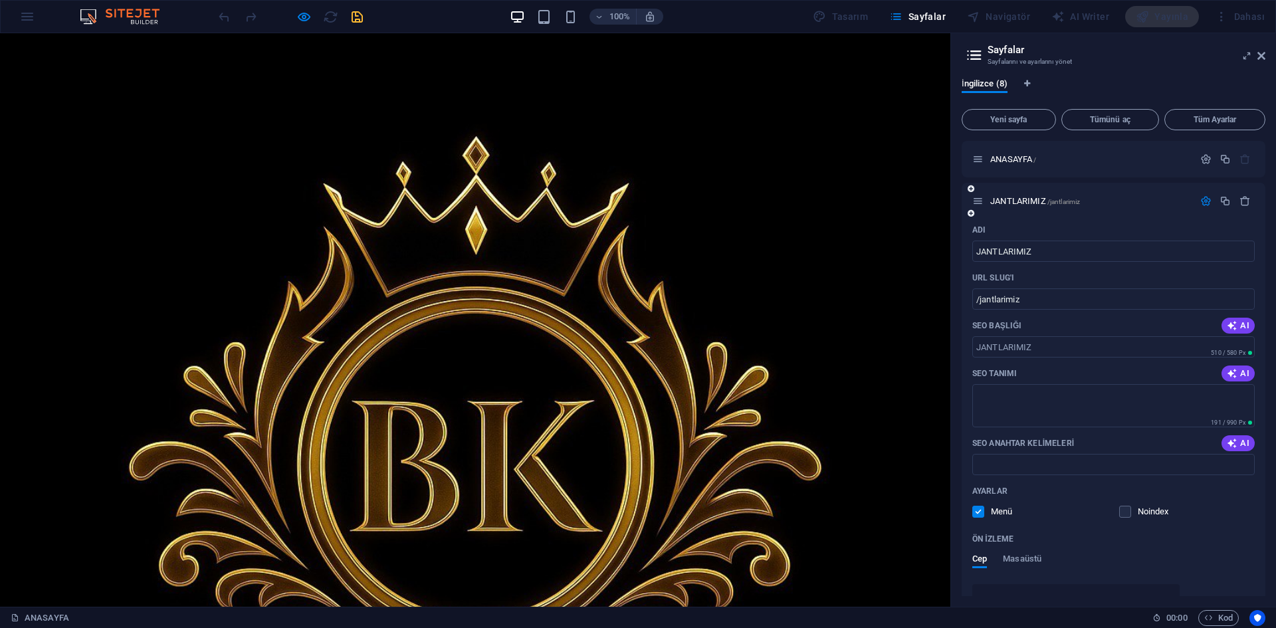
click at [1092, 269] on div "URL SLUG'ı" at bounding box center [1113, 277] width 282 height 21
click at [1036, 199] on span "JANTLARIMIZ /jantlarimiz" at bounding box center [1035, 201] width 90 height 10
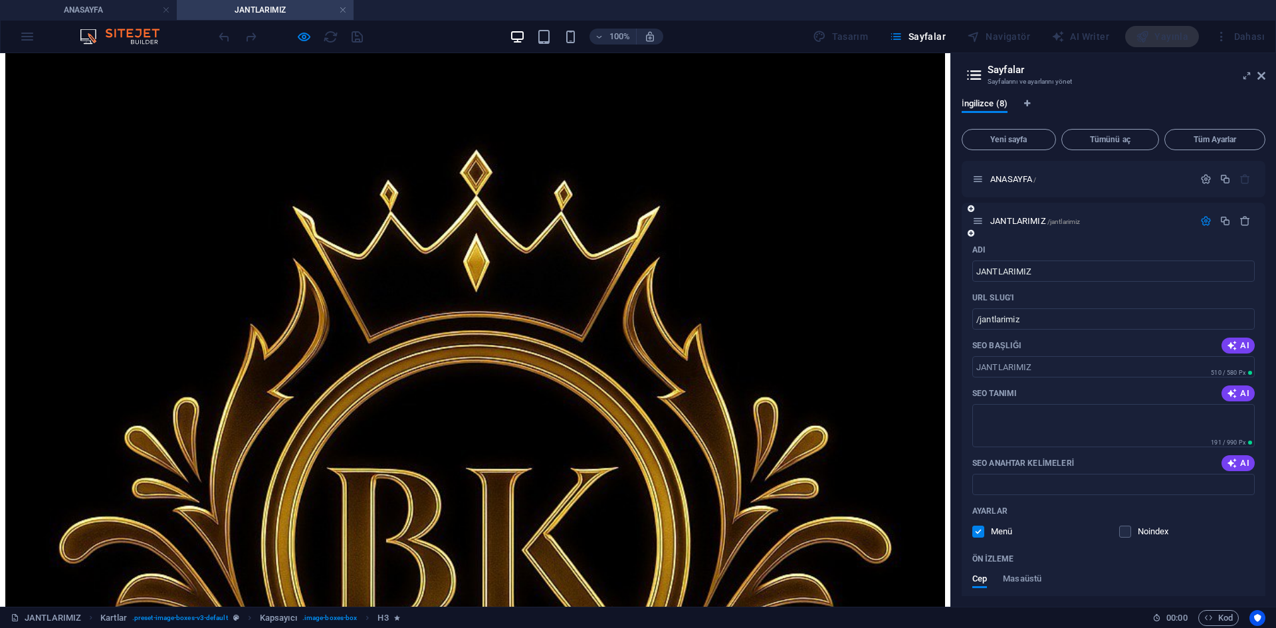
scroll to position [66, 0]
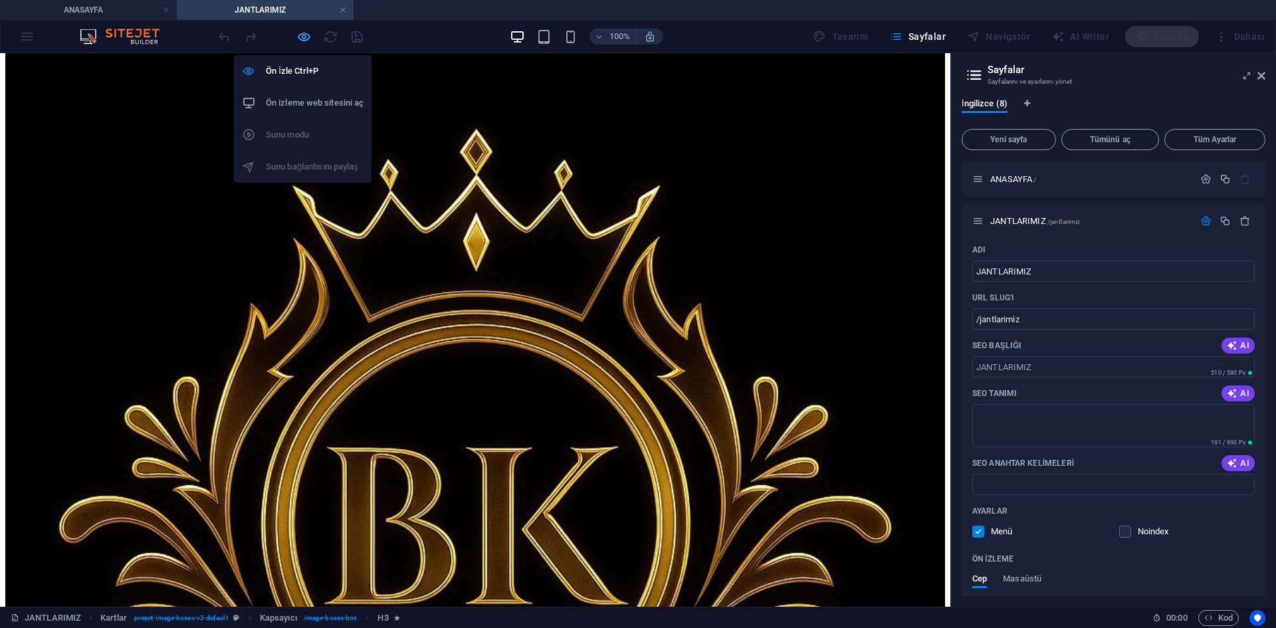
click at [304, 34] on icon "button" at bounding box center [303, 36] width 15 height 15
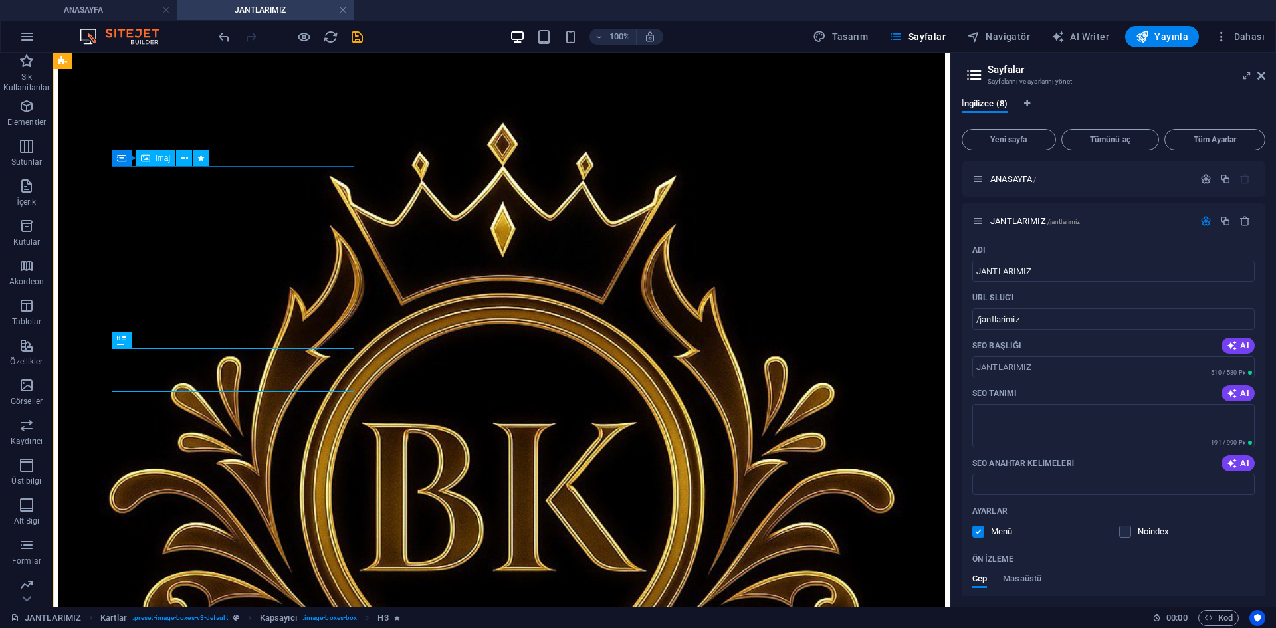
scroll to position [0, 0]
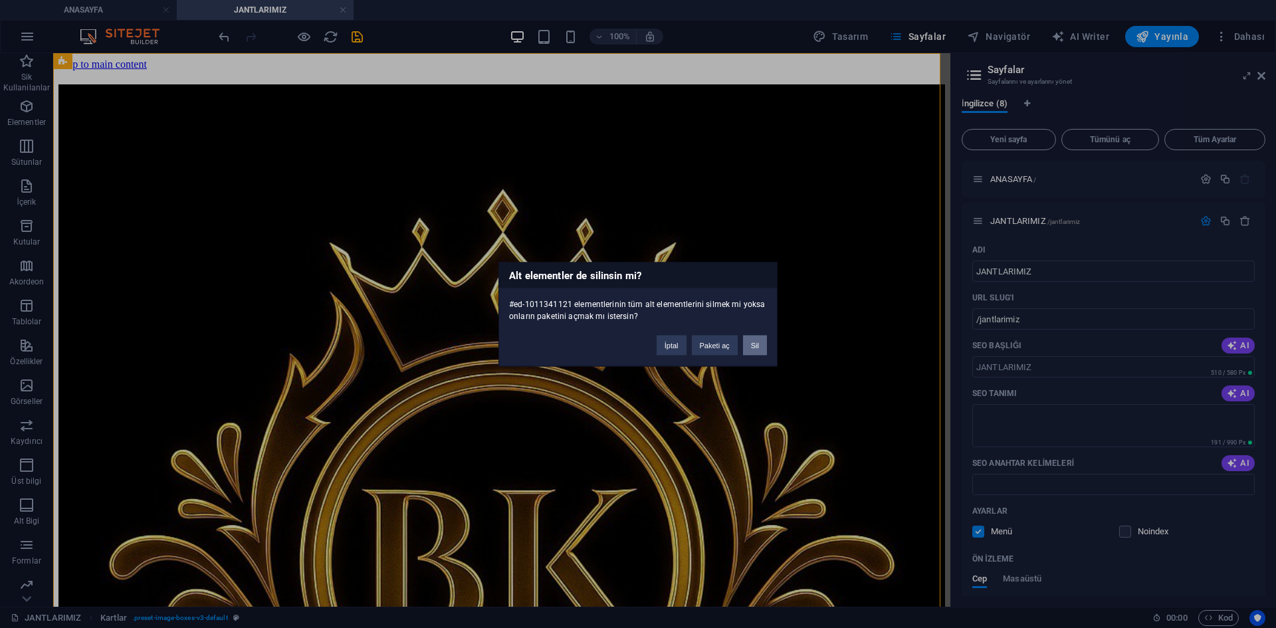
click at [743, 343] on div "İptal Paketi aç Sil" at bounding box center [711, 339] width 130 height 34
click at [755, 343] on button "Sil" at bounding box center [755, 345] width 24 height 20
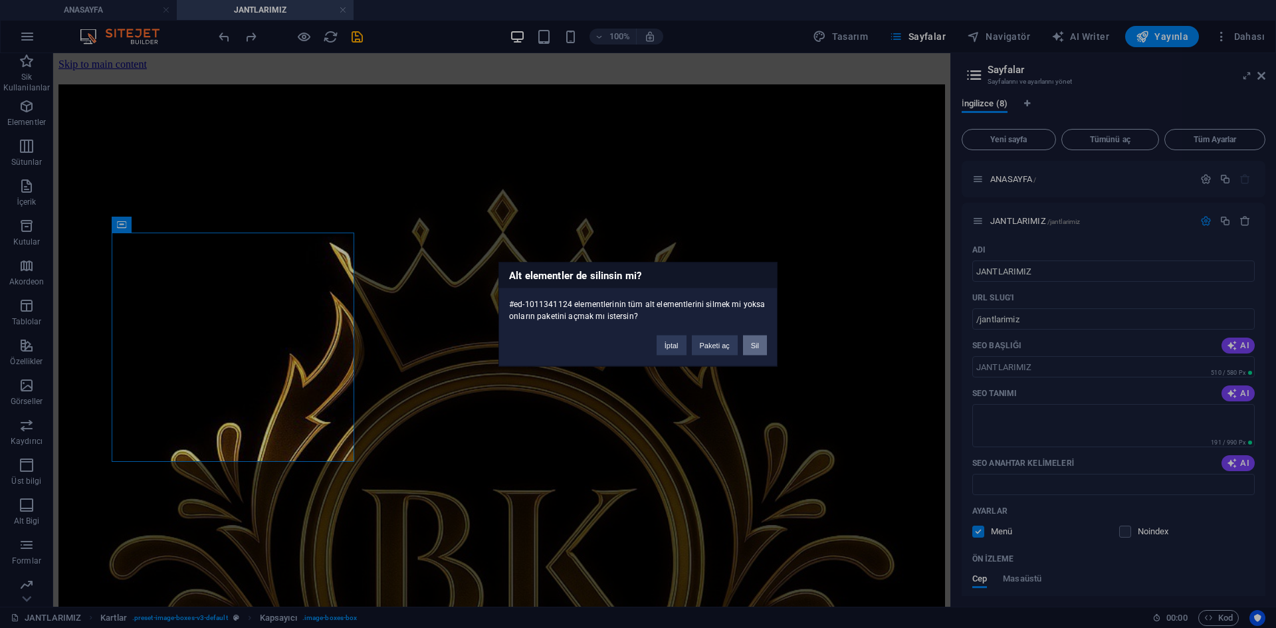
click at [753, 347] on button "Sil" at bounding box center [755, 345] width 24 height 20
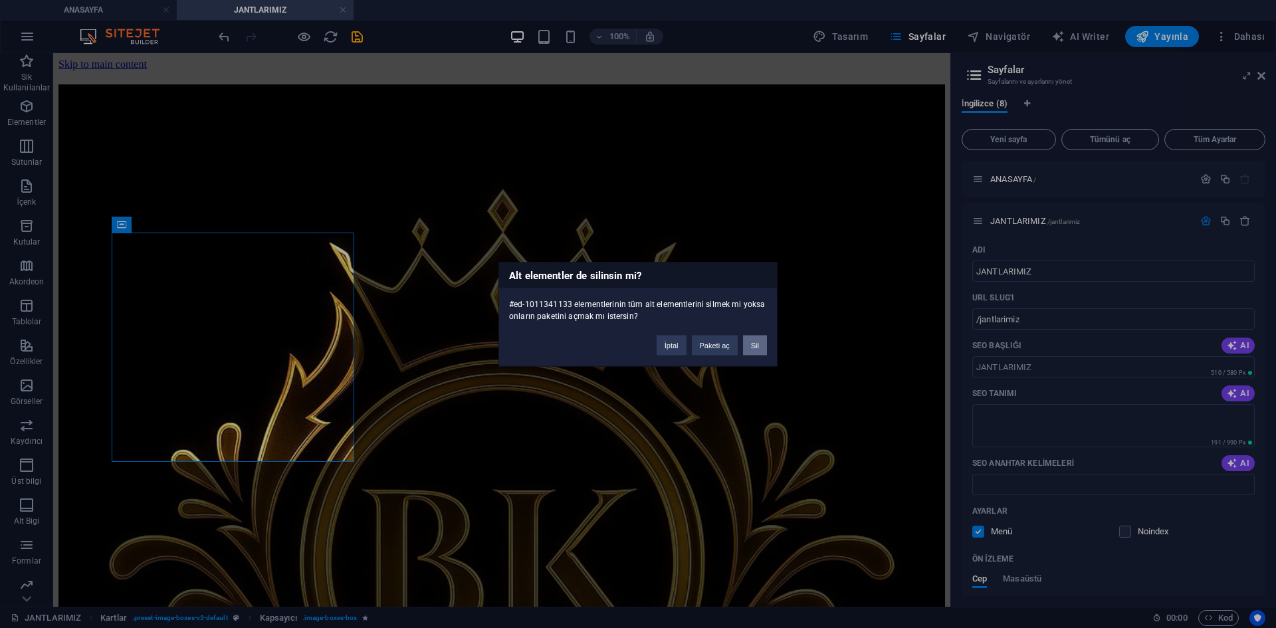
drag, startPoint x: 745, startPoint y: 340, endPoint x: 508, endPoint y: 306, distance: 239.0
click at [745, 340] on button "Sil" at bounding box center [755, 345] width 24 height 20
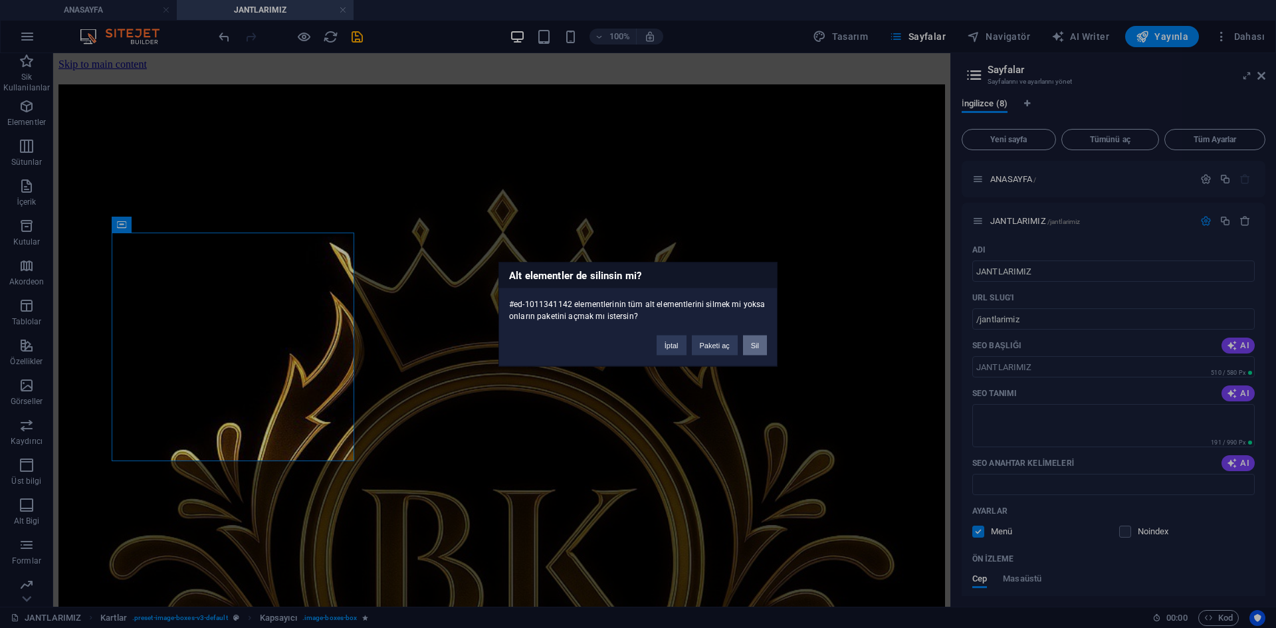
drag, startPoint x: 749, startPoint y: 347, endPoint x: 492, endPoint y: 310, distance: 259.8
click at [749, 347] on button "Sil" at bounding box center [755, 345] width 24 height 20
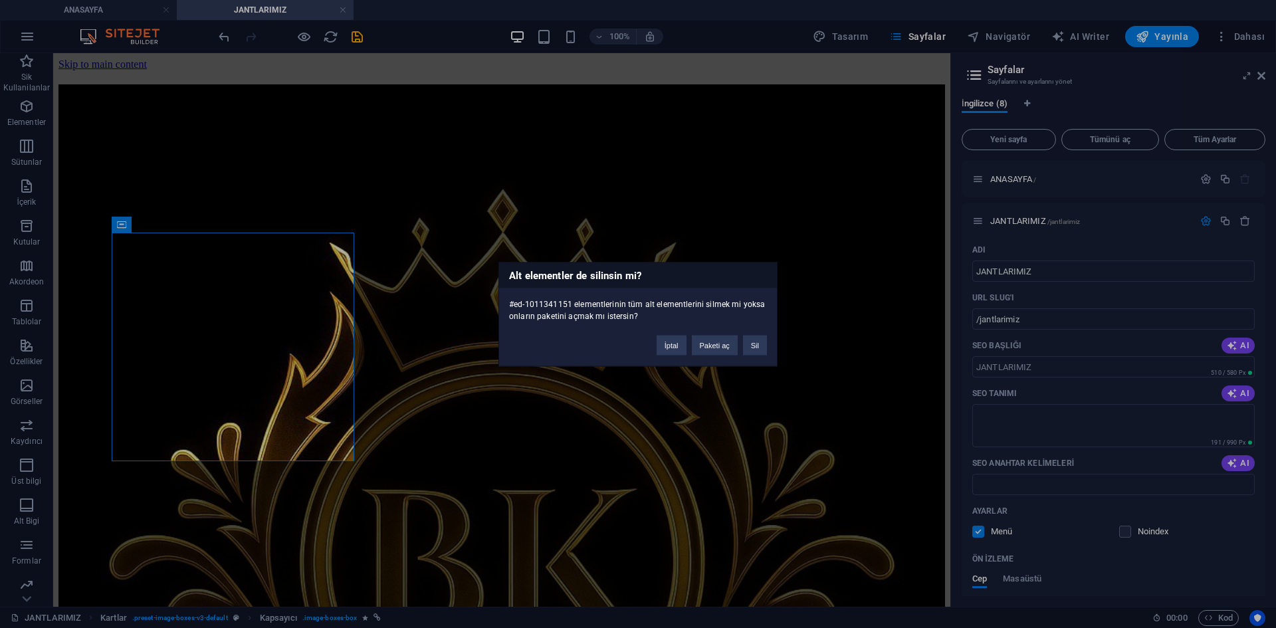
click at [741, 341] on div "İptal Paketi aç Sil" at bounding box center [711, 339] width 130 height 34
click at [751, 341] on button "Sil" at bounding box center [755, 345] width 24 height 20
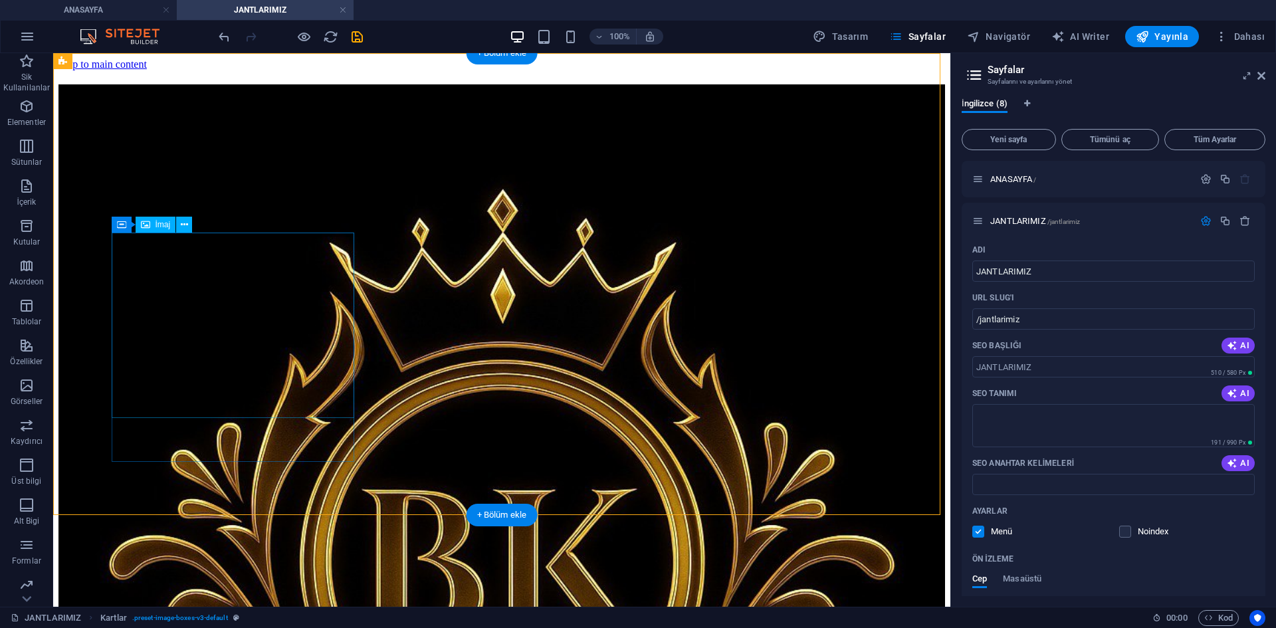
select select "px"
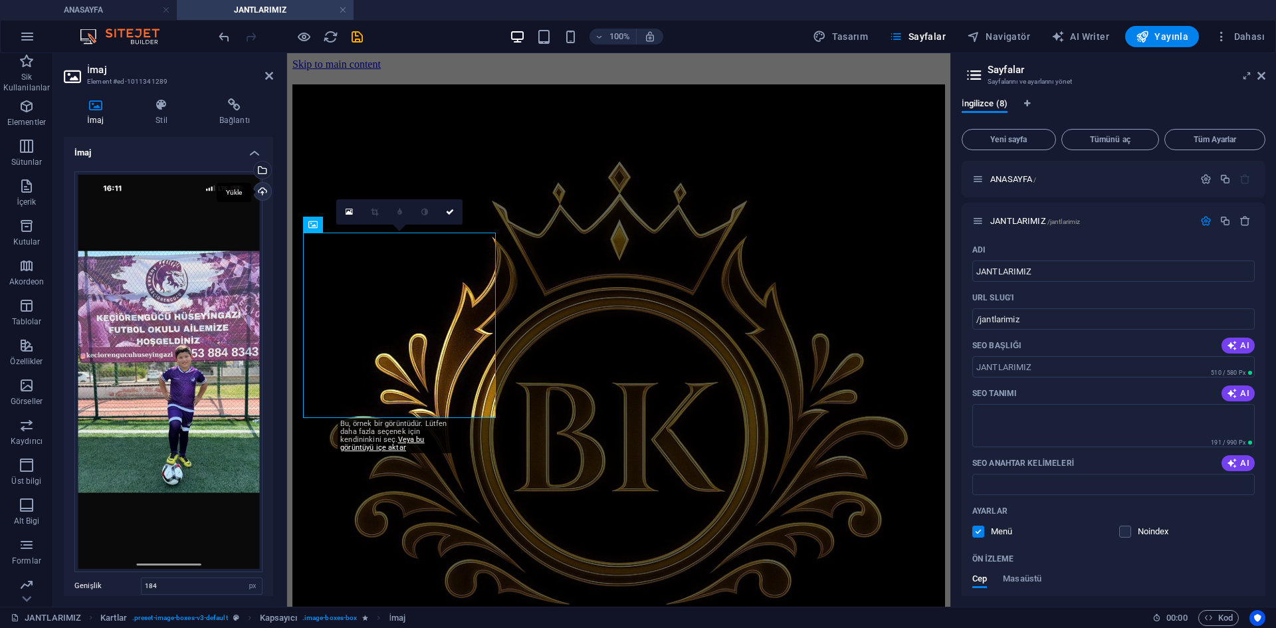
click at [258, 190] on div "Yükle" at bounding box center [261, 193] width 20 height 20
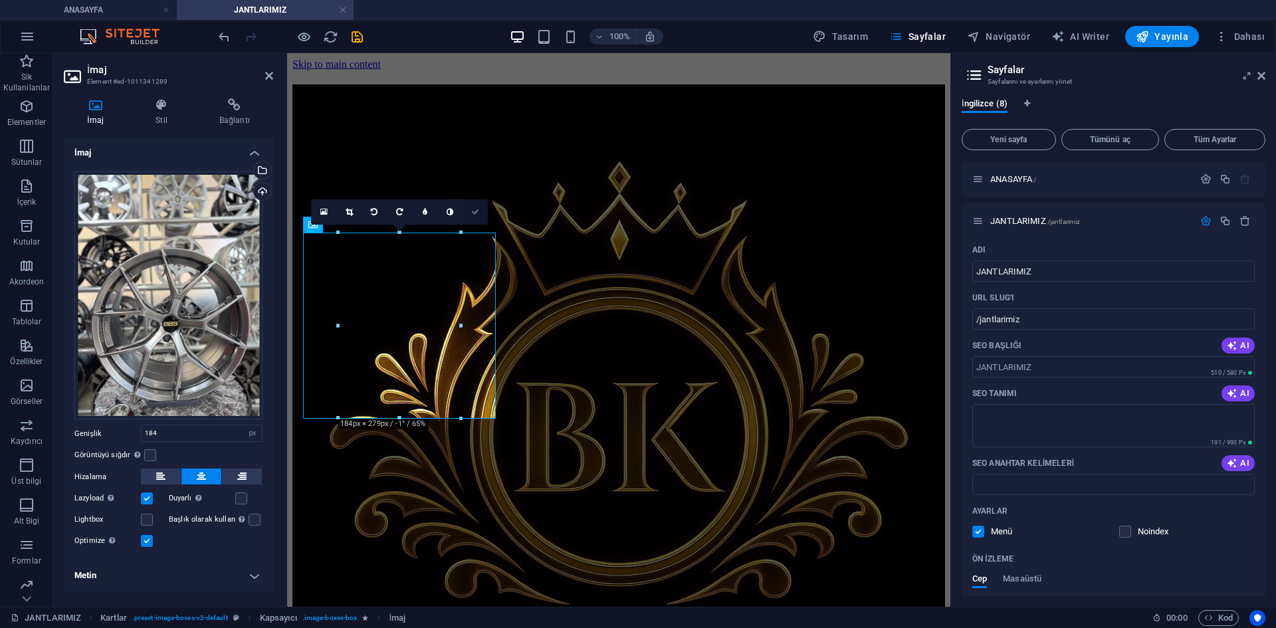
drag, startPoint x: 476, startPoint y: 207, endPoint x: 423, endPoint y: 195, distance: 54.6
click at [476, 207] on link at bounding box center [474, 211] width 25 height 25
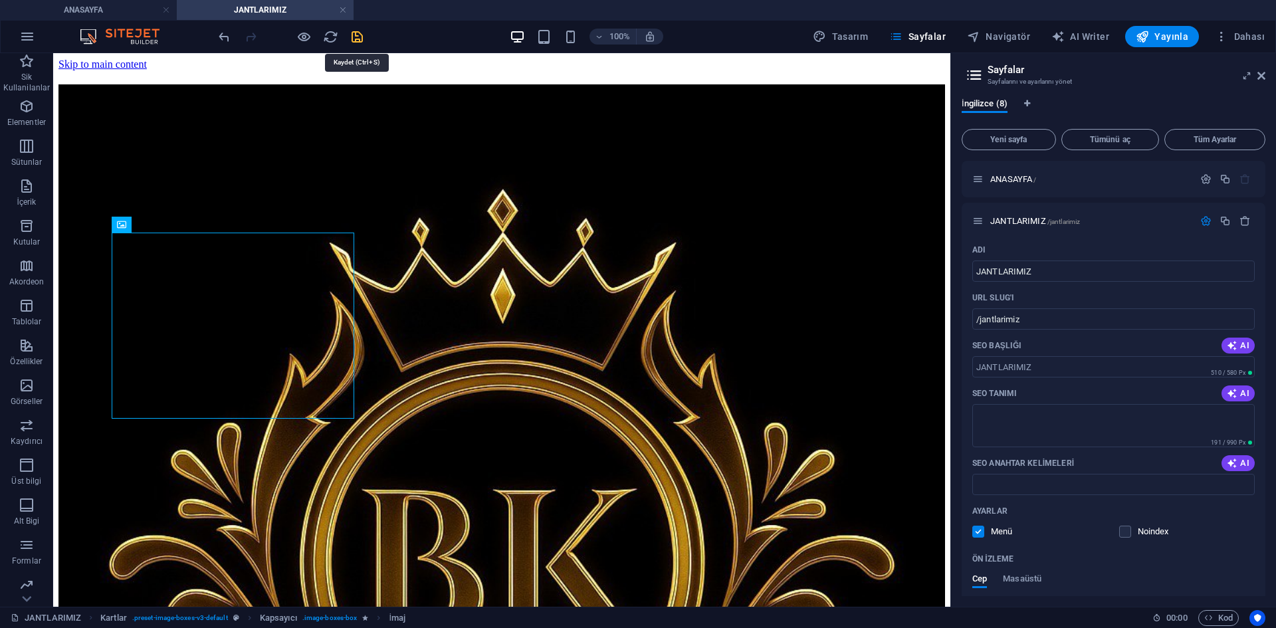
click at [352, 36] on icon "save" at bounding box center [356, 36] width 15 height 15
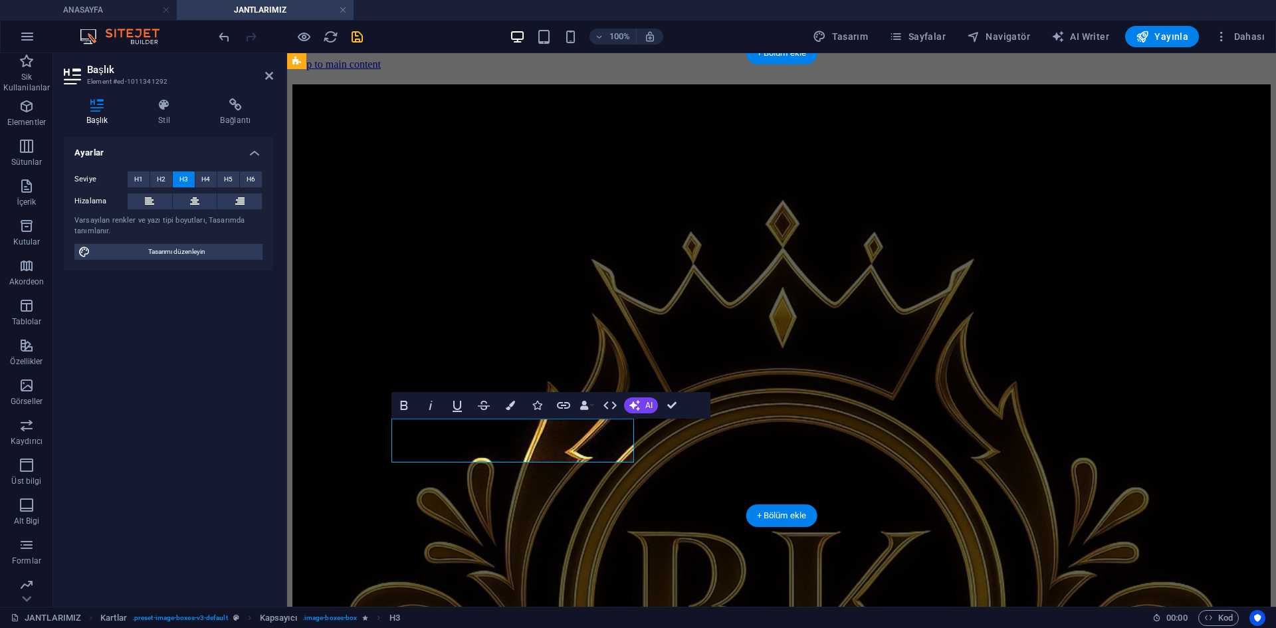
click at [508, 411] on button "Colors" at bounding box center [510, 405] width 25 height 27
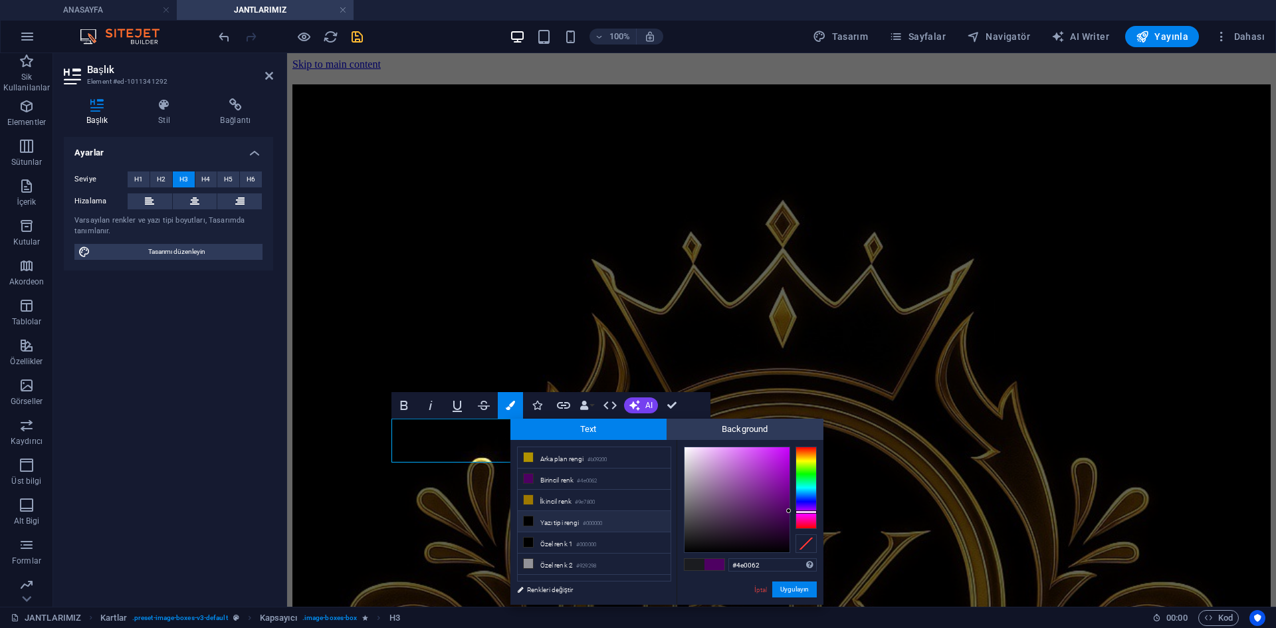
click at [553, 521] on li "Yazı tipi rengi #000000" at bounding box center [594, 521] width 153 height 21
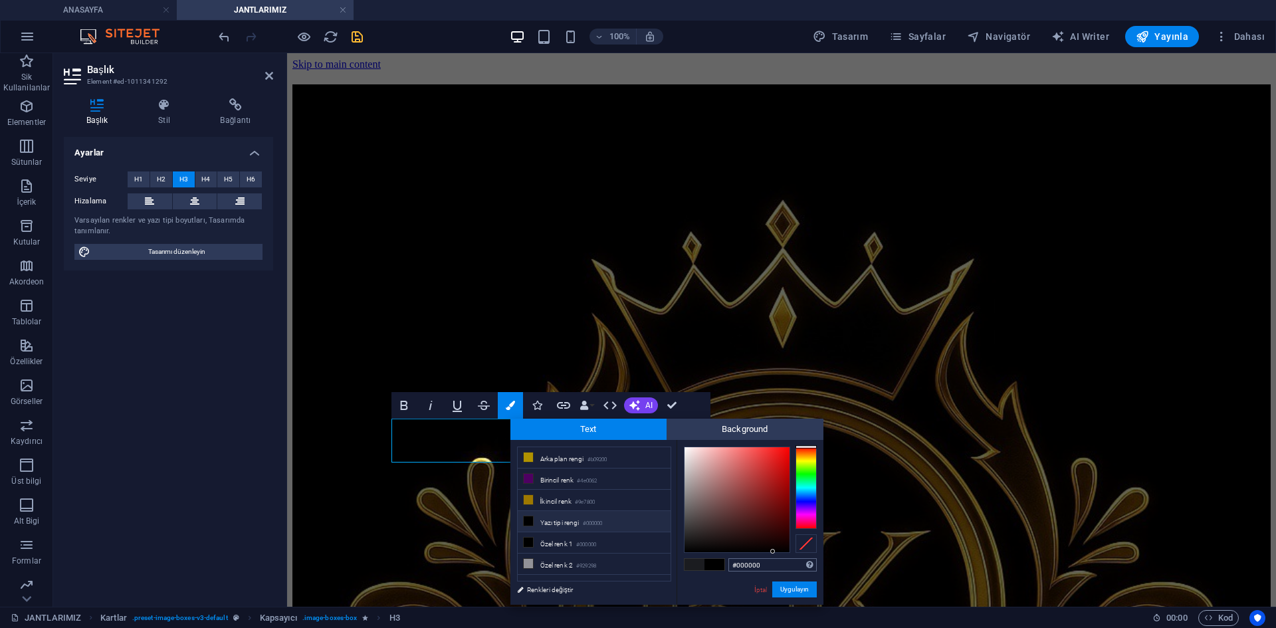
drag, startPoint x: 760, startPoint y: 551, endPoint x: 795, endPoint y: 568, distance: 39.2
click at [780, 559] on div "#000000 Desteklenen biçimler #0852ed rgb(8, 82, 237) rgba(8, 82, 237, %90) hsv(…" at bounding box center [749, 618] width 147 height 357
type input "#080000"
click at [786, 548] on div at bounding box center [786, 547] width 5 height 5
click at [789, 586] on button "Uygulayın" at bounding box center [794, 589] width 45 height 16
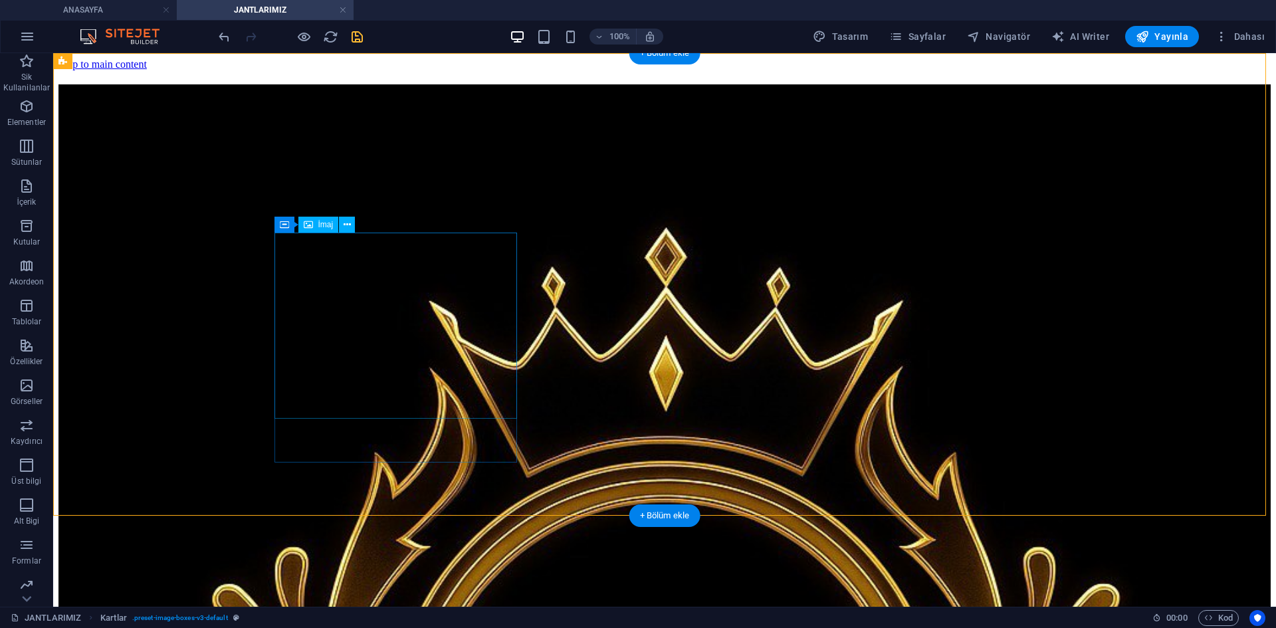
click at [284, 229] on icon at bounding box center [284, 225] width 9 height 16
click at [377, 223] on icon at bounding box center [375, 225] width 9 height 14
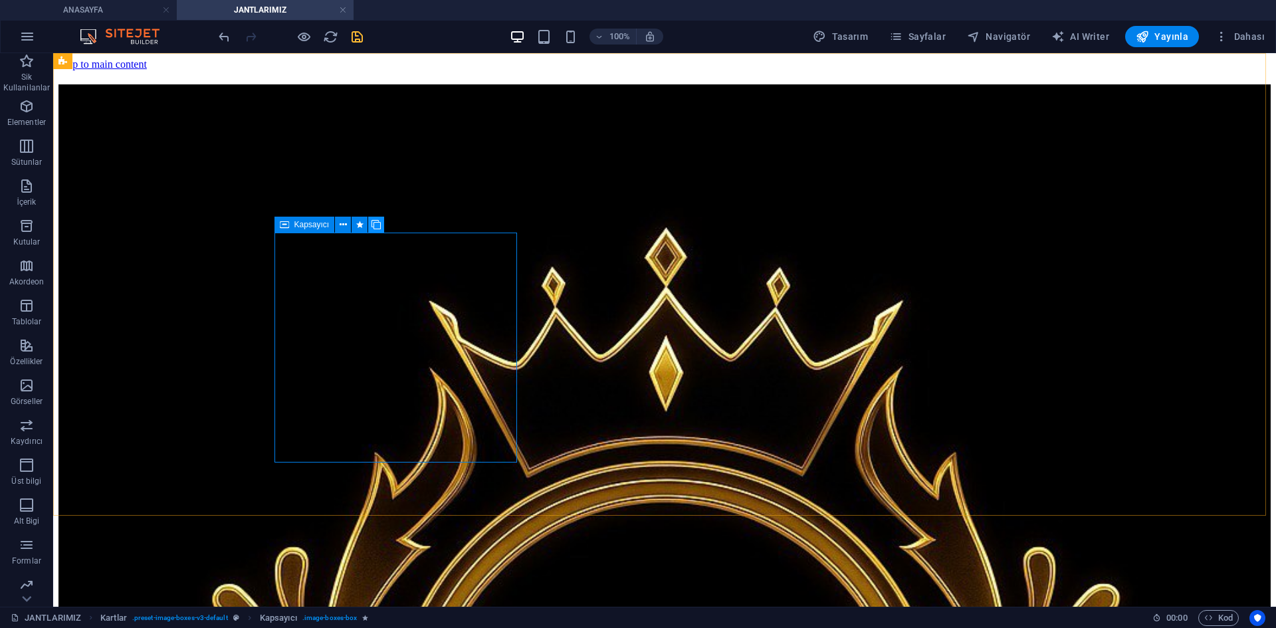
click at [379, 223] on icon at bounding box center [375, 225] width 9 height 14
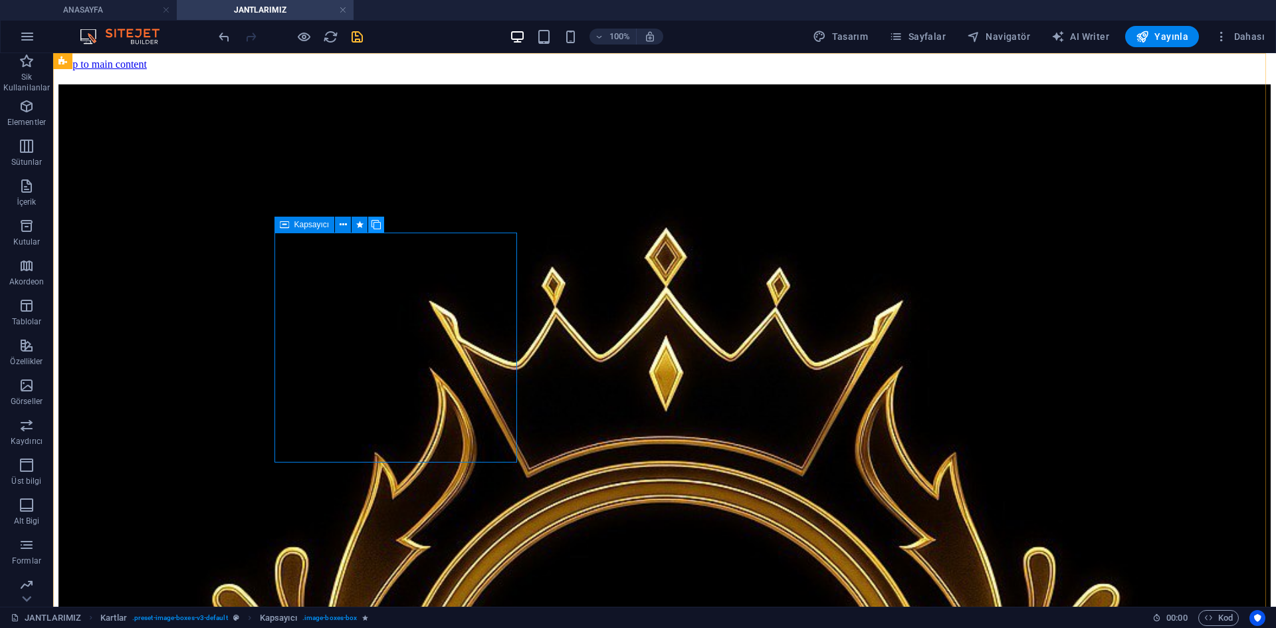
click at [379, 223] on icon at bounding box center [375, 225] width 9 height 14
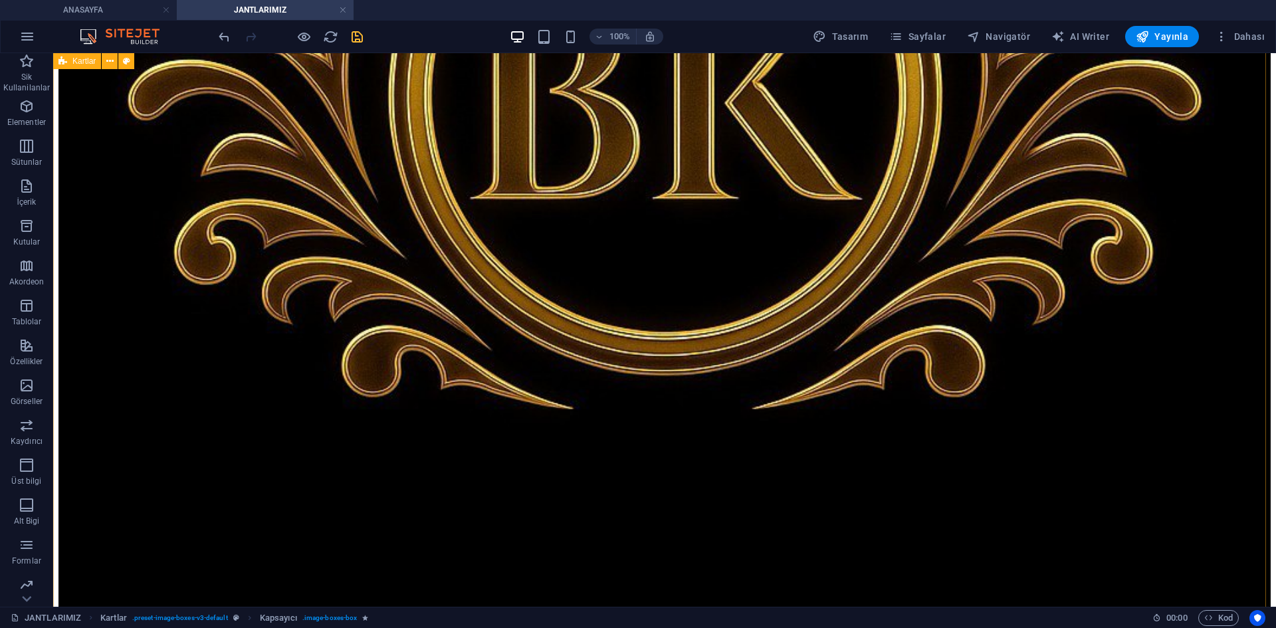
scroll to position [664, 0]
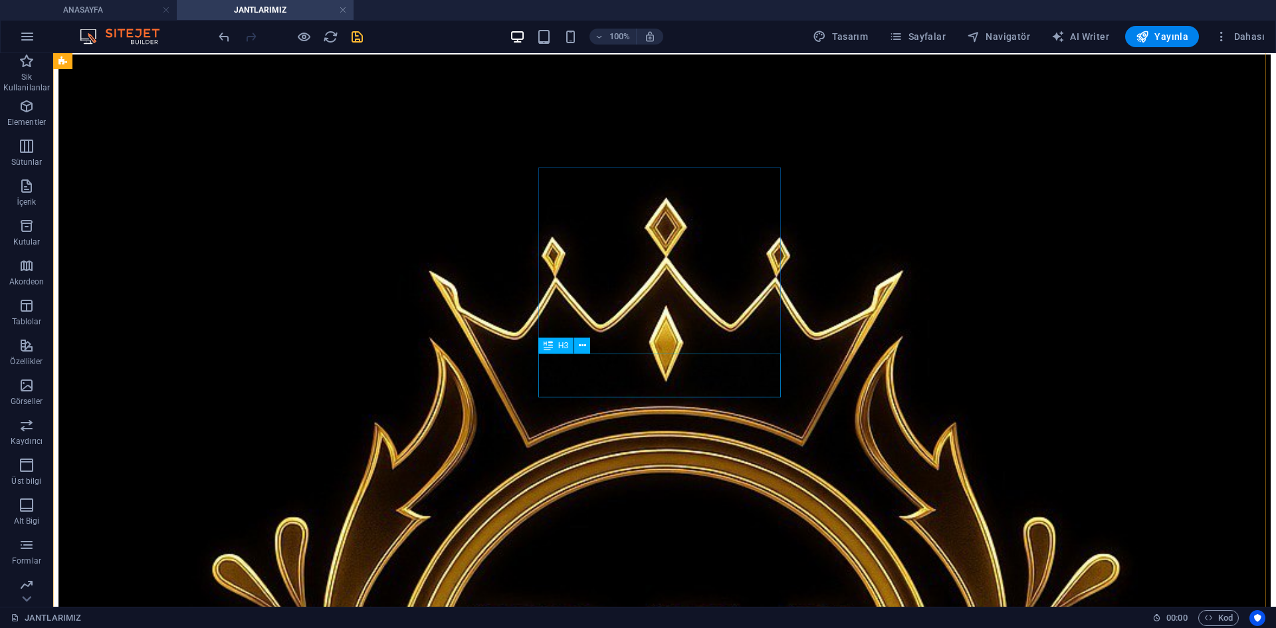
scroll to position [0, 0]
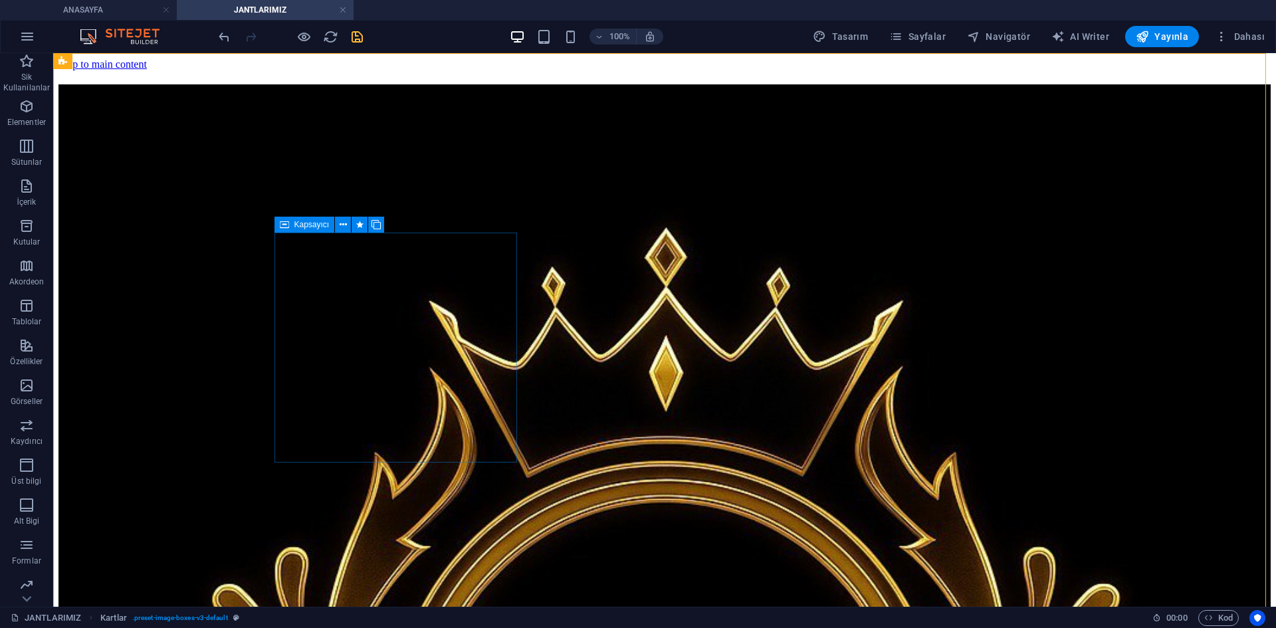
click at [286, 225] on icon at bounding box center [284, 225] width 9 height 16
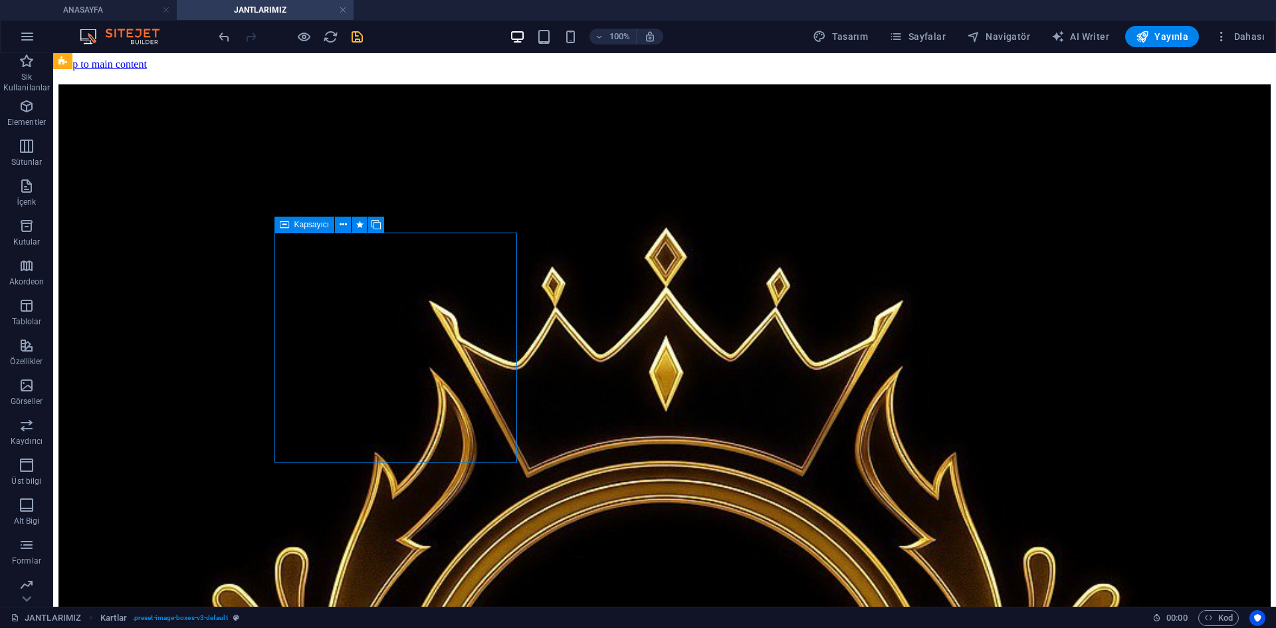
click at [286, 225] on icon at bounding box center [284, 225] width 9 height 16
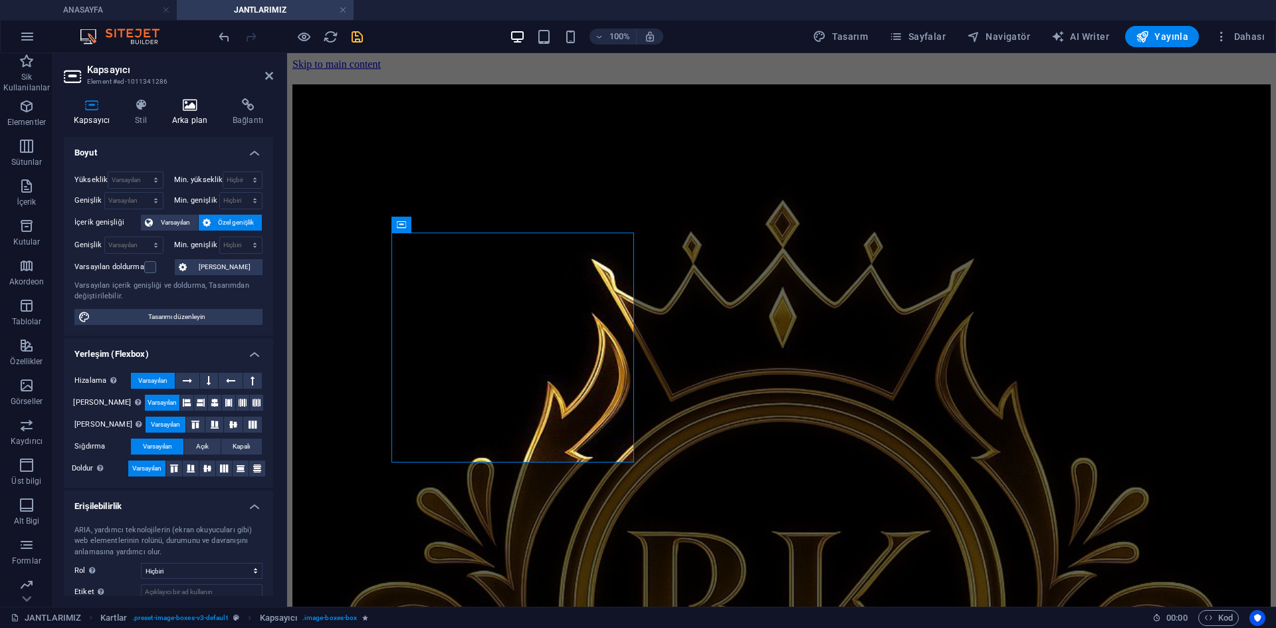
click at [179, 115] on h4 "Arka plan" at bounding box center [192, 112] width 60 height 28
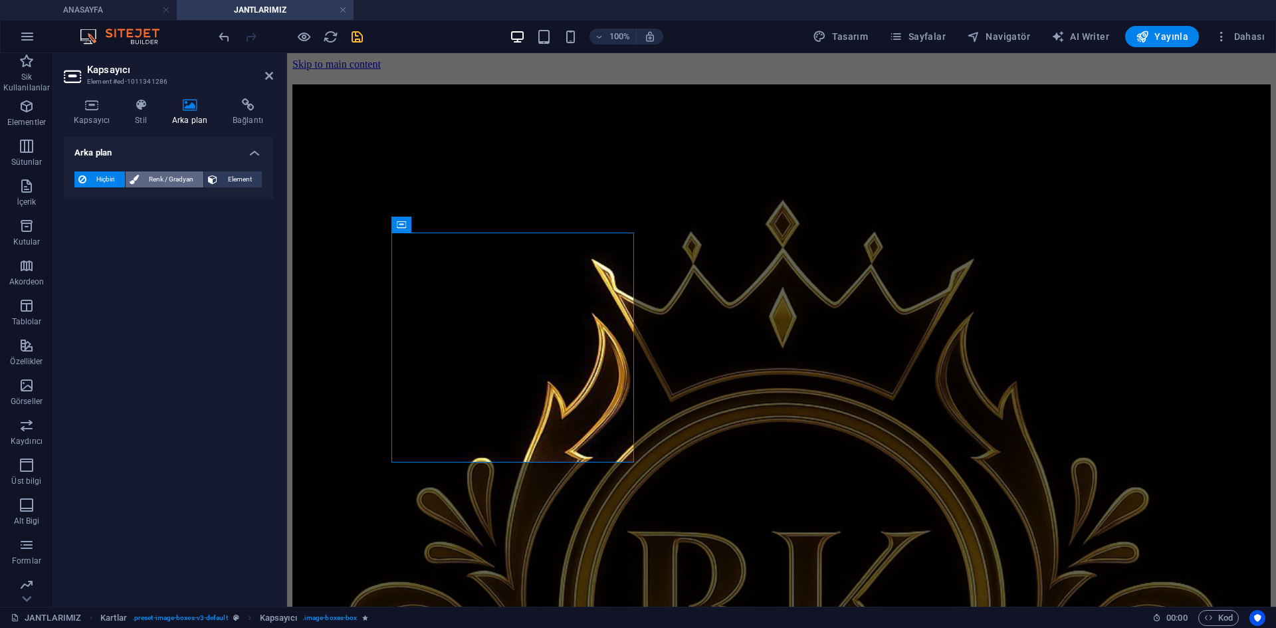
drag, startPoint x: 144, startPoint y: 177, endPoint x: 151, endPoint y: 179, distance: 8.2
click at [144, 178] on span "Renk / Gradyan" at bounding box center [171, 179] width 57 height 16
click at [79, 234] on span at bounding box center [83, 232] width 15 height 15
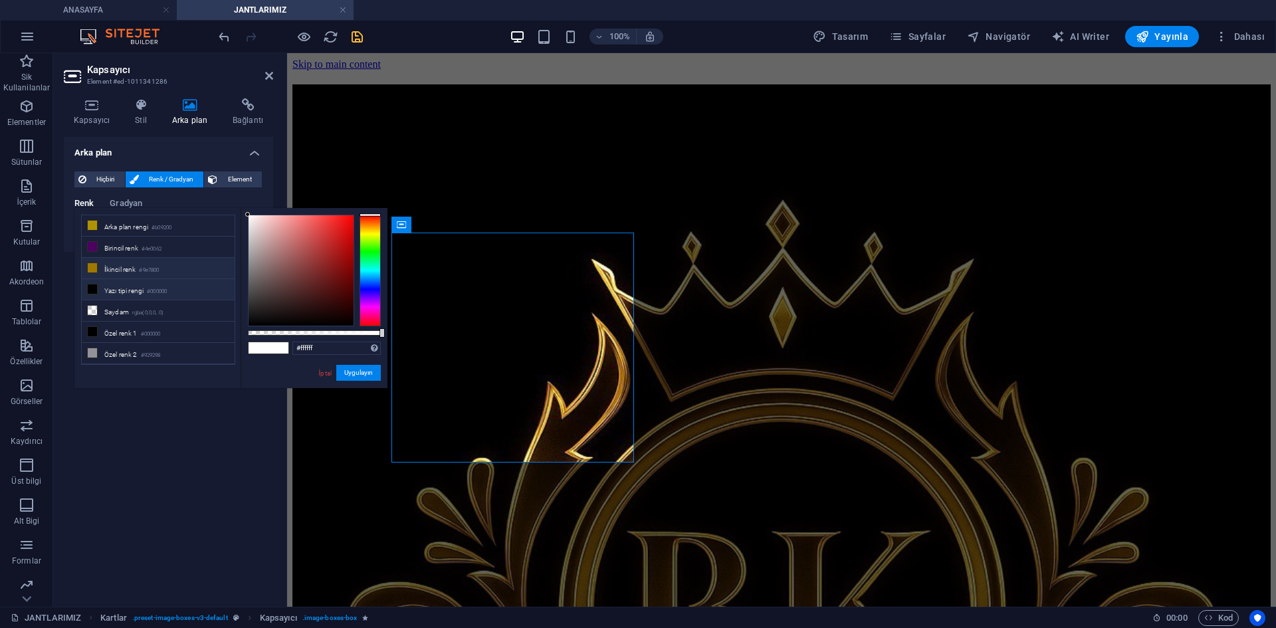
click at [147, 261] on li "İkincil renk #9e7800" at bounding box center [158, 268] width 153 height 21
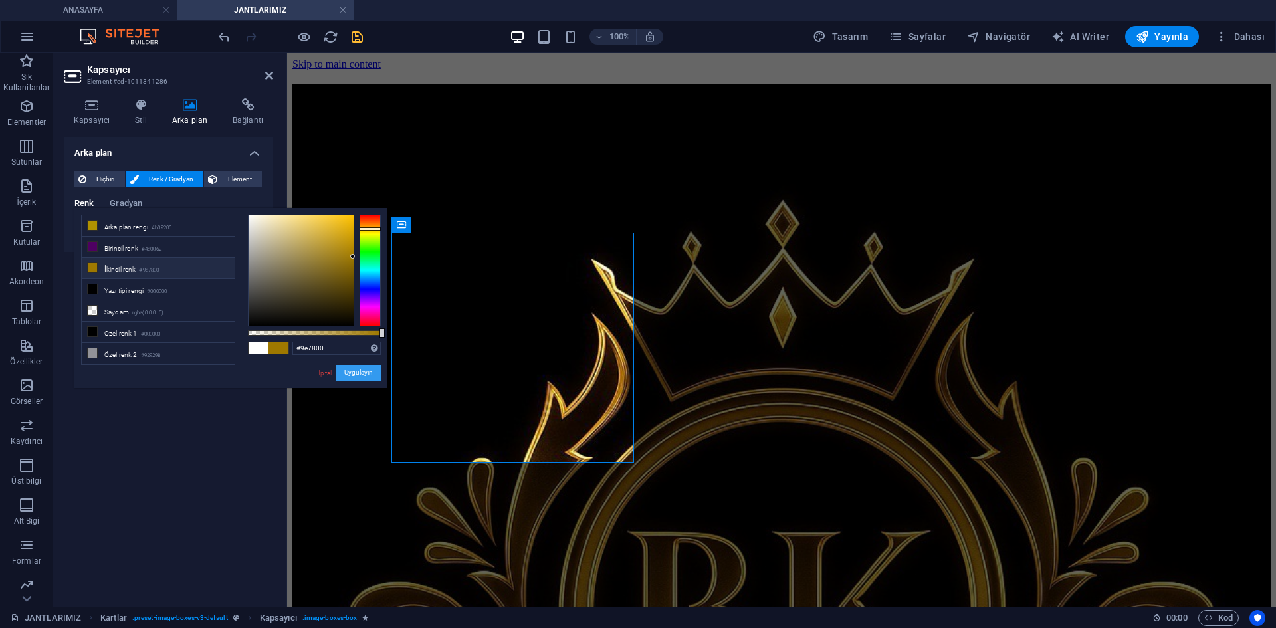
click at [353, 372] on button "Uygulayın" at bounding box center [358, 373] width 45 height 16
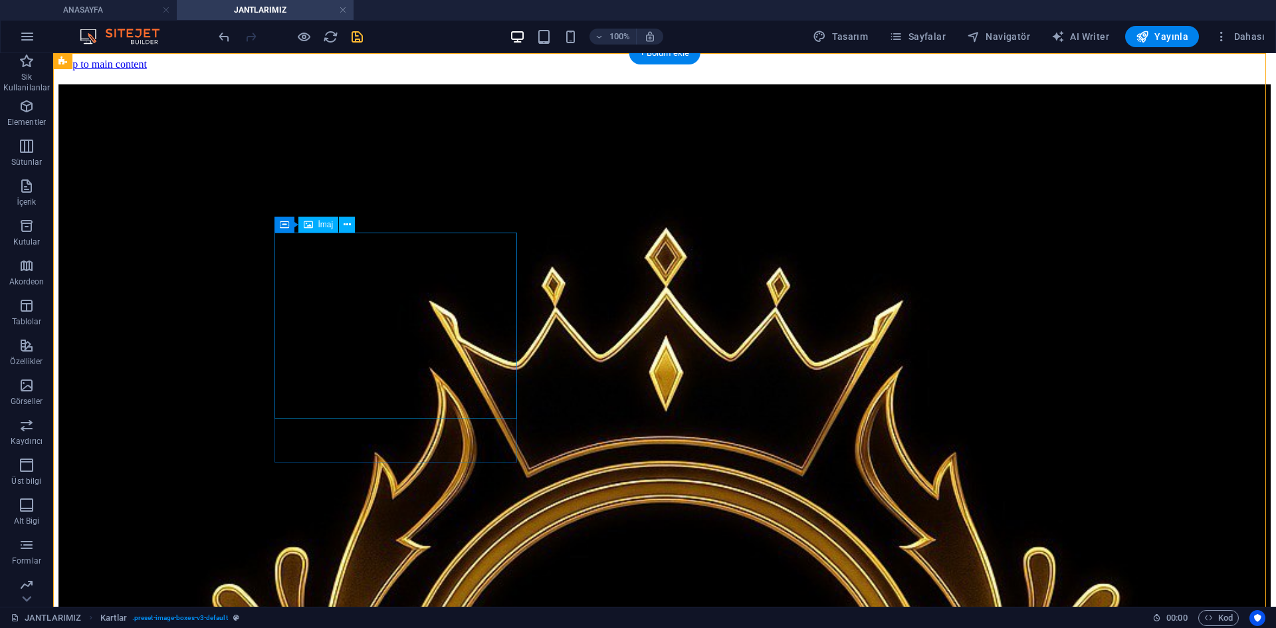
click at [286, 223] on icon at bounding box center [284, 225] width 9 height 16
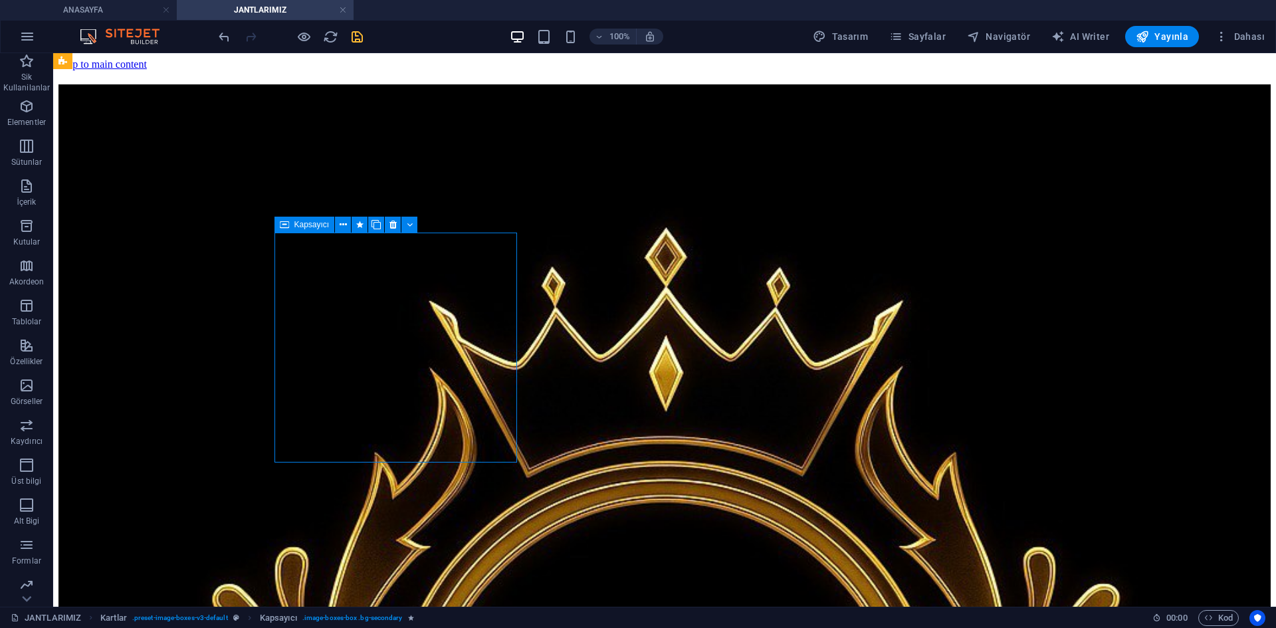
click at [286, 223] on icon at bounding box center [284, 225] width 9 height 16
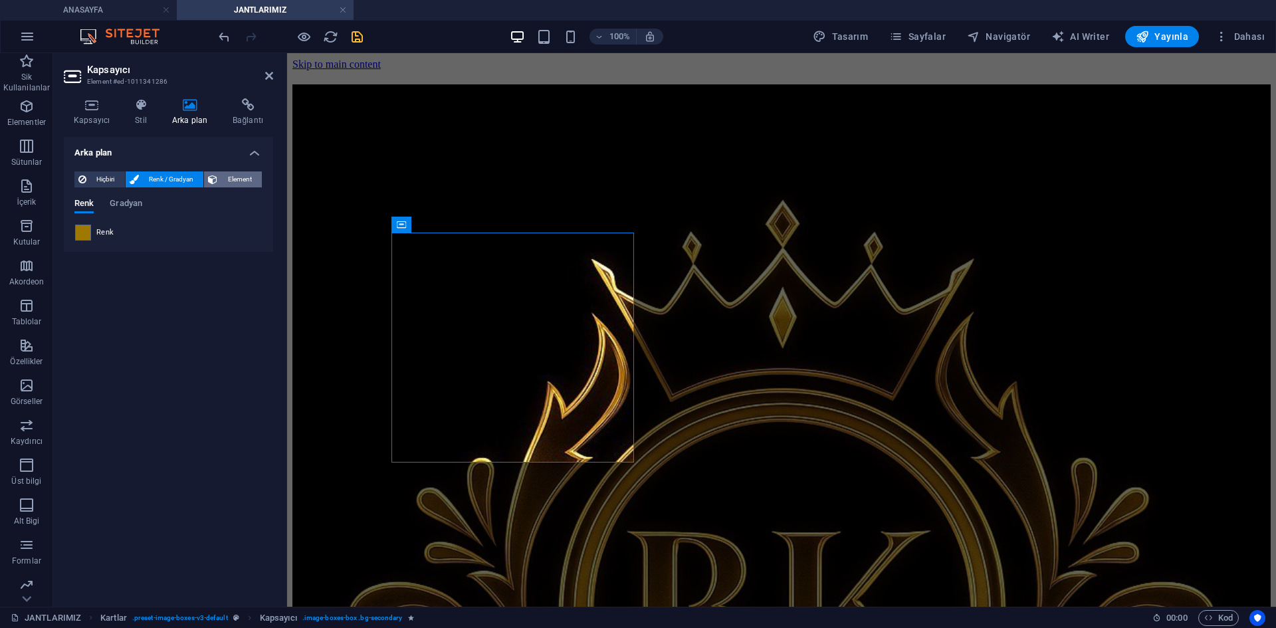
click at [228, 175] on span "Element" at bounding box center [239, 179] width 37 height 16
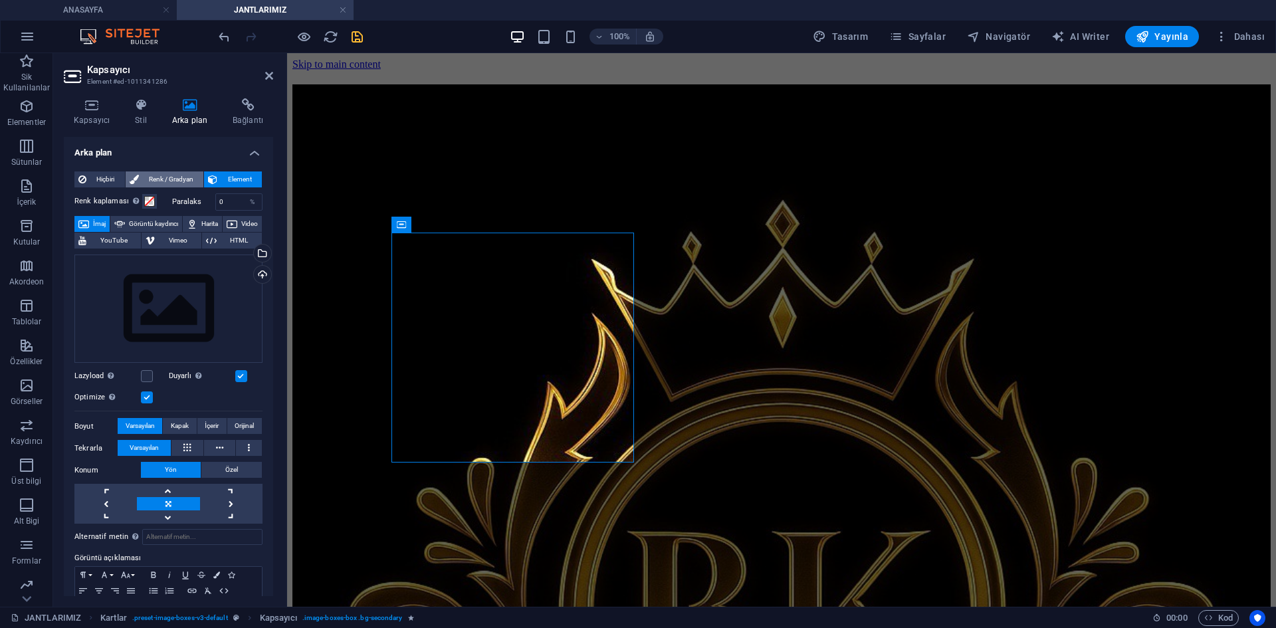
click at [180, 179] on span "Renk / Gradyan" at bounding box center [171, 179] width 57 height 16
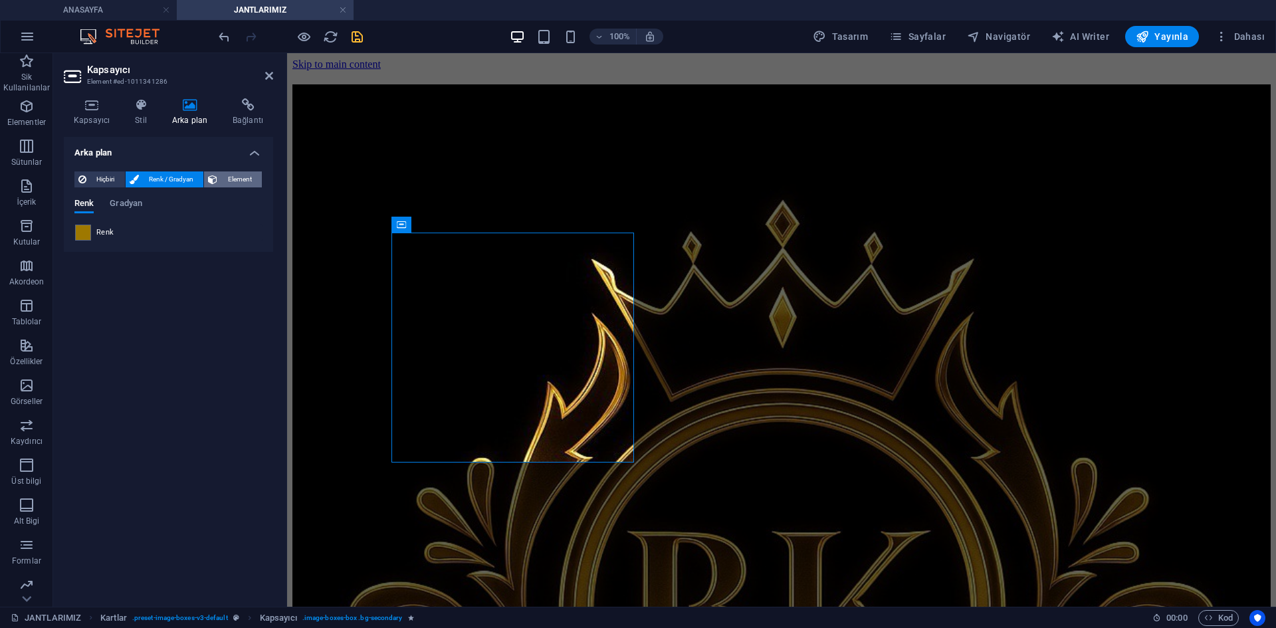
click at [231, 178] on span "Element" at bounding box center [239, 179] width 37 height 16
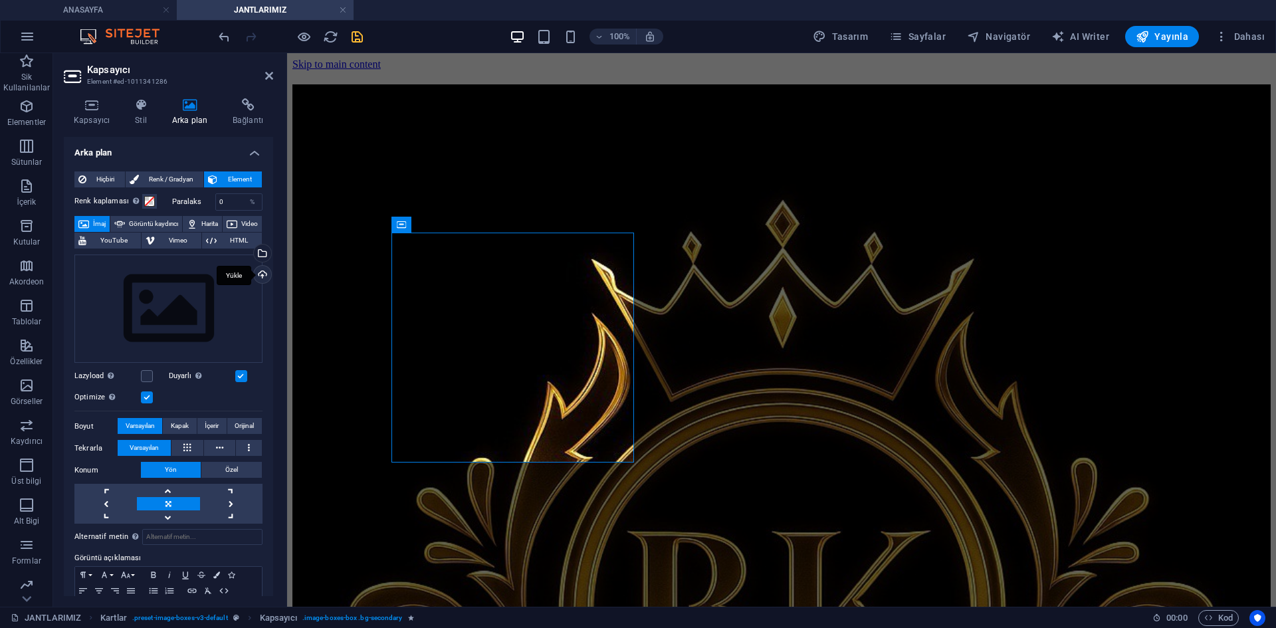
click at [262, 275] on div "Yükle" at bounding box center [261, 276] width 20 height 20
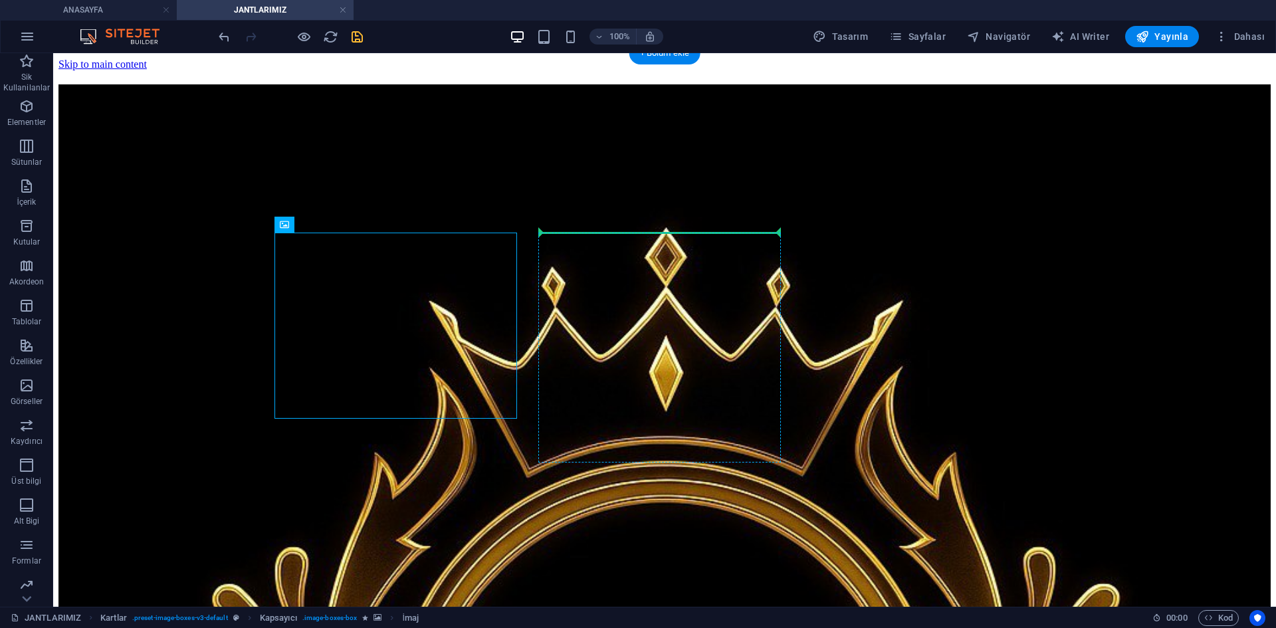
drag, startPoint x: 357, startPoint y: 345, endPoint x: 588, endPoint y: 320, distance: 231.9
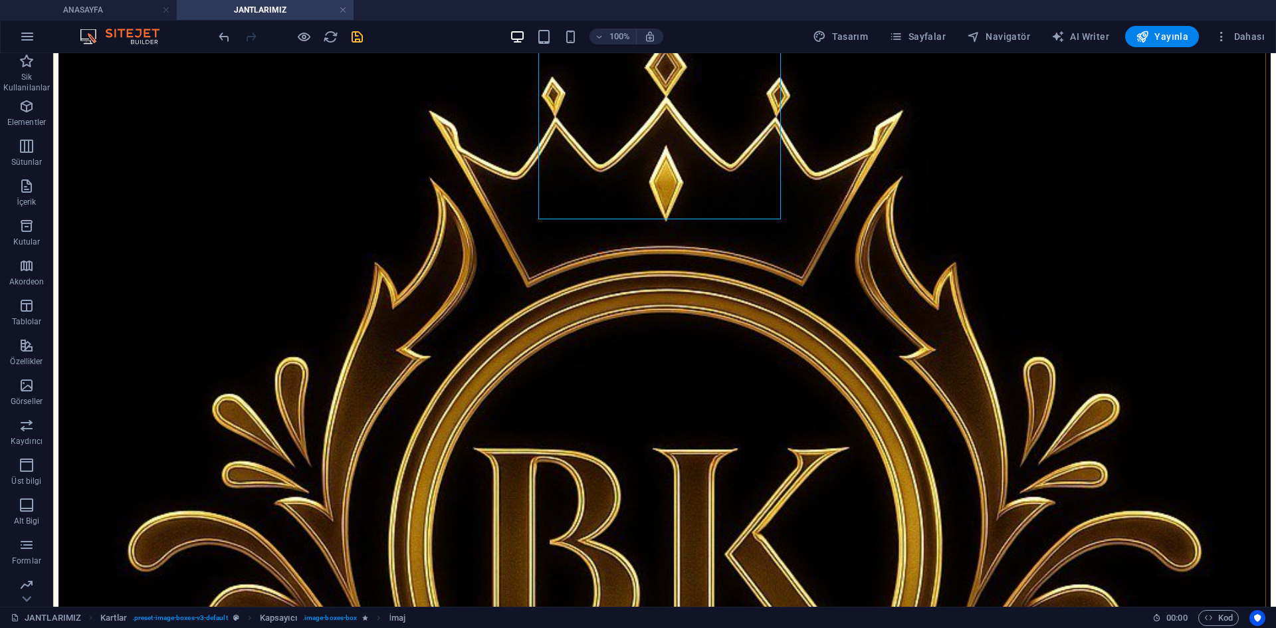
scroll to position [199, 0]
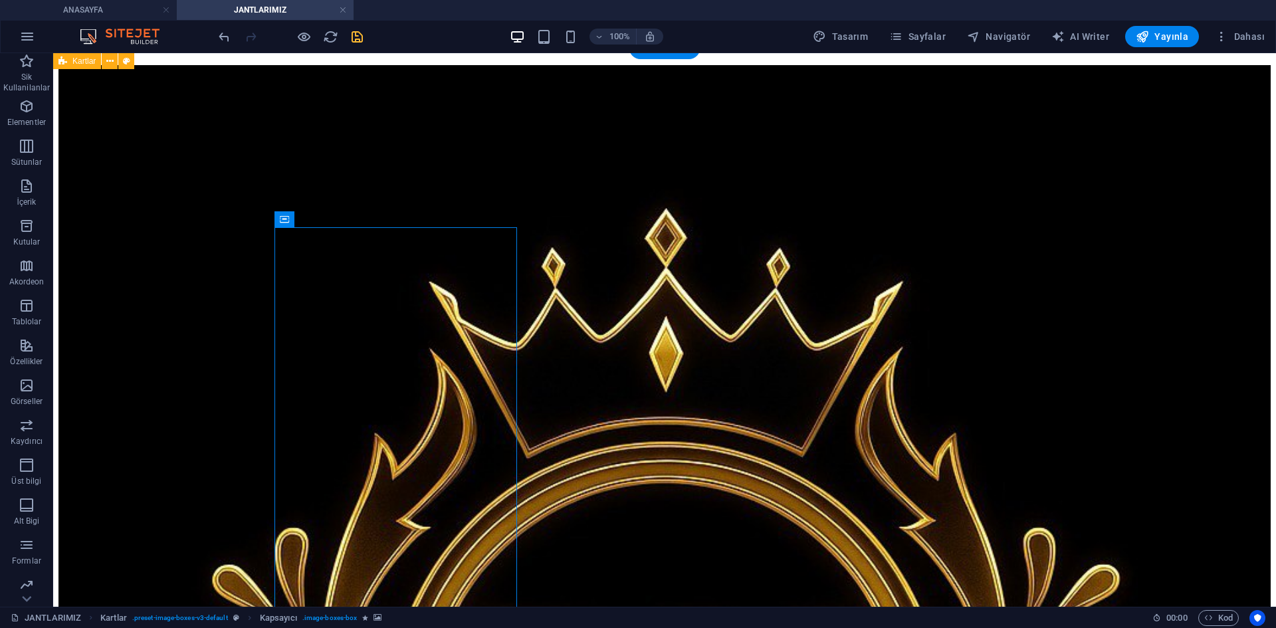
scroll to position [0, 0]
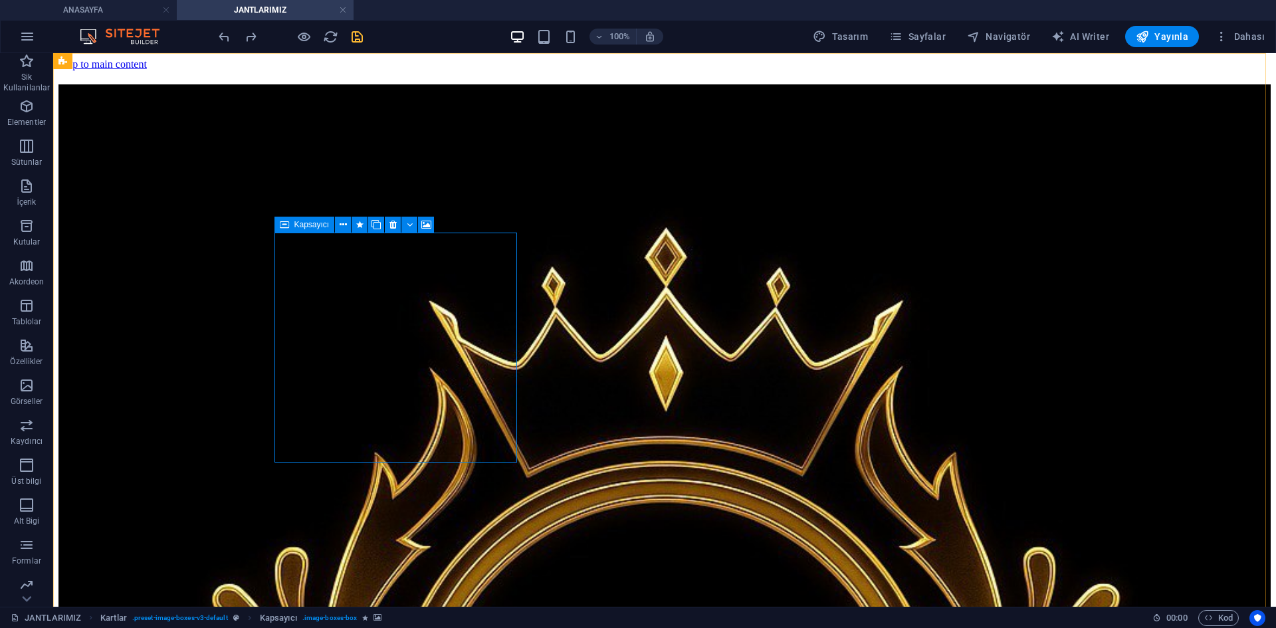
click at [288, 223] on icon at bounding box center [284, 225] width 9 height 16
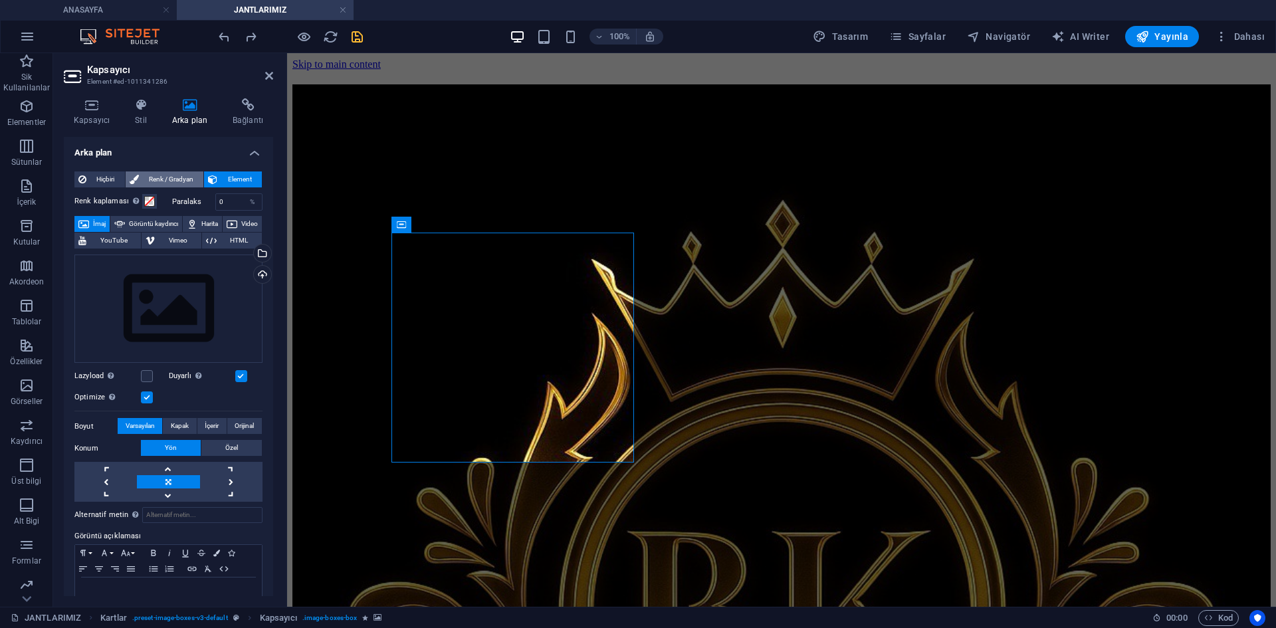
click at [160, 185] on span "Renk / Gradyan" at bounding box center [171, 179] width 57 height 16
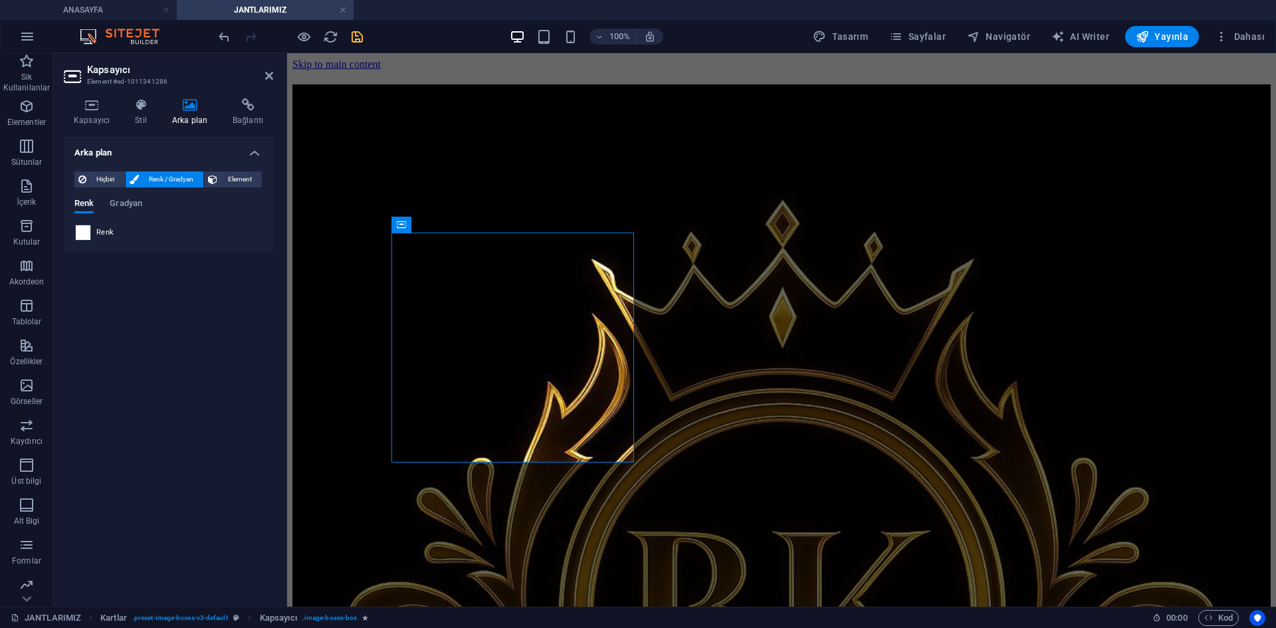
click at [82, 230] on span at bounding box center [83, 232] width 15 height 15
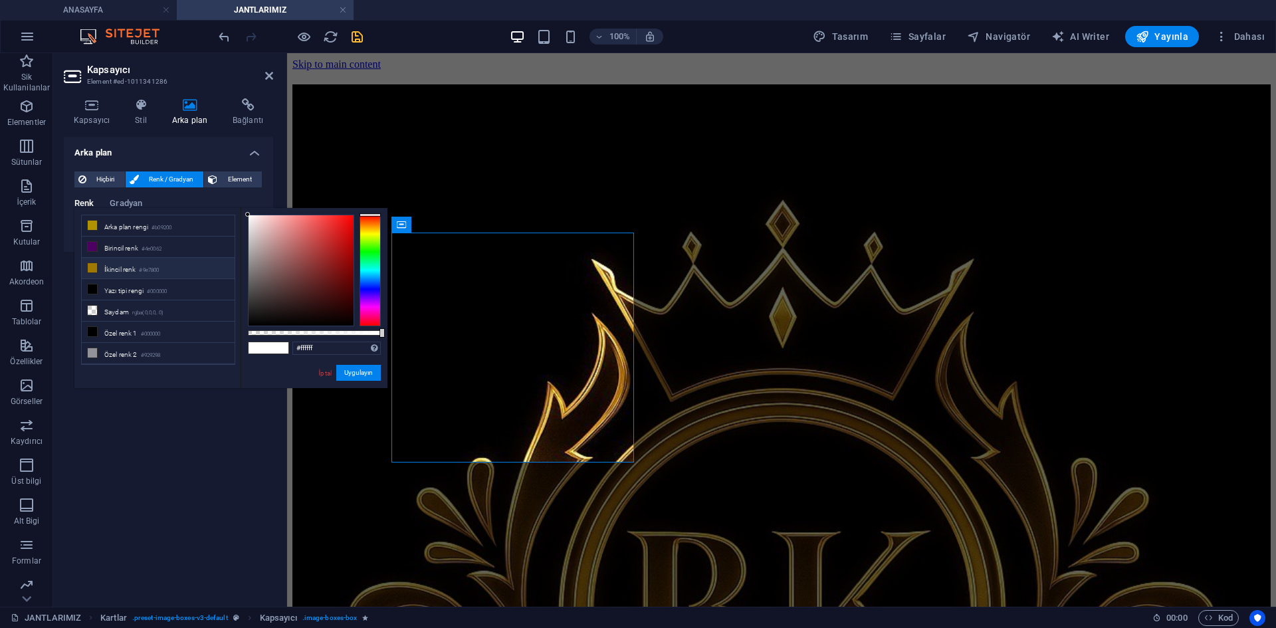
drag, startPoint x: 146, startPoint y: 209, endPoint x: 138, endPoint y: 203, distance: 9.4
click at [146, 208] on div "less Arka plan rengi #b09200 Birincil renk #4e0062 İkincil renk #9e7800 Yazı ti…" at bounding box center [230, 298] width 313 height 180
click at [138, 203] on span "Gradyan" at bounding box center [126, 204] width 33 height 19
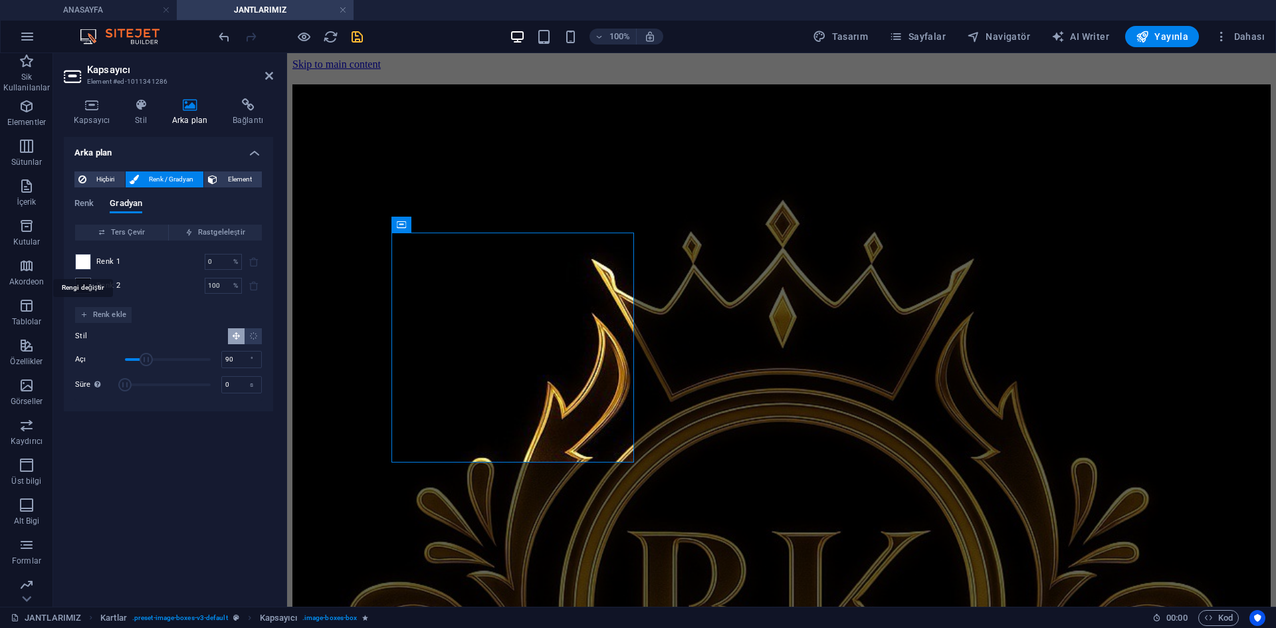
click at [84, 261] on span at bounding box center [83, 261] width 15 height 15
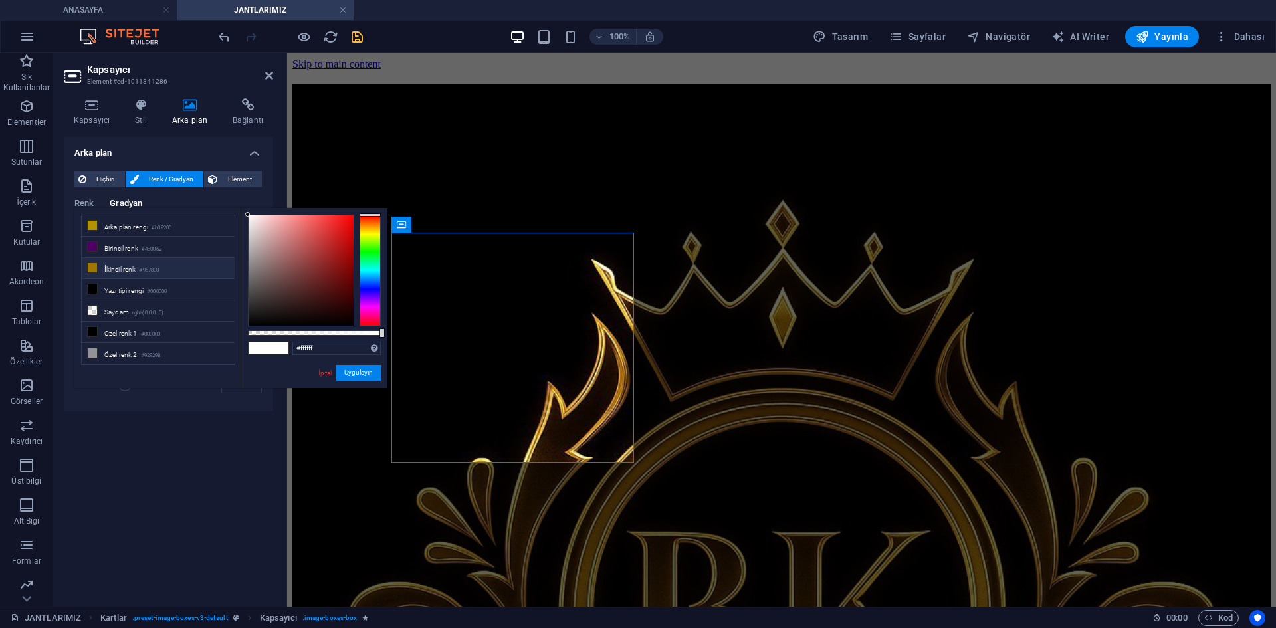
click at [172, 268] on li "İkincil renk #9e7800" at bounding box center [158, 268] width 153 height 21
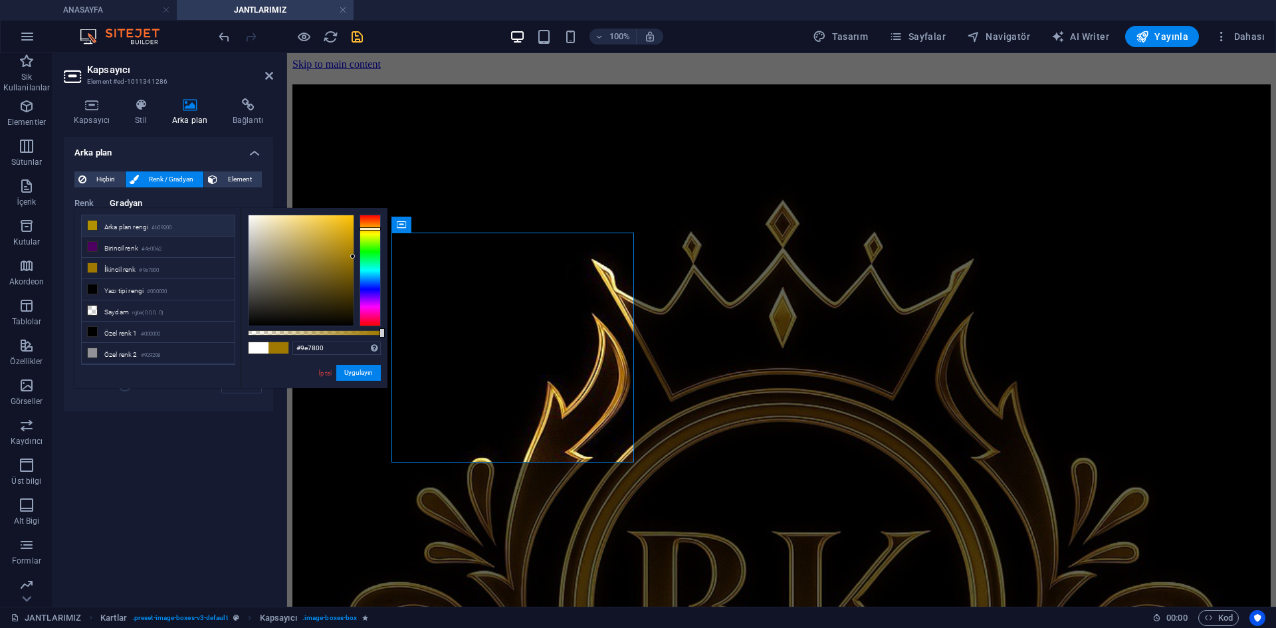
click at [185, 229] on li "Arka plan rengi #b09200" at bounding box center [158, 225] width 153 height 21
click at [118, 183] on span "Hiçbiri" at bounding box center [105, 179] width 31 height 16
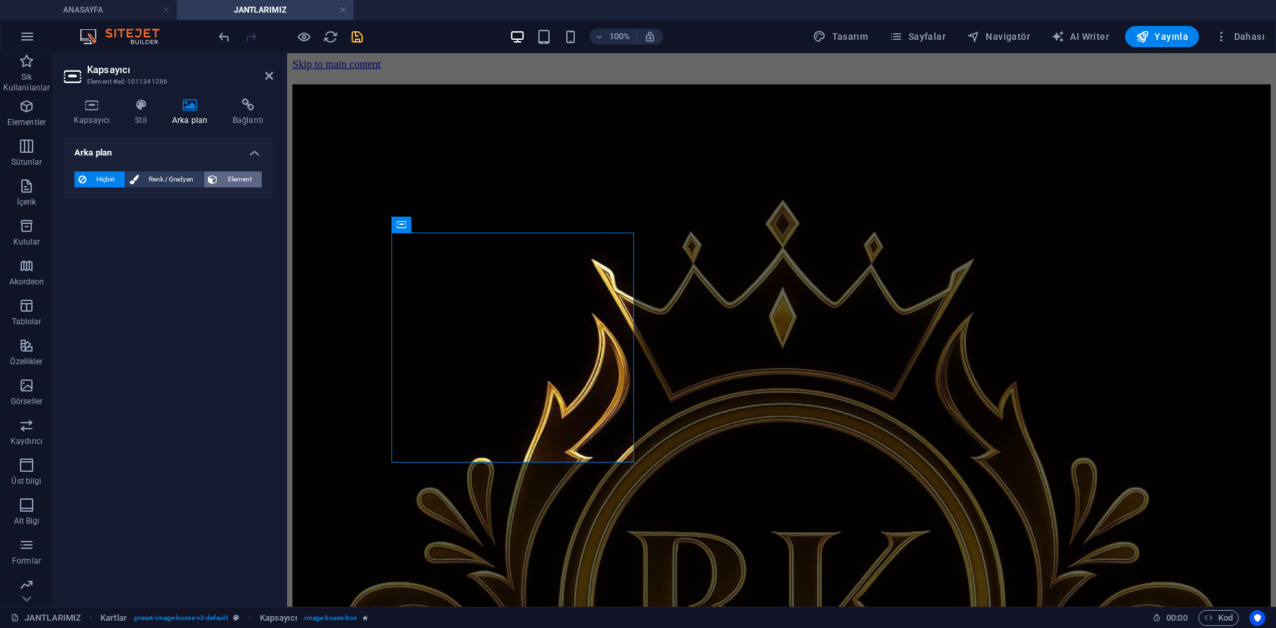
click at [217, 181] on icon at bounding box center [212, 179] width 9 height 16
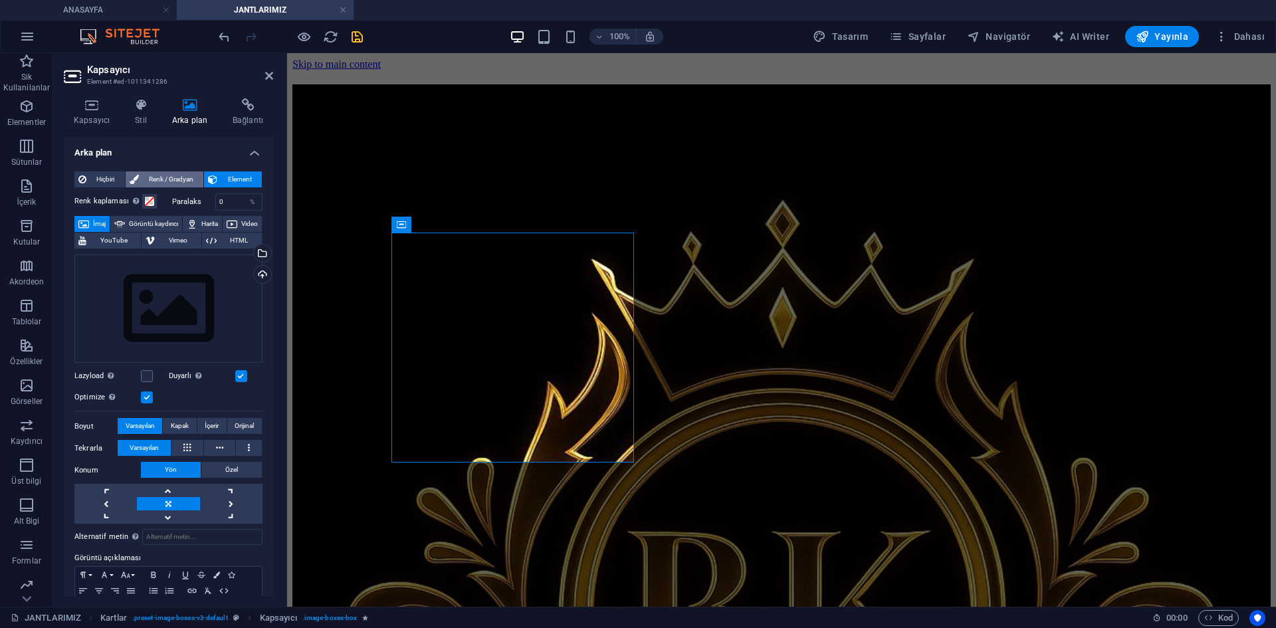
drag, startPoint x: 152, startPoint y: 182, endPoint x: 131, endPoint y: 179, distance: 21.4
click at [146, 181] on span "Renk / Gradyan" at bounding box center [171, 179] width 57 height 16
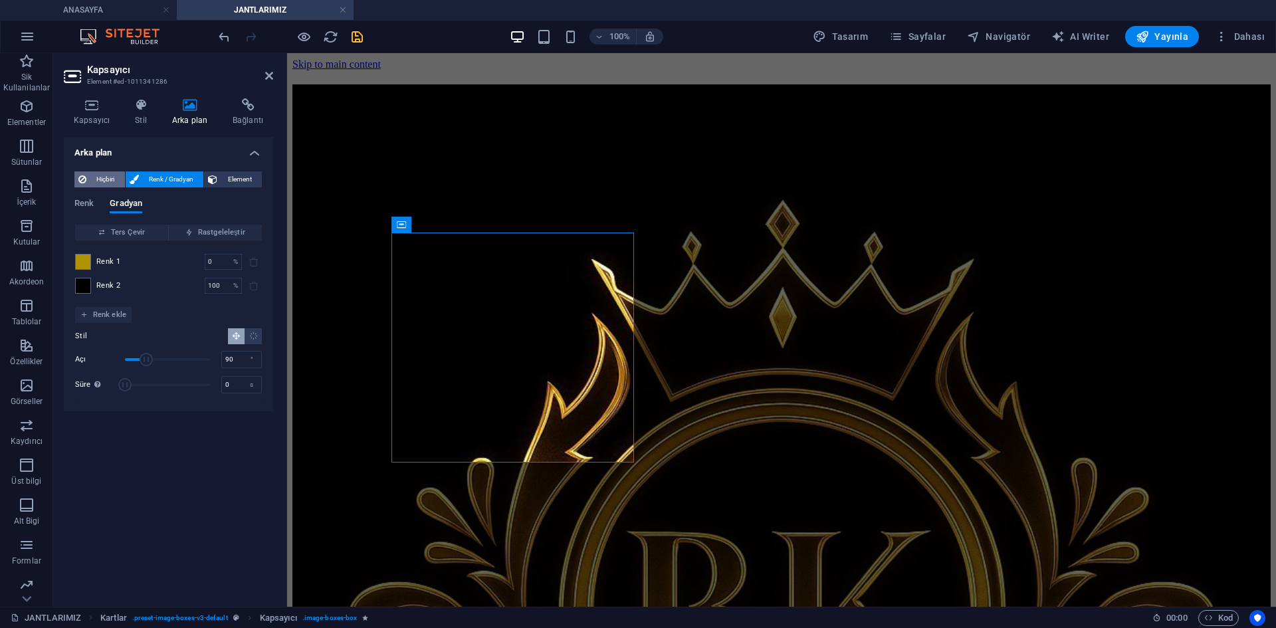
click at [117, 177] on span "Hiçbiri" at bounding box center [105, 179] width 31 height 16
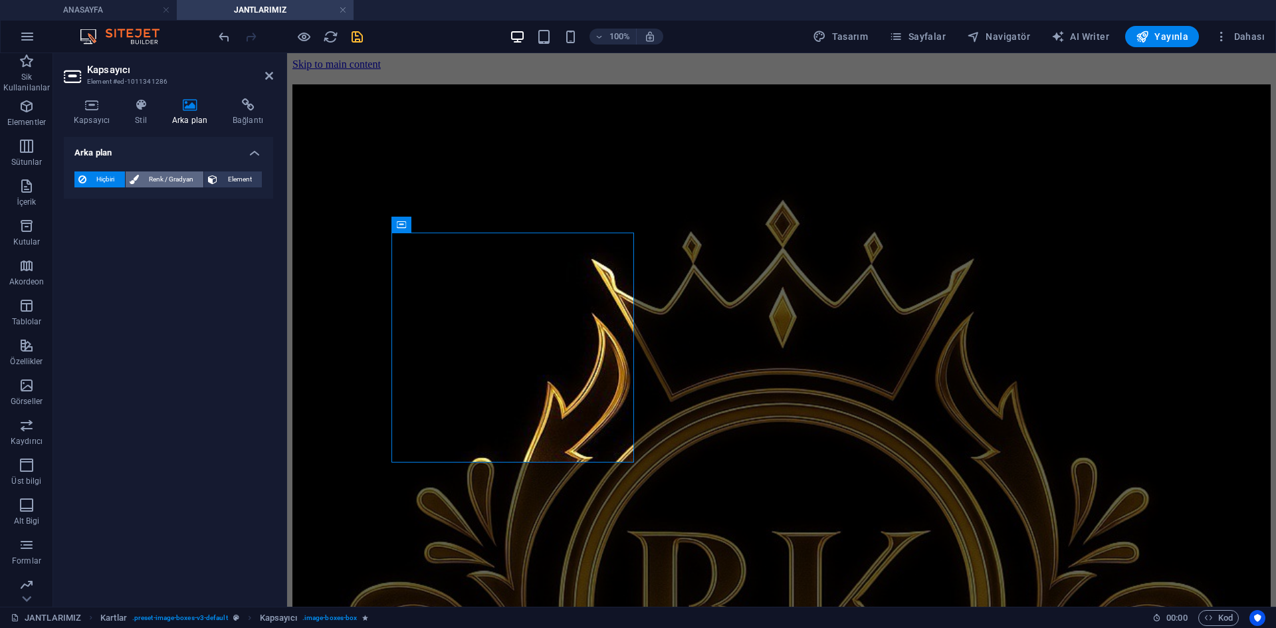
click at [152, 181] on span "Renk / Gradyan" at bounding box center [171, 179] width 57 height 16
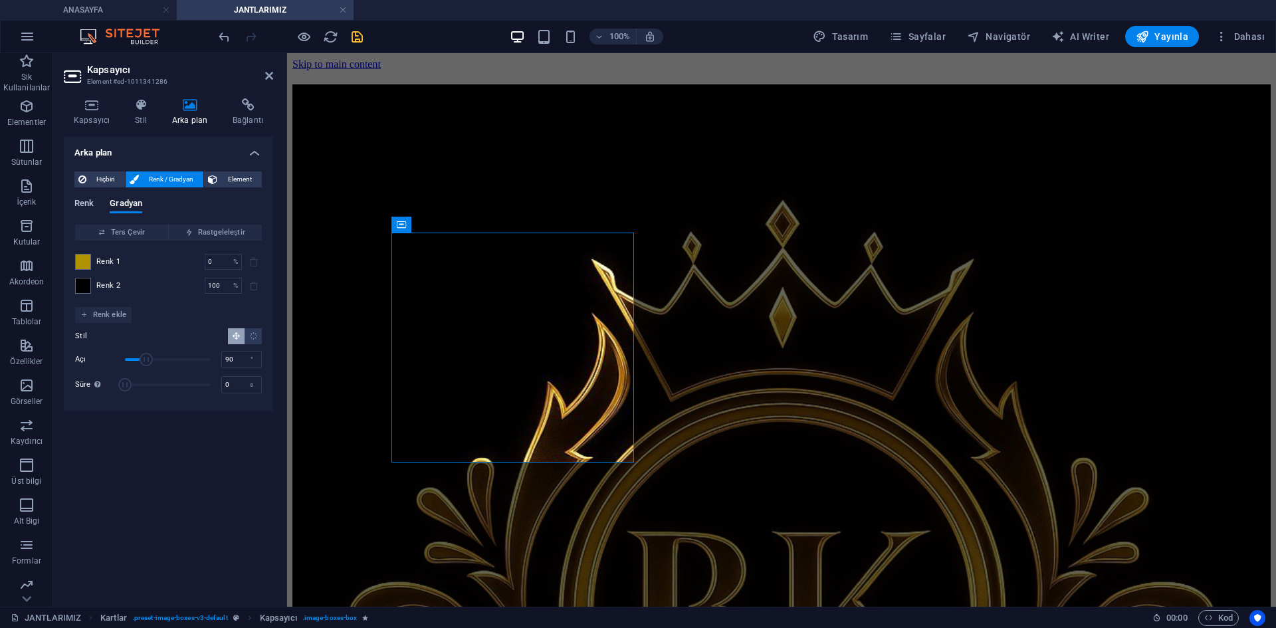
click at [89, 203] on span "Renk" at bounding box center [83, 204] width 19 height 19
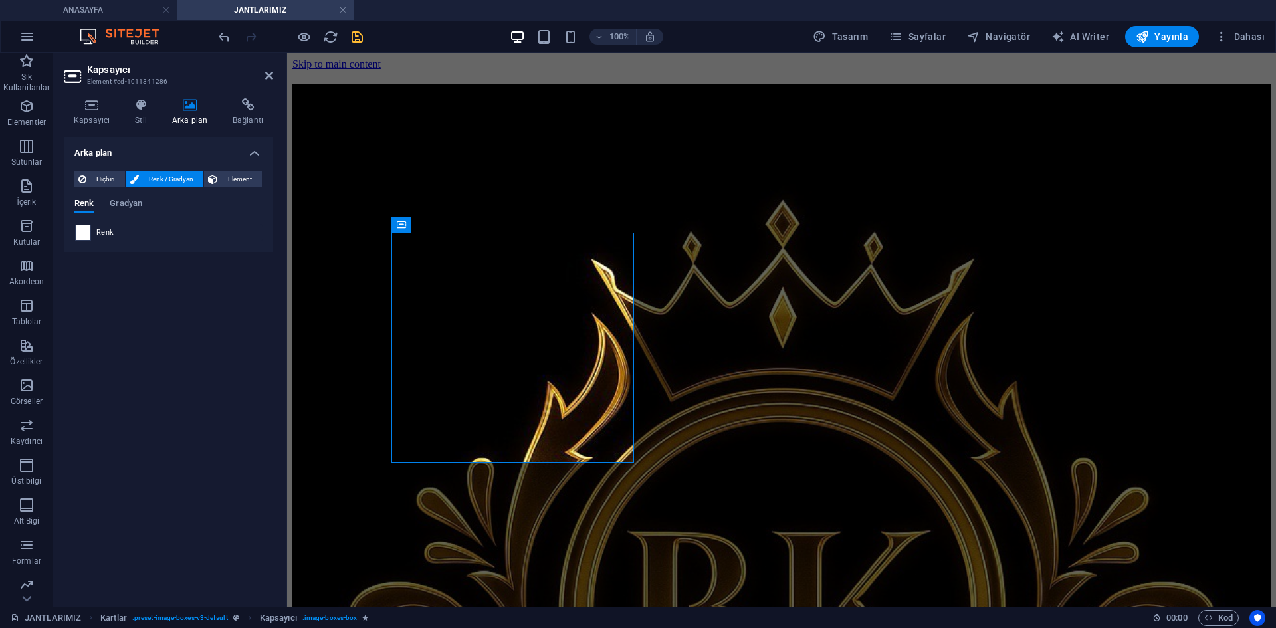
click at [80, 229] on span at bounding box center [83, 232] width 15 height 15
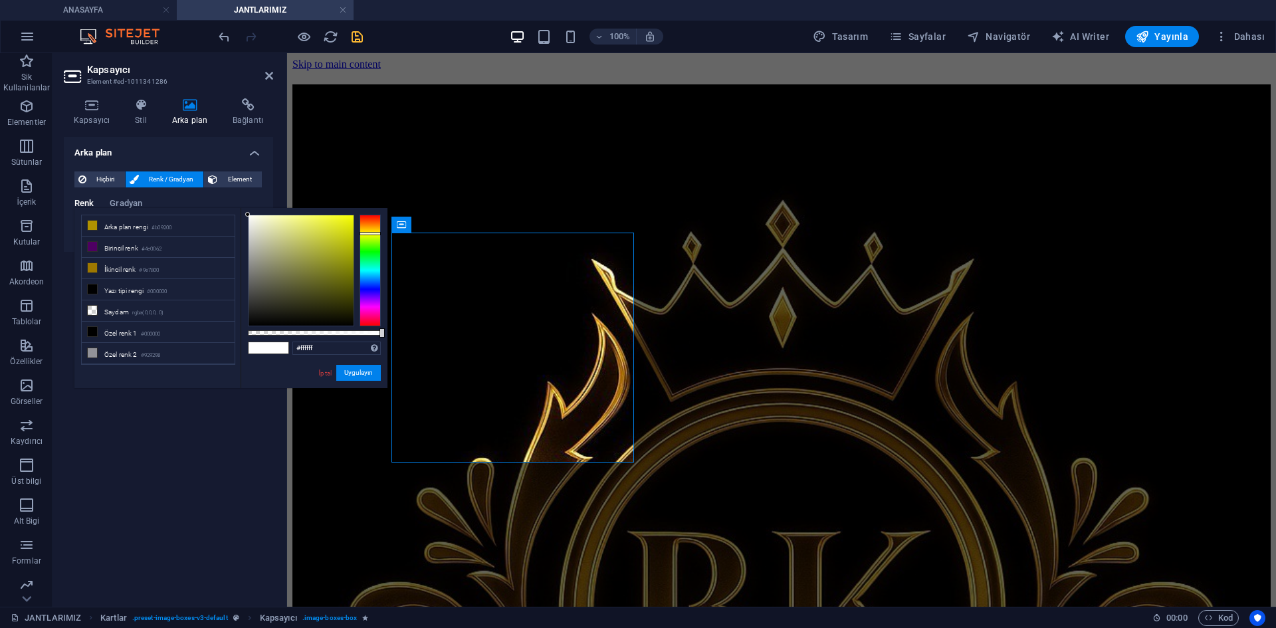
drag, startPoint x: 369, startPoint y: 270, endPoint x: 374, endPoint y: 233, distance: 36.8
click at [374, 233] on div at bounding box center [369, 271] width 21 height 112
click at [320, 217] on div at bounding box center [300, 270] width 105 height 110
drag, startPoint x: 320, startPoint y: 217, endPoint x: 324, endPoint y: 233, distance: 17.1
click at [324, 225] on div at bounding box center [322, 223] width 5 height 5
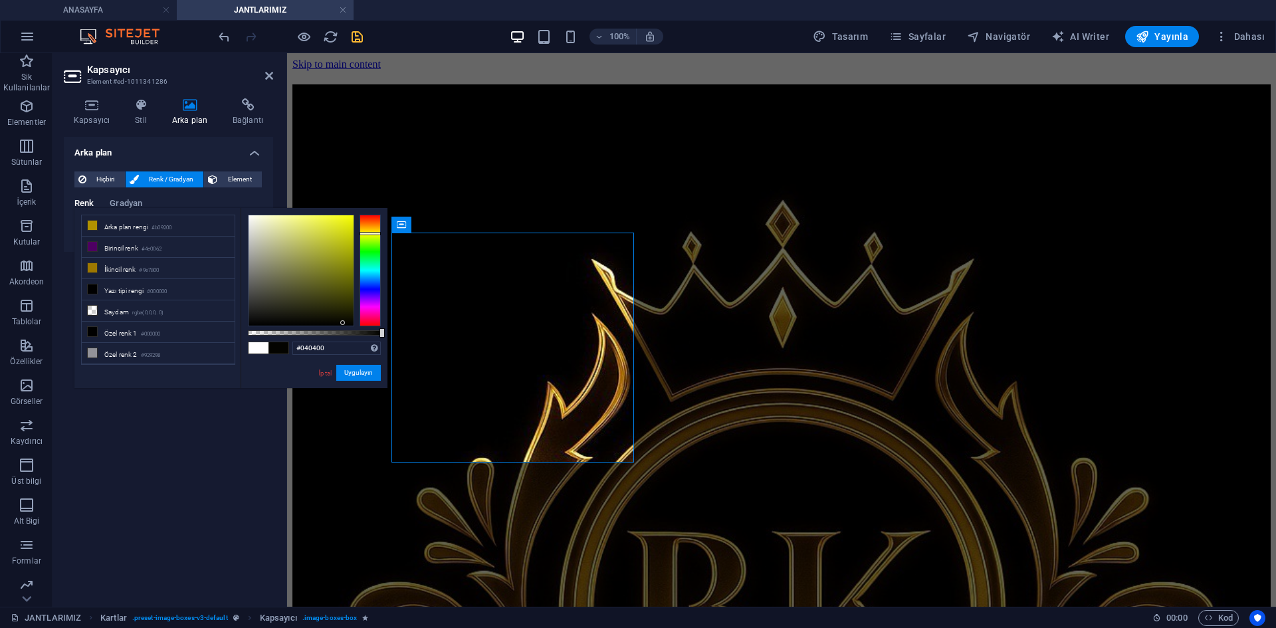
type input "#000000"
drag, startPoint x: 334, startPoint y: 243, endPoint x: 361, endPoint y: 336, distance: 96.3
click at [359, 326] on div at bounding box center [314, 271] width 133 height 112
click at [368, 376] on button "Uygulayın" at bounding box center [358, 373] width 45 height 16
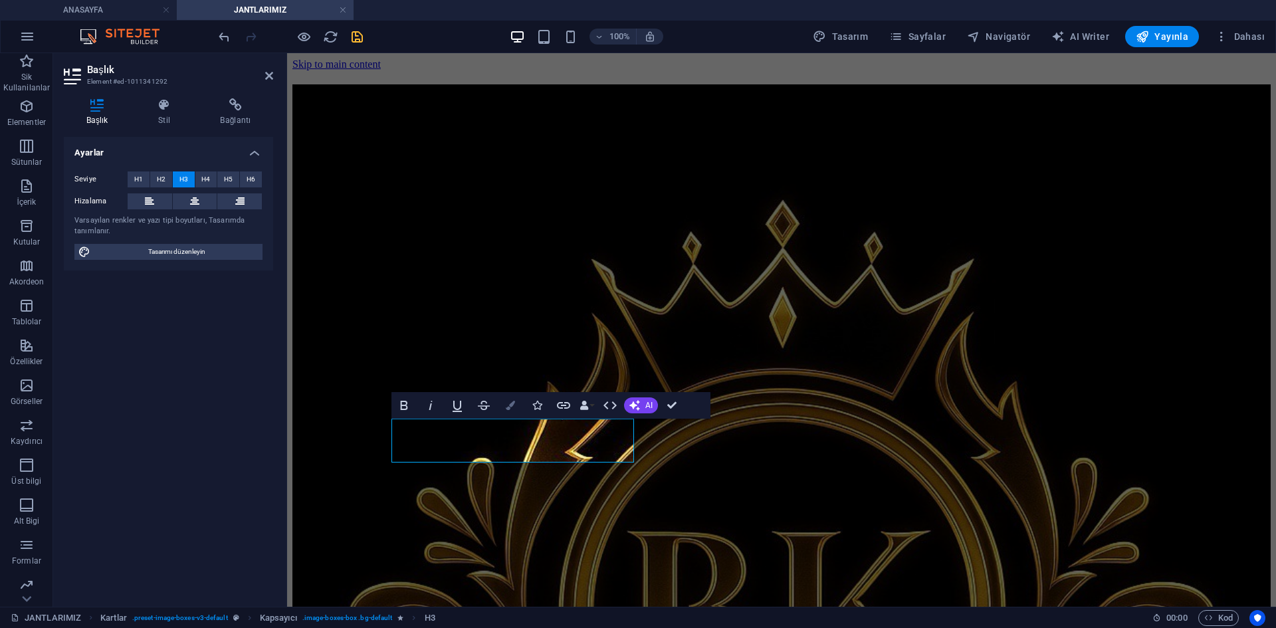
click at [511, 403] on icon "button" at bounding box center [510, 405] width 9 height 9
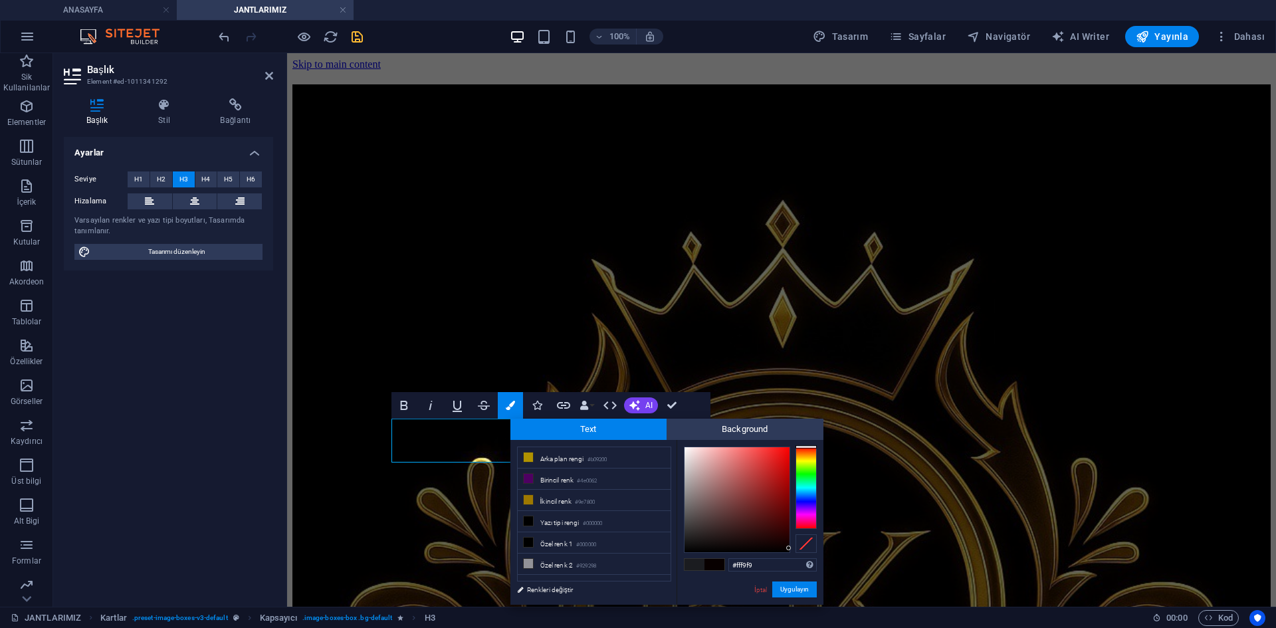
type input "#fff8f8"
click at [686, 446] on div at bounding box center [737, 499] width 106 height 106
click at [797, 595] on button "Uygulayın" at bounding box center [794, 589] width 45 height 16
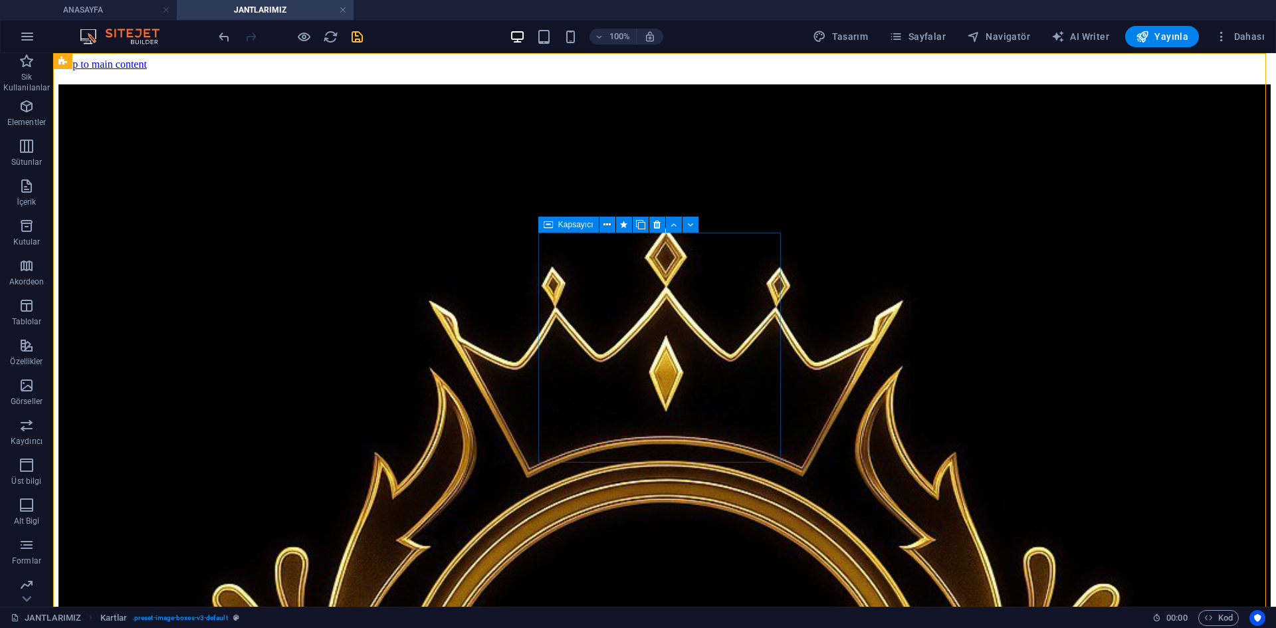
click at [546, 226] on icon at bounding box center [547, 225] width 9 height 16
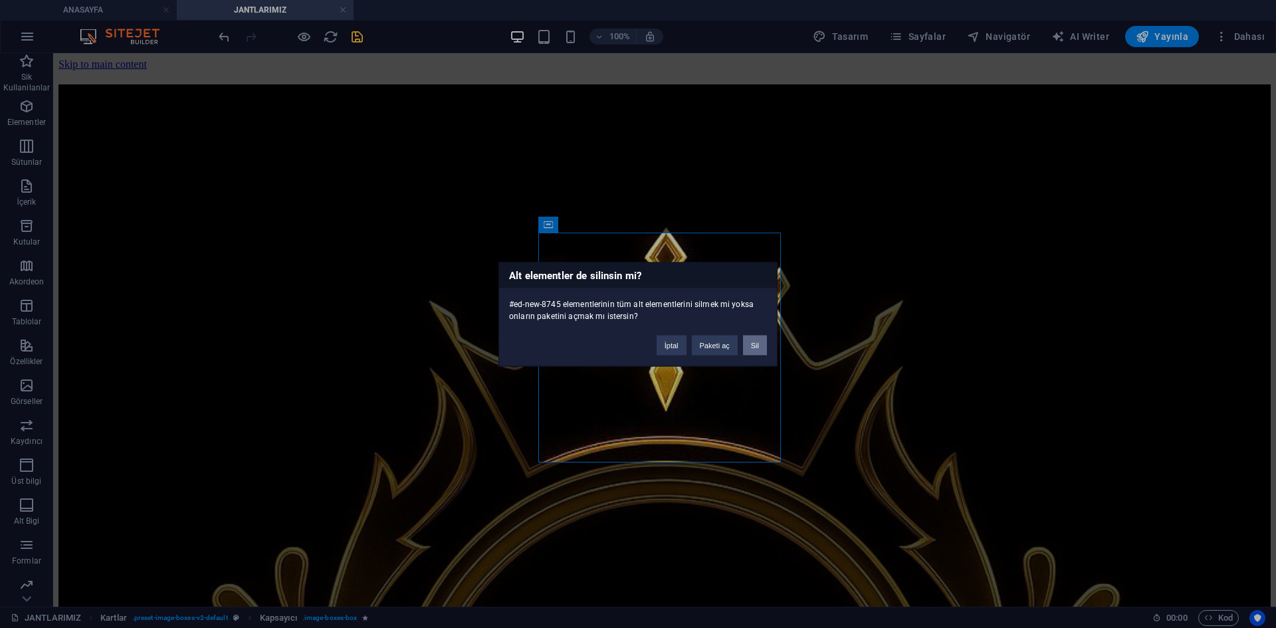
click at [755, 345] on button "Sil" at bounding box center [755, 345] width 24 height 20
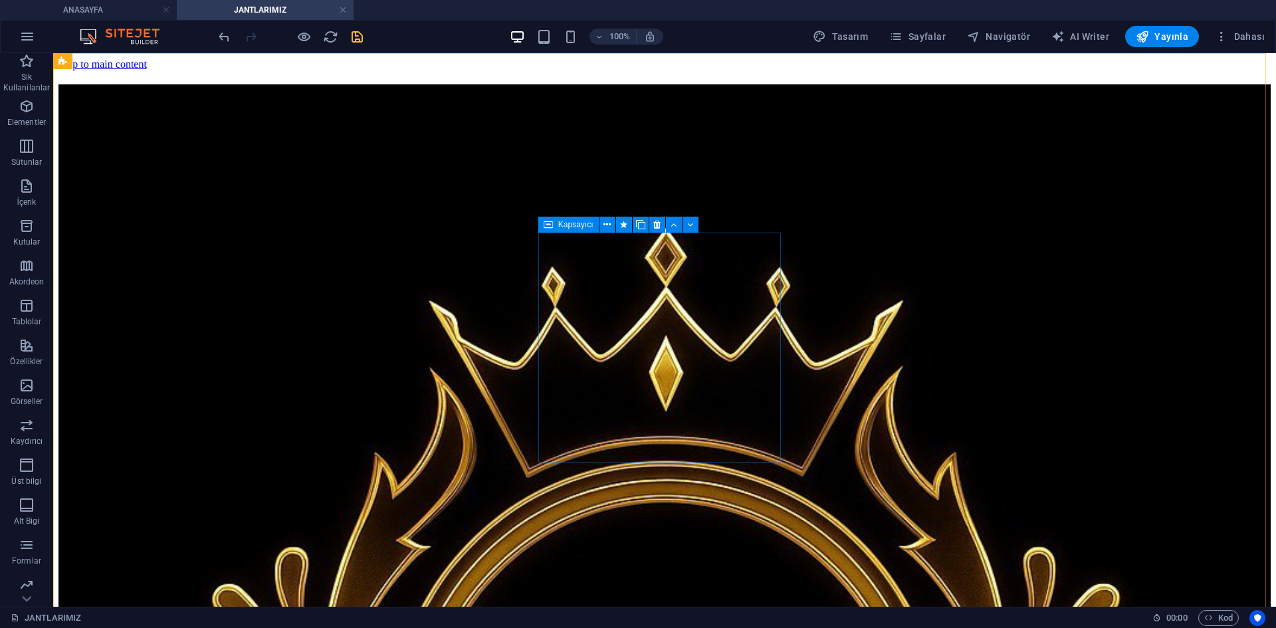
click at [549, 227] on icon at bounding box center [547, 225] width 9 height 16
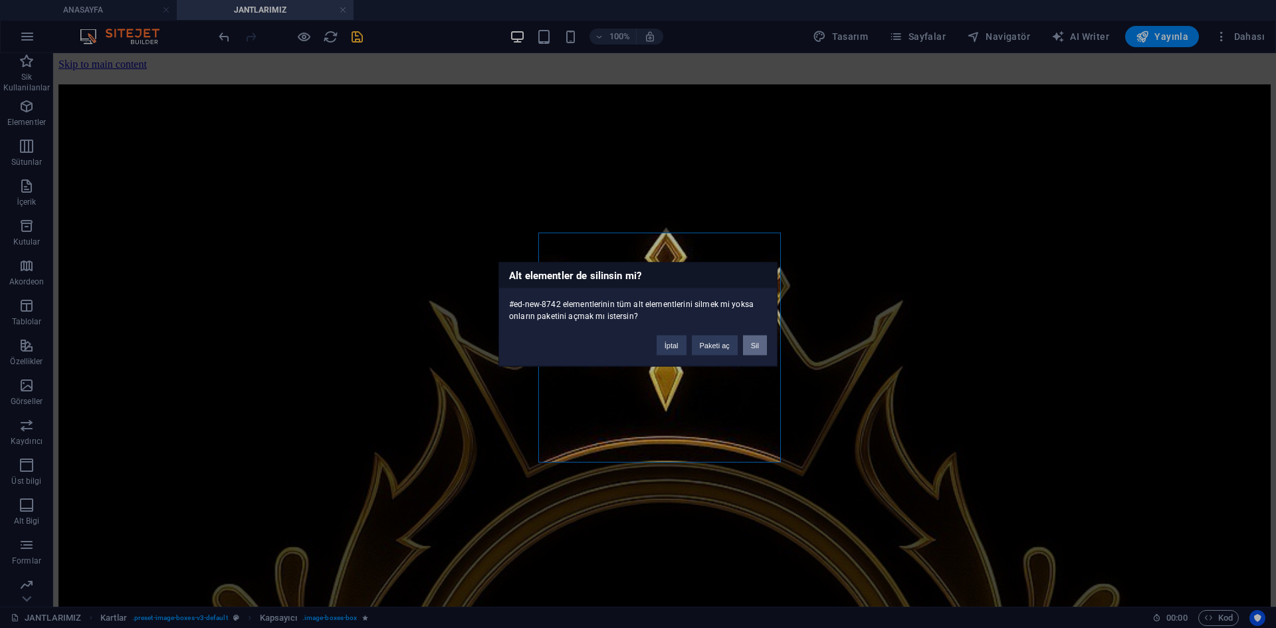
click at [751, 344] on button "Sil" at bounding box center [755, 345] width 24 height 20
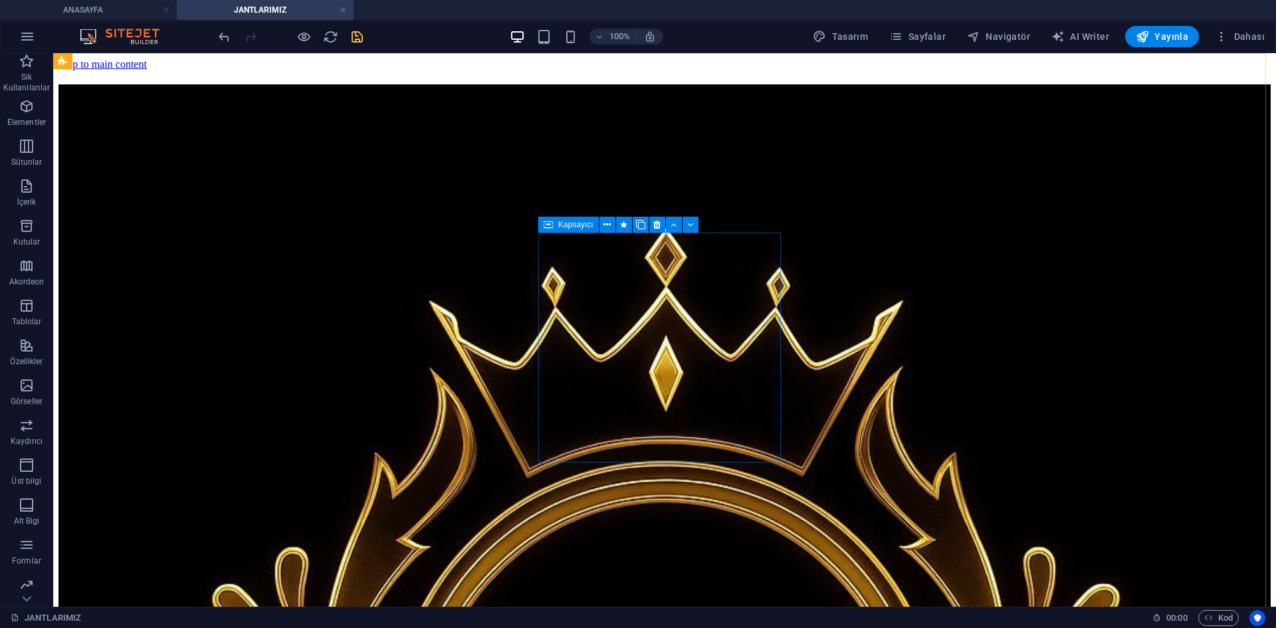
click at [550, 223] on icon at bounding box center [547, 225] width 9 height 16
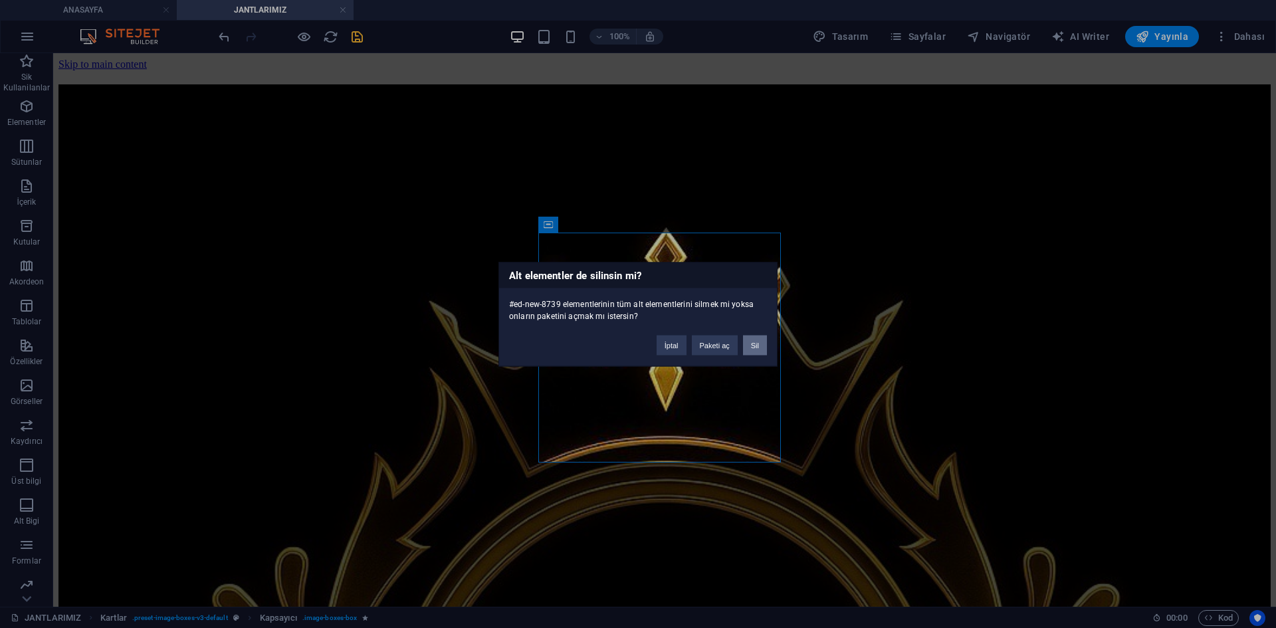
click at [759, 347] on button "Sil" at bounding box center [755, 345] width 24 height 20
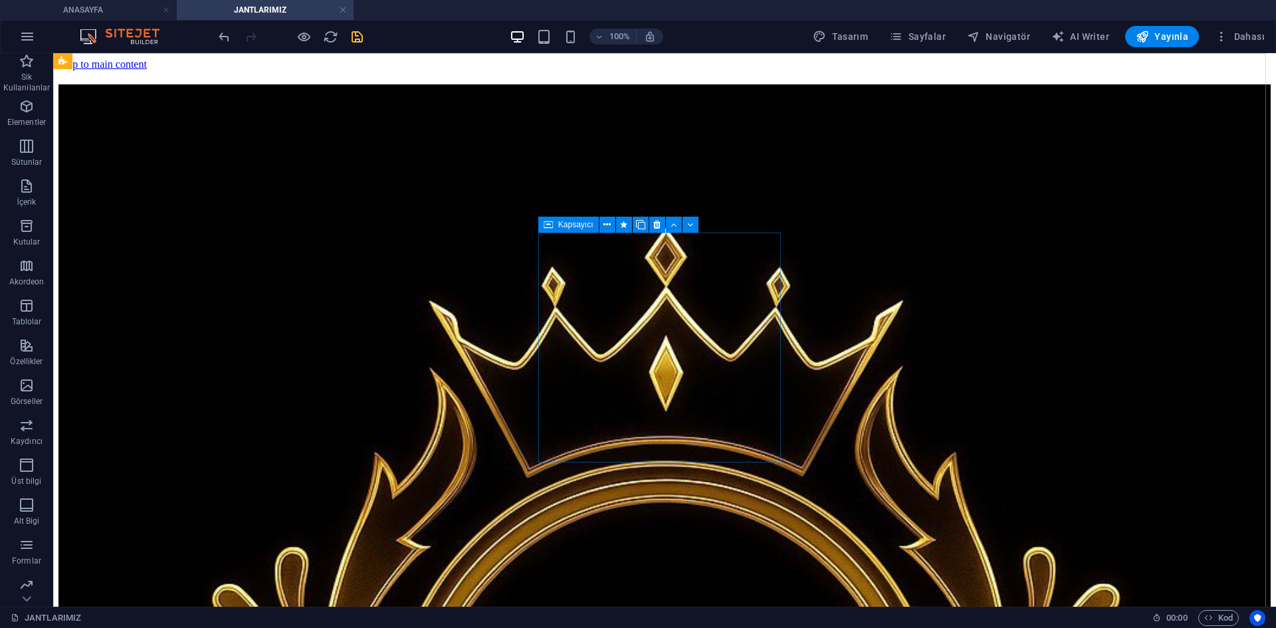
click at [549, 223] on icon at bounding box center [547, 225] width 9 height 16
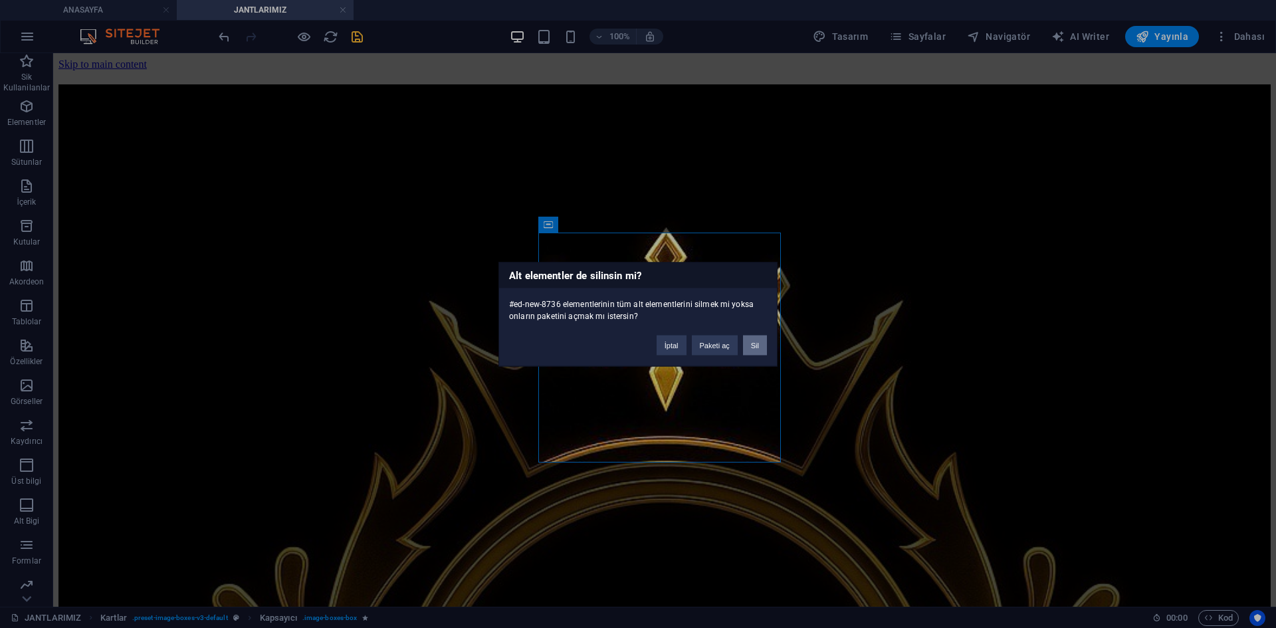
drag, startPoint x: 756, startPoint y: 339, endPoint x: 756, endPoint y: 346, distance: 7.3
click at [756, 346] on button "Sil" at bounding box center [755, 345] width 24 height 20
